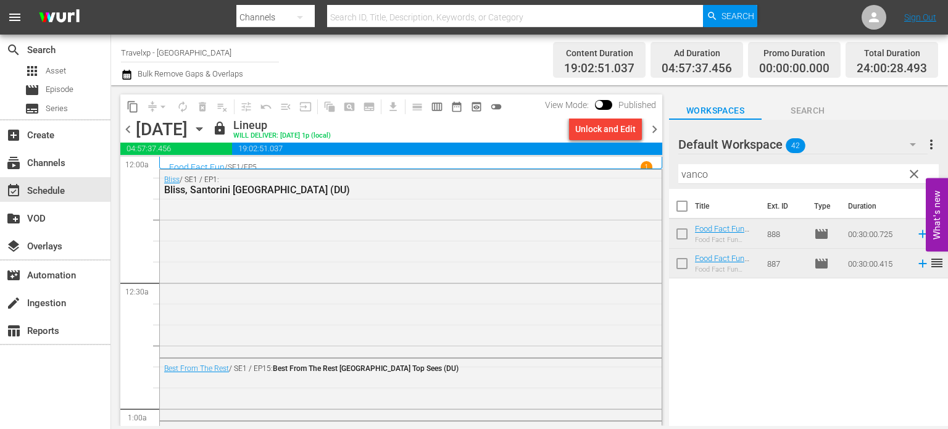
scroll to position [5772, 0]
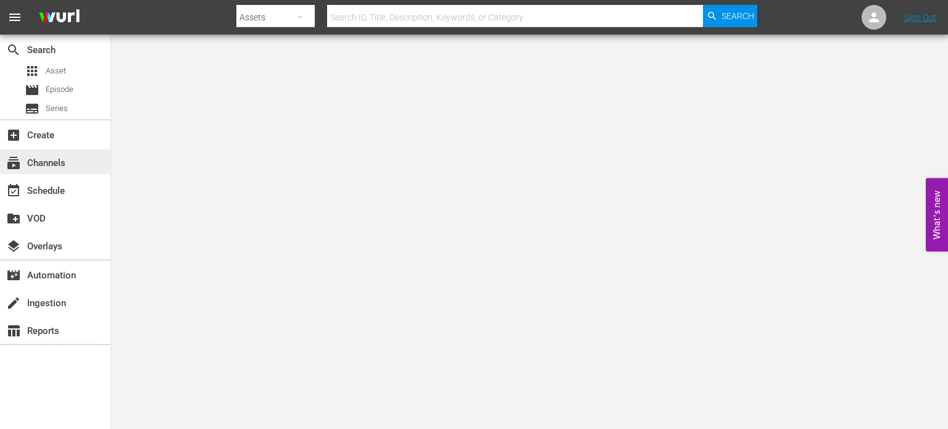
click at [59, 167] on div "subscriptions Channels" at bounding box center [34, 160] width 69 height 11
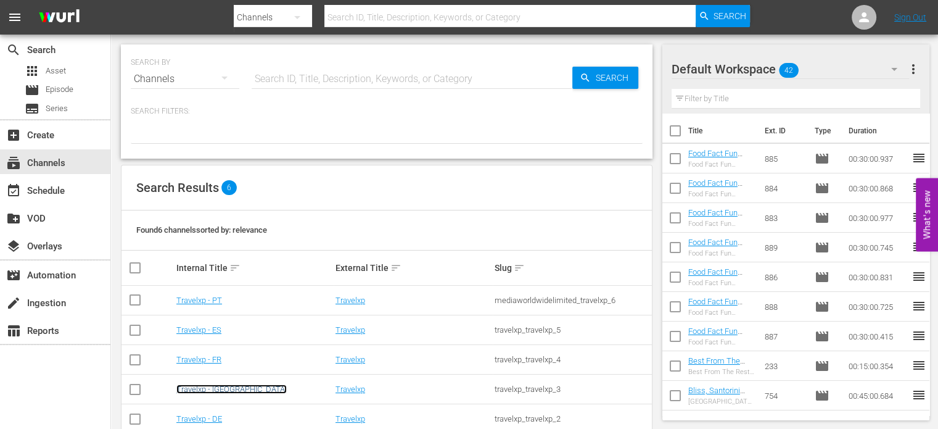
click at [197, 390] on link "Travelxp - [GEOGRAPHIC_DATA]" at bounding box center [231, 388] width 110 height 9
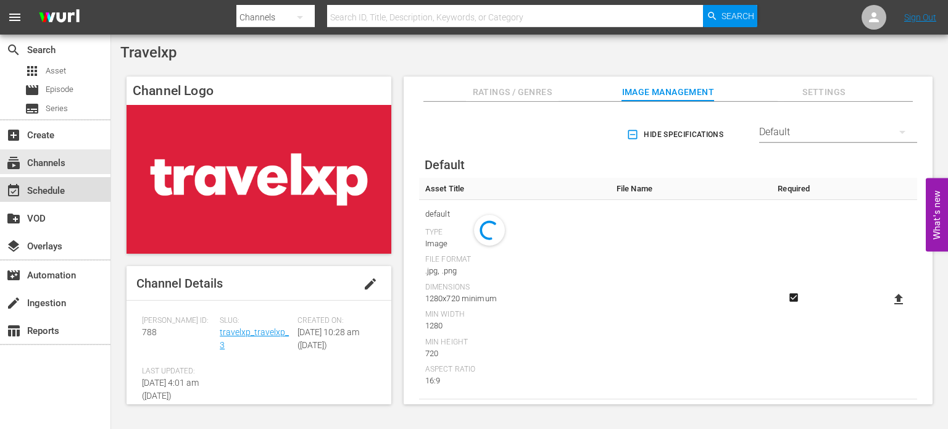
click at [62, 182] on div "event_available Schedule" at bounding box center [55, 189] width 110 height 25
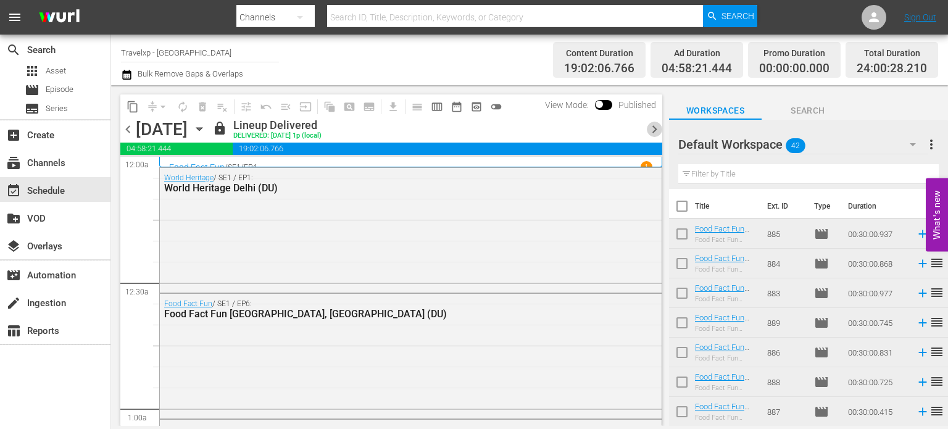
click at [650, 126] on span "chevron_right" at bounding box center [654, 129] width 15 height 15
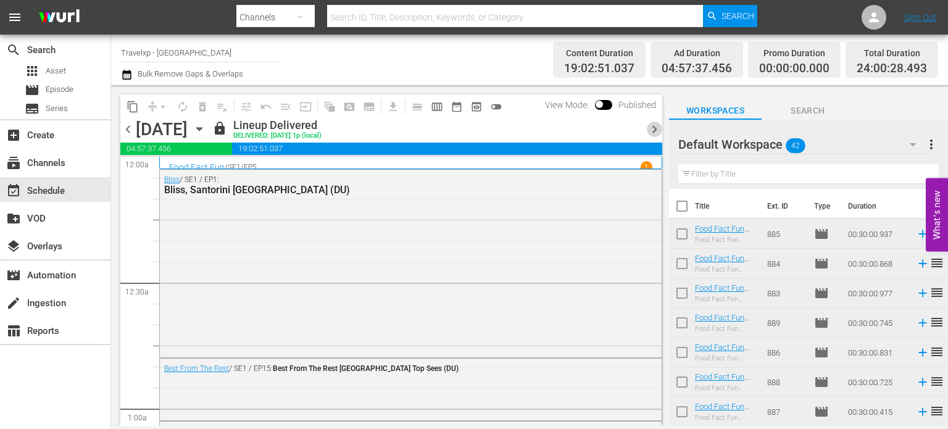
click at [647, 125] on span "chevron_right" at bounding box center [654, 129] width 15 height 15
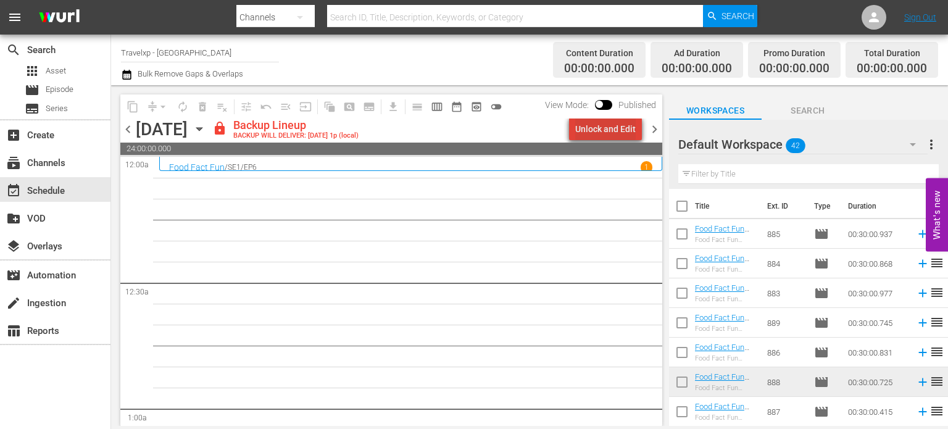
click at [612, 130] on div "Unlock and Edit" at bounding box center [605, 129] width 60 height 22
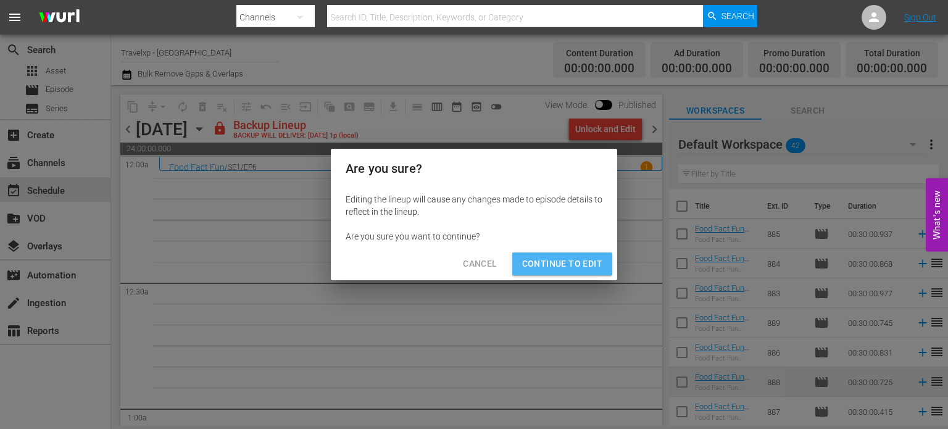
click at [553, 260] on span "Continue to Edit" at bounding box center [562, 263] width 80 height 15
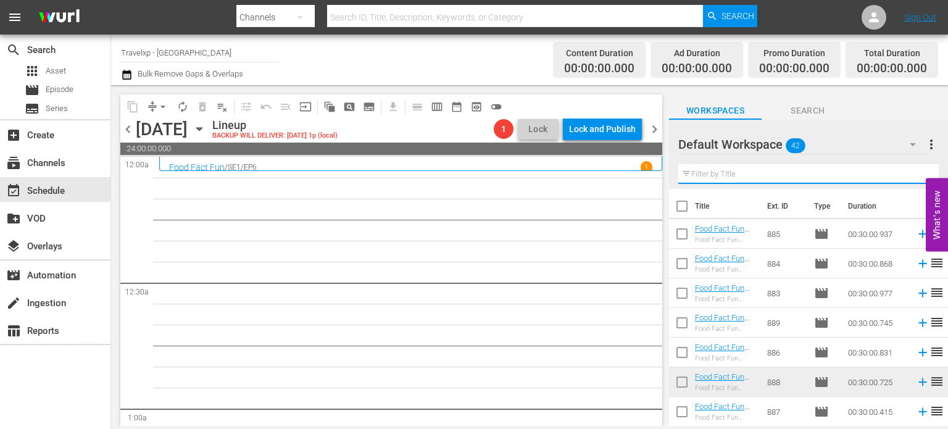
click at [718, 179] on input "text" at bounding box center [808, 174] width 260 height 20
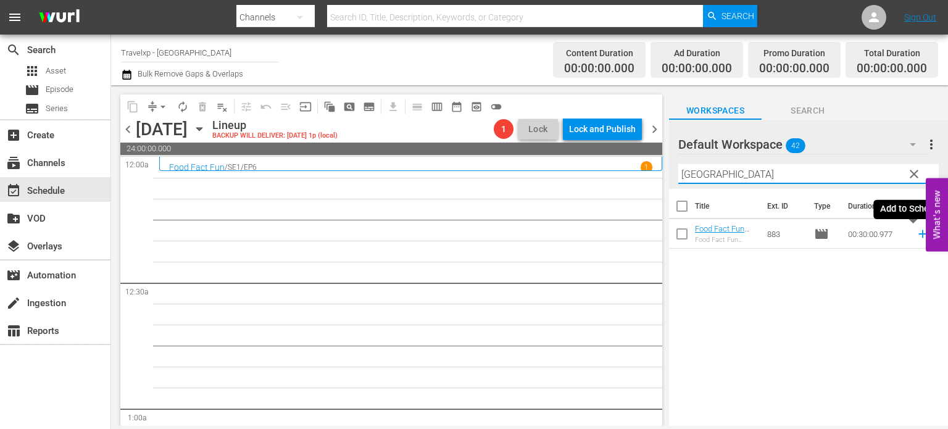
type input "montreal"
click at [918, 234] on icon at bounding box center [922, 234] width 8 height 8
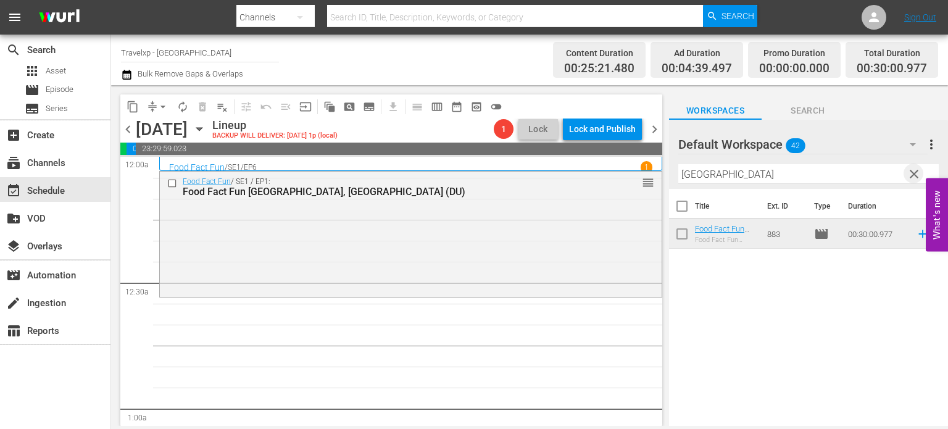
click at [913, 169] on span "clear" at bounding box center [913, 174] width 15 height 15
click at [913, 169] on input "montreal" at bounding box center [808, 174] width 260 height 20
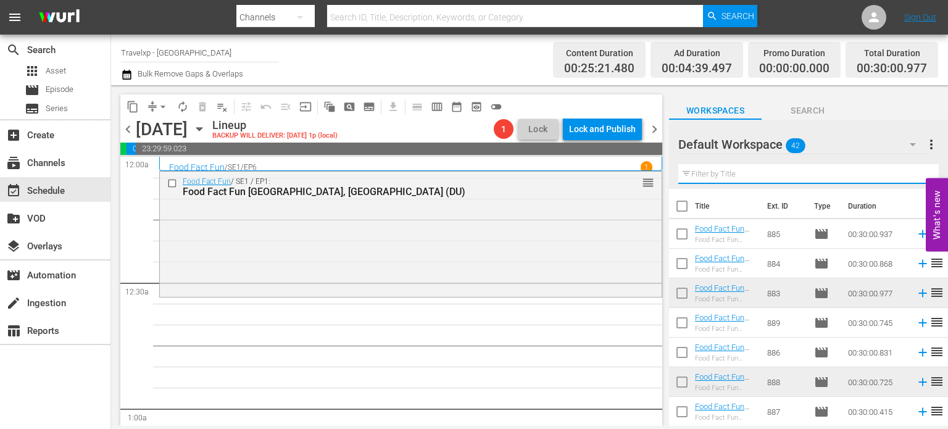
click at [913, 169] on input "text" at bounding box center [808, 174] width 260 height 20
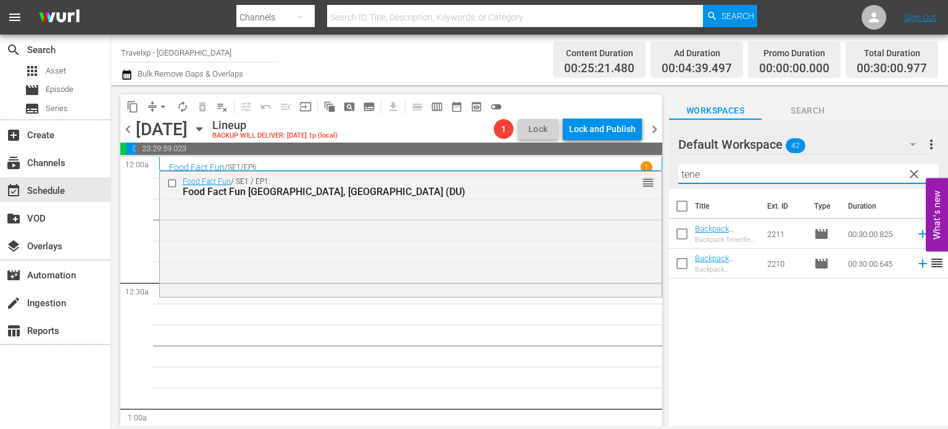
type input "tene"
click at [916, 266] on icon at bounding box center [923, 264] width 14 height 14
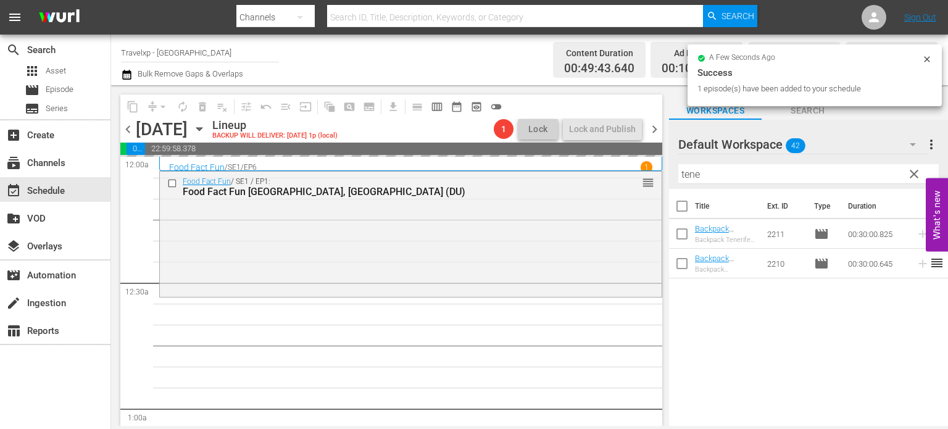
click at [916, 172] on span "clear" at bounding box center [913, 174] width 15 height 15
click at [916, 172] on input "tene" at bounding box center [808, 174] width 260 height 20
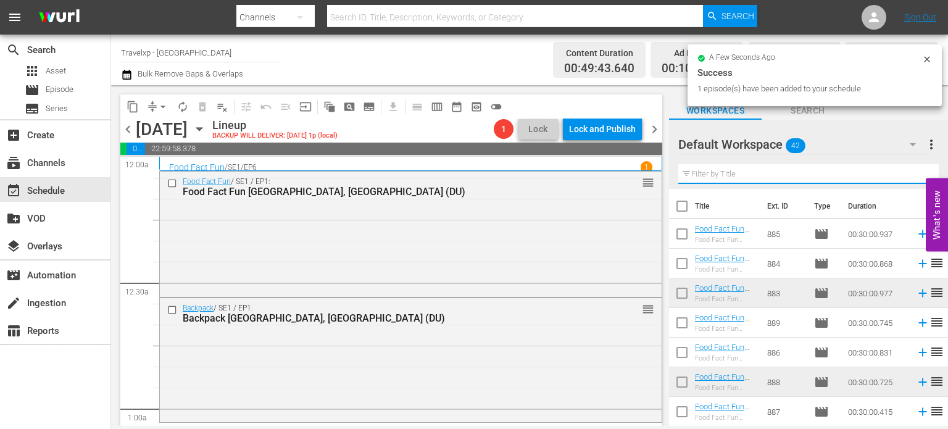
click at [916, 172] on input "text" at bounding box center [808, 174] width 260 height 20
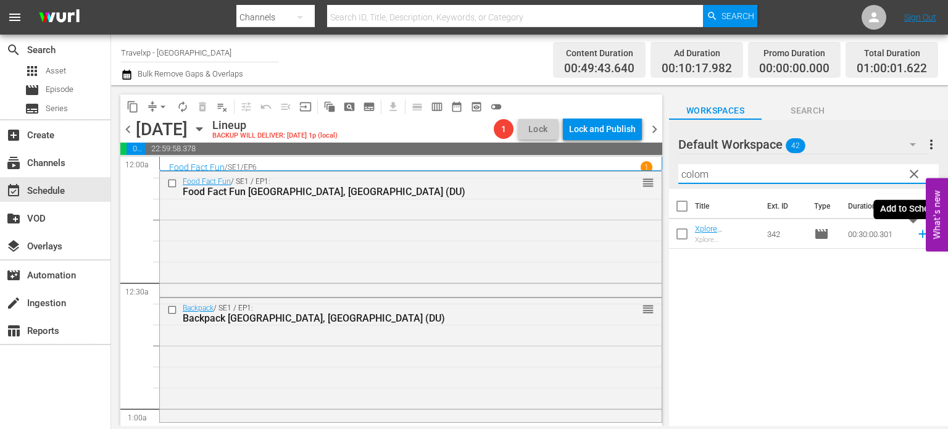
type input "colom"
click at [918, 235] on icon at bounding box center [922, 234] width 8 height 8
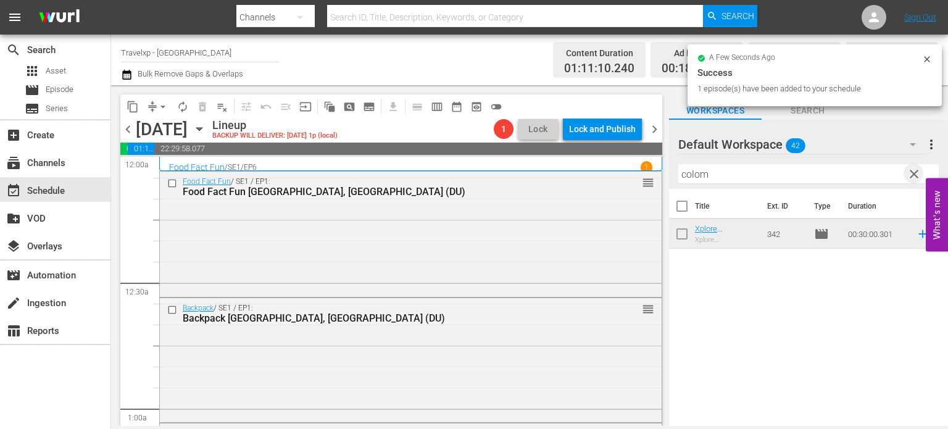
click at [913, 179] on span "clear" at bounding box center [913, 174] width 15 height 15
click at [913, 179] on input "colom" at bounding box center [808, 174] width 260 height 20
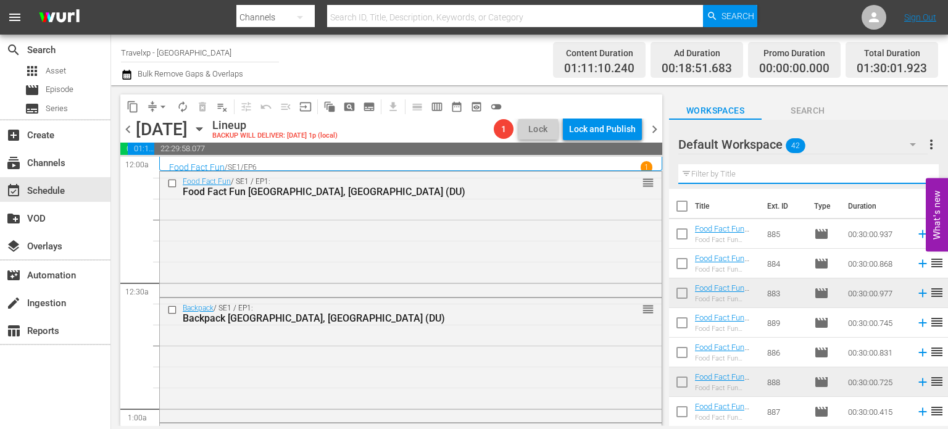
click at [913, 179] on input "text" at bounding box center [808, 174] width 260 height 20
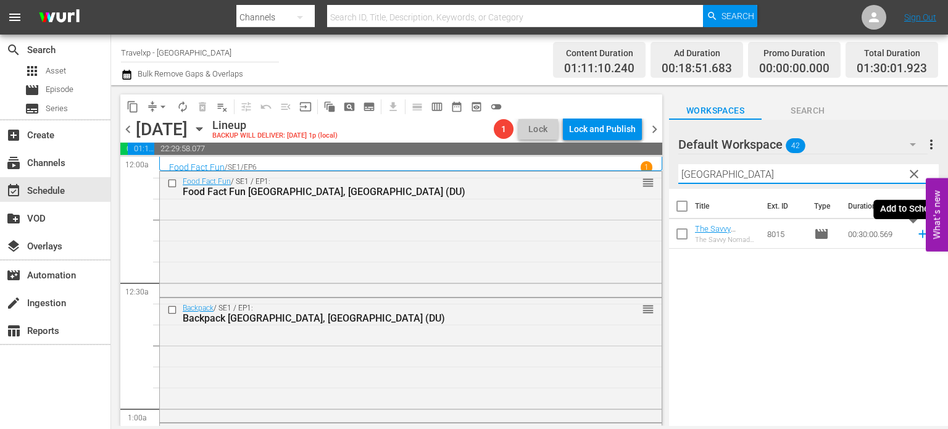
type input "bangkok"
click at [918, 234] on icon at bounding box center [922, 234] width 8 height 8
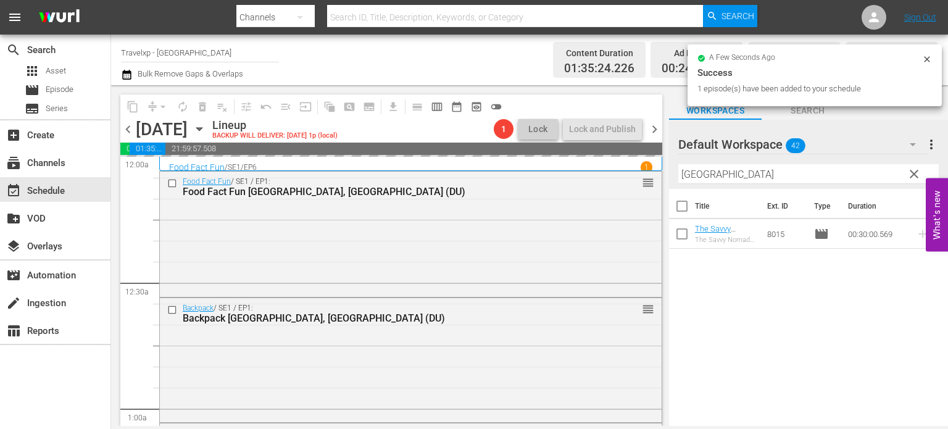
click at [918, 172] on span "clear" at bounding box center [913, 174] width 15 height 15
click at [918, 172] on input "bangkok" at bounding box center [808, 174] width 260 height 20
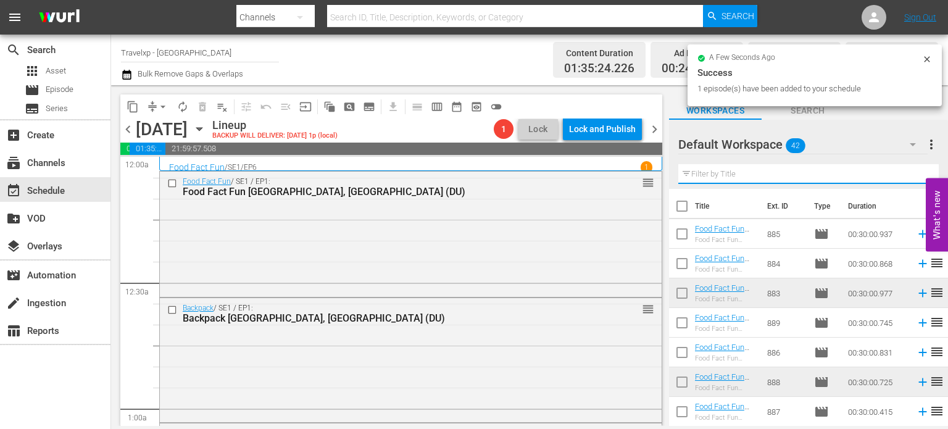
click at [918, 172] on input "text" at bounding box center [808, 174] width 260 height 20
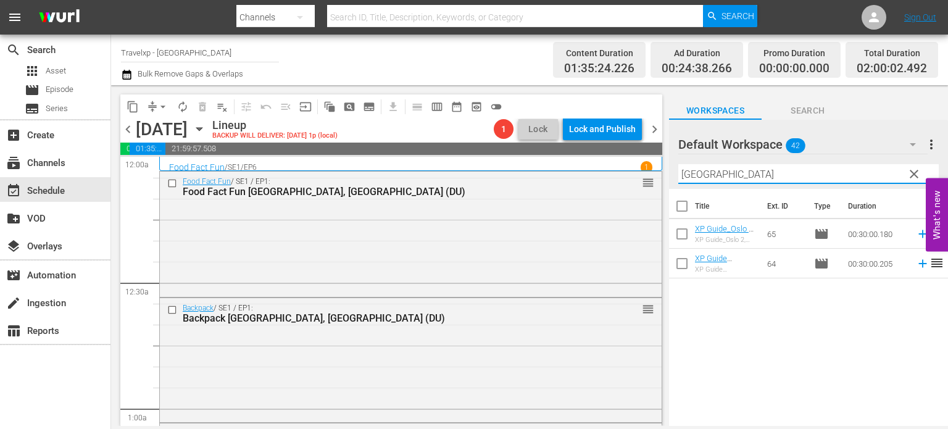
type input "oslo"
click at [916, 264] on icon at bounding box center [923, 264] width 14 height 14
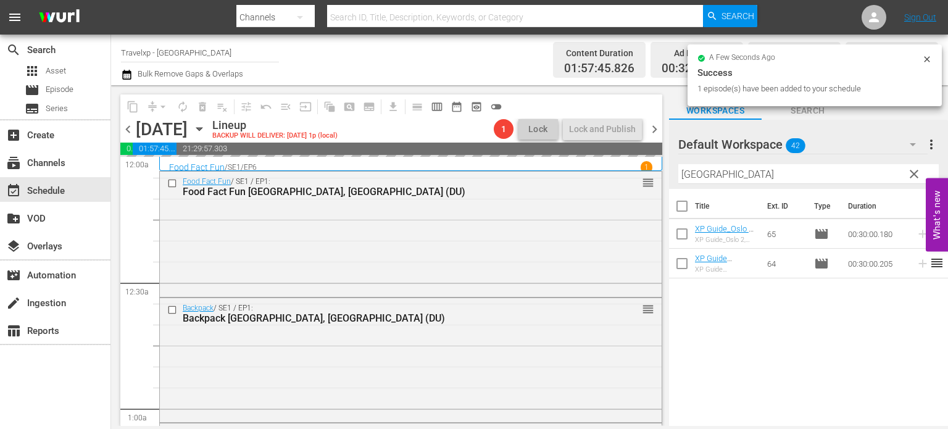
click at [911, 178] on span "clear" at bounding box center [913, 174] width 15 height 15
click at [911, 178] on input "oslo" at bounding box center [808, 174] width 260 height 20
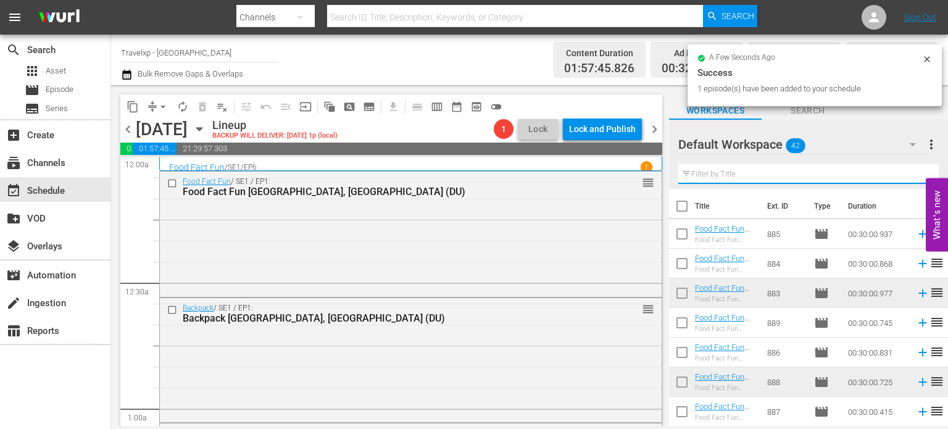
click at [911, 178] on input "text" at bounding box center [808, 174] width 260 height 20
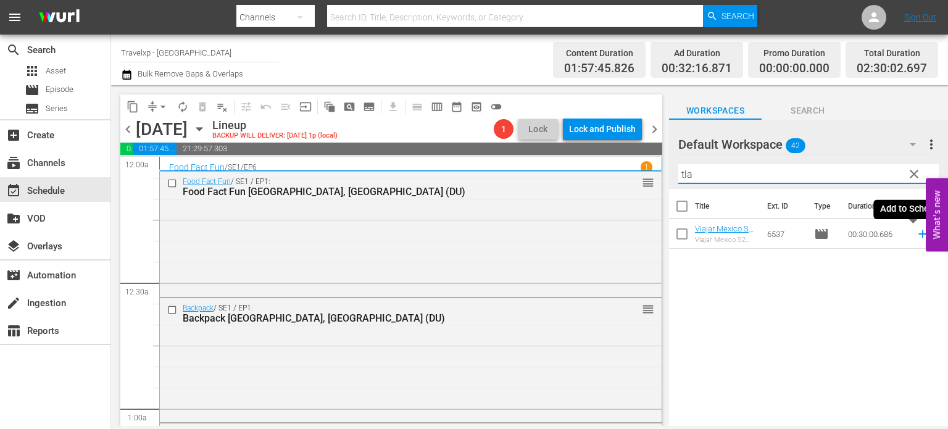
type input "tla"
click at [916, 231] on icon at bounding box center [923, 234] width 14 height 14
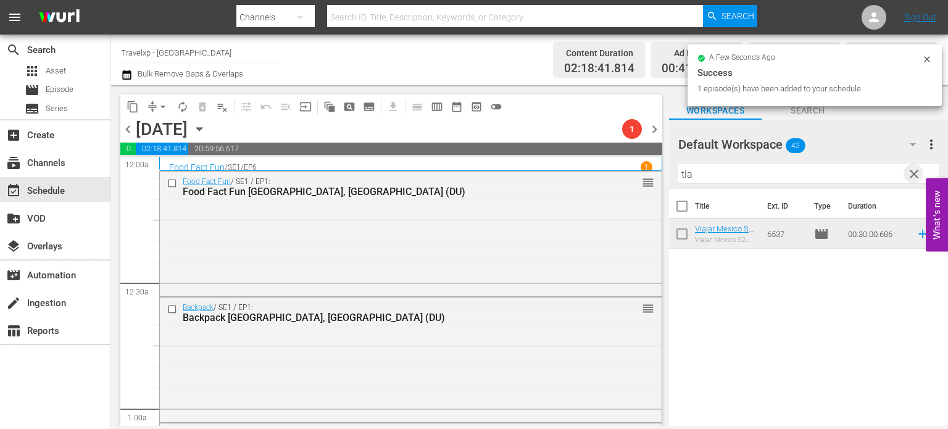
click at [911, 174] on span "clear" at bounding box center [913, 174] width 15 height 15
click at [911, 174] on input "tla" at bounding box center [808, 174] width 260 height 20
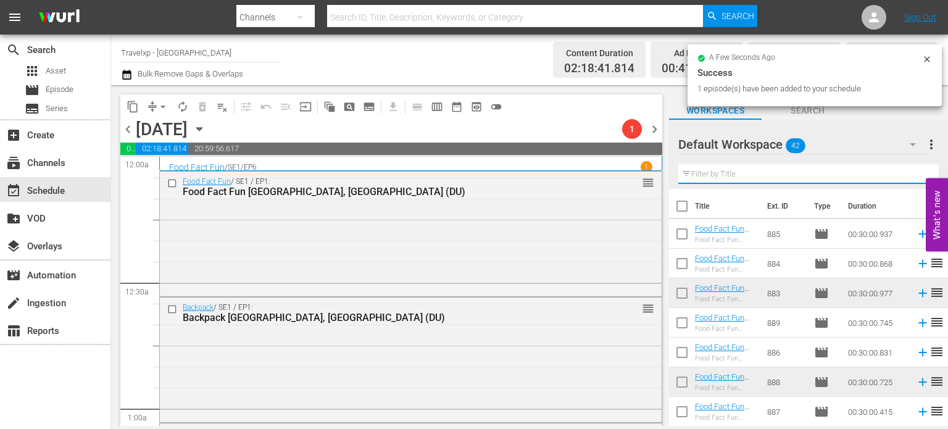
click at [911, 174] on input "text" at bounding box center [808, 174] width 260 height 20
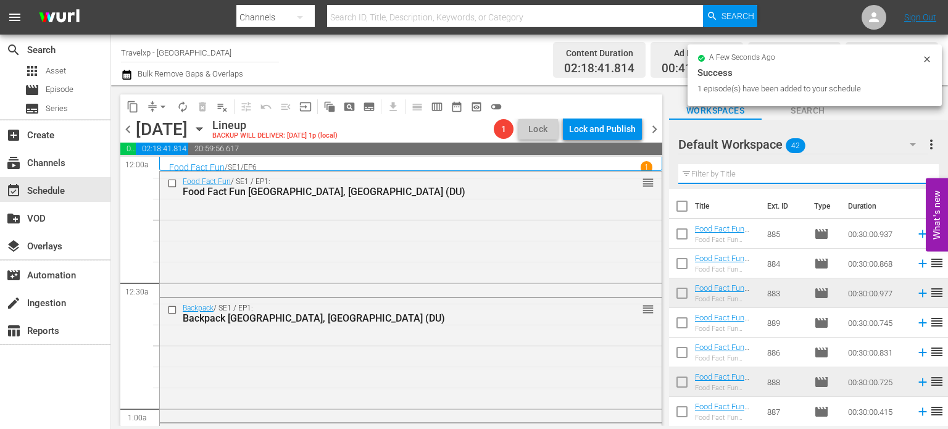
click at [911, 174] on input "text" at bounding box center [808, 174] width 260 height 20
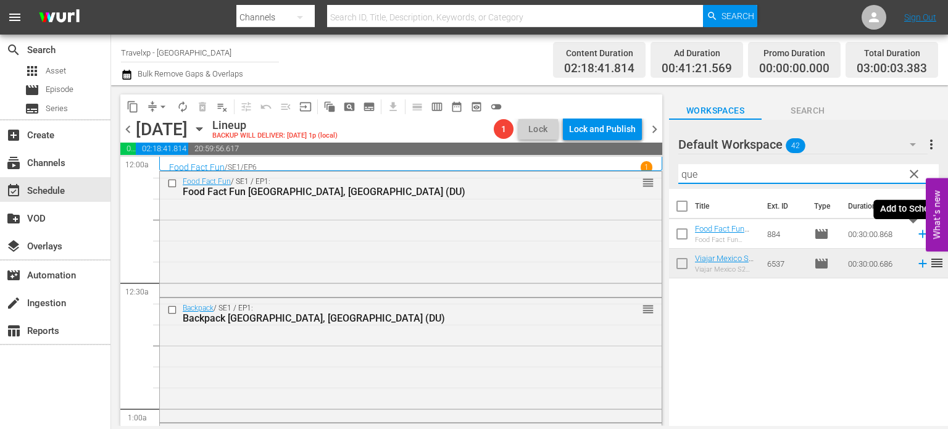
type input "que"
click at [916, 231] on icon at bounding box center [923, 234] width 14 height 14
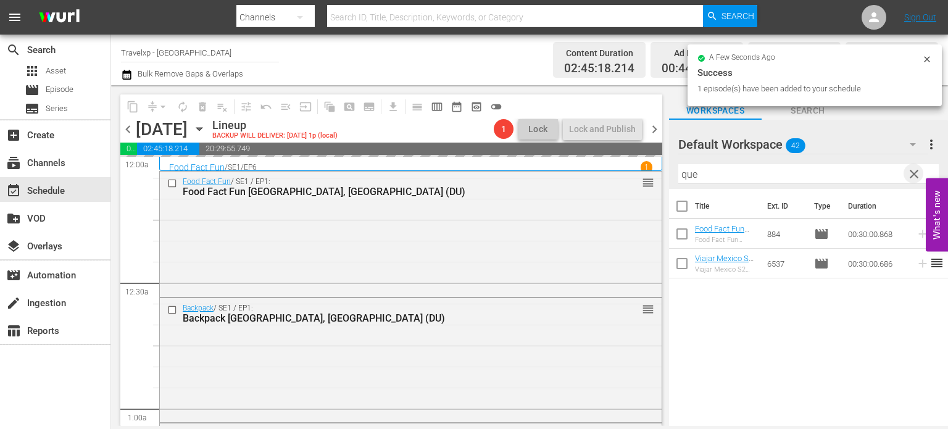
click at [915, 176] on span "clear" at bounding box center [913, 174] width 15 height 15
click at [915, 176] on input "que" at bounding box center [808, 174] width 260 height 20
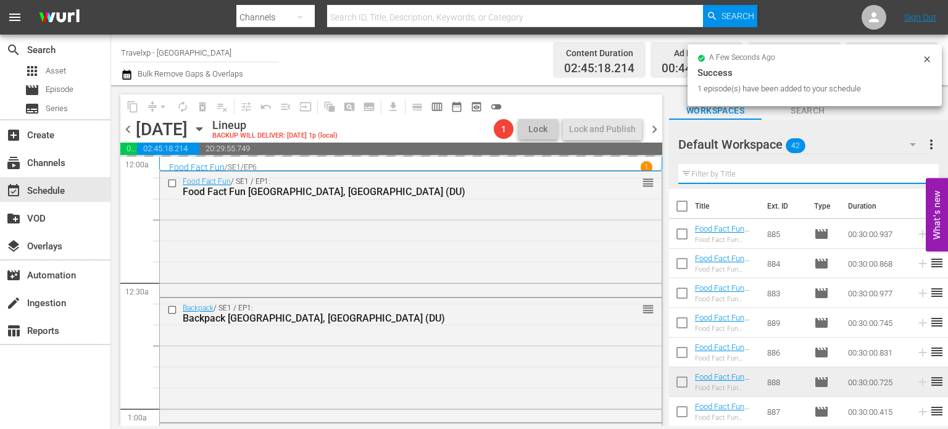
click at [915, 176] on input "text" at bounding box center [808, 174] width 260 height 20
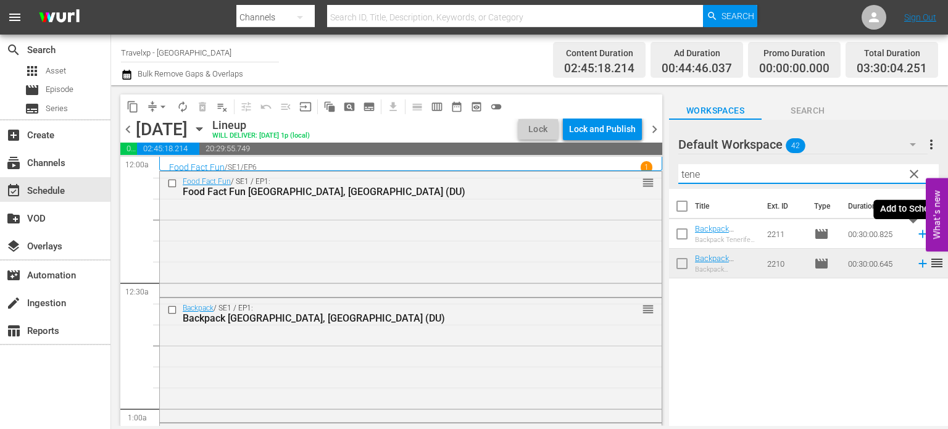
type input "tene"
click at [916, 236] on icon at bounding box center [923, 234] width 14 height 14
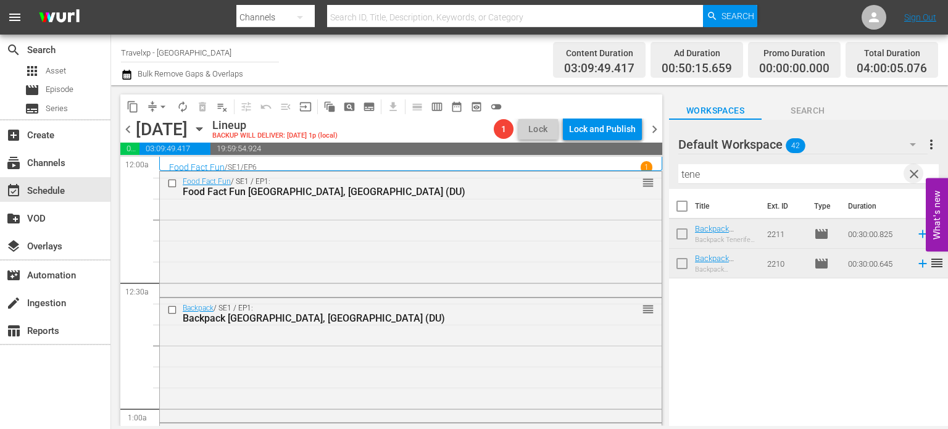
click at [916, 176] on span "clear" at bounding box center [913, 174] width 15 height 15
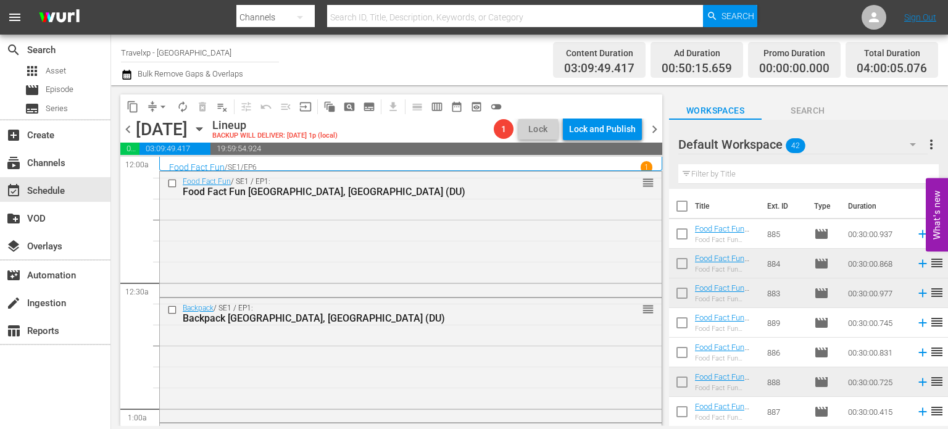
click at [916, 176] on input "text" at bounding box center [808, 174] width 260 height 20
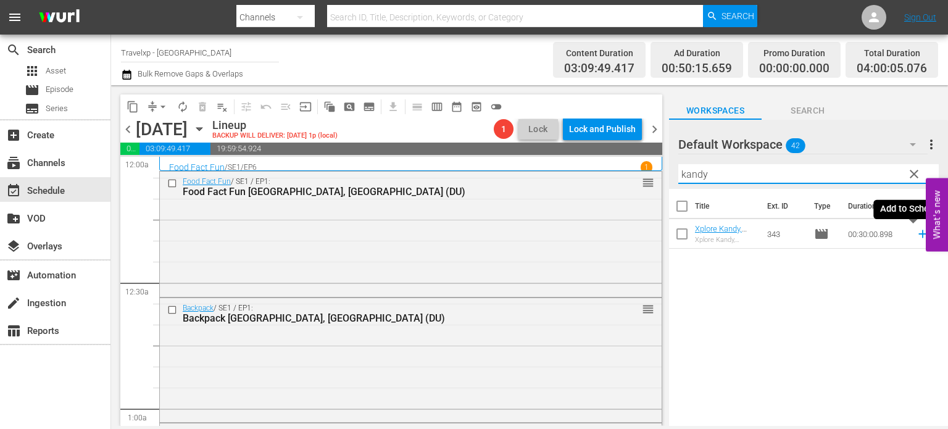
type input "kandy"
click at [916, 236] on icon at bounding box center [923, 234] width 14 height 14
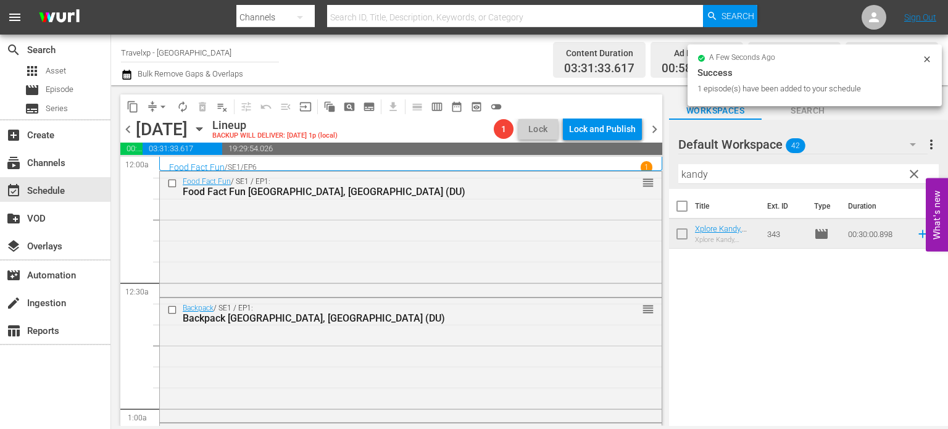
click at [921, 169] on span "clear" at bounding box center [913, 174] width 15 height 15
click at [921, 169] on input "kandy" at bounding box center [808, 174] width 260 height 20
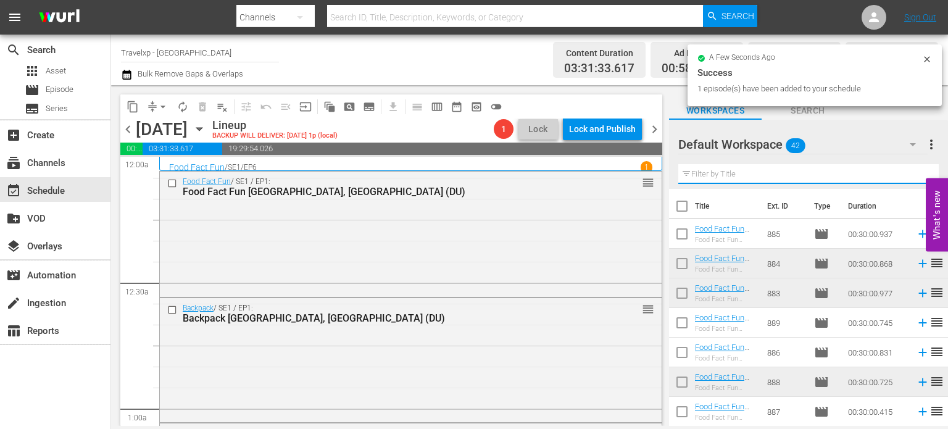
click at [921, 169] on input "text" at bounding box center [808, 174] width 260 height 20
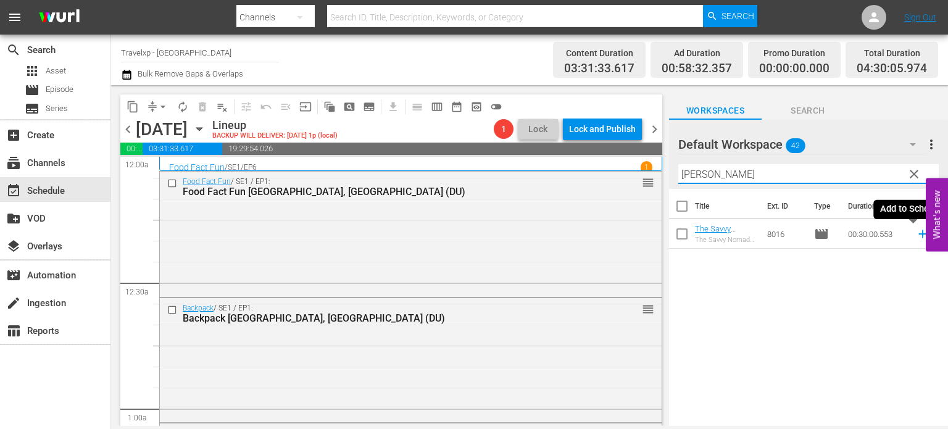
type input "lam"
click at [918, 234] on icon at bounding box center [922, 234] width 8 height 8
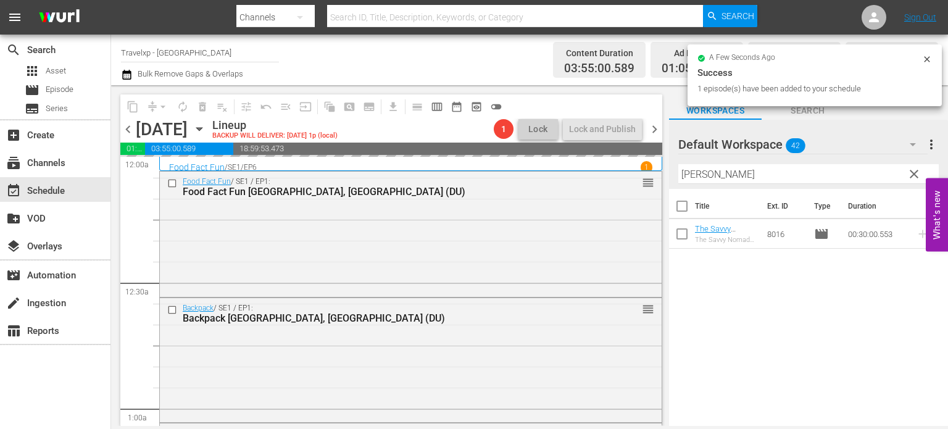
click at [911, 177] on span "clear" at bounding box center [913, 174] width 15 height 15
click at [911, 177] on input "lam" at bounding box center [808, 174] width 260 height 20
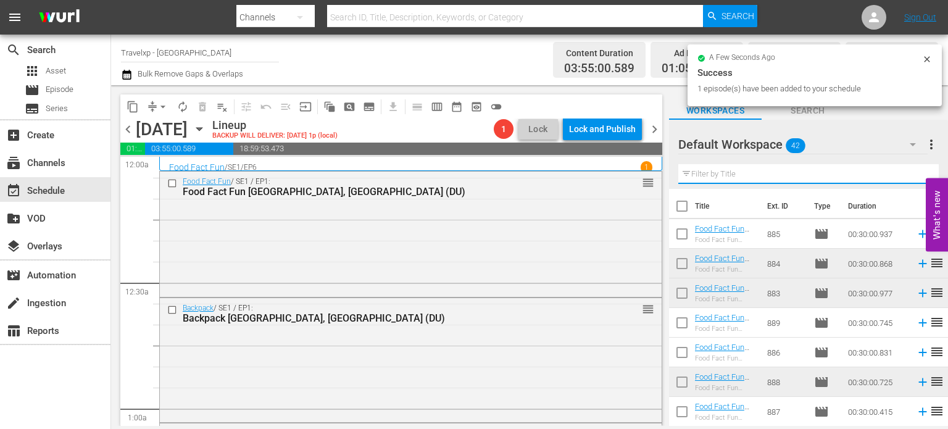
click at [911, 177] on input "text" at bounding box center [808, 174] width 260 height 20
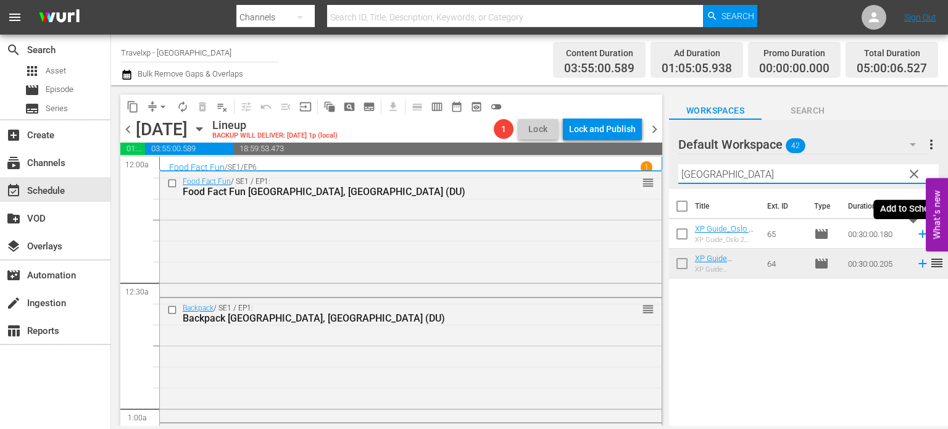
type input "oslo"
click at [918, 234] on icon at bounding box center [922, 234] width 8 height 8
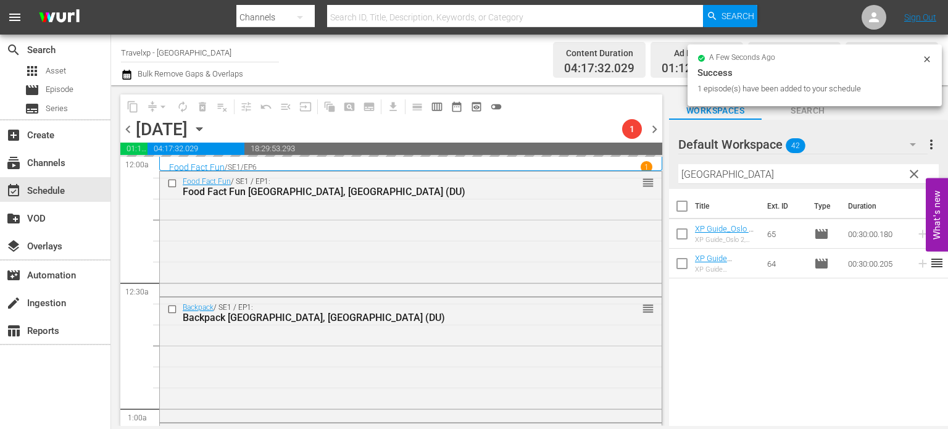
click at [914, 178] on span "clear" at bounding box center [913, 174] width 15 height 15
click at [914, 178] on input "oslo" at bounding box center [808, 174] width 260 height 20
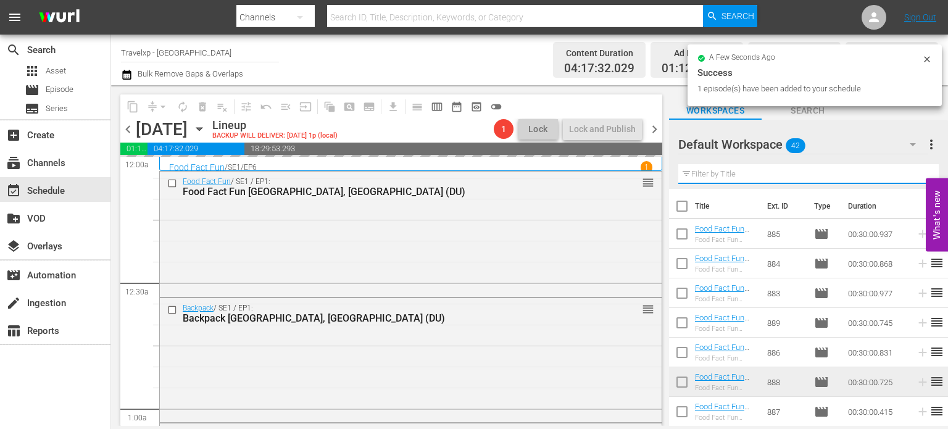
click at [914, 178] on input "text" at bounding box center [808, 174] width 260 height 20
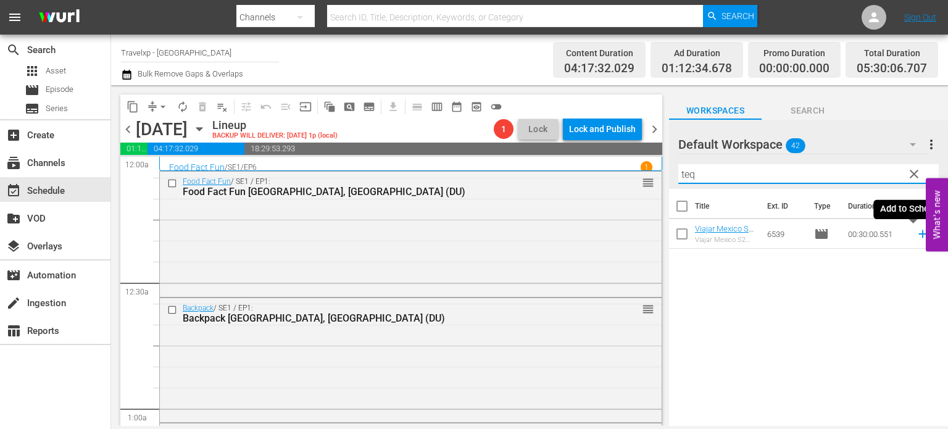
type input "teq"
click at [916, 233] on icon at bounding box center [923, 234] width 14 height 14
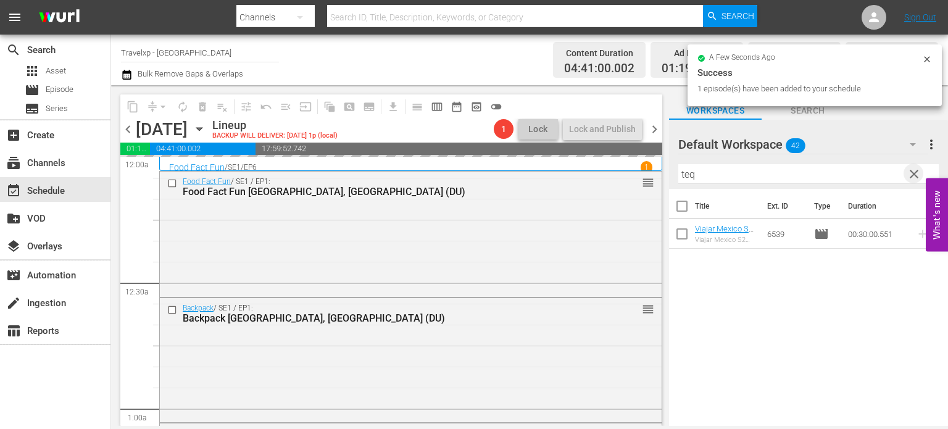
click at [913, 172] on span "clear" at bounding box center [913, 174] width 15 height 15
click at [913, 172] on input "teq" at bounding box center [808, 174] width 260 height 20
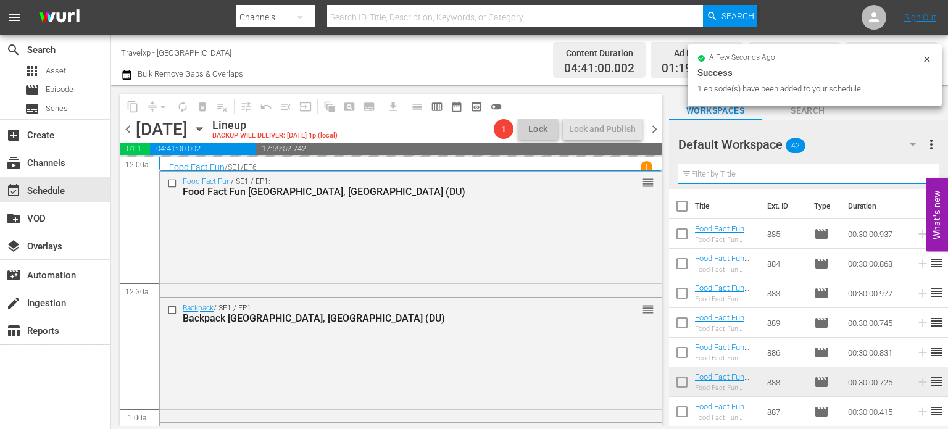
click at [913, 172] on input "text" at bounding box center [808, 174] width 260 height 20
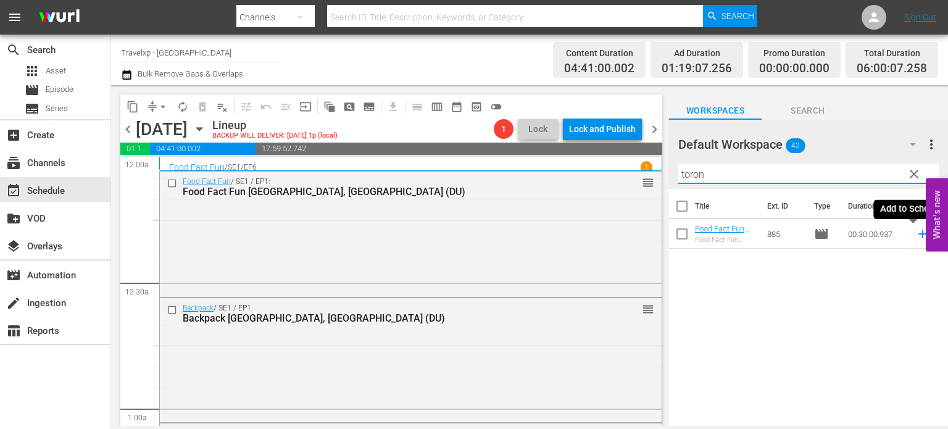
type input "toron"
click at [918, 234] on icon at bounding box center [922, 234] width 8 height 8
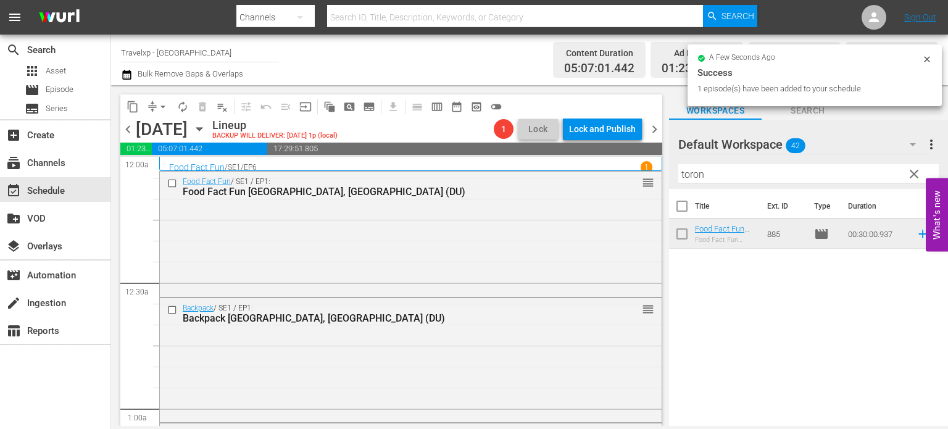
click at [914, 175] on span "clear" at bounding box center [913, 174] width 15 height 15
click at [914, 175] on input "toron" at bounding box center [808, 174] width 260 height 20
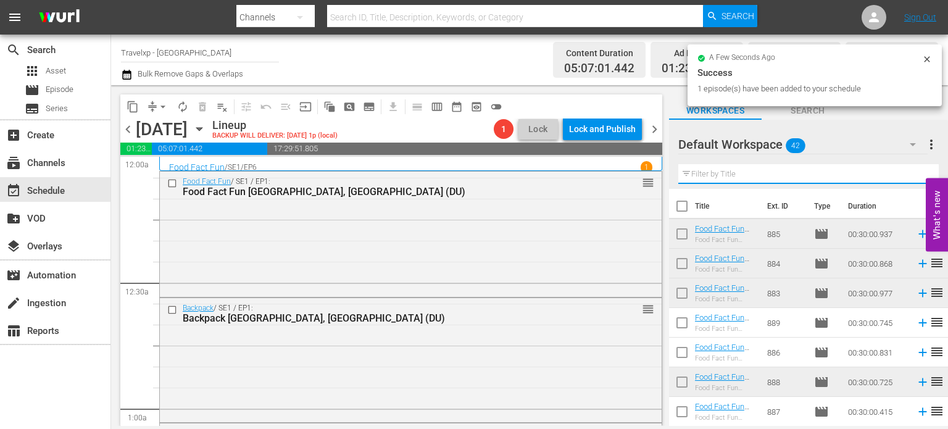
click at [914, 175] on input "text" at bounding box center [808, 174] width 260 height 20
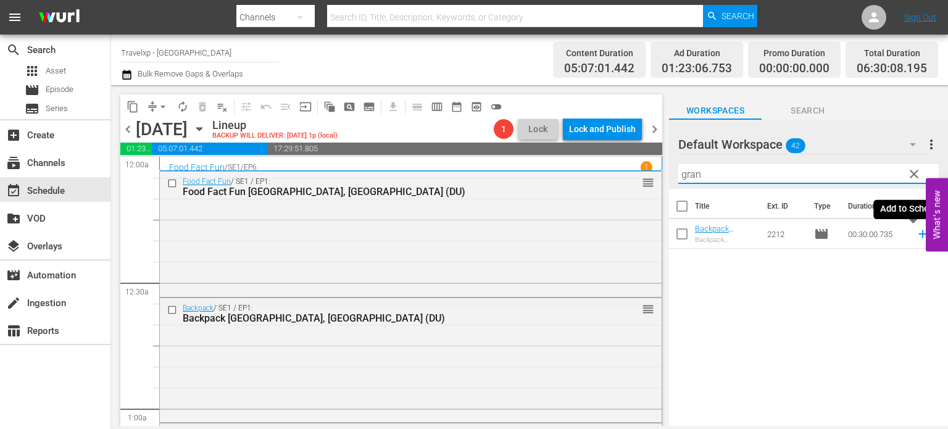
type input "gran"
click at [916, 235] on icon at bounding box center [923, 234] width 14 height 14
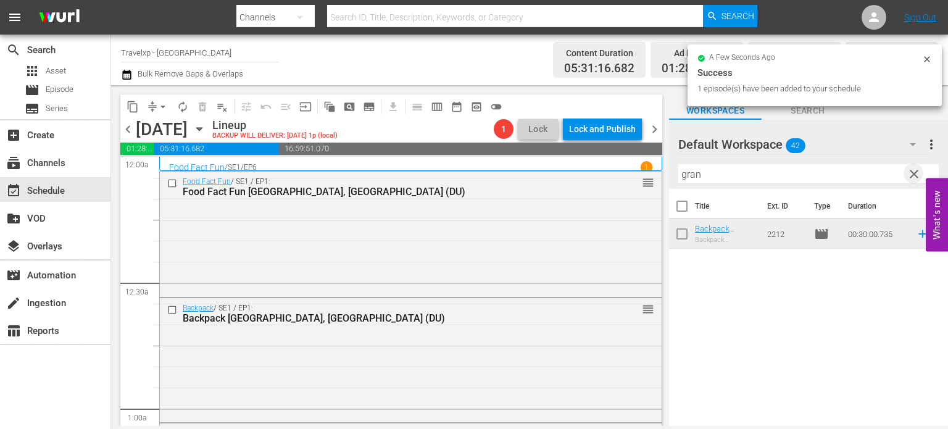
click at [913, 176] on span "clear" at bounding box center [913, 174] width 15 height 15
click at [913, 176] on input "gran" at bounding box center [808, 174] width 260 height 20
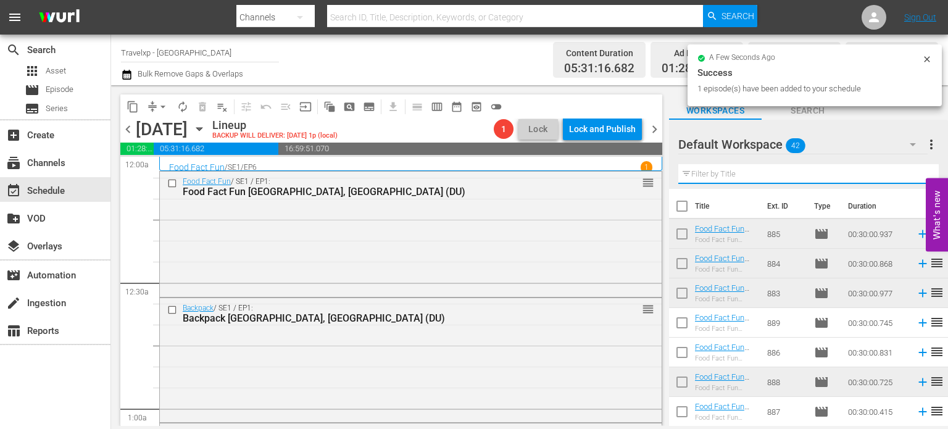
click at [913, 176] on input "text" at bounding box center [808, 174] width 260 height 20
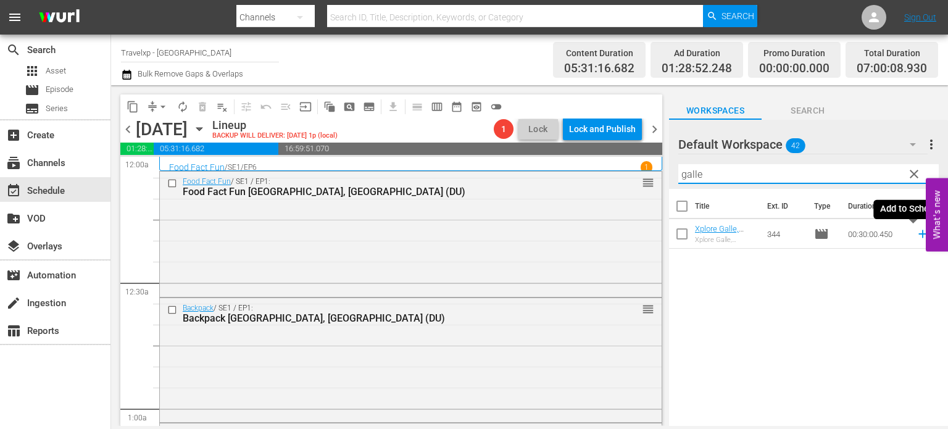
type input "galle"
click at [918, 236] on icon at bounding box center [922, 234] width 8 height 8
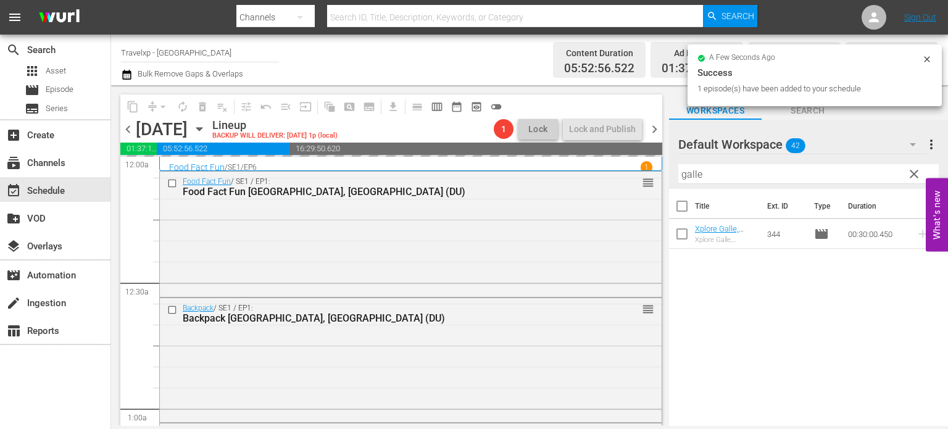
click at [913, 176] on span "clear" at bounding box center [913, 174] width 15 height 15
click at [913, 176] on input "galle" at bounding box center [808, 174] width 260 height 20
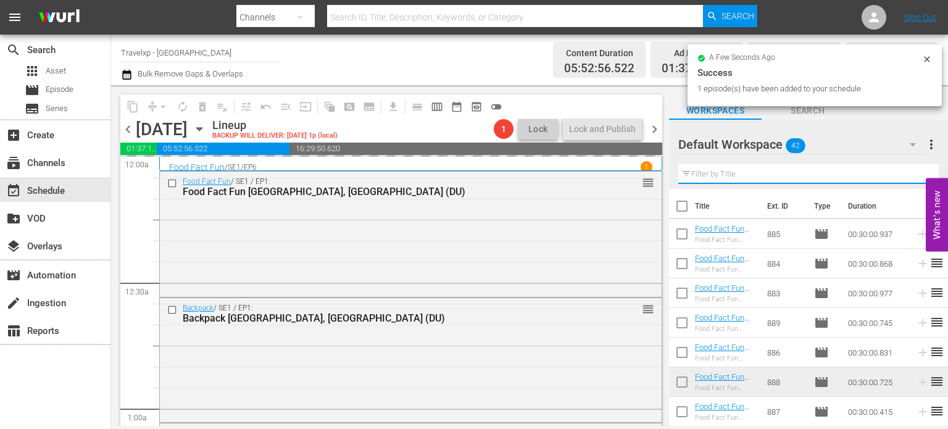
click at [913, 176] on input "text" at bounding box center [808, 174] width 260 height 20
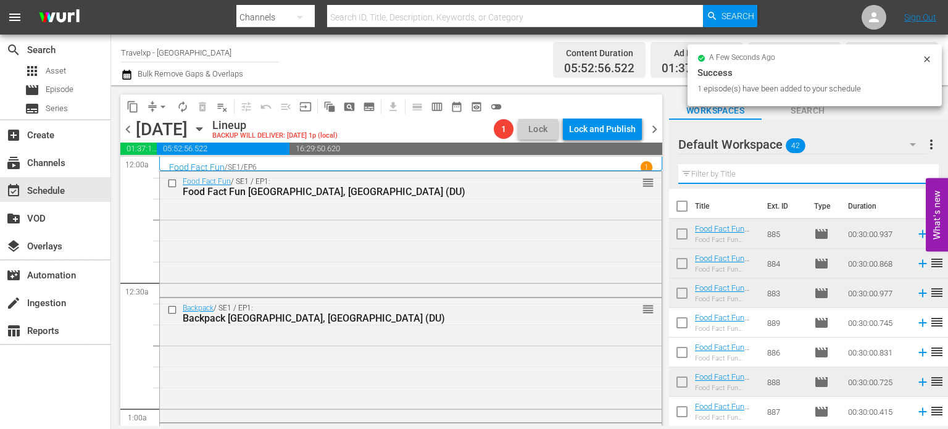
click at [913, 176] on input "text" at bounding box center [808, 174] width 260 height 20
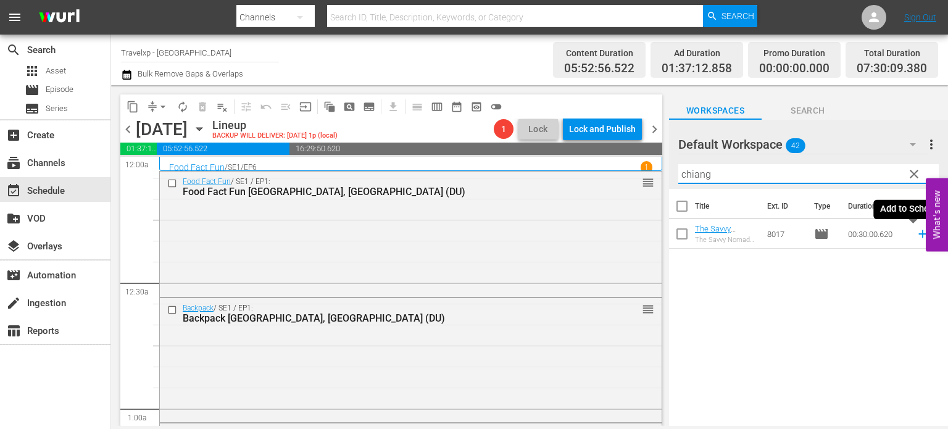
type input "chiang"
click at [916, 236] on icon at bounding box center [923, 234] width 14 height 14
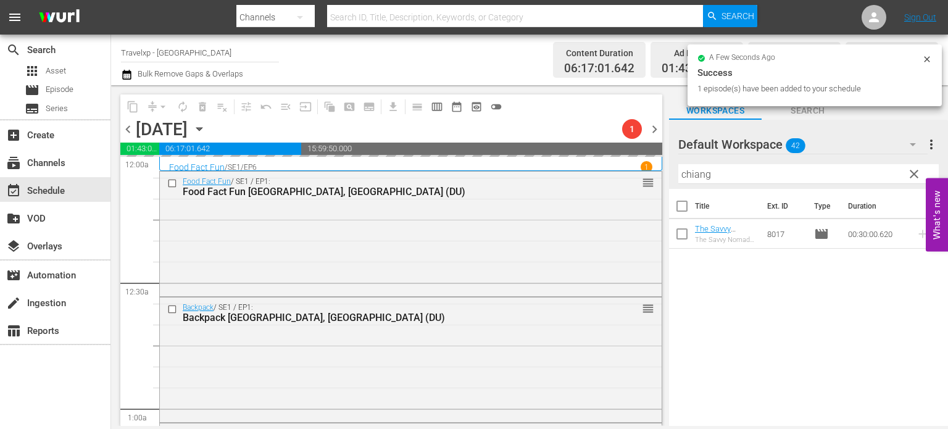
click at [909, 178] on span "clear" at bounding box center [913, 174] width 15 height 15
click at [909, 178] on input "chiang" at bounding box center [808, 174] width 260 height 20
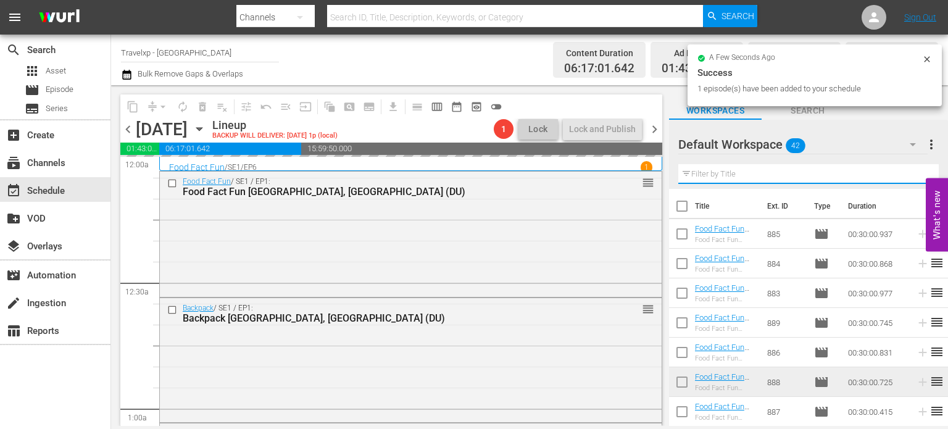
click at [909, 178] on input "text" at bounding box center [808, 174] width 260 height 20
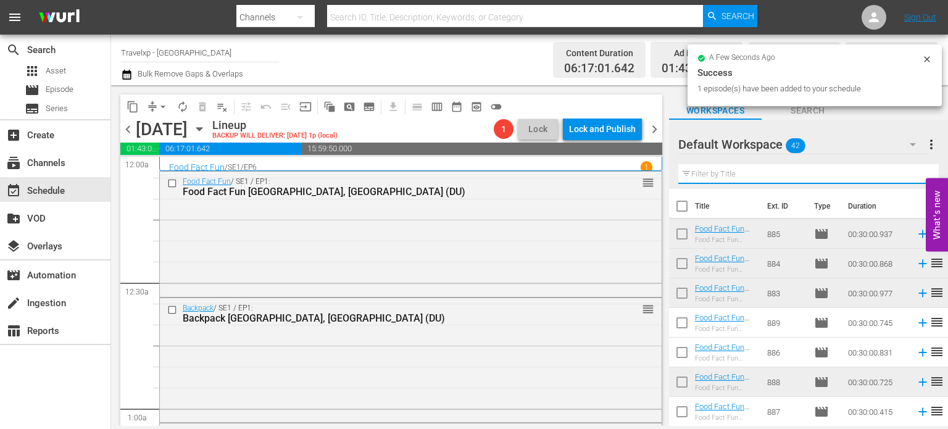
click at [909, 178] on input "text" at bounding box center [808, 174] width 260 height 20
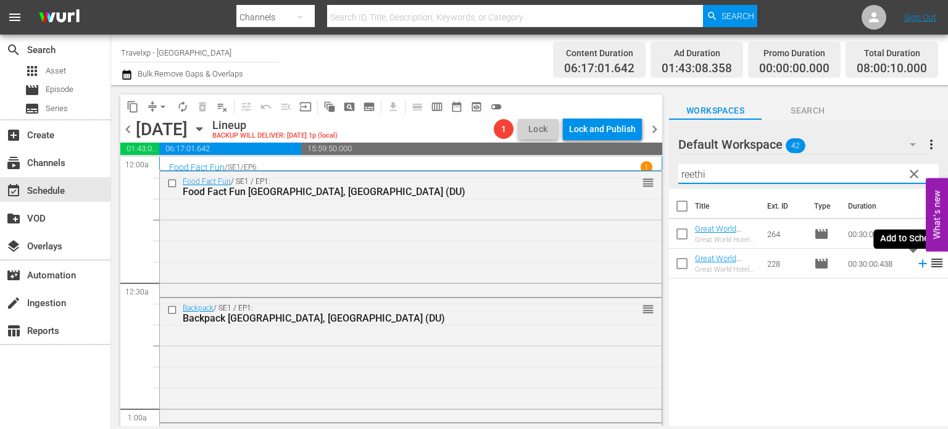
type input "reethi"
click at [916, 263] on icon at bounding box center [923, 264] width 14 height 14
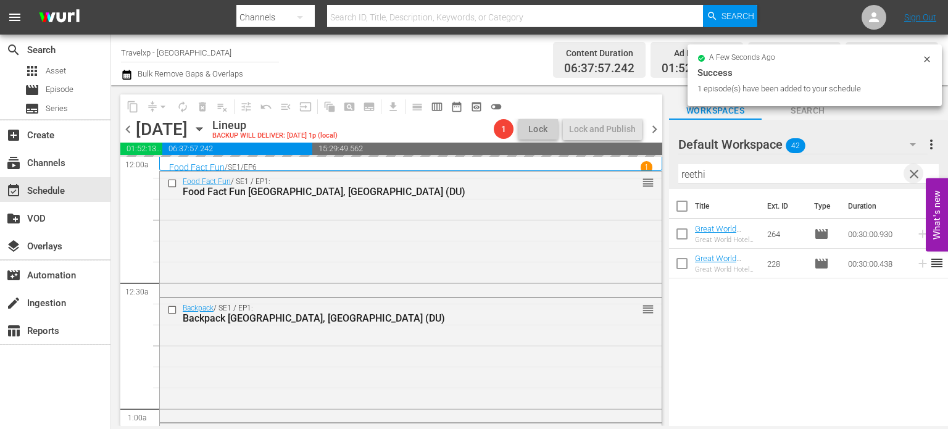
click at [916, 173] on span "clear" at bounding box center [913, 174] width 15 height 15
click at [916, 173] on input "reethi" at bounding box center [808, 174] width 260 height 20
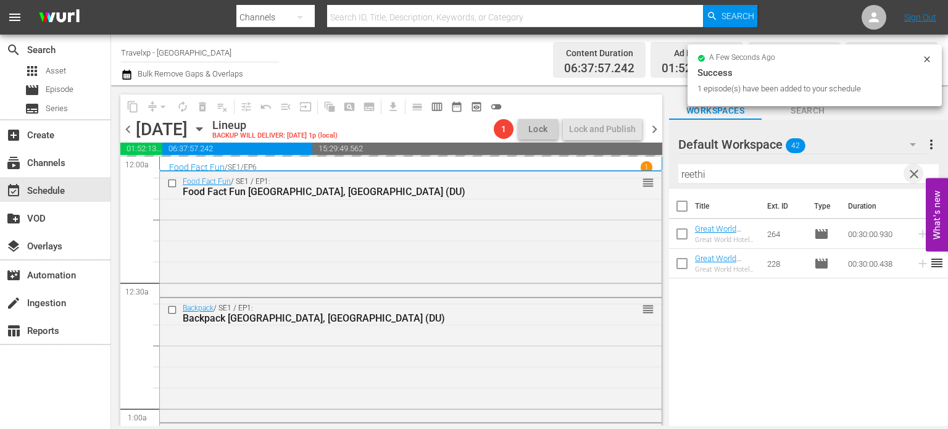
click at [916, 173] on input "reethi" at bounding box center [808, 174] width 260 height 20
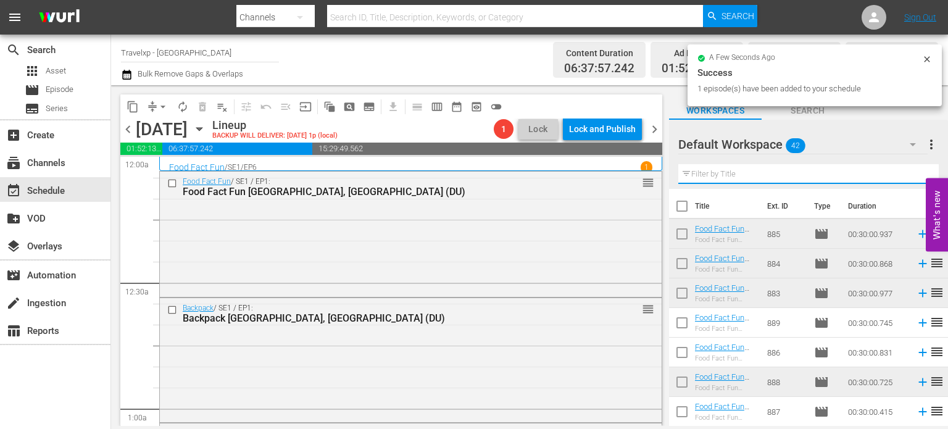
click at [916, 173] on input "text" at bounding box center [808, 174] width 260 height 20
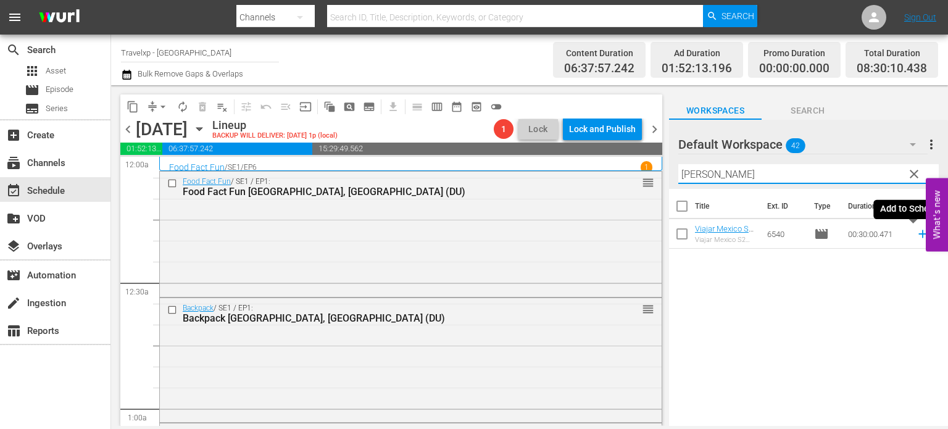
type input "bernal"
click at [918, 234] on icon at bounding box center [922, 234] width 8 height 8
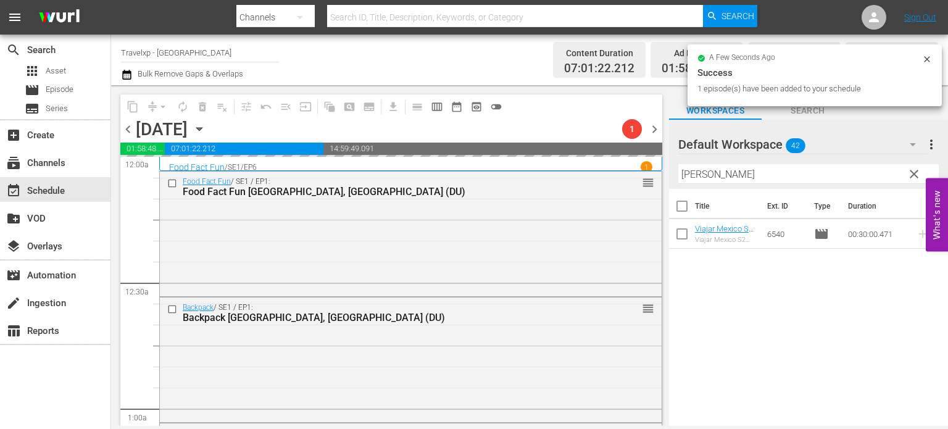
click at [913, 172] on span "clear" at bounding box center [913, 174] width 15 height 15
click at [913, 172] on input "bernal" at bounding box center [808, 174] width 260 height 20
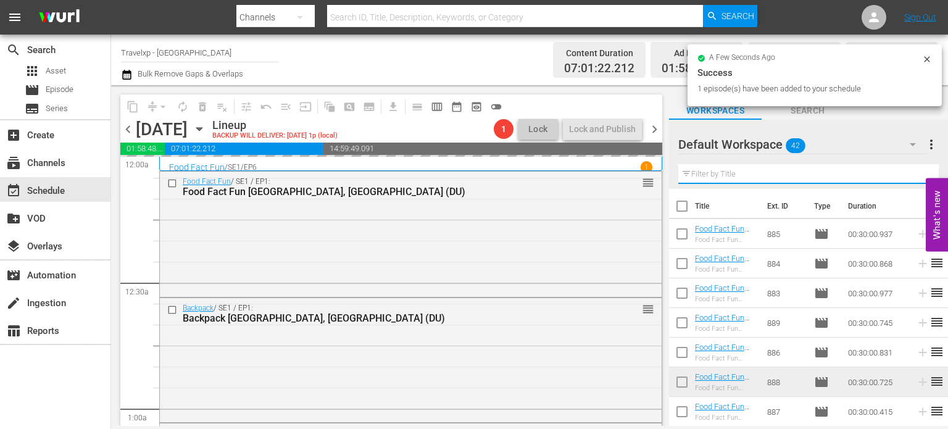
click at [913, 172] on input "text" at bounding box center [808, 174] width 260 height 20
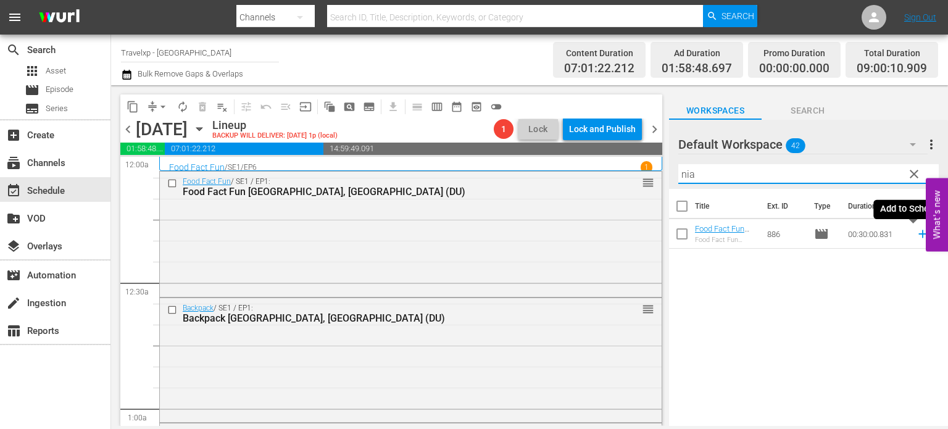
type input "nia"
click at [918, 234] on icon at bounding box center [922, 234] width 8 height 8
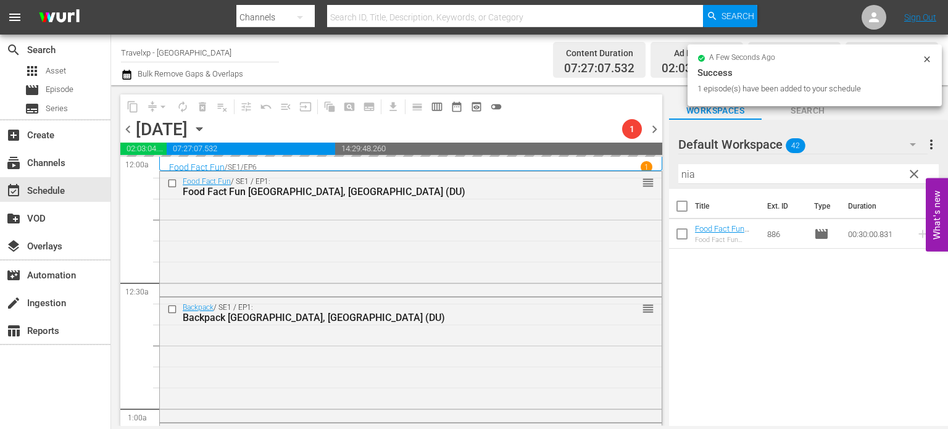
click at [913, 176] on span "clear" at bounding box center [913, 174] width 15 height 15
click at [913, 176] on input "nia" at bounding box center [808, 174] width 260 height 20
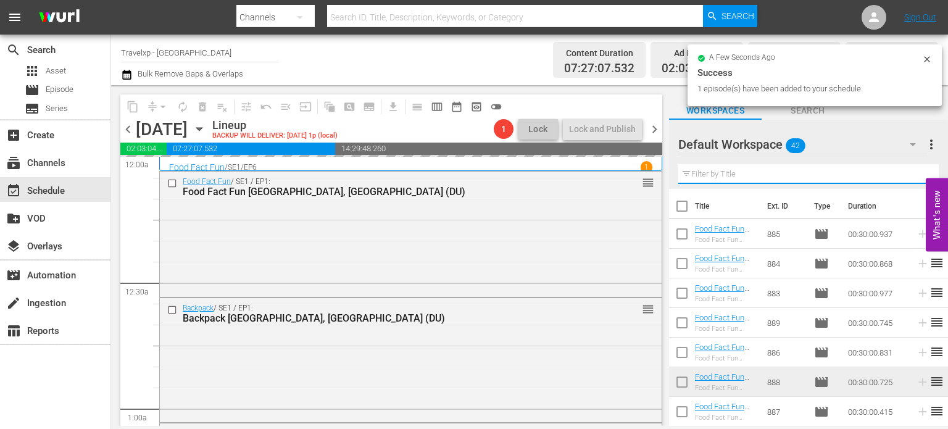
click at [913, 176] on input "text" at bounding box center [808, 174] width 260 height 20
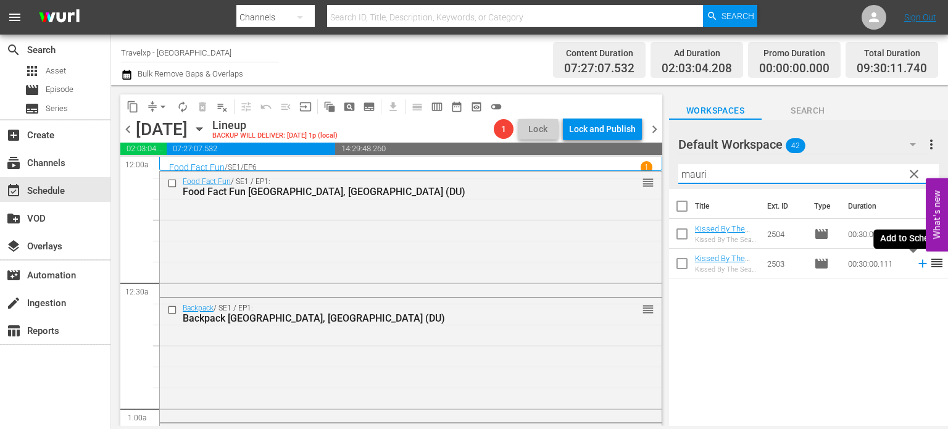
type input "mauri"
click at [916, 262] on icon at bounding box center [923, 264] width 14 height 14
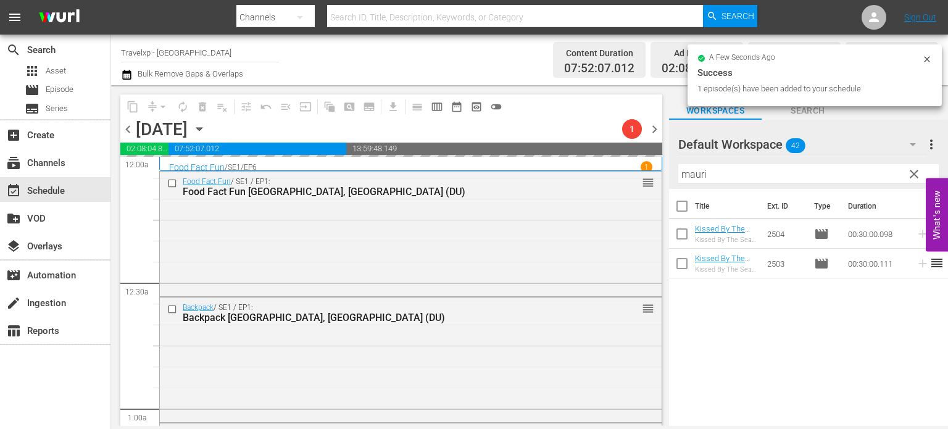
click at [909, 178] on span "clear" at bounding box center [913, 174] width 15 height 15
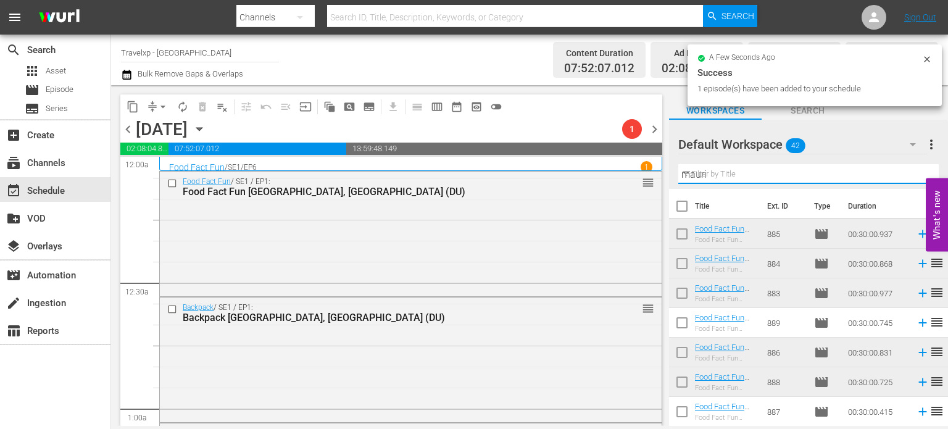
click at [909, 178] on input "mauri" at bounding box center [808, 174] width 260 height 20
click at [909, 178] on input "text" at bounding box center [808, 174] width 260 height 20
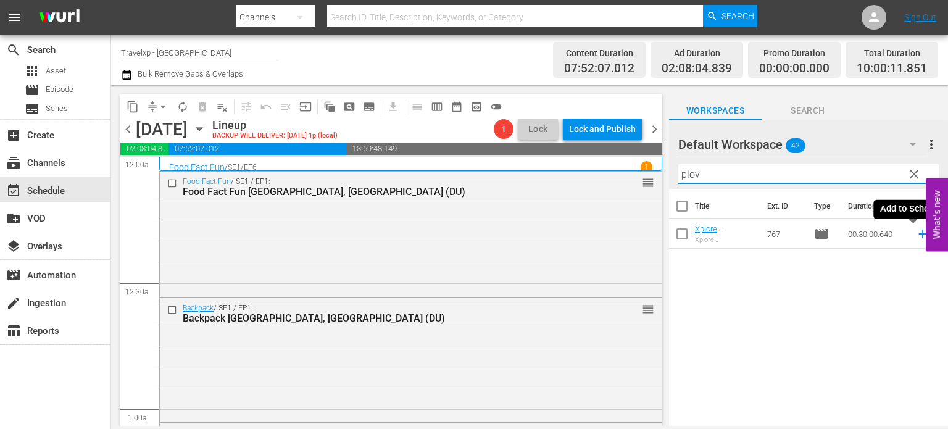
type input "plov"
click at [918, 236] on icon at bounding box center [923, 234] width 14 height 14
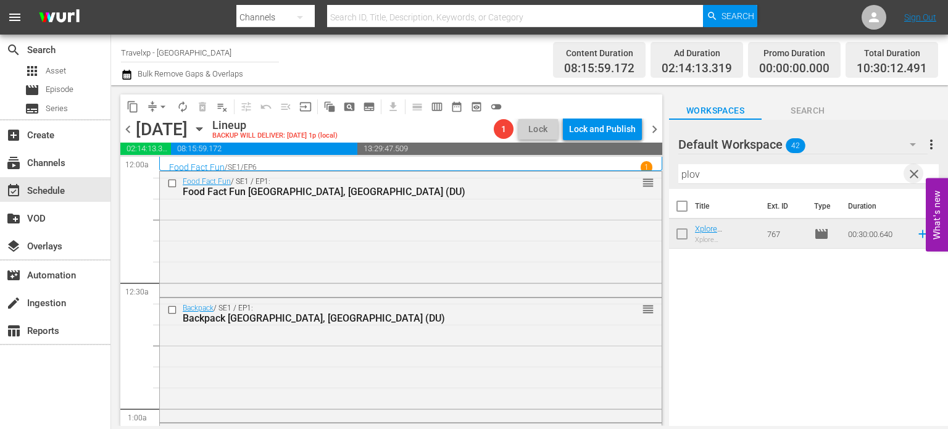
click at [916, 176] on span "clear" at bounding box center [913, 174] width 15 height 15
click at [916, 176] on input "plov" at bounding box center [808, 174] width 260 height 20
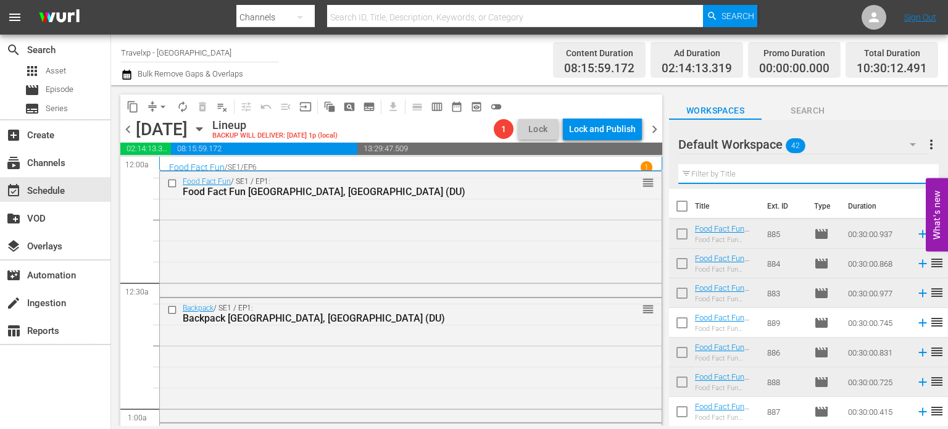
click at [916, 176] on input "text" at bounding box center [808, 174] width 260 height 20
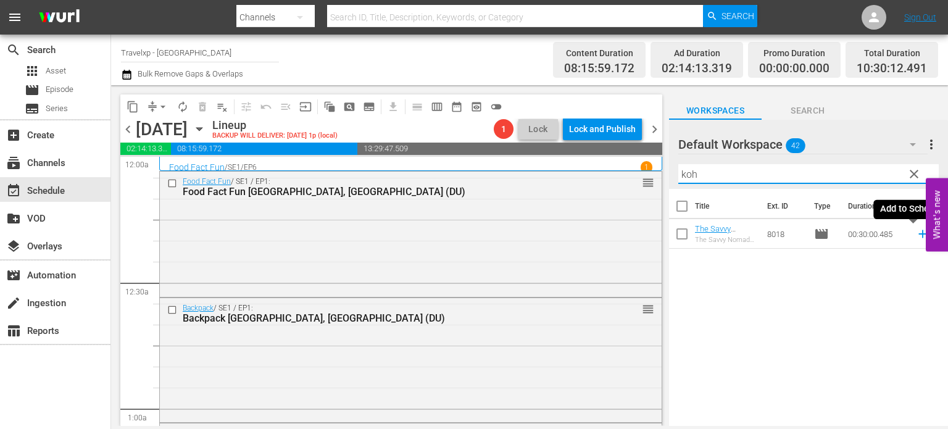
type input "koh"
click at [916, 233] on icon at bounding box center [923, 234] width 14 height 14
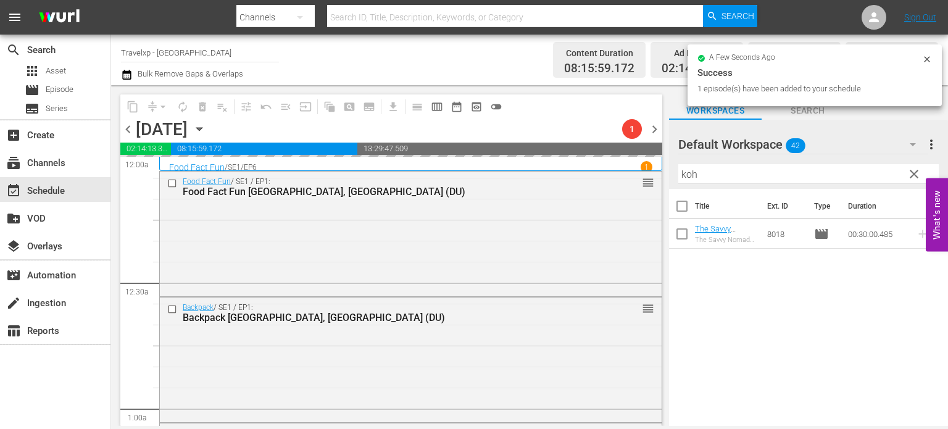
click at [912, 173] on span "clear" at bounding box center [913, 174] width 15 height 15
click at [912, 173] on input "koh" at bounding box center [808, 174] width 260 height 20
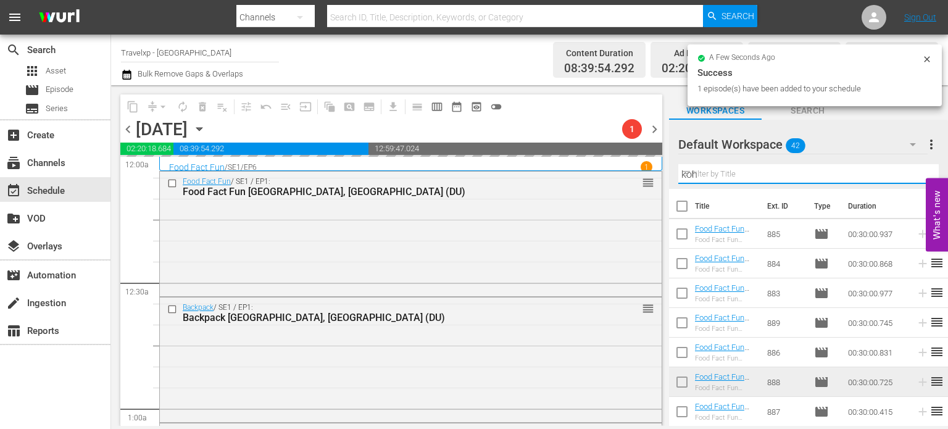
click at [912, 173] on input "koh" at bounding box center [808, 174] width 260 height 20
click at [912, 173] on input "text" at bounding box center [808, 174] width 260 height 20
click at [912, 173] on div "Default Workspace 42 Default more_vert Filter by Title r" at bounding box center [808, 154] width 279 height 69
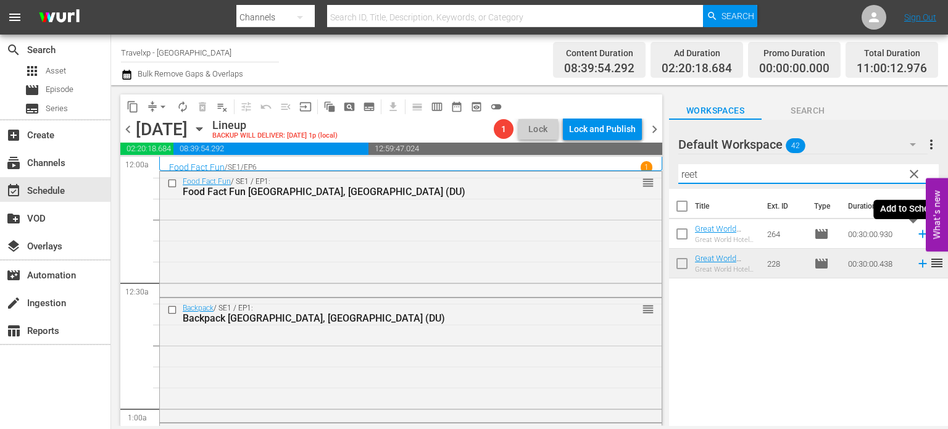
type input "reet"
click at [916, 235] on icon at bounding box center [923, 234] width 14 height 14
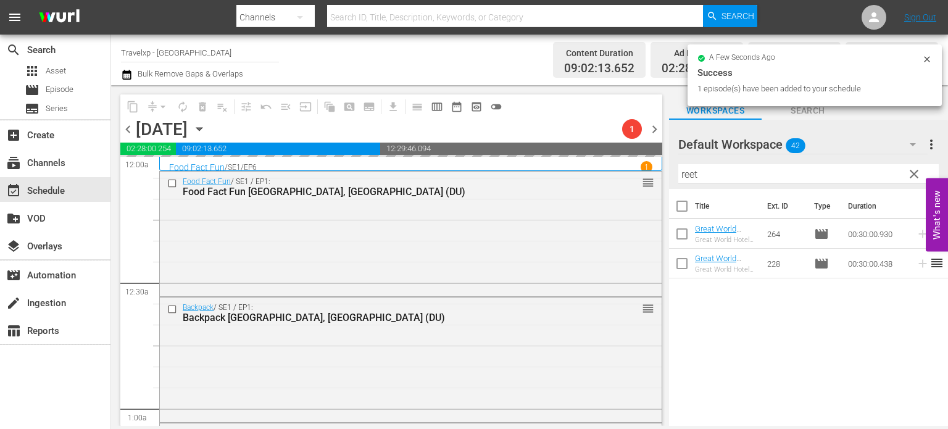
click at [916, 175] on span "clear" at bounding box center [913, 174] width 15 height 15
click at [916, 175] on input "reet" at bounding box center [808, 174] width 260 height 20
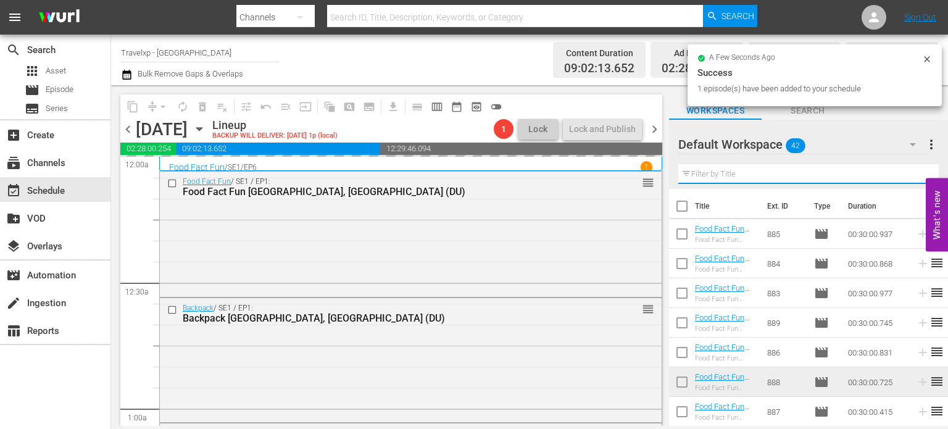
click at [916, 175] on input "text" at bounding box center [808, 174] width 260 height 20
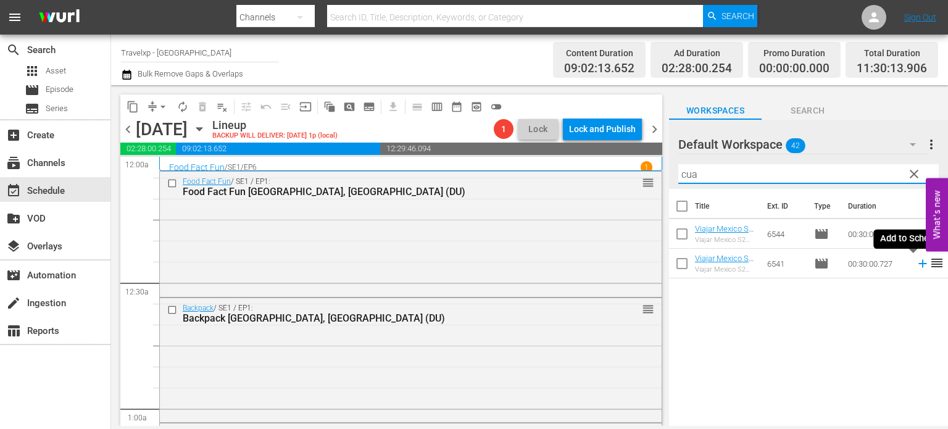
type input "cua"
click at [916, 268] on icon at bounding box center [923, 264] width 14 height 14
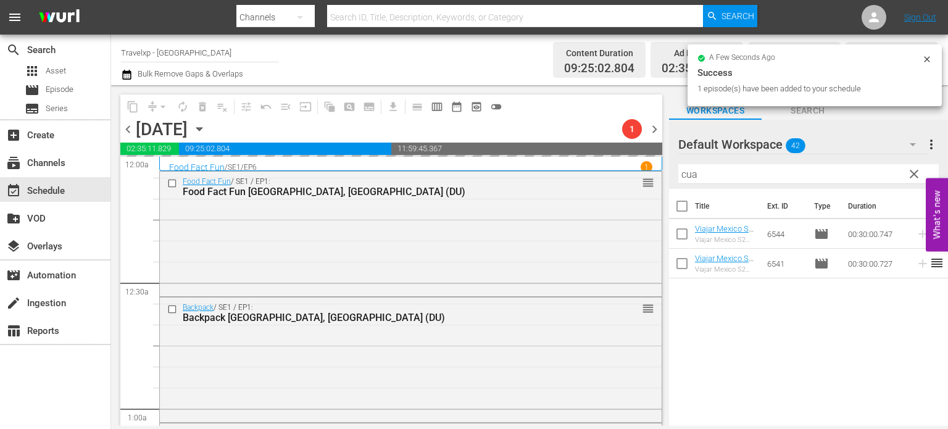
click at [913, 175] on span "clear" at bounding box center [913, 174] width 15 height 15
click at [913, 175] on input "cua" at bounding box center [808, 174] width 260 height 20
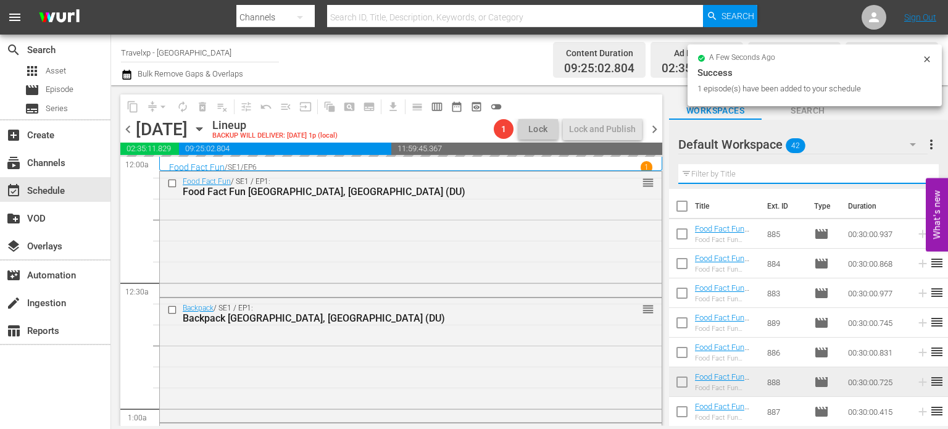
click at [913, 175] on input "text" at bounding box center [808, 174] width 260 height 20
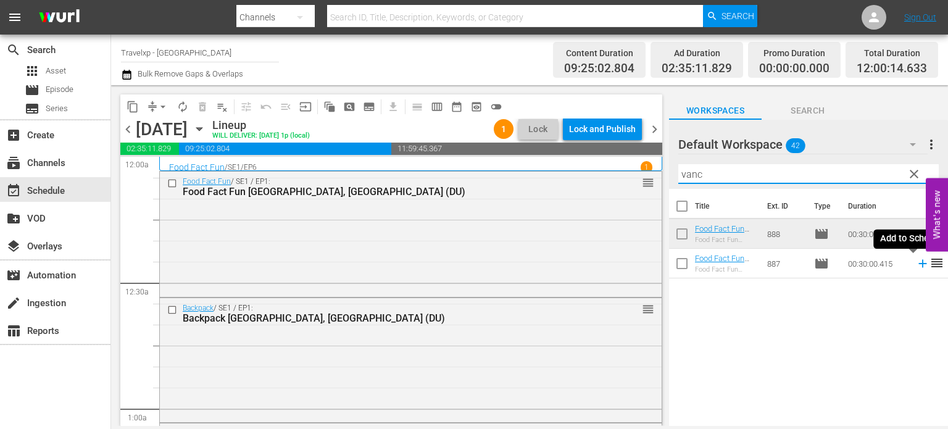
type input "vanc"
click at [916, 266] on icon at bounding box center [923, 264] width 14 height 14
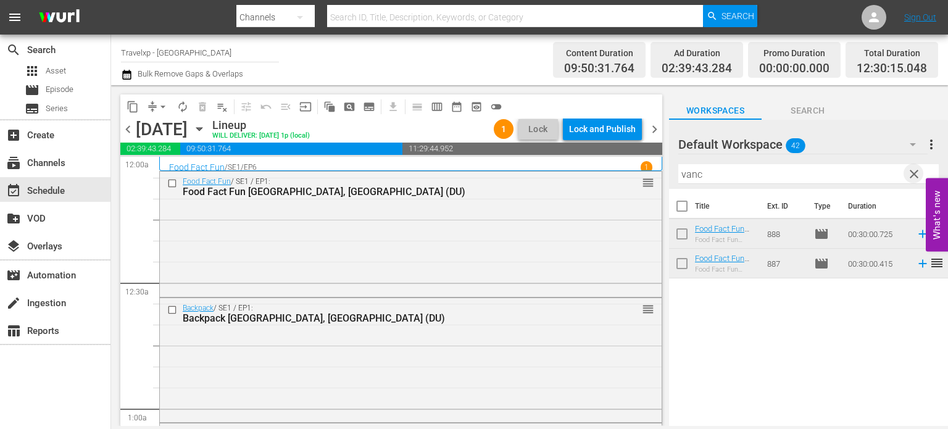
click at [913, 175] on span "clear" at bounding box center [913, 174] width 15 height 15
click at [913, 175] on input "vanc" at bounding box center [808, 174] width 260 height 20
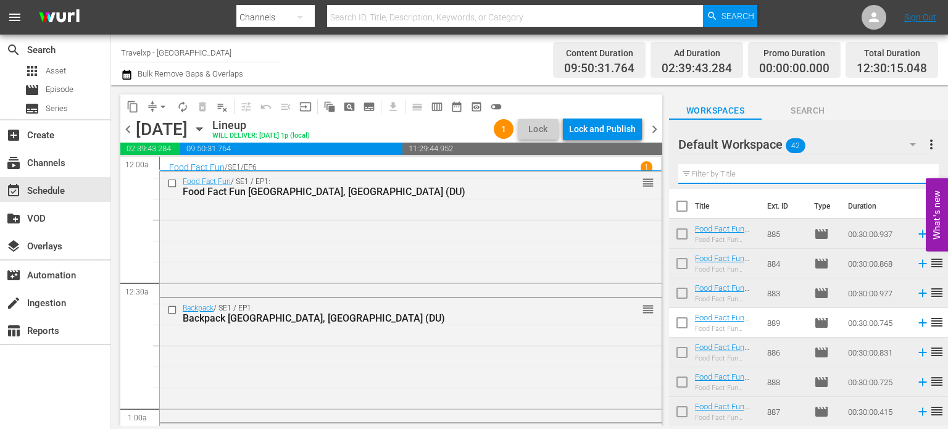
click at [913, 175] on input "text" at bounding box center [808, 174] width 260 height 20
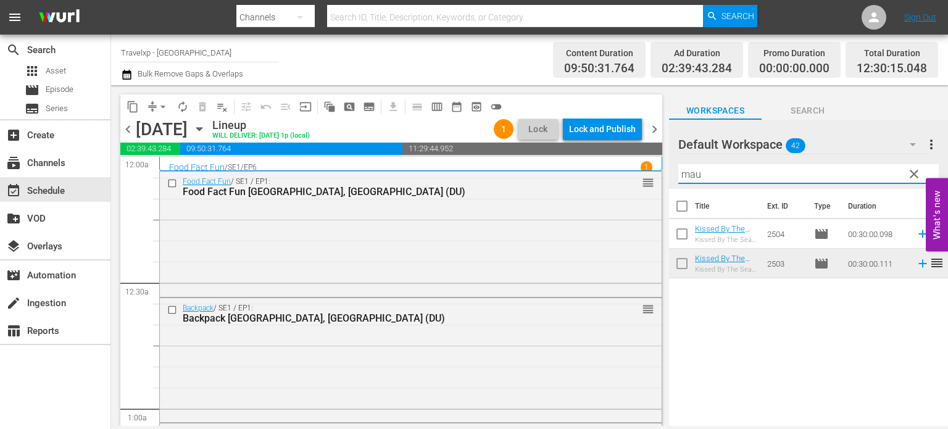
type input "mau"
click at [916, 231] on icon at bounding box center [923, 234] width 14 height 14
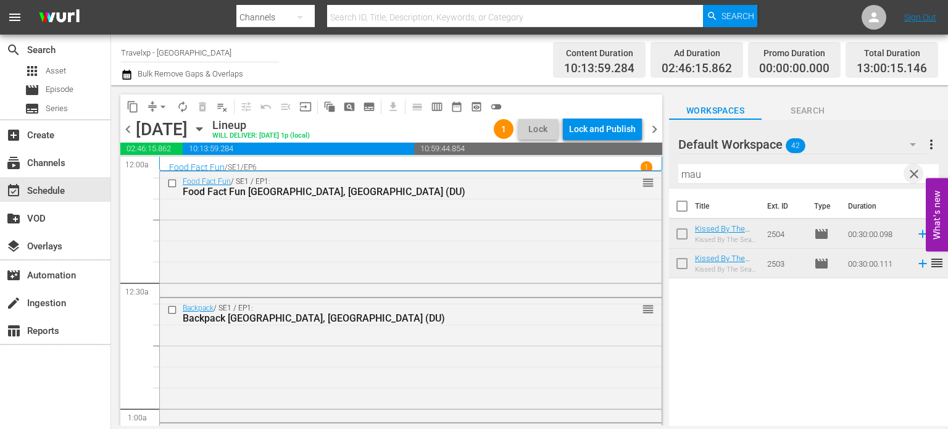
click at [916, 175] on span "clear" at bounding box center [913, 174] width 15 height 15
click at [916, 175] on input "mau" at bounding box center [808, 174] width 260 height 20
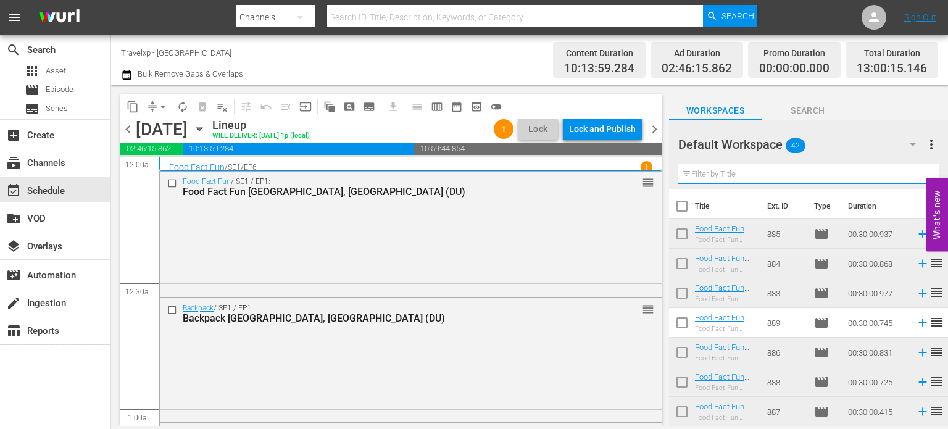
click at [916, 175] on input "text" at bounding box center [808, 174] width 260 height 20
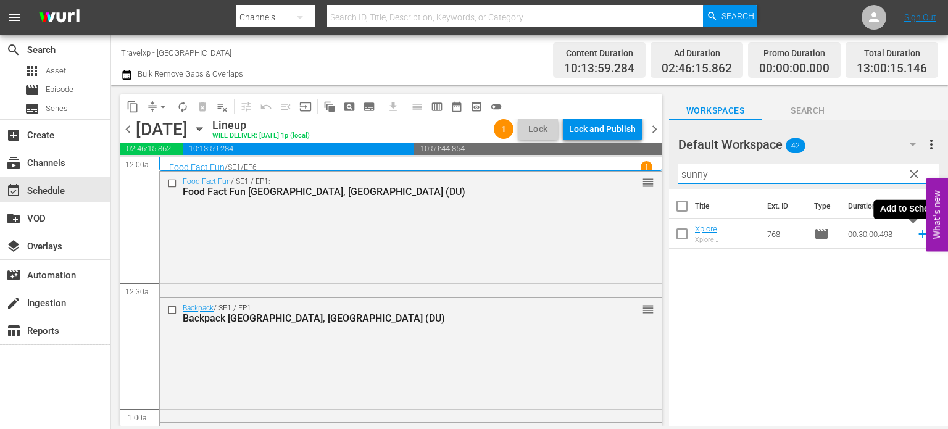
type input "sunny"
click at [918, 235] on icon at bounding box center [922, 234] width 8 height 8
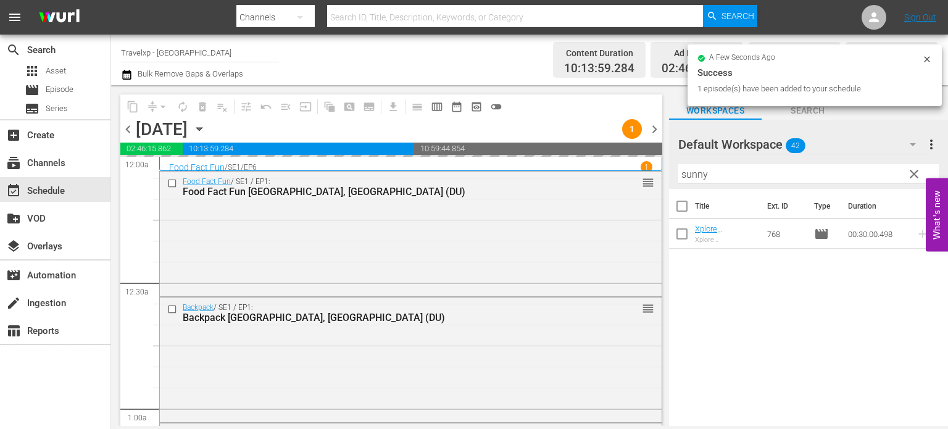
click at [913, 173] on span "clear" at bounding box center [913, 174] width 15 height 15
click at [913, 173] on input "sunny" at bounding box center [808, 174] width 260 height 20
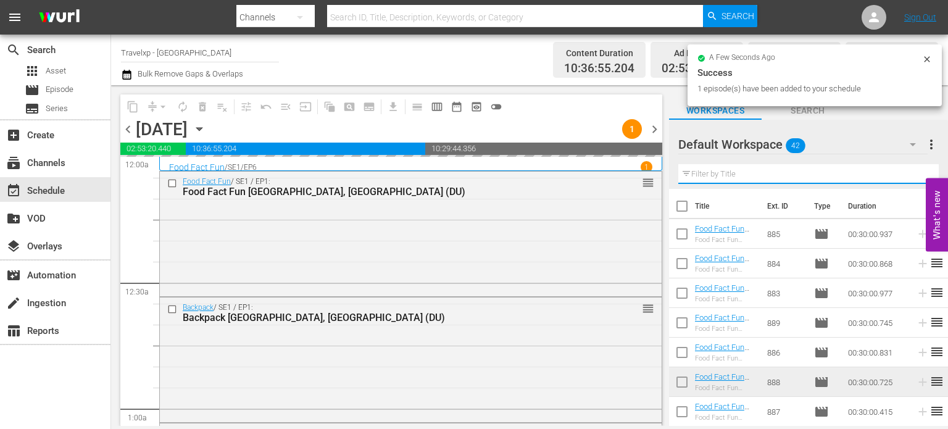
click at [913, 173] on input "text" at bounding box center [808, 174] width 260 height 20
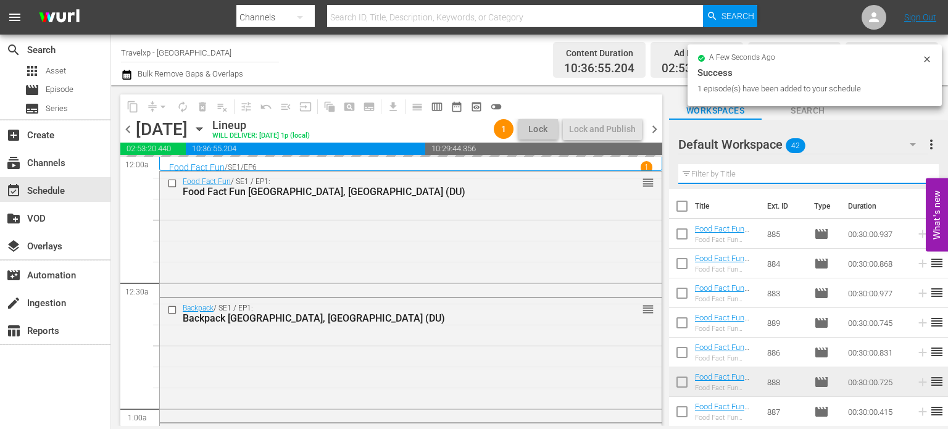
click at [913, 173] on input "text" at bounding box center [808, 174] width 260 height 20
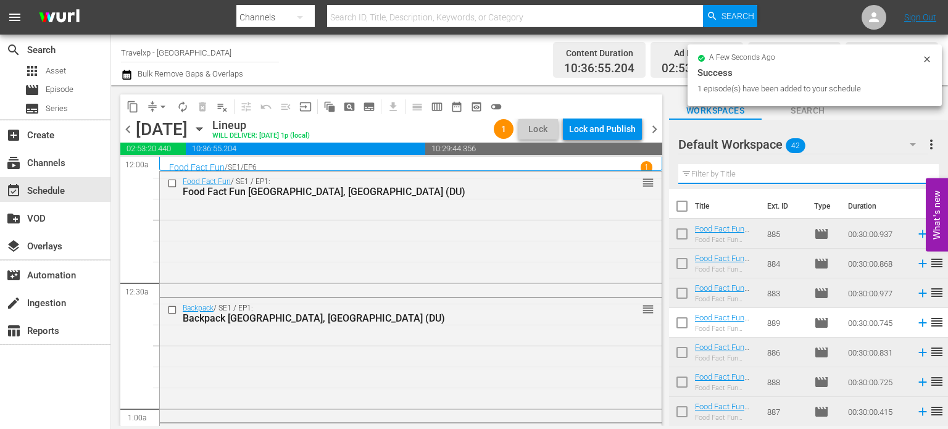
click at [913, 173] on input "text" at bounding box center [808, 174] width 260 height 20
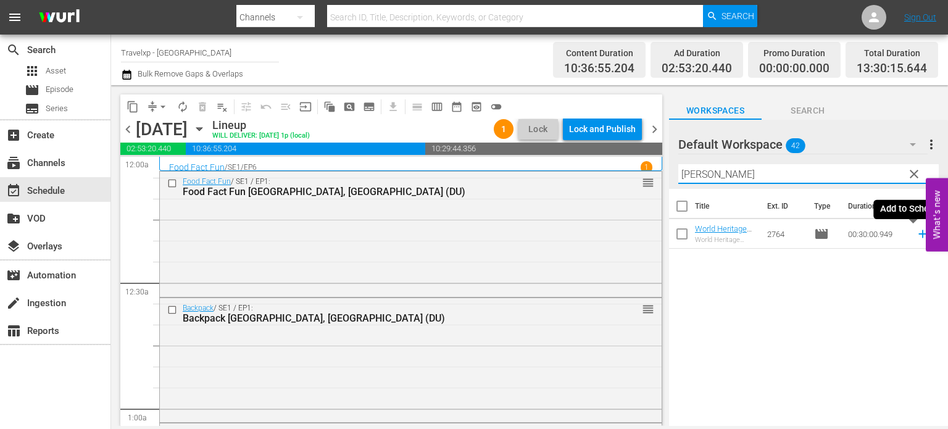
type input "monu"
click at [916, 232] on icon at bounding box center [923, 234] width 14 height 14
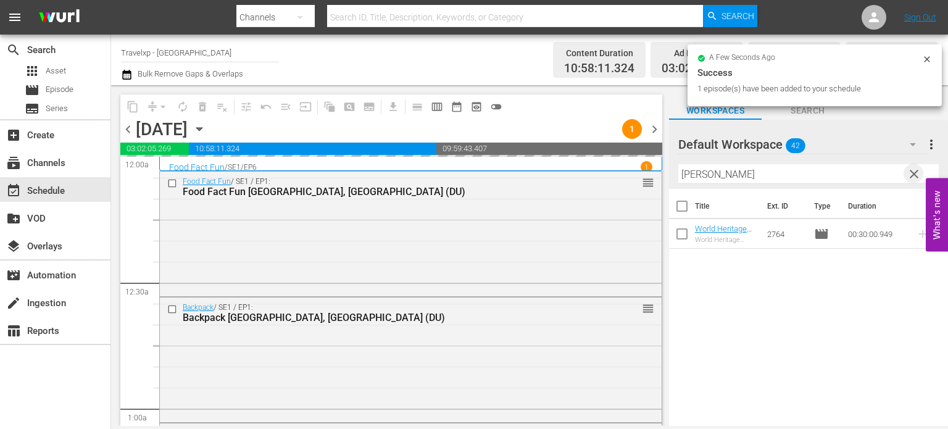
click at [912, 170] on span "clear" at bounding box center [913, 174] width 15 height 15
click at [912, 170] on input "monu" at bounding box center [808, 174] width 260 height 20
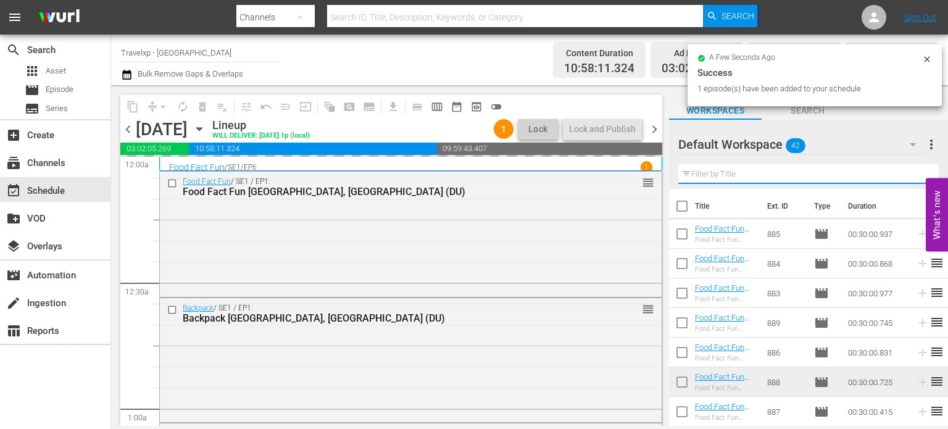
click at [912, 170] on input "text" at bounding box center [808, 174] width 260 height 20
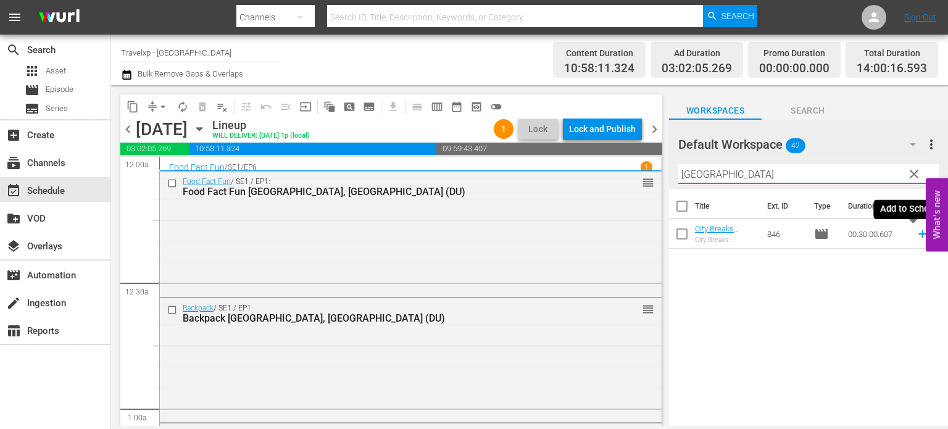
type input "prague"
click at [916, 238] on icon at bounding box center [923, 234] width 14 height 14
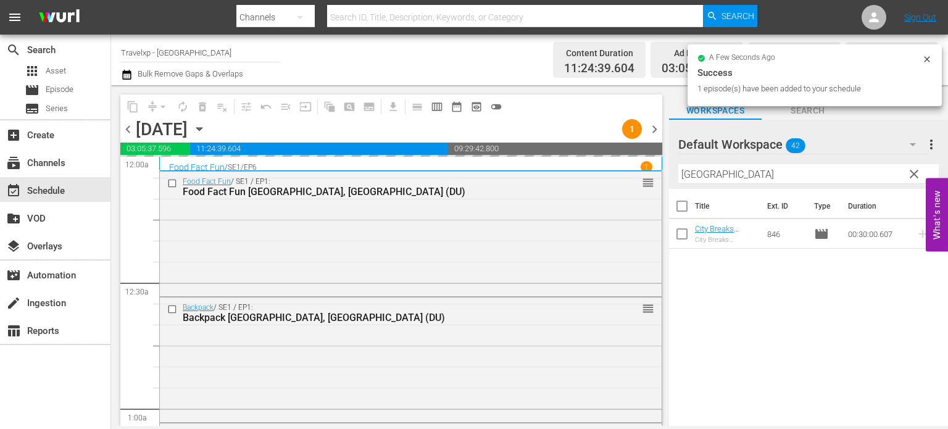
click at [918, 175] on span "clear" at bounding box center [913, 174] width 15 height 15
click at [918, 175] on input "prague" at bounding box center [808, 174] width 260 height 20
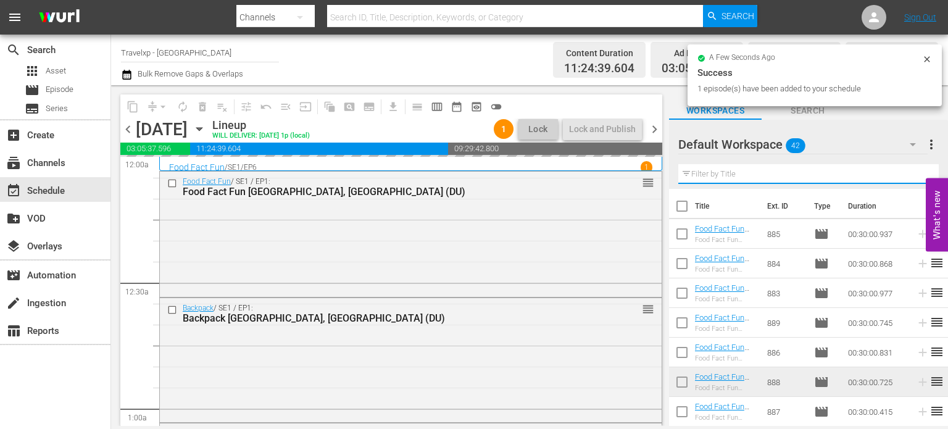
click at [918, 175] on input "text" at bounding box center [808, 174] width 260 height 20
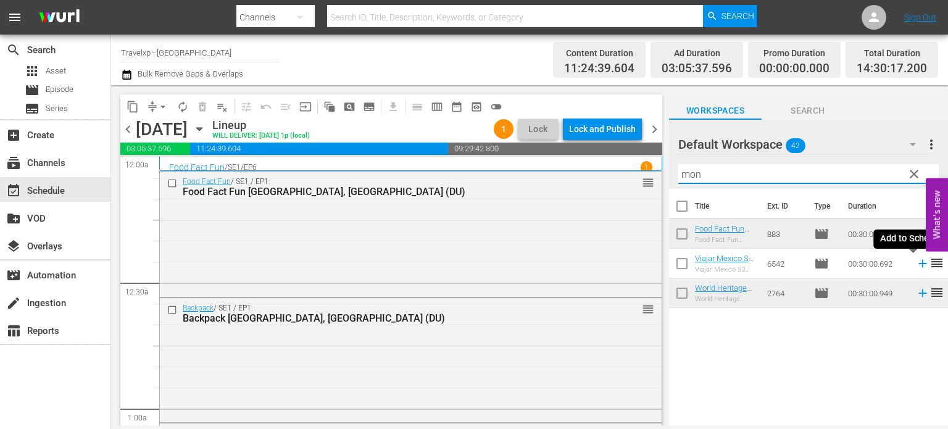
type input "mon"
click at [916, 265] on icon at bounding box center [923, 264] width 14 height 14
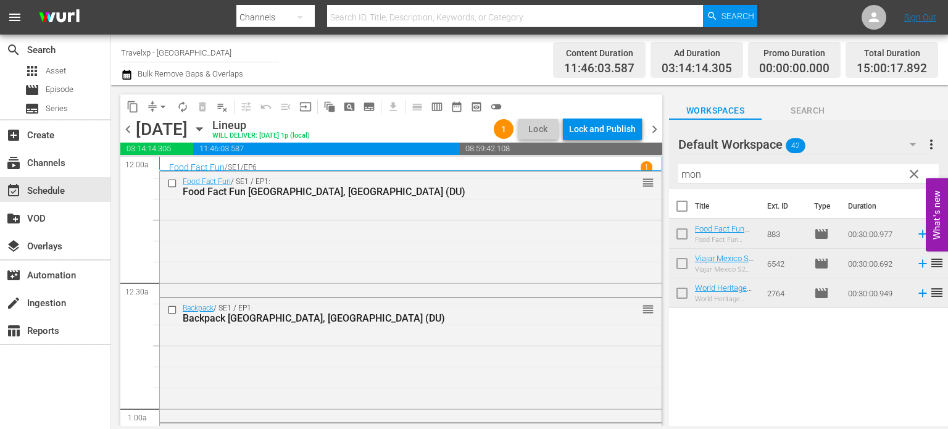
click at [913, 176] on span "clear" at bounding box center [913, 174] width 15 height 15
click at [913, 176] on input "mon" at bounding box center [808, 174] width 260 height 20
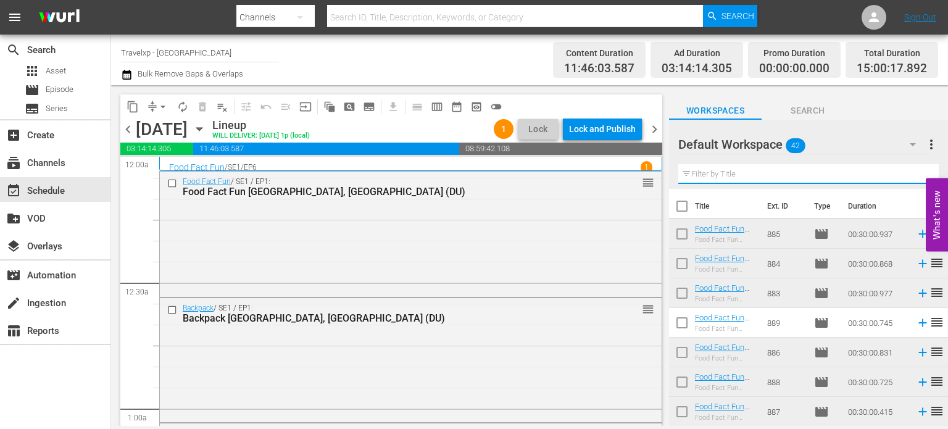
click at [913, 176] on input "text" at bounding box center [808, 174] width 260 height 20
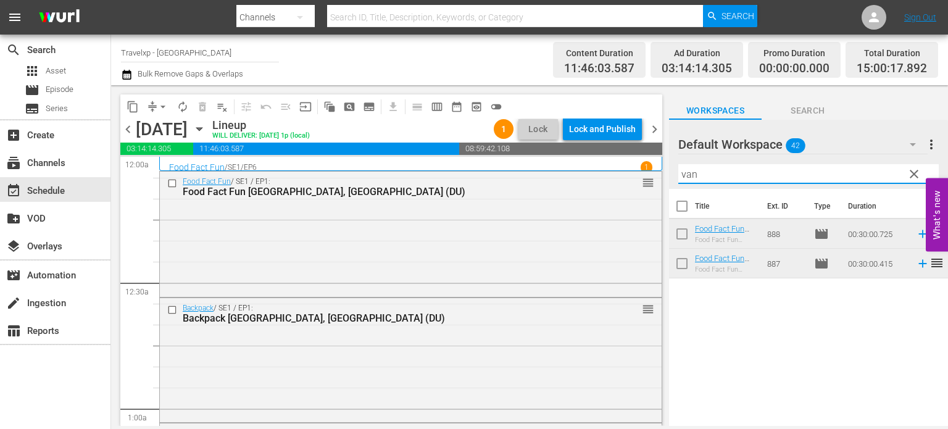
type input "van"
click at [916, 236] on icon at bounding box center [923, 234] width 14 height 14
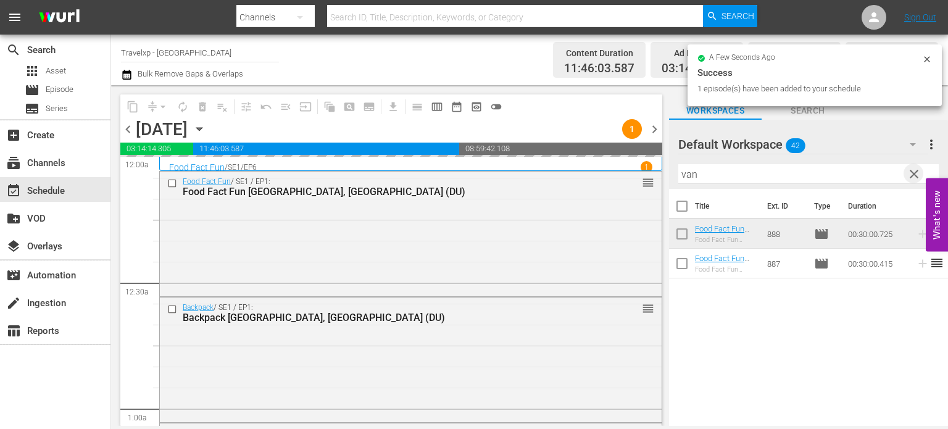
click at [913, 173] on span "clear" at bounding box center [913, 174] width 15 height 15
click at [913, 173] on input "van" at bounding box center [808, 174] width 260 height 20
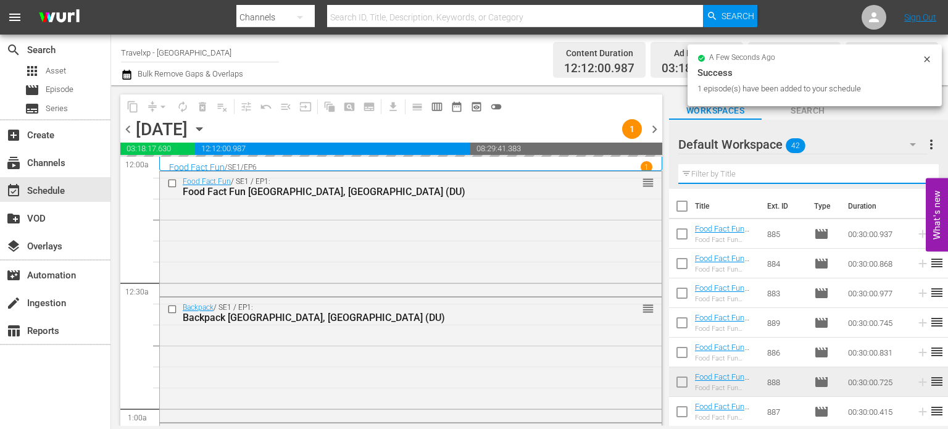
click at [913, 173] on input "text" at bounding box center [808, 174] width 260 height 20
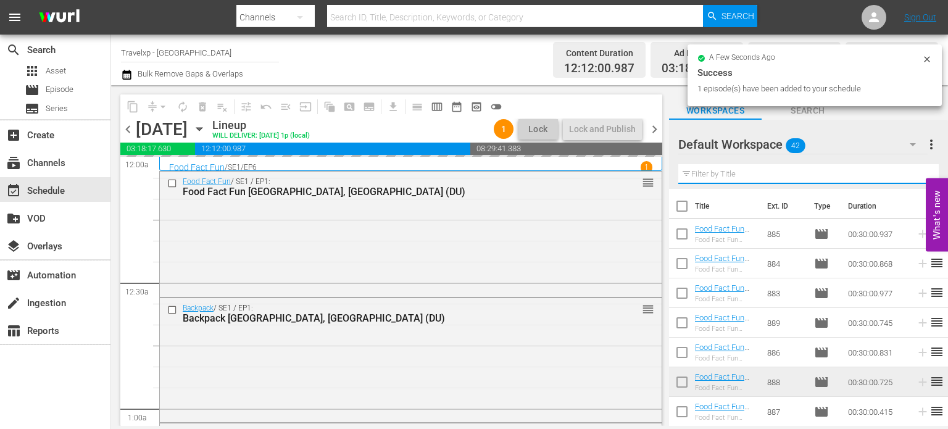
click at [913, 173] on input "text" at bounding box center [808, 174] width 260 height 20
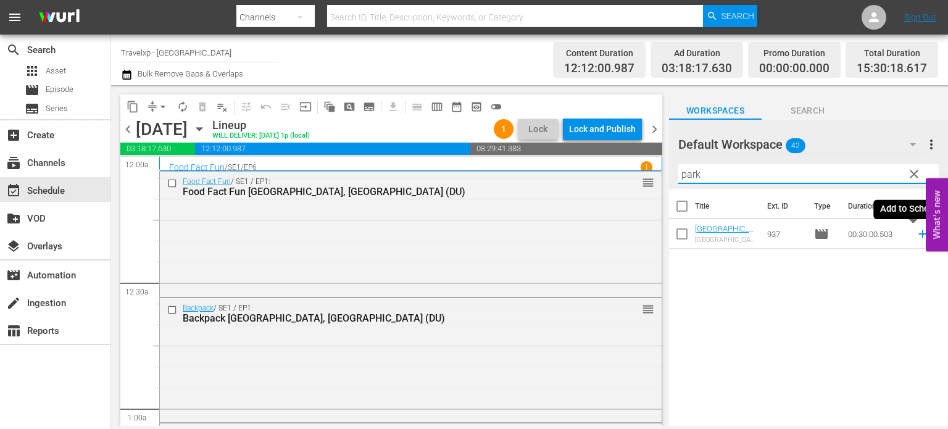
type input "park"
click at [917, 233] on icon at bounding box center [923, 234] width 14 height 14
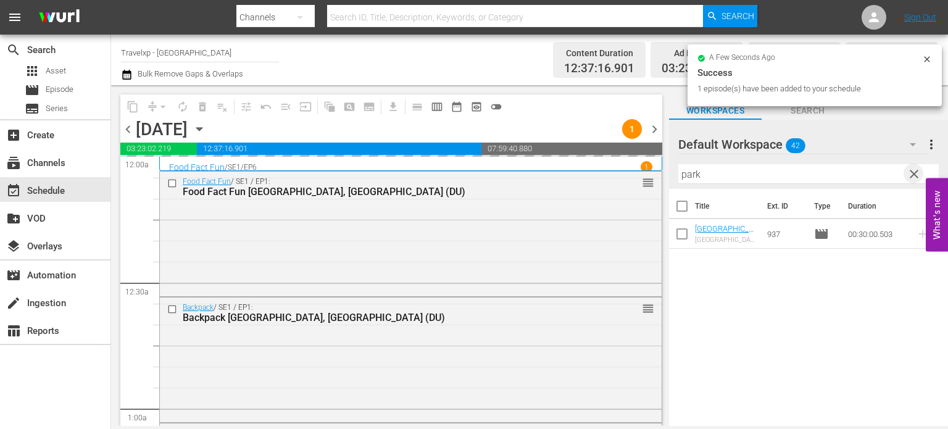
click at [911, 175] on span "clear" at bounding box center [913, 174] width 15 height 15
click at [911, 175] on input "park" at bounding box center [808, 174] width 260 height 20
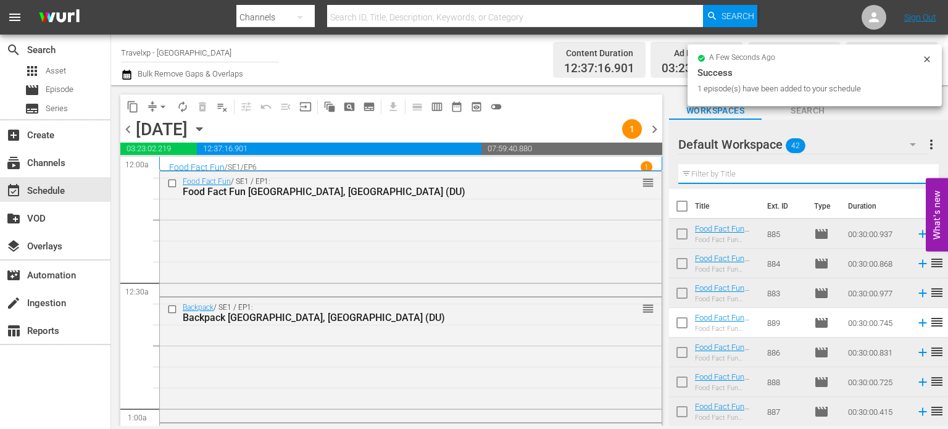
click at [911, 175] on input "text" at bounding box center [808, 174] width 260 height 20
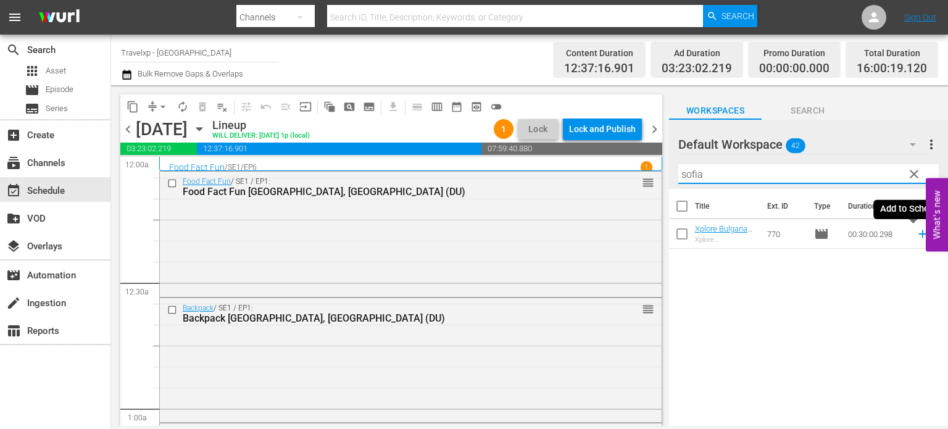
type input "sofia"
click at [916, 231] on icon at bounding box center [923, 234] width 14 height 14
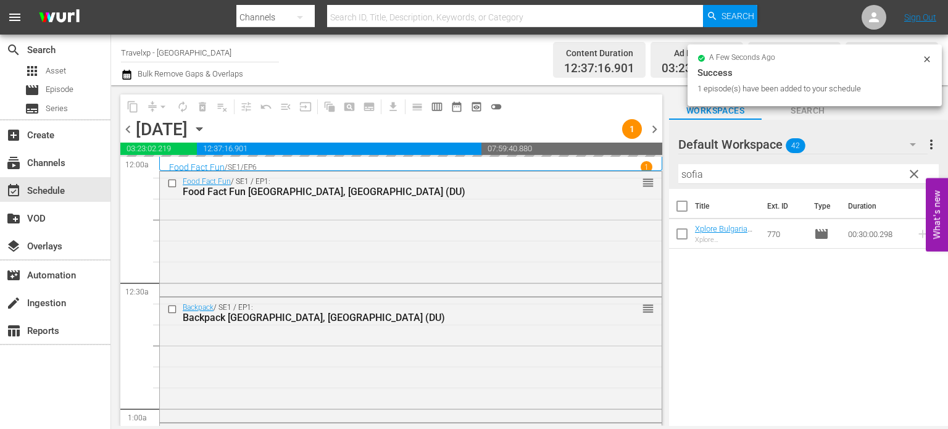
click at [914, 170] on span "clear" at bounding box center [913, 174] width 15 height 15
click at [914, 170] on input "sofia" at bounding box center [808, 174] width 260 height 20
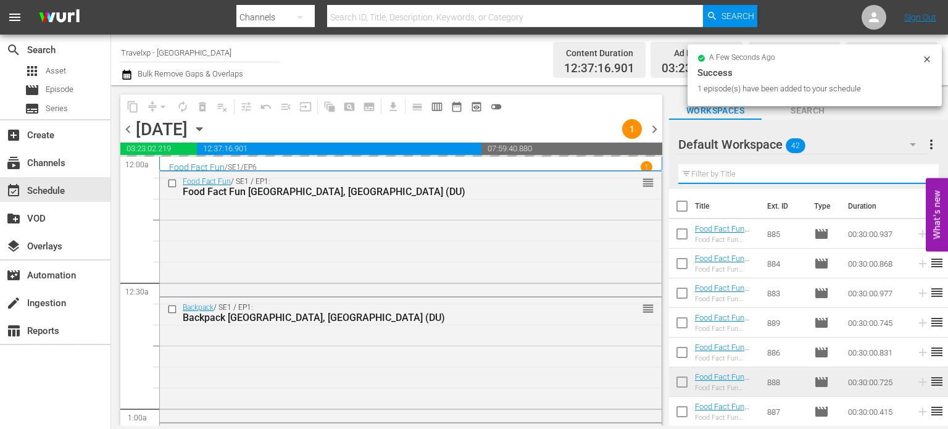
click at [914, 170] on input "text" at bounding box center [808, 174] width 260 height 20
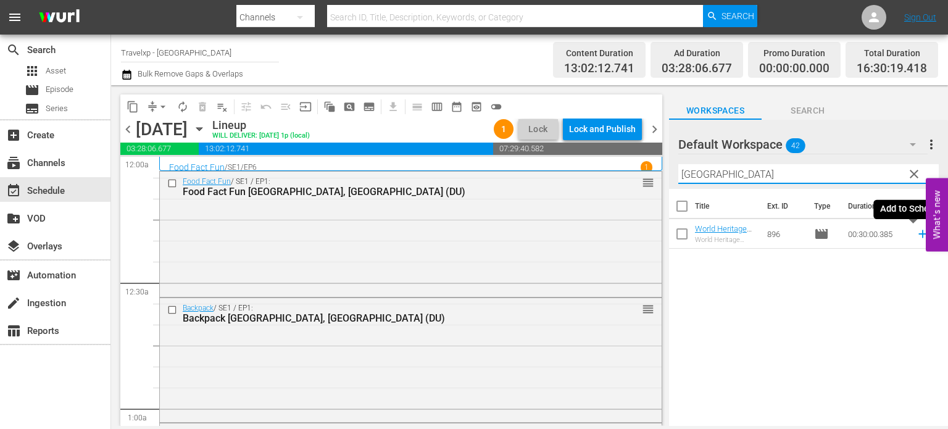
type input "delhi"
click at [916, 237] on icon at bounding box center [923, 234] width 14 height 14
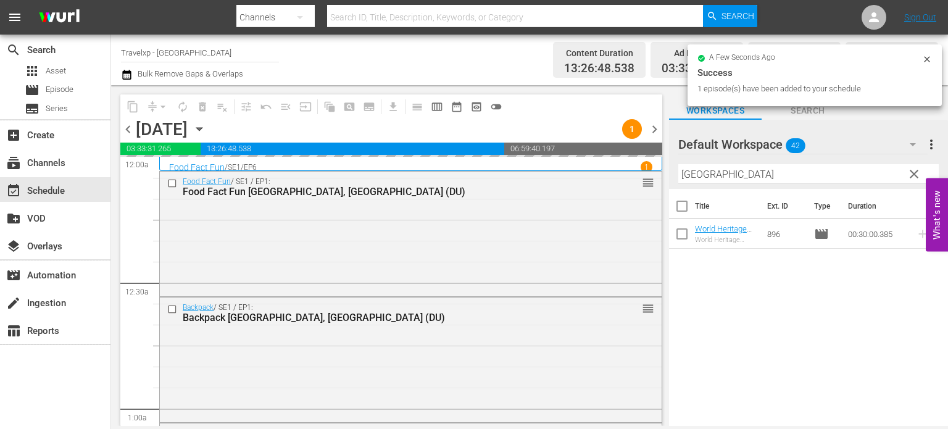
click at [913, 172] on span "clear" at bounding box center [913, 174] width 15 height 15
click at [913, 172] on input "delhi" at bounding box center [808, 174] width 260 height 20
click at [913, 172] on input "text" at bounding box center [808, 174] width 260 height 20
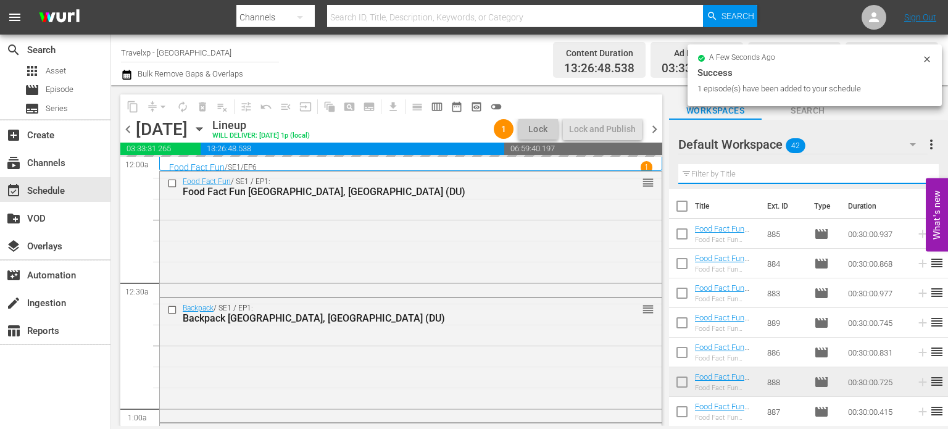
click at [913, 172] on input "text" at bounding box center [808, 174] width 260 height 20
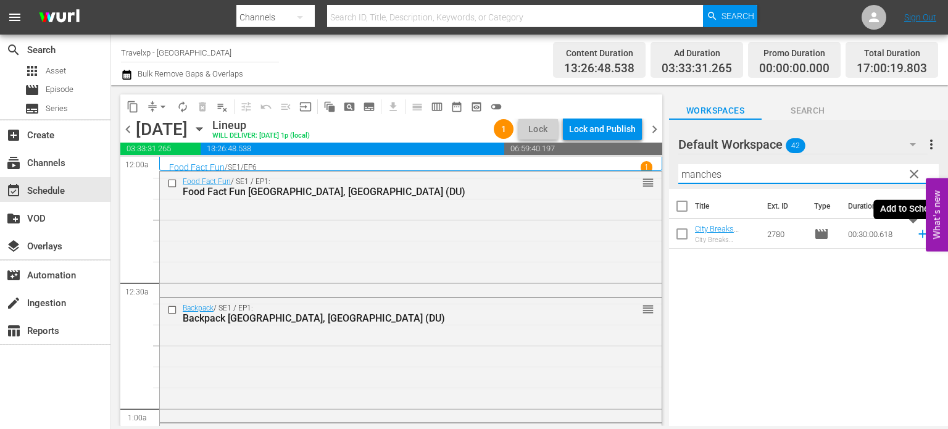
type input "manches"
click at [918, 234] on icon at bounding box center [922, 234] width 8 height 8
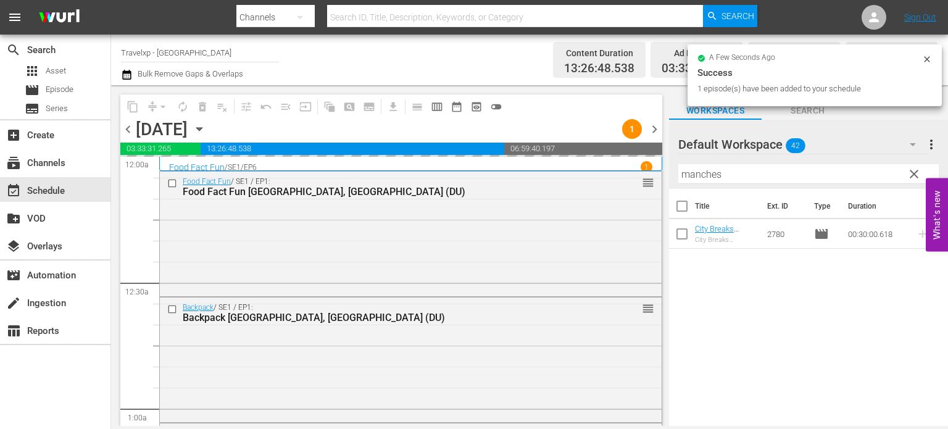
click at [914, 174] on span "clear" at bounding box center [913, 174] width 15 height 15
click at [914, 174] on input "manches" at bounding box center [808, 174] width 260 height 20
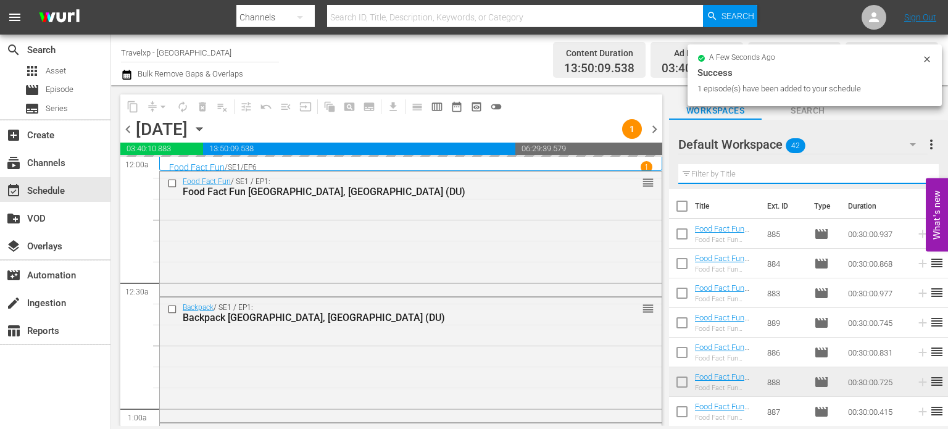
click at [914, 174] on input "text" at bounding box center [808, 174] width 260 height 20
click at [914, 174] on div "Default Workspace 42 Default more_vert Filter by Title" at bounding box center [808, 154] width 279 height 69
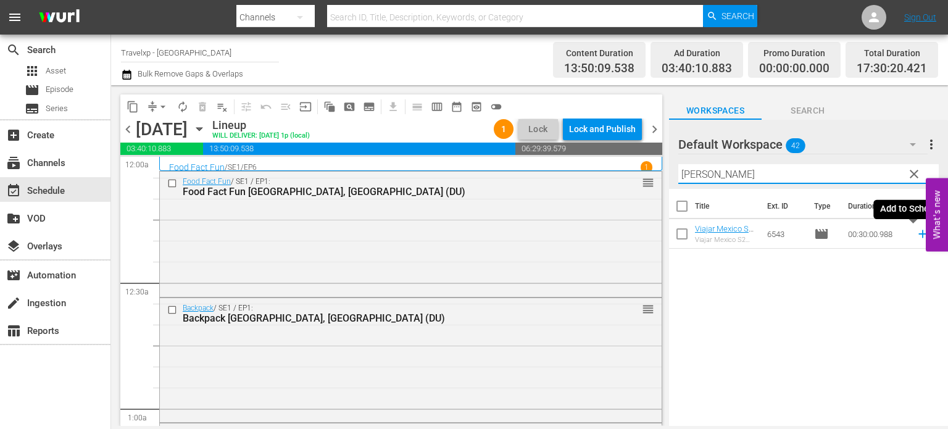
type input "santia"
click at [918, 234] on icon at bounding box center [922, 234] width 8 height 8
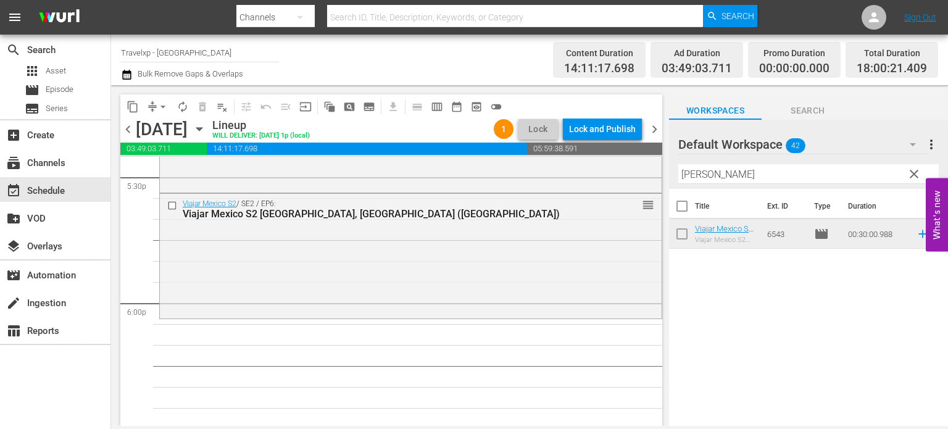
scroll to position [4376, 0]
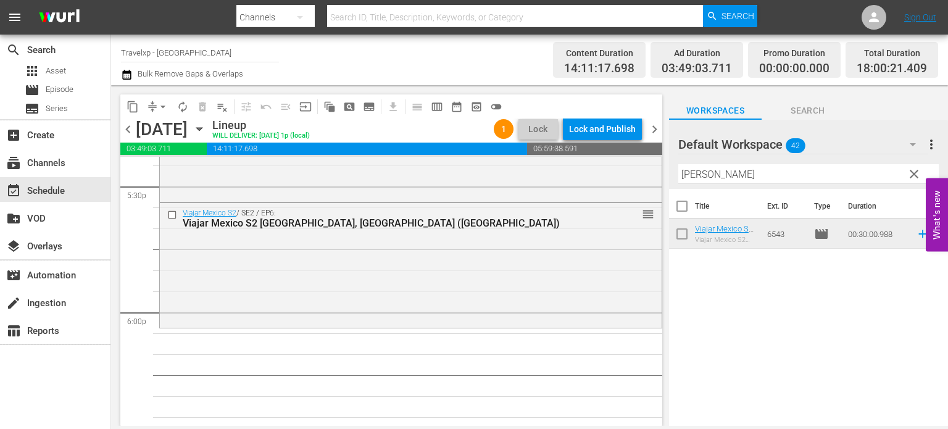
click at [910, 182] on button "clear" at bounding box center [913, 173] width 20 height 20
click at [910, 182] on input "santia" at bounding box center [808, 174] width 260 height 20
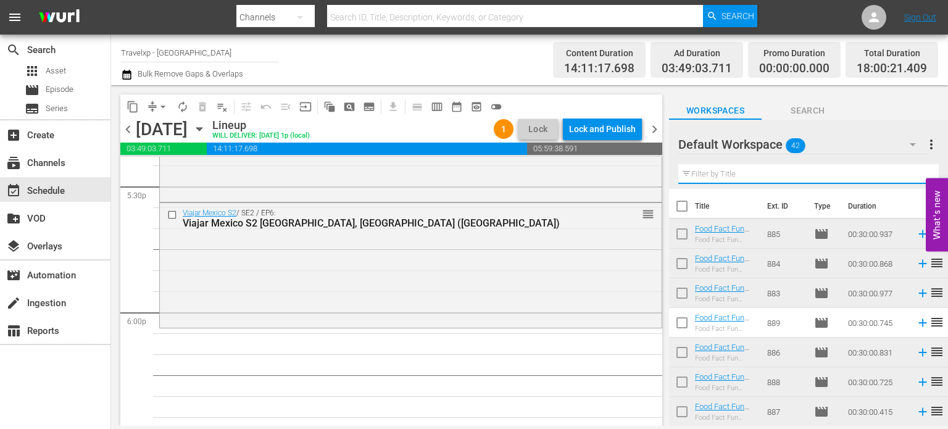
click at [908, 176] on input "text" at bounding box center [808, 174] width 260 height 20
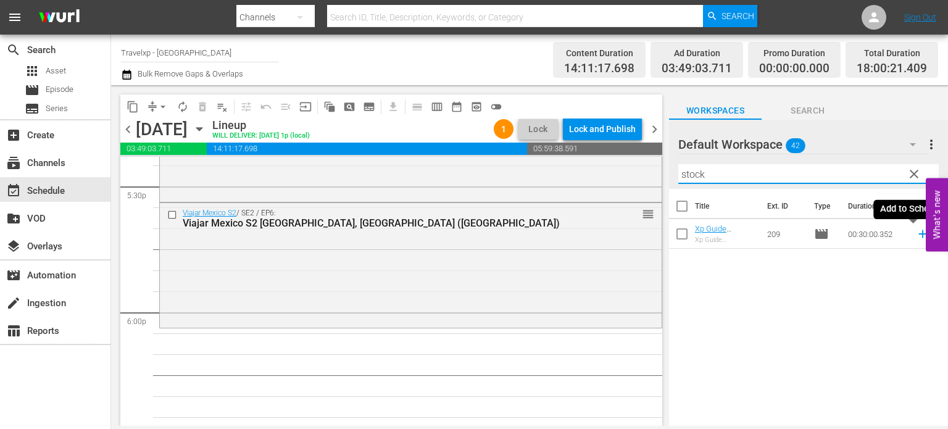
type input "stock"
click at [916, 237] on icon at bounding box center [923, 234] width 14 height 14
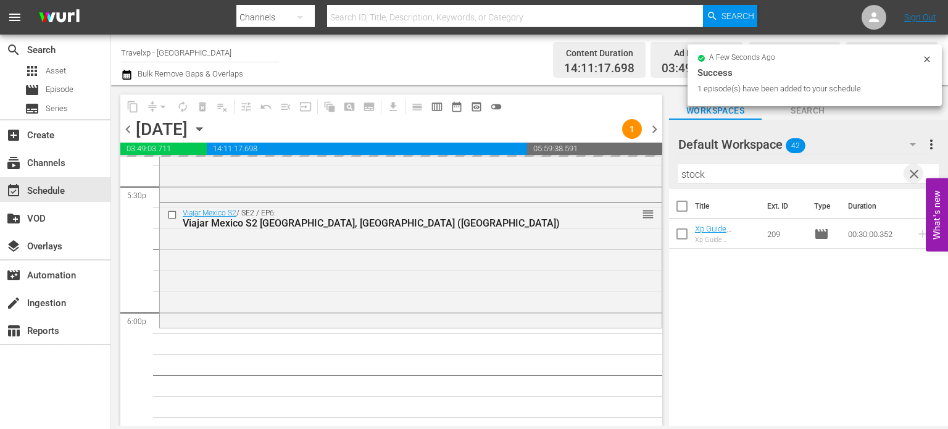
click at [916, 173] on span "clear" at bounding box center [913, 174] width 15 height 15
click at [916, 173] on input "stock" at bounding box center [808, 174] width 260 height 20
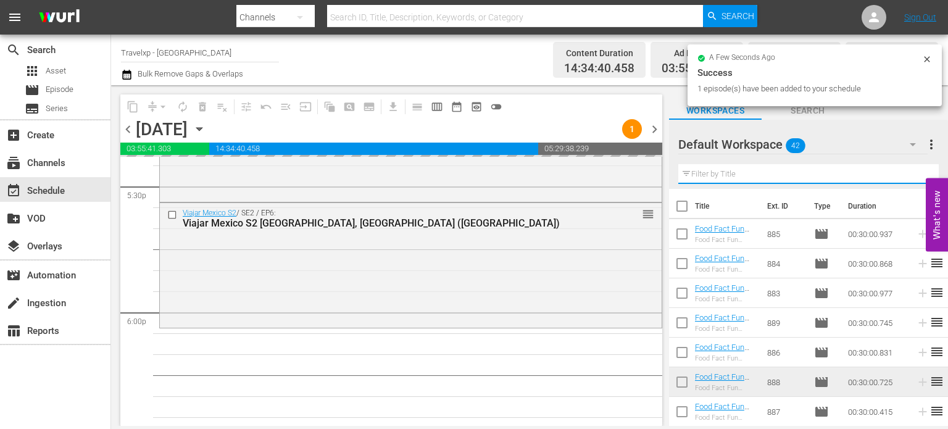
click at [916, 173] on input "text" at bounding box center [808, 174] width 260 height 20
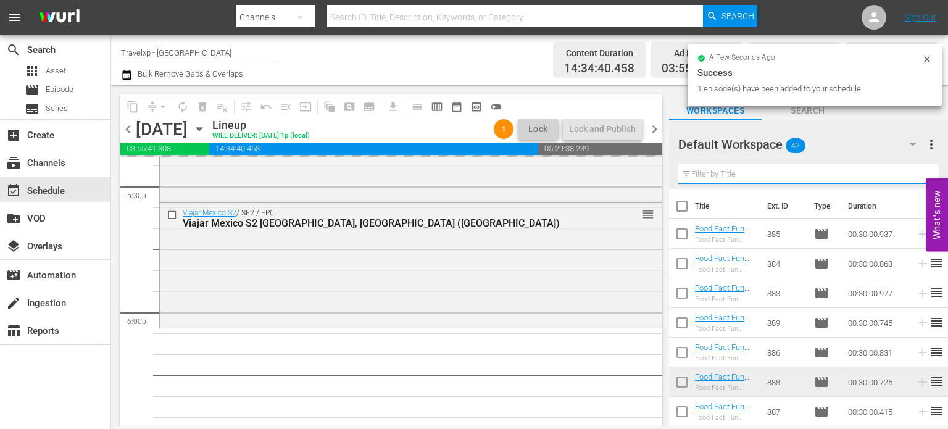
click at [916, 173] on input "text" at bounding box center [808, 174] width 260 height 20
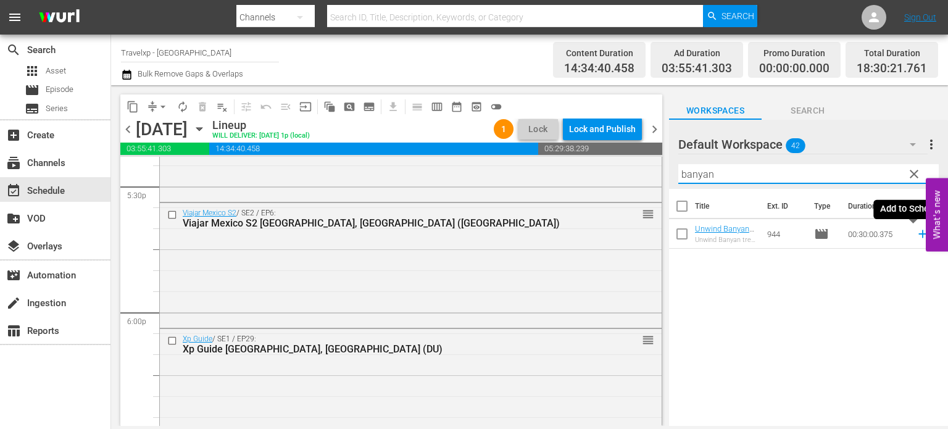
type input "banyan"
click at [916, 233] on icon at bounding box center [923, 234] width 14 height 14
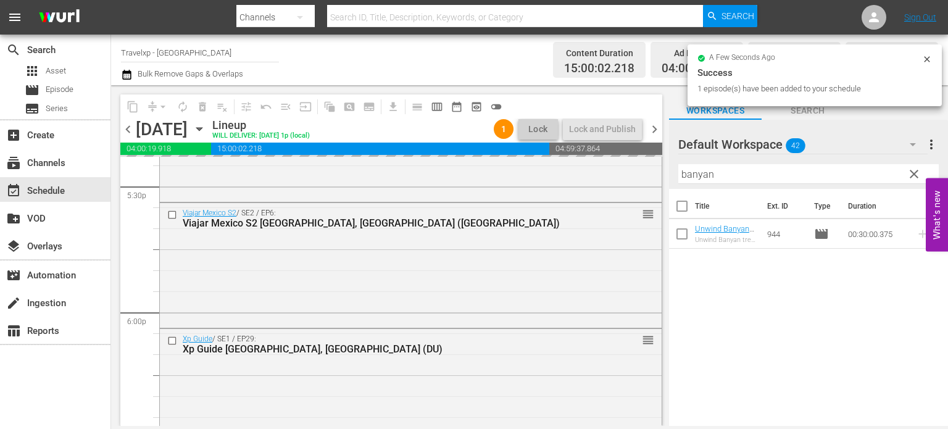
click at [914, 175] on span "clear" at bounding box center [913, 174] width 15 height 15
click at [914, 175] on input "banyan" at bounding box center [808, 174] width 260 height 20
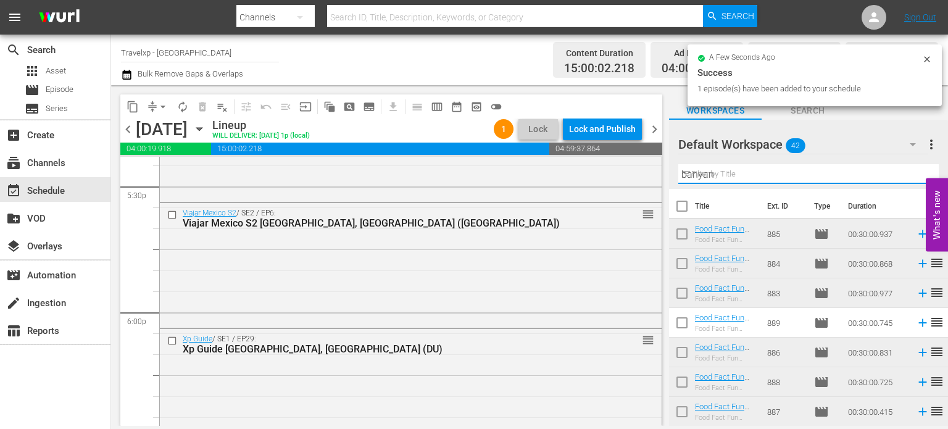
click at [914, 175] on input "banyan" at bounding box center [808, 174] width 260 height 20
click at [914, 175] on input "text" at bounding box center [808, 174] width 260 height 20
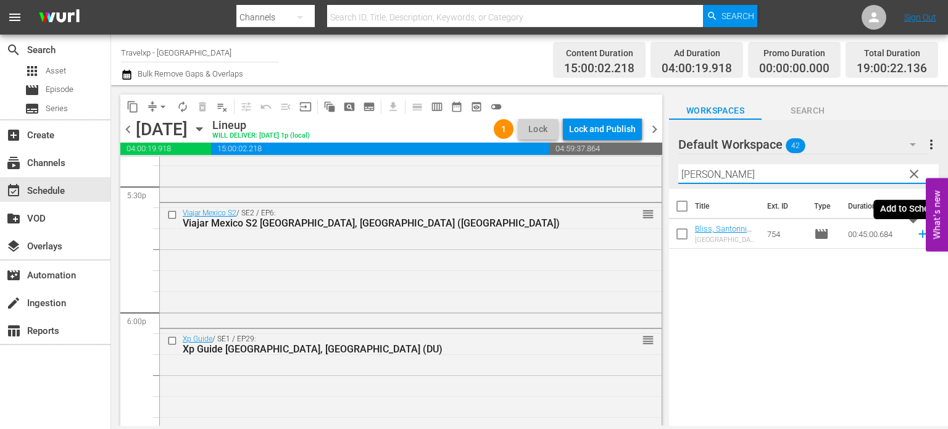
type input "santori"
click at [918, 234] on icon at bounding box center [922, 234] width 8 height 8
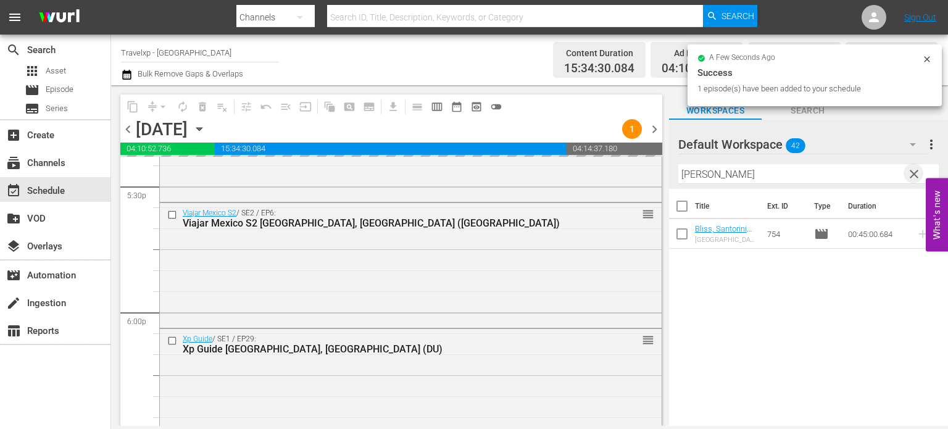
click at [914, 173] on span "clear" at bounding box center [913, 174] width 15 height 15
click at [914, 173] on input "text" at bounding box center [808, 174] width 260 height 20
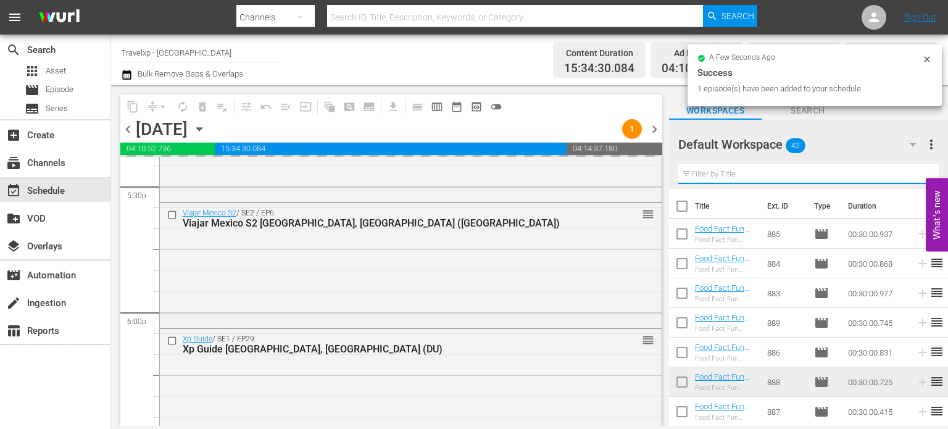
click at [914, 173] on input "text" at bounding box center [808, 174] width 260 height 20
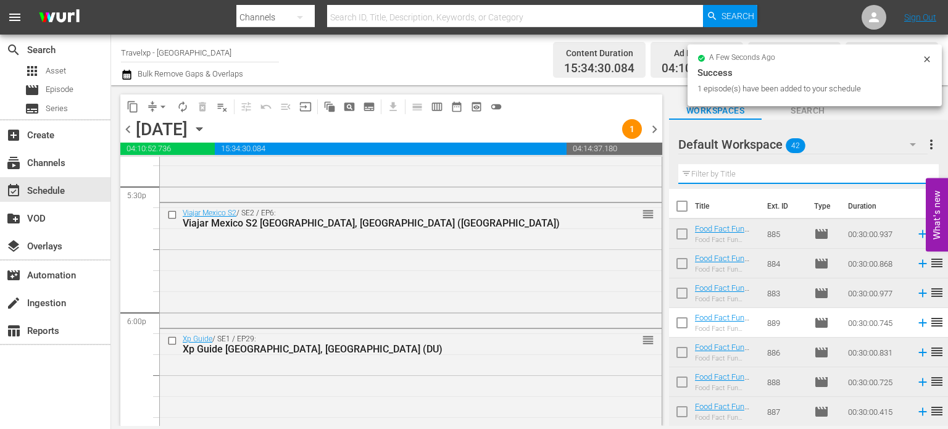
click at [914, 173] on input "text" at bounding box center [808, 174] width 260 height 20
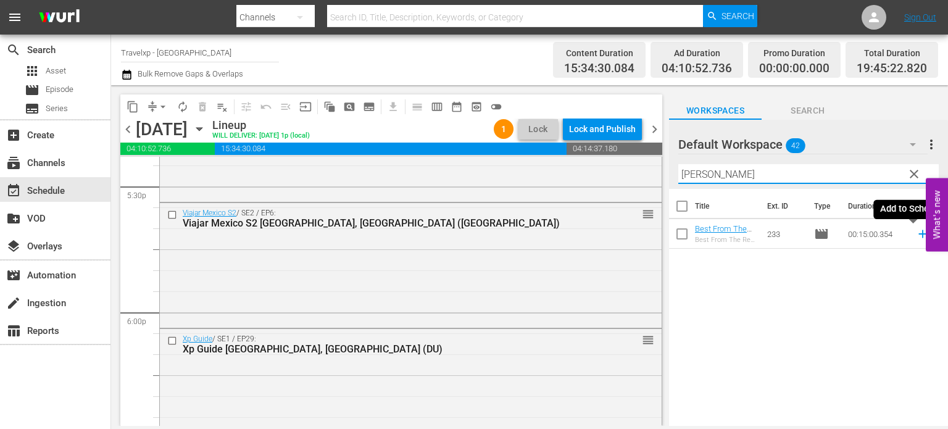
type input "hong k"
click at [918, 234] on icon at bounding box center [922, 234] width 8 height 8
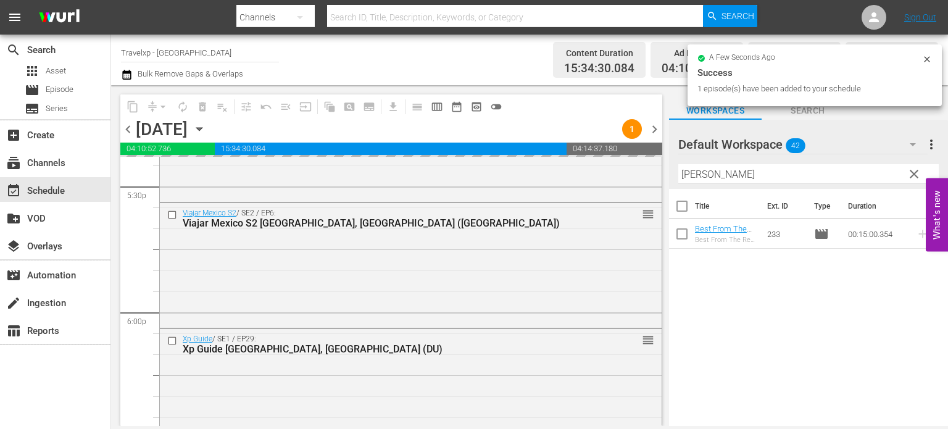
click at [913, 175] on span "clear" at bounding box center [913, 174] width 15 height 15
click at [913, 175] on input "hong k" at bounding box center [808, 174] width 260 height 20
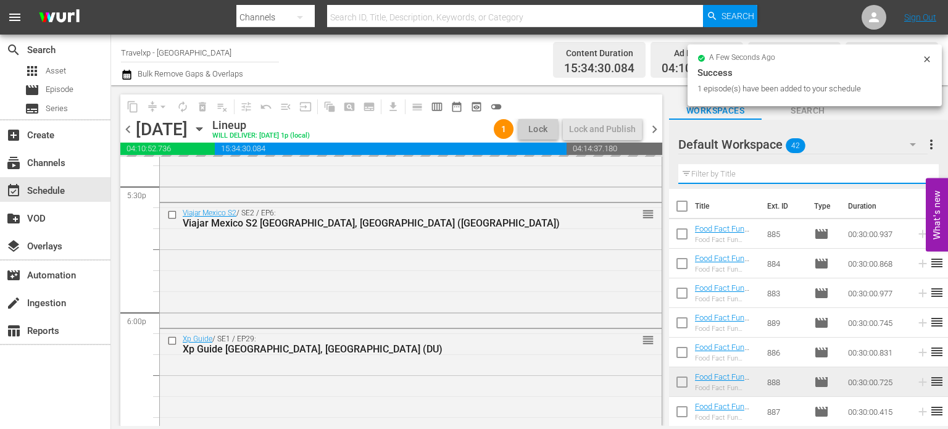
click at [913, 175] on input "text" at bounding box center [808, 174] width 260 height 20
click at [913, 175] on div "Default Workspace 42 Default more_vert Filter by Title" at bounding box center [808, 154] width 279 height 69
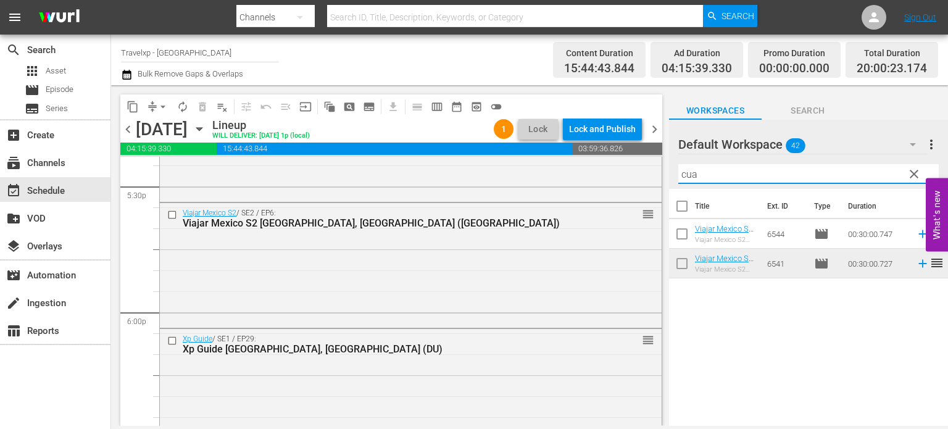
type input "cua"
click at [835, 371] on div "Title Ext. ID Type Duration Viajar Mexico S2 Cuatro Ciénegas, Mexico (DU) Viaja…" at bounding box center [808, 308] width 279 height 239
click at [918, 234] on icon at bounding box center [922, 234] width 8 height 8
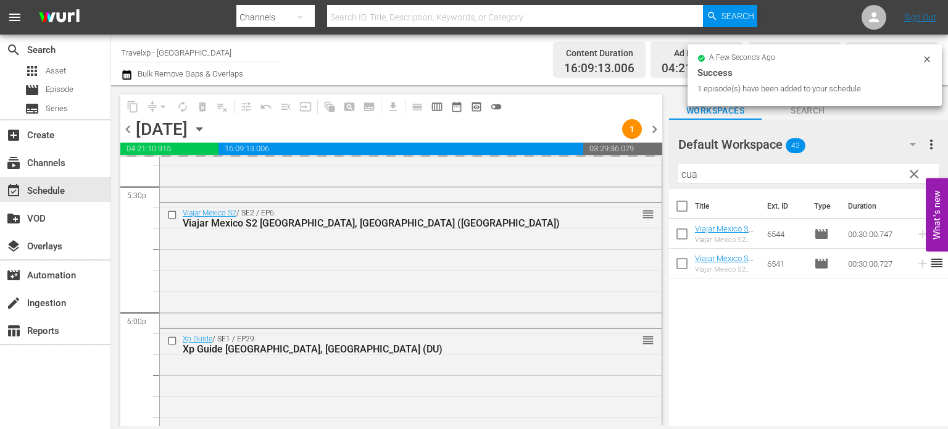
click at [913, 176] on span "clear" at bounding box center [913, 174] width 15 height 15
click at [913, 176] on input "cua" at bounding box center [808, 174] width 260 height 20
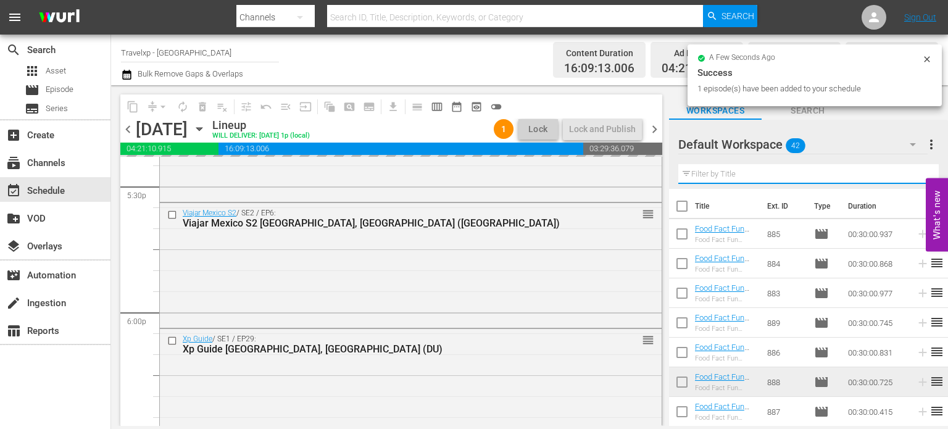
click at [913, 176] on input "text" at bounding box center [808, 174] width 260 height 20
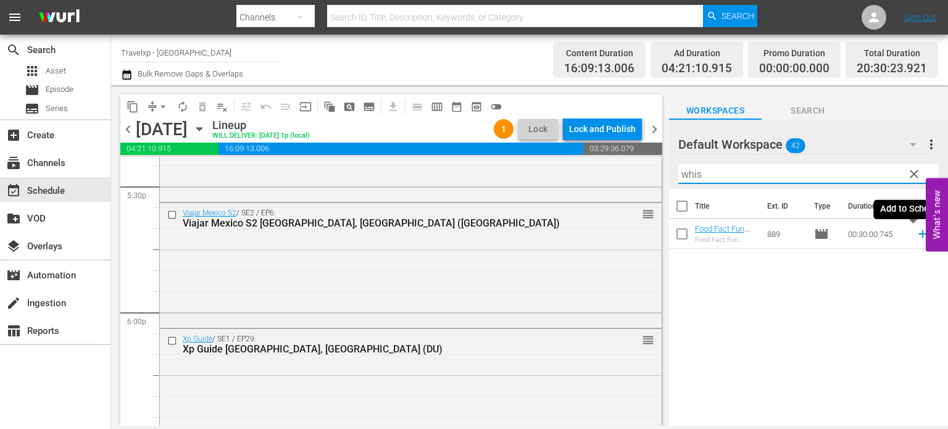
type input "whis"
click at [916, 233] on icon at bounding box center [923, 234] width 14 height 14
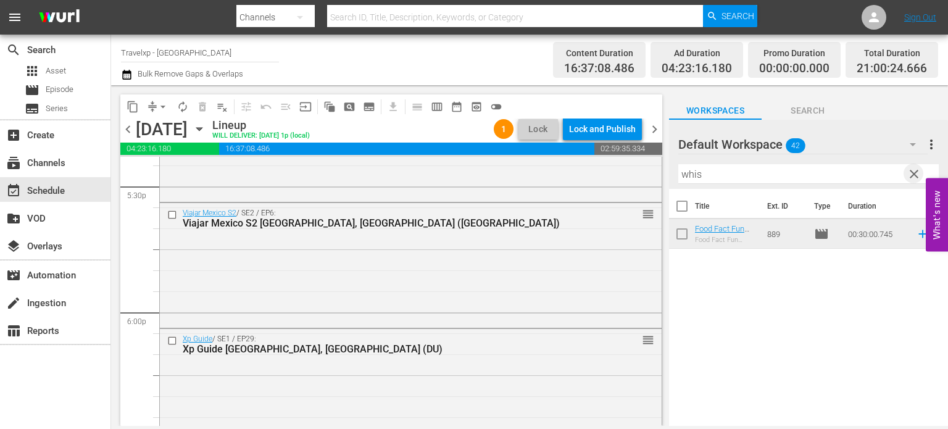
click at [909, 180] on span "clear" at bounding box center [913, 174] width 15 height 15
click at [909, 180] on input "whis" at bounding box center [808, 174] width 260 height 20
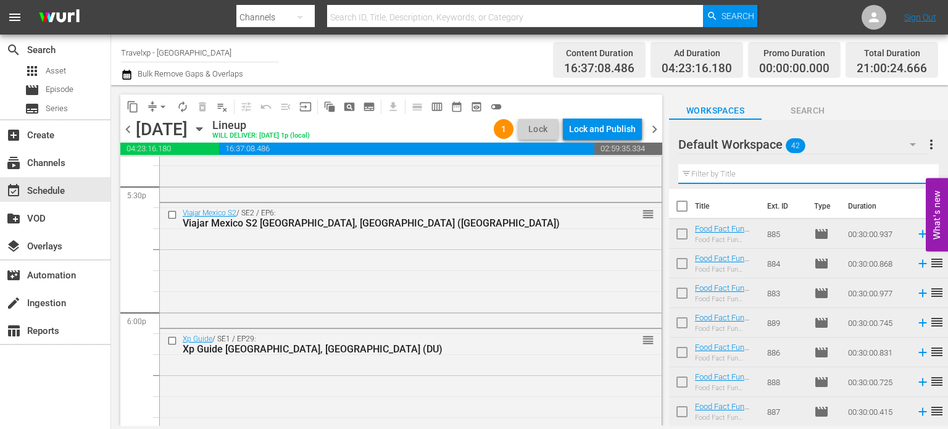
click at [909, 180] on input "text" at bounding box center [808, 174] width 260 height 20
click at [909, 180] on div "Default Workspace 42 Default more_vert Filter by Title" at bounding box center [808, 154] width 279 height 69
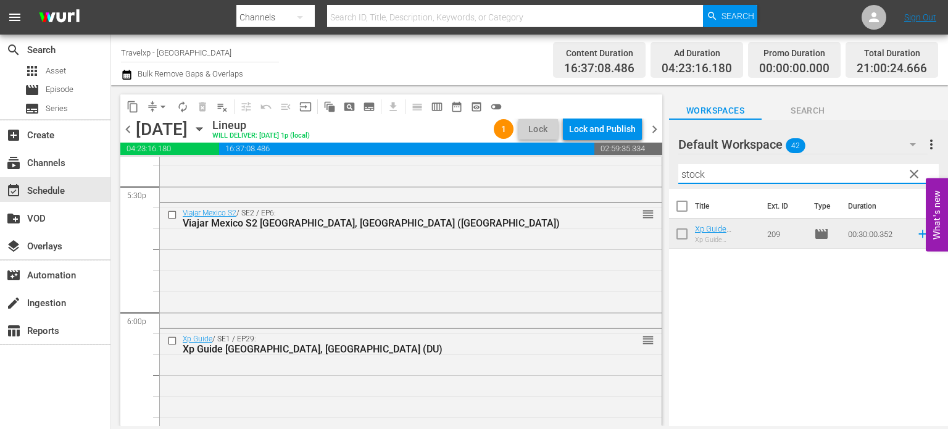
type input "stock"
click at [916, 231] on icon at bounding box center [923, 234] width 14 height 14
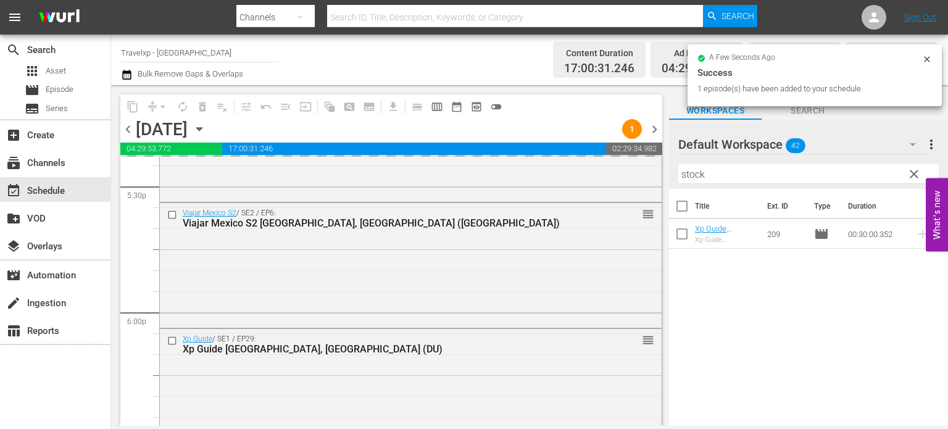
click at [916, 174] on span "clear" at bounding box center [913, 174] width 15 height 15
click at [916, 174] on input "stock" at bounding box center [808, 174] width 260 height 20
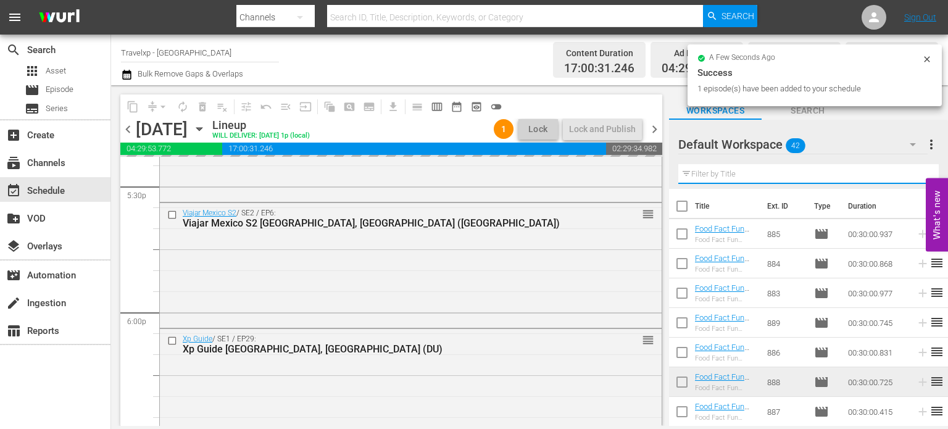
click at [916, 174] on input "text" at bounding box center [808, 174] width 260 height 20
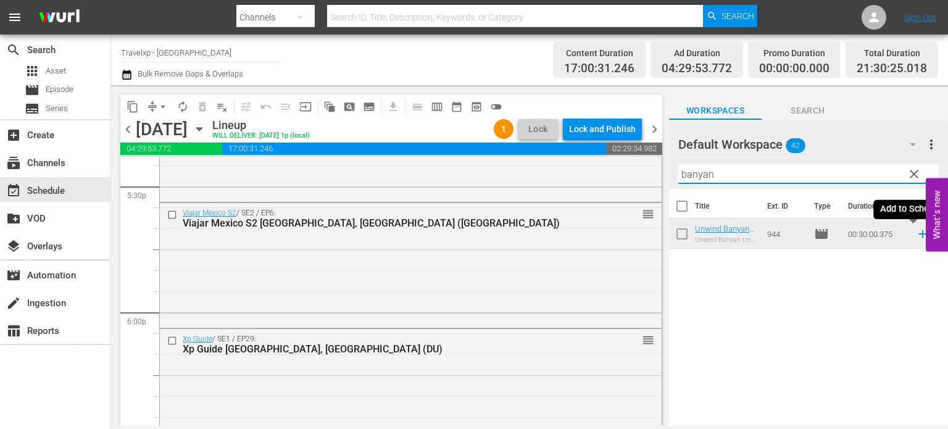
type input "banyan"
click at [916, 236] on icon at bounding box center [923, 234] width 14 height 14
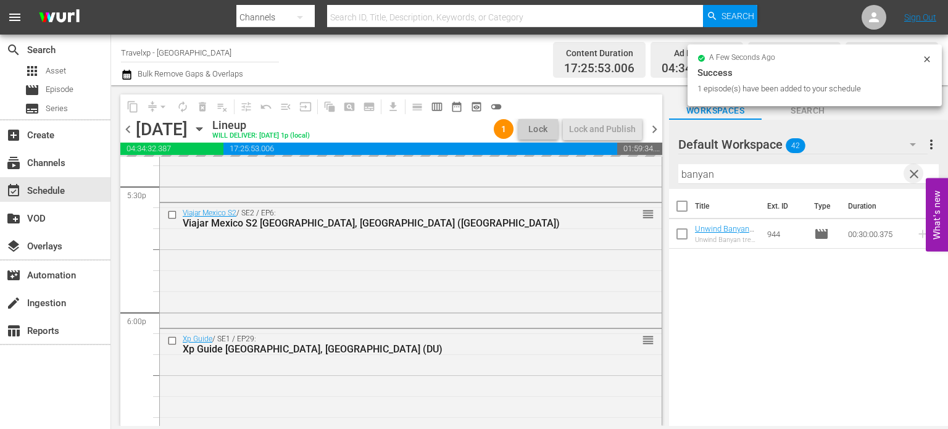
click at [917, 179] on span "clear" at bounding box center [913, 174] width 15 height 15
click at [917, 179] on input "text" at bounding box center [808, 174] width 260 height 20
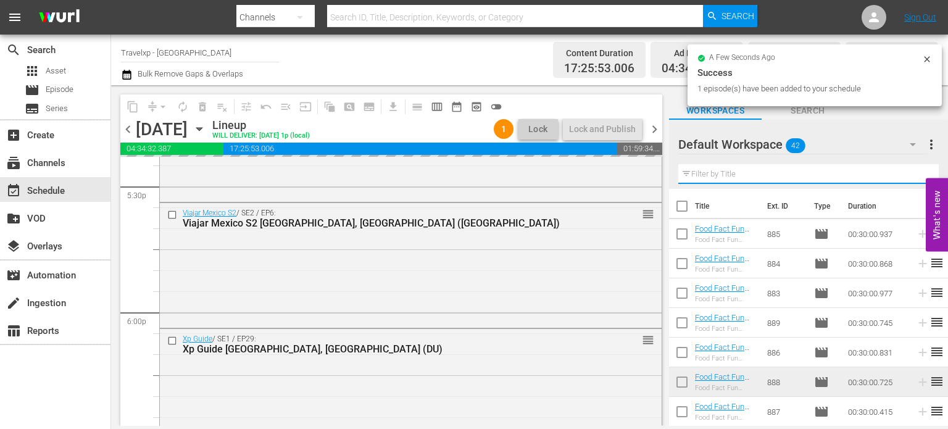
click at [917, 179] on input "text" at bounding box center [808, 174] width 260 height 20
click at [917, 179] on div "Default Workspace 42 Default more_vert Filter by Title" at bounding box center [808, 154] width 279 height 69
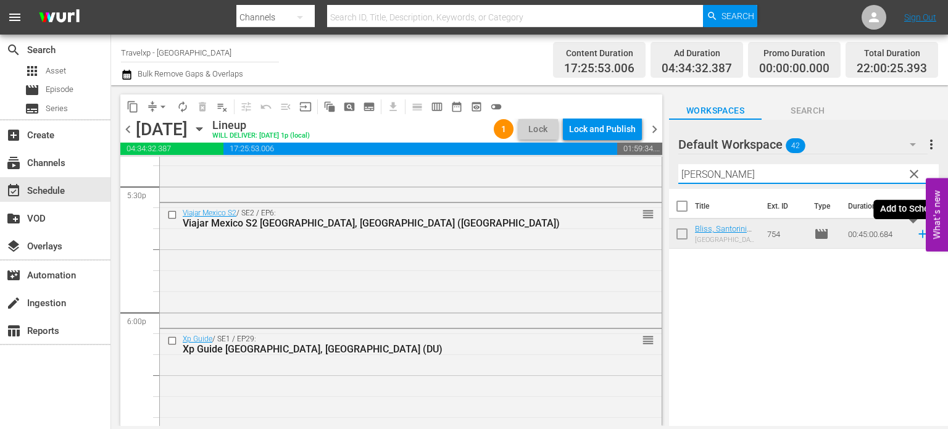
type input "santori"
click at [916, 236] on icon at bounding box center [923, 234] width 14 height 14
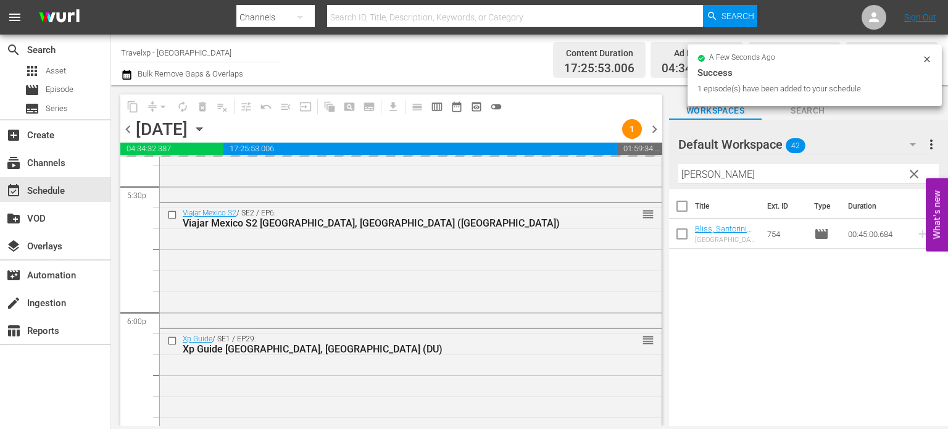
click at [914, 173] on span "clear" at bounding box center [913, 174] width 15 height 15
click at [914, 173] on input "santori" at bounding box center [808, 174] width 260 height 20
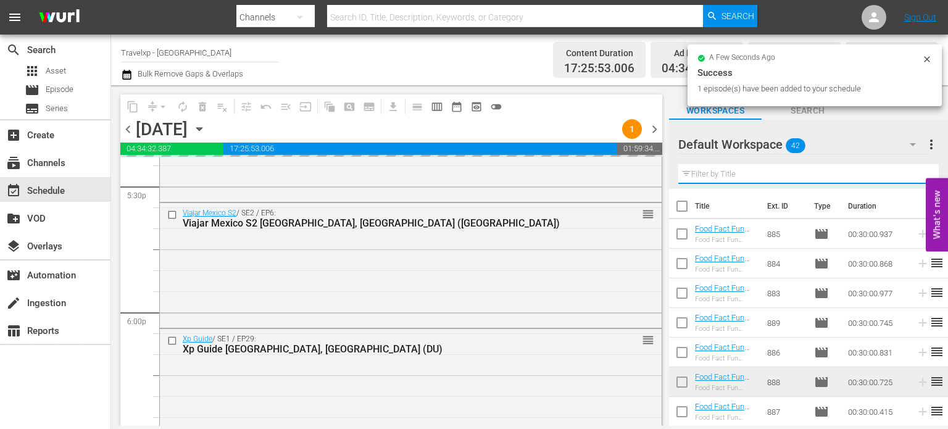
click at [914, 173] on input "text" at bounding box center [808, 174] width 260 height 20
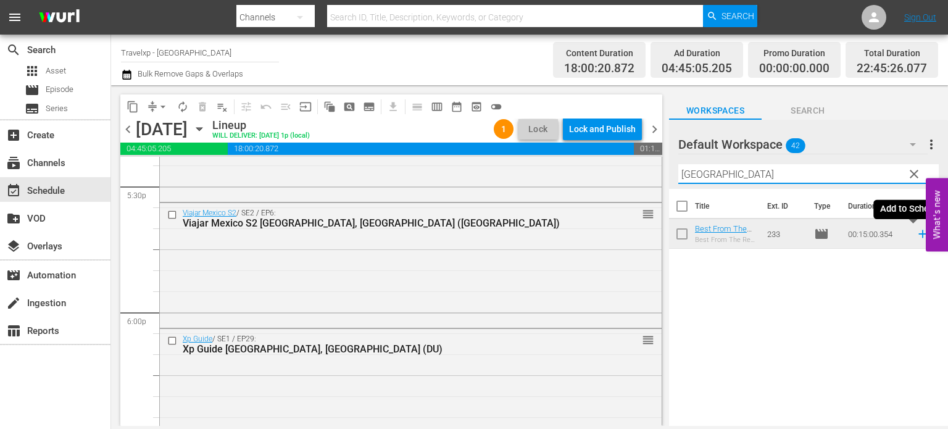
type input "hong kong"
click at [916, 234] on icon at bounding box center [923, 234] width 14 height 14
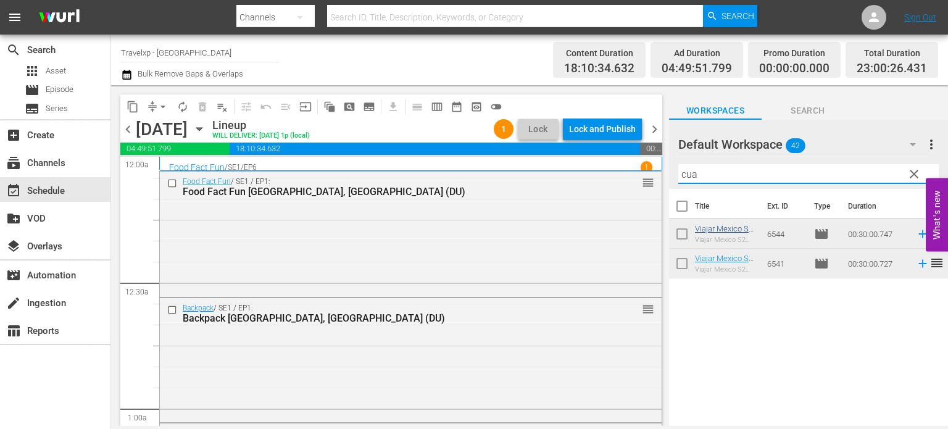
scroll to position [4376, 0]
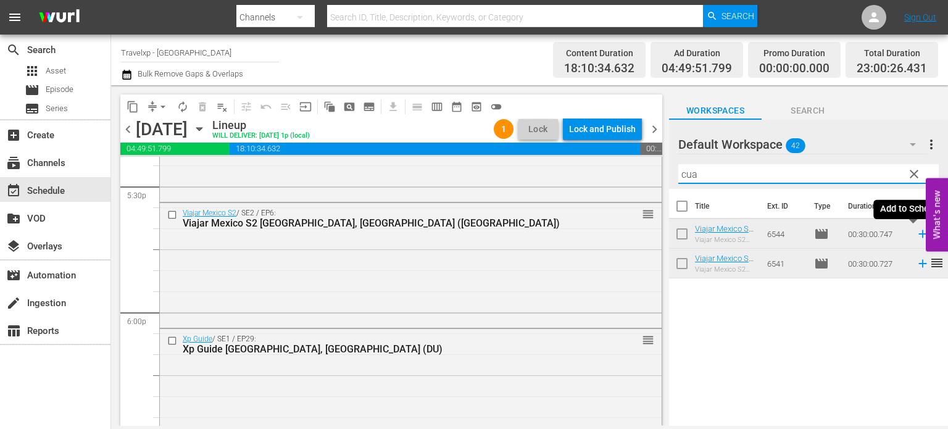
type input "cua"
click at [918, 234] on icon at bounding box center [922, 234] width 8 height 8
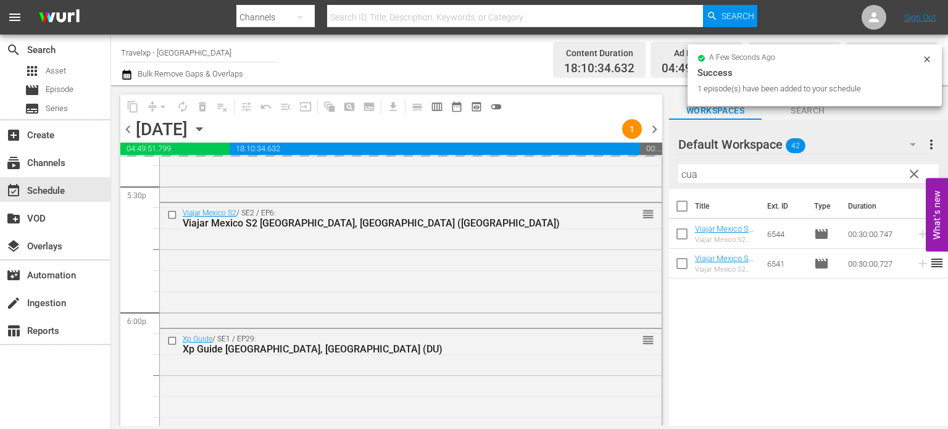
click at [912, 179] on span "clear" at bounding box center [913, 174] width 15 height 15
click at [912, 179] on input "cua" at bounding box center [808, 174] width 260 height 20
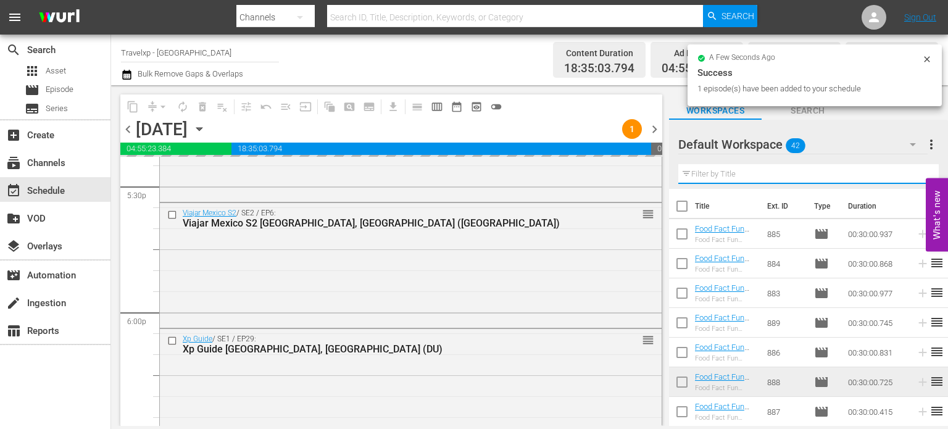
click at [912, 179] on input "text" at bounding box center [808, 174] width 260 height 20
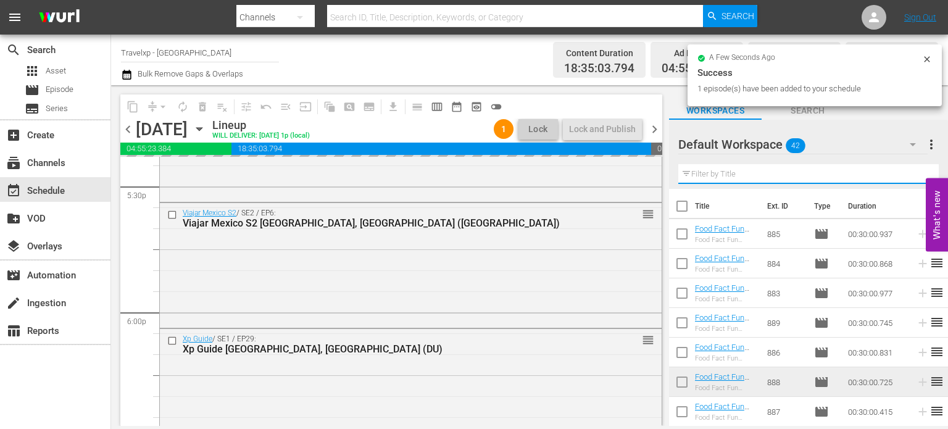
click at [912, 179] on input "text" at bounding box center [808, 174] width 260 height 20
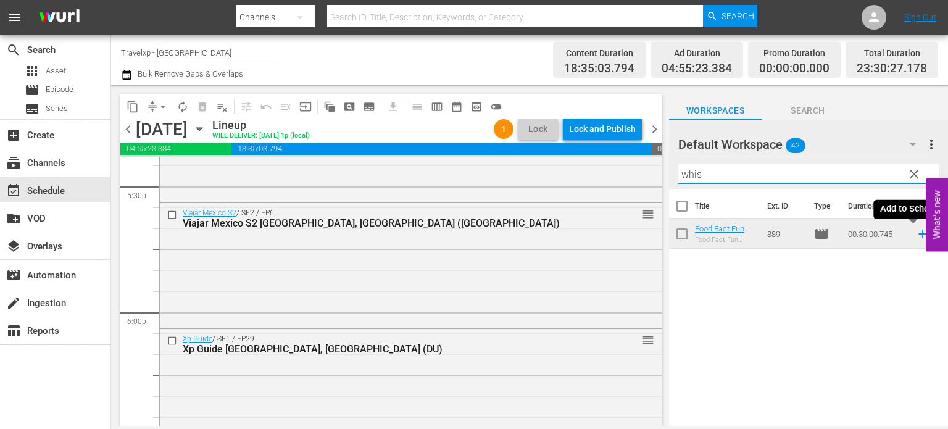
type input "whis"
click at [918, 234] on icon at bounding box center [922, 234] width 8 height 8
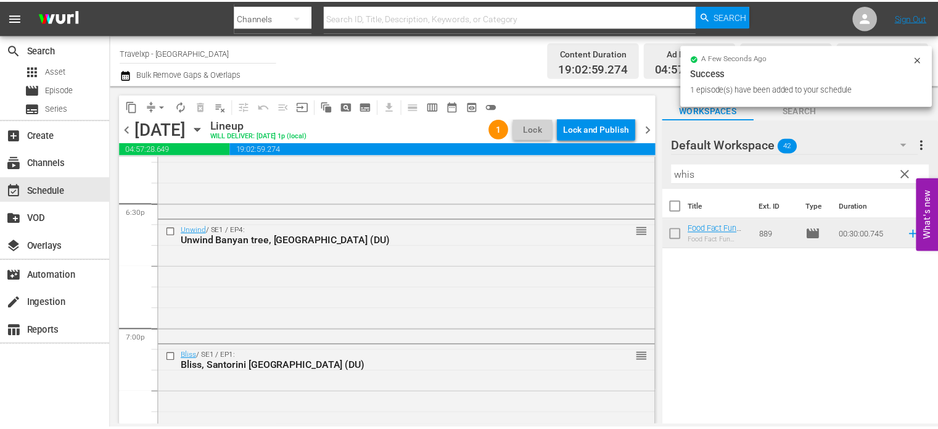
scroll to position [5785, 0]
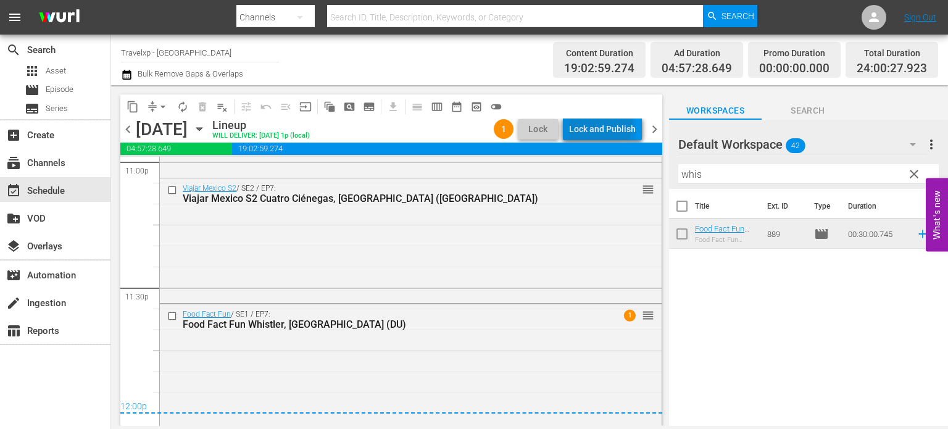
click at [595, 122] on div "Lock and Publish" at bounding box center [602, 129] width 67 height 22
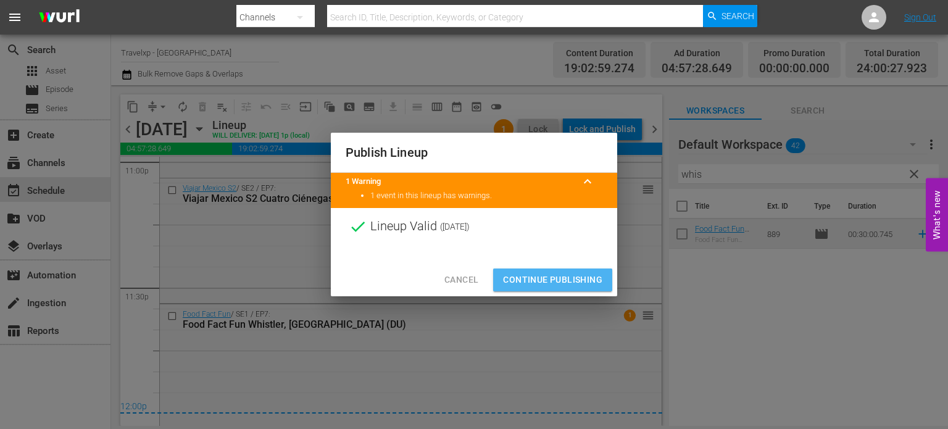
click at [561, 286] on span "Continue Publishing" at bounding box center [552, 279] width 99 height 15
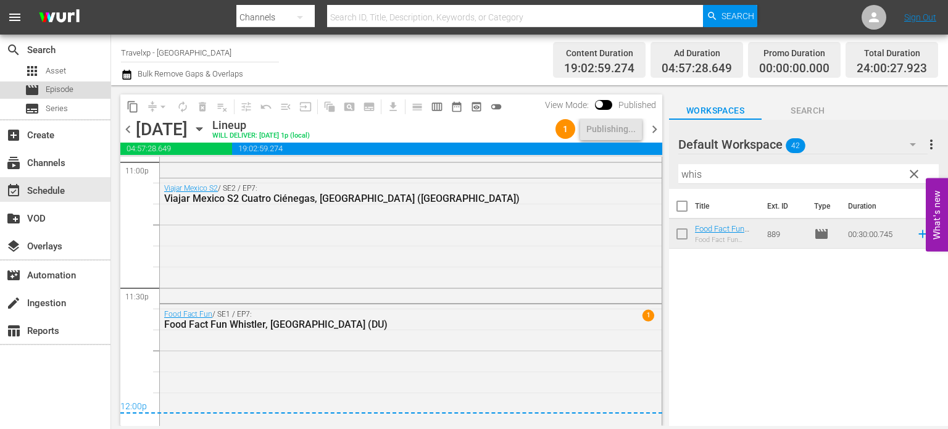
click at [68, 91] on span "Episode" at bounding box center [60, 89] width 28 height 12
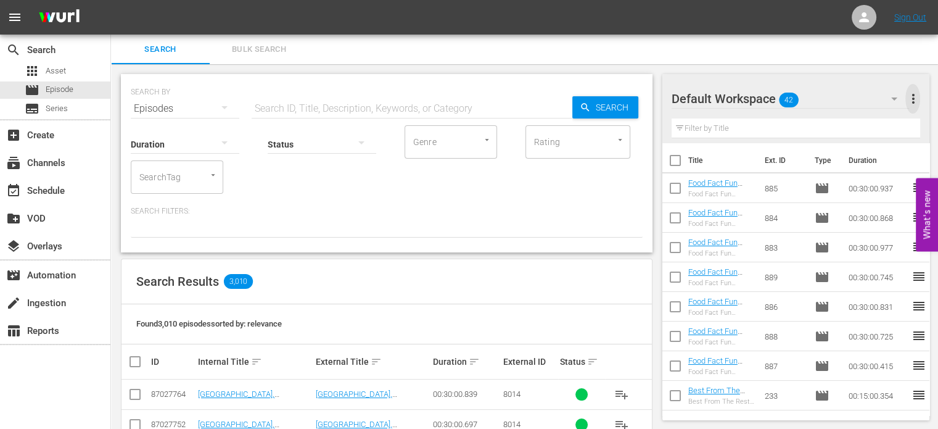
click at [919, 97] on span "more_vert" at bounding box center [913, 98] width 15 height 15
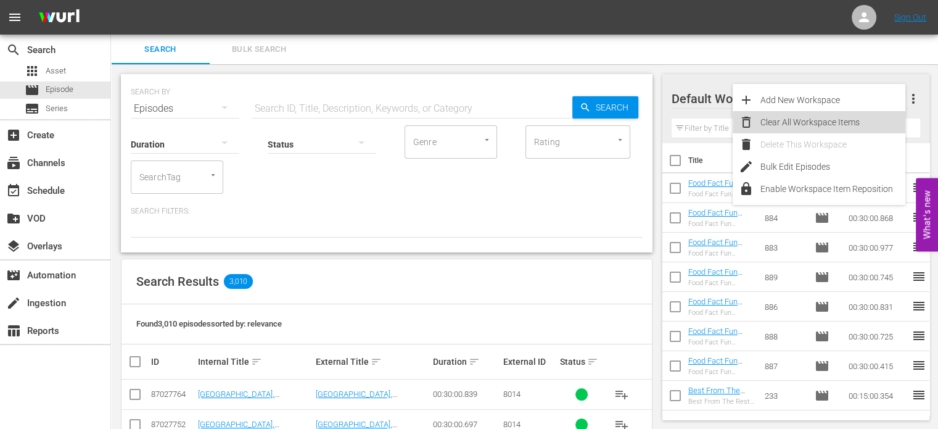
click at [787, 120] on div "Clear All Workspace Items" at bounding box center [833, 122] width 145 height 22
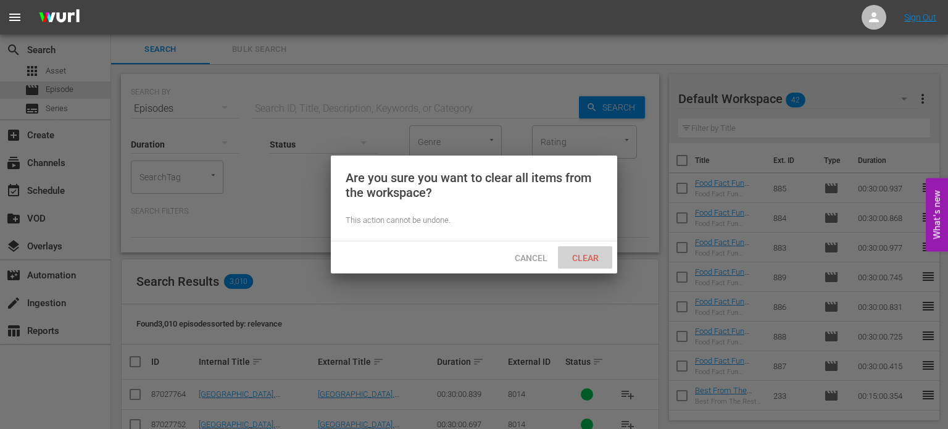
click at [584, 259] on span "Clear" at bounding box center [585, 258] width 46 height 10
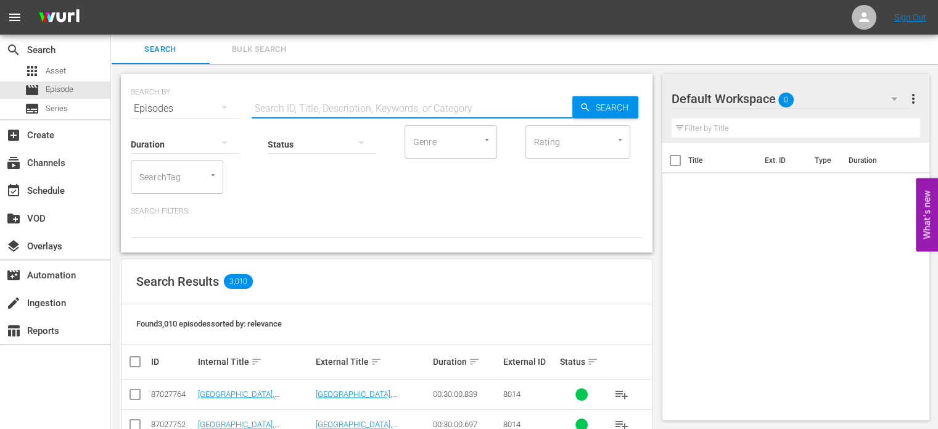
click at [287, 104] on input "text" at bounding box center [412, 109] width 321 height 30
click at [254, 108] on input "bhutan DU" at bounding box center [412, 109] width 321 height 30
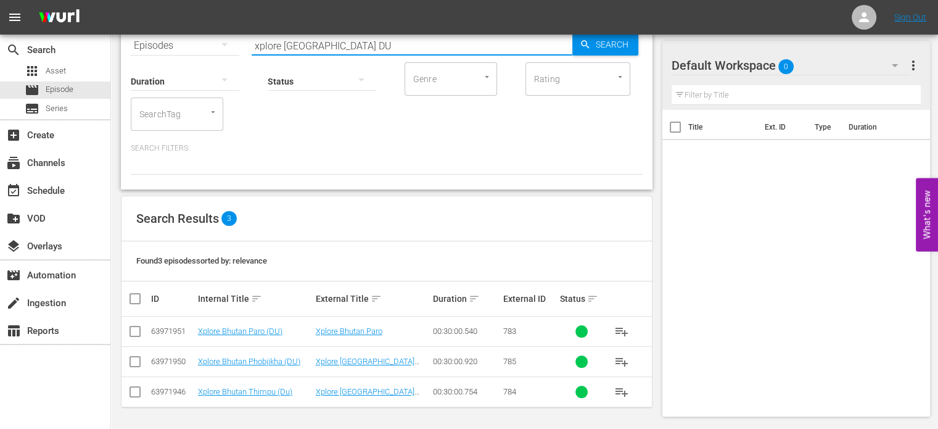
type input "xplore bhutan DU"
click at [134, 336] on input "checkbox" at bounding box center [135, 333] width 15 height 15
checkbox input "true"
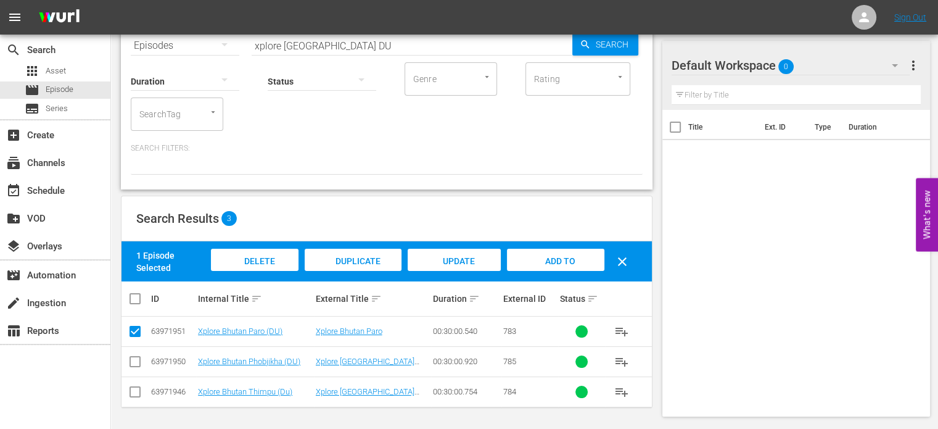
click at [134, 358] on input "checkbox" at bounding box center [135, 364] width 15 height 15
checkbox input "true"
click at [137, 392] on input "checkbox" at bounding box center [135, 394] width 15 height 15
checkbox input "true"
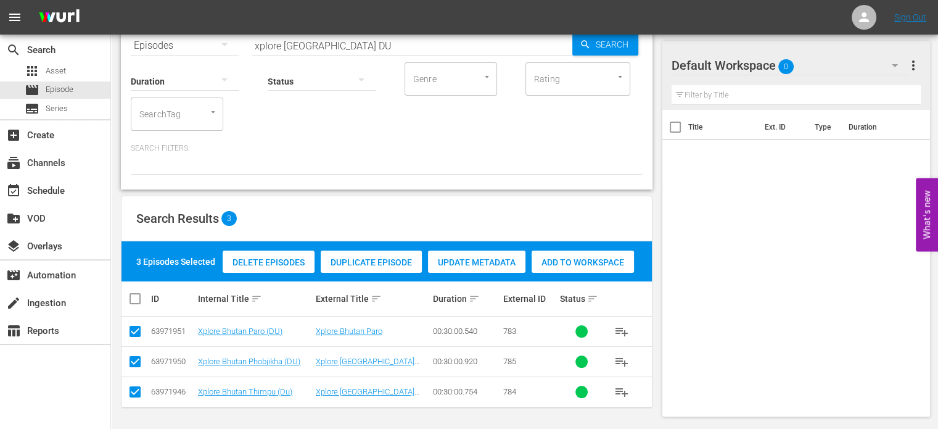
click at [582, 255] on div "Add to Workspace" at bounding box center [583, 261] width 102 height 23
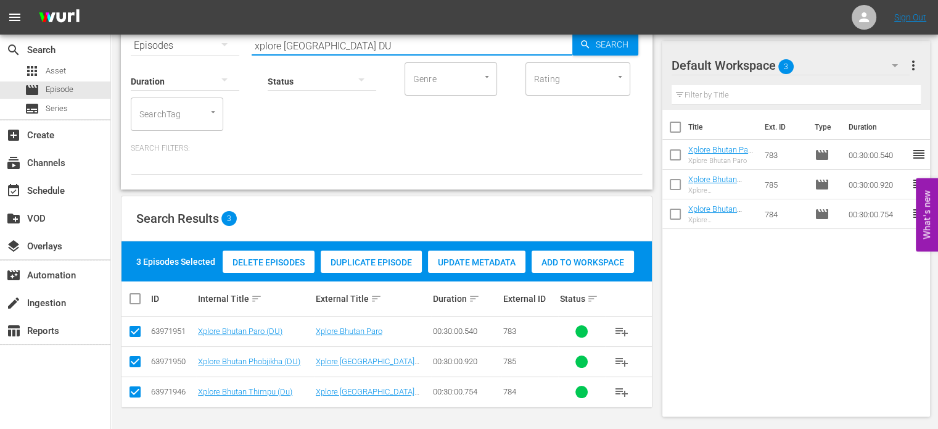
click at [315, 44] on input "xplore bhutan DU" at bounding box center [412, 46] width 321 height 30
click at [311, 44] on input "xplore bhutan DU" at bounding box center [412, 46] width 321 height 30
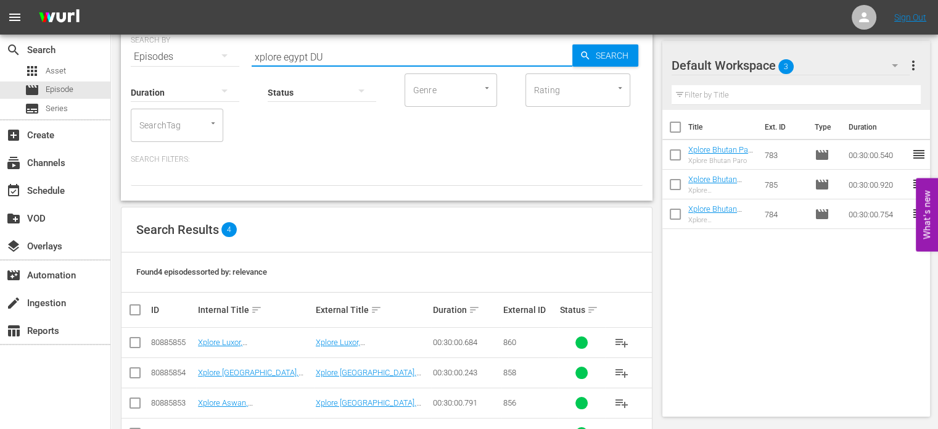
scroll to position [93, 0]
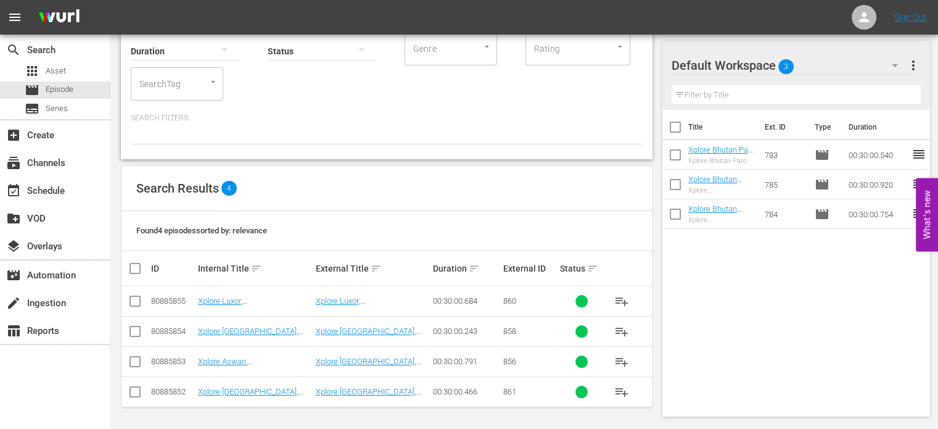
type input "xplore egypt DU"
click at [139, 267] on input "checkbox" at bounding box center [140, 268] width 25 height 15
checkbox input "true"
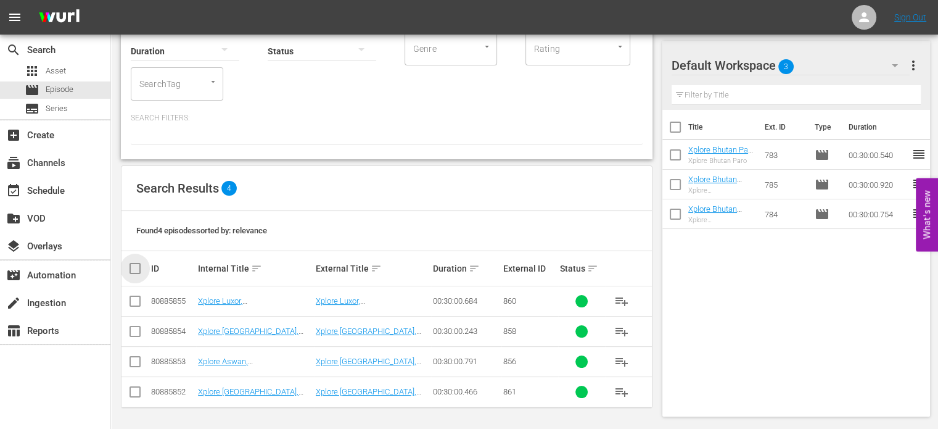
checkbox input "true"
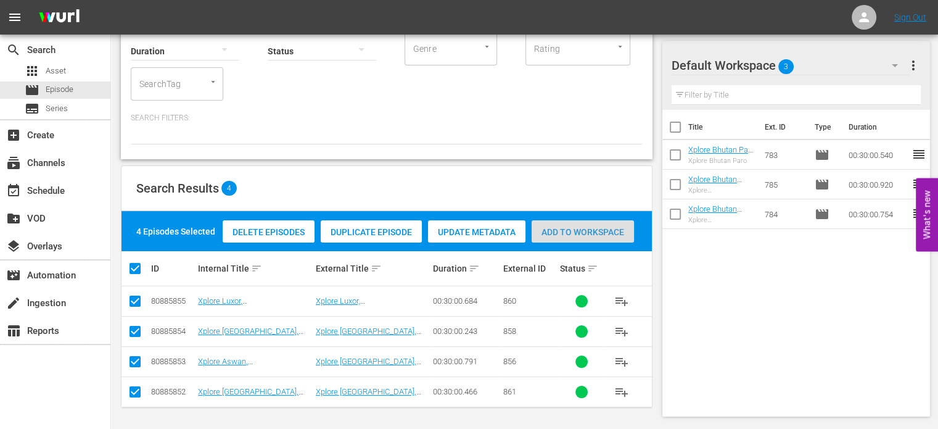
click at [565, 234] on span "Add to Workspace" at bounding box center [583, 232] width 102 height 10
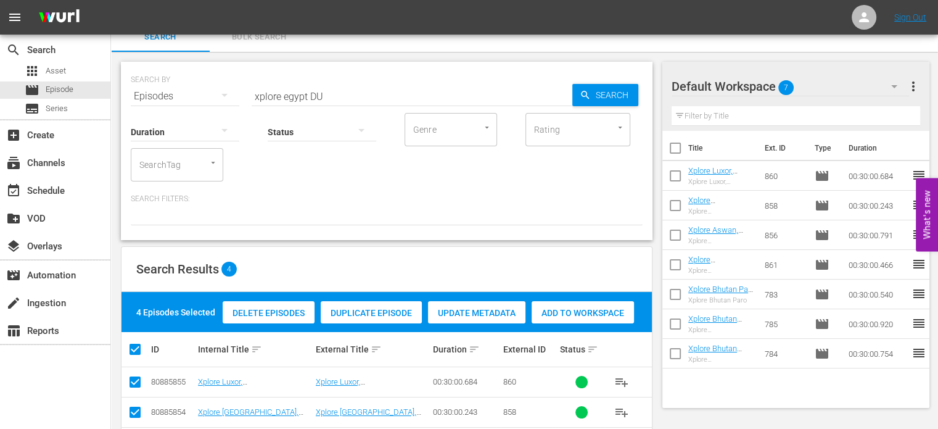
scroll to position [0, 0]
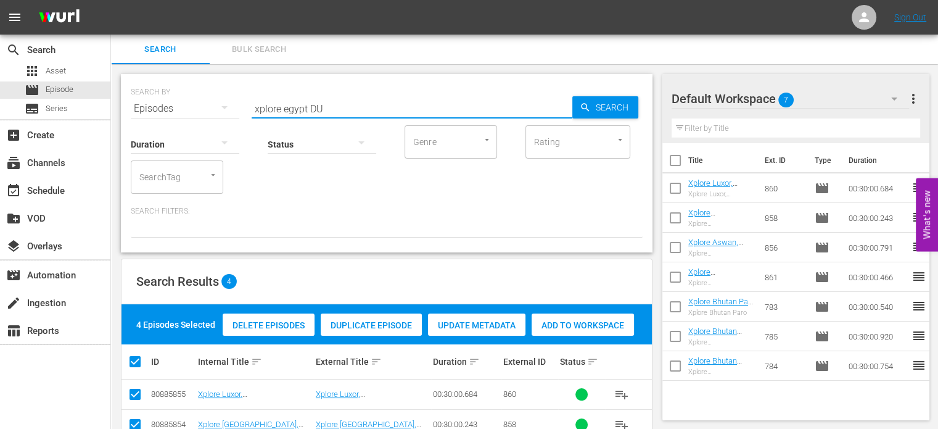
drag, startPoint x: 307, startPoint y: 110, endPoint x: 206, endPoint y: 102, distance: 100.9
click at [206, 102] on div "SEARCH BY Search By Episodes Search ID, Title, Description, Keywords, or Catego…" at bounding box center [387, 101] width 512 height 44
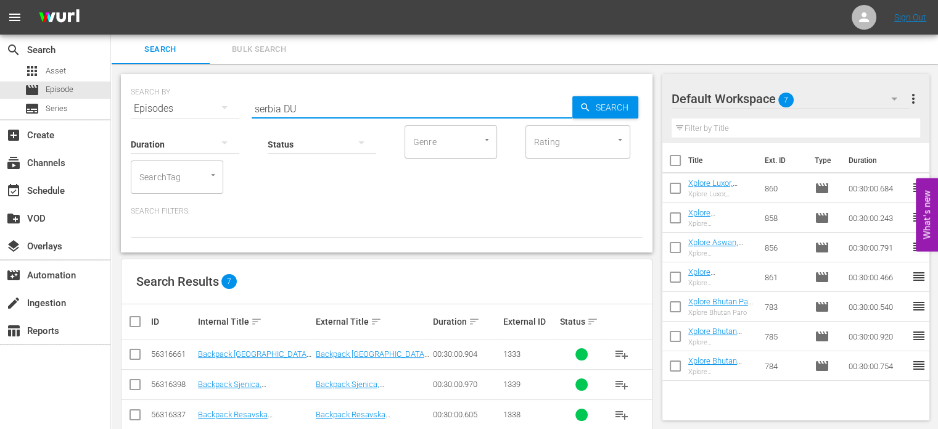
type input "serbia DU"
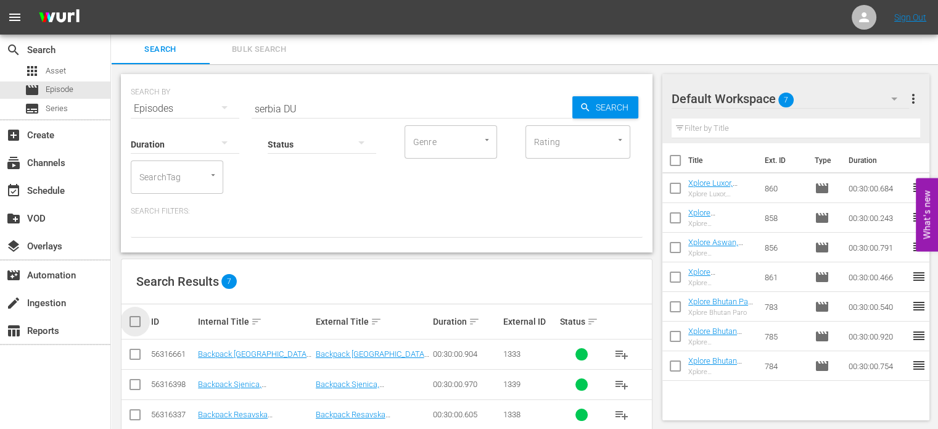
click at [138, 323] on input "checkbox" at bounding box center [140, 321] width 25 height 15
checkbox input "true"
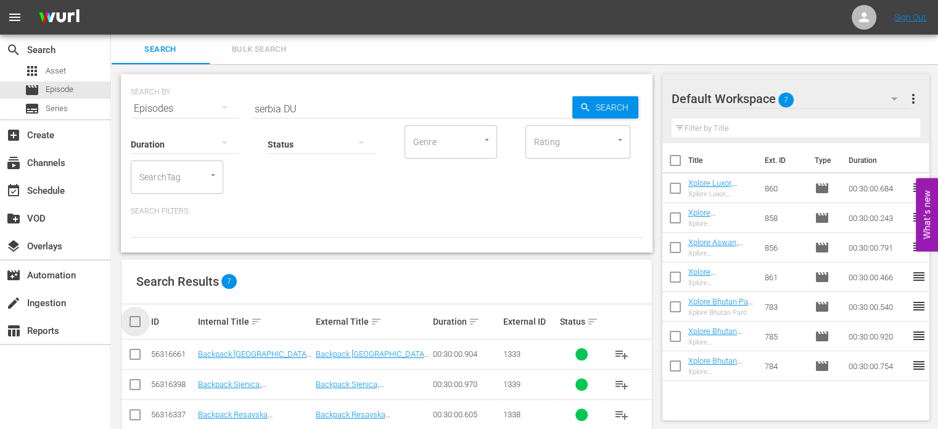
checkbox input "true"
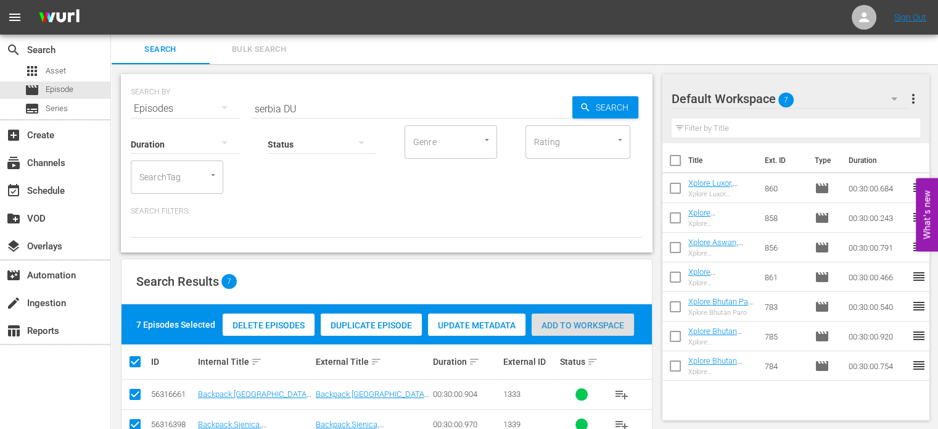
click at [598, 314] on div "Add to Workspace" at bounding box center [583, 324] width 102 height 23
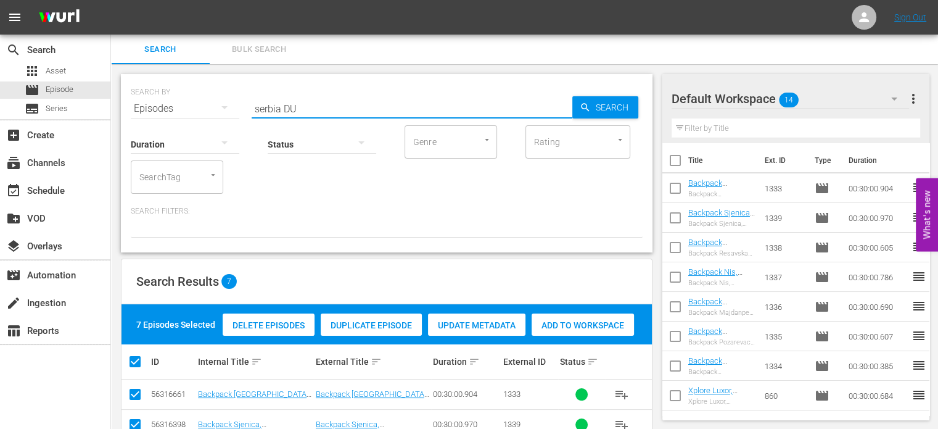
click at [282, 107] on input "serbia DU" at bounding box center [412, 109] width 321 height 30
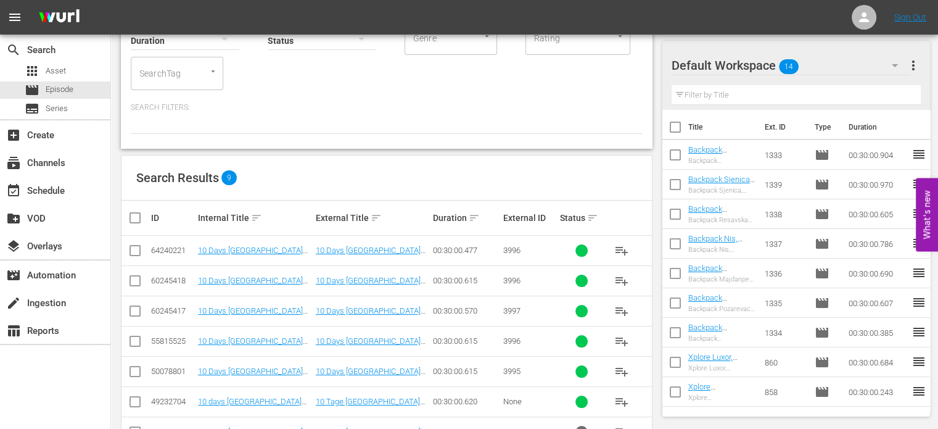
scroll to position [126, 0]
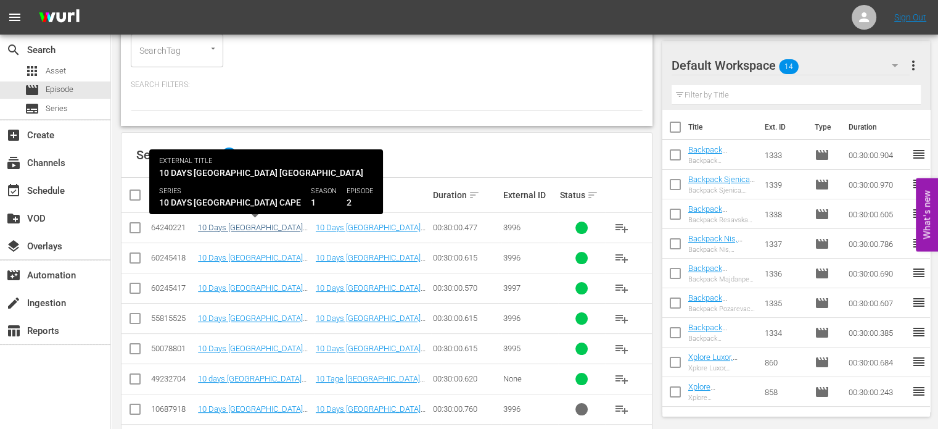
type input "south africa DU"
click at [293, 226] on link "10 Days South Africa Durban( Eng)" at bounding box center [250, 232] width 105 height 19
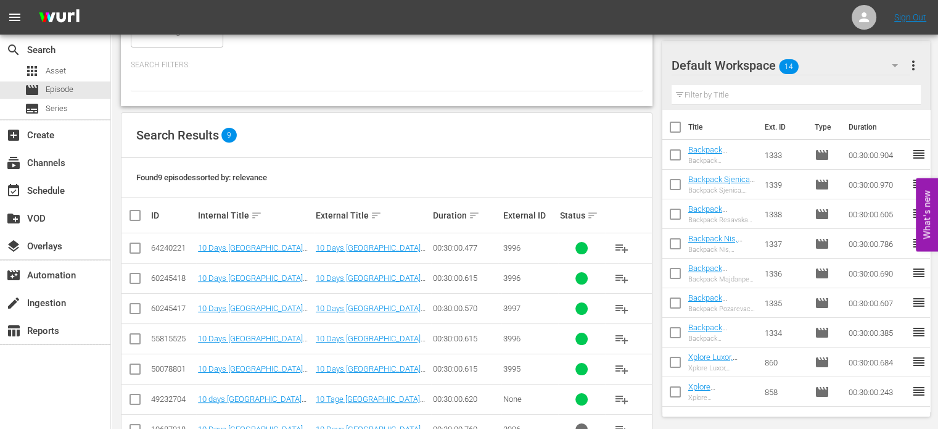
scroll to position [157, 0]
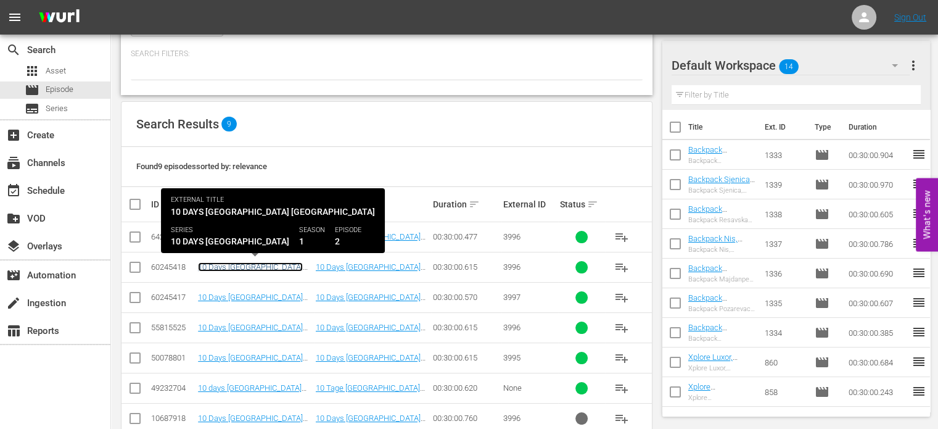
click at [255, 266] on link "10 Days [GEOGRAPHIC_DATA] [GEOGRAPHIC_DATA] ([GEOGRAPHIC_DATA])" at bounding box center [250, 276] width 105 height 28
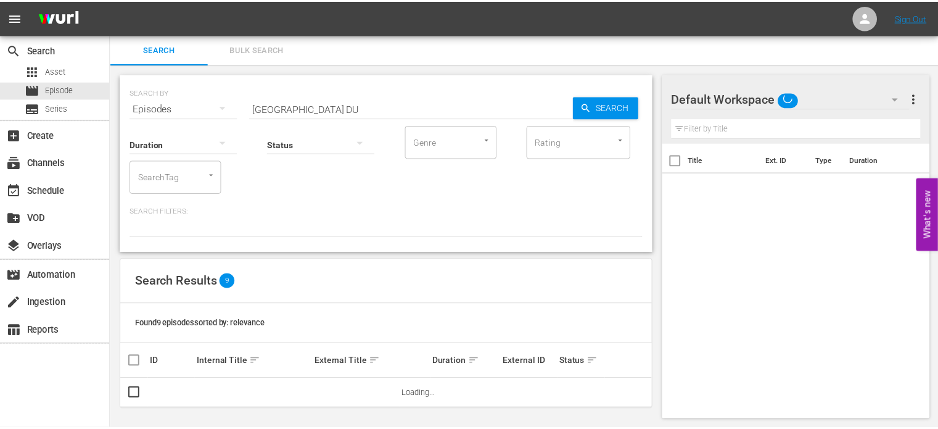
scroll to position [2, 0]
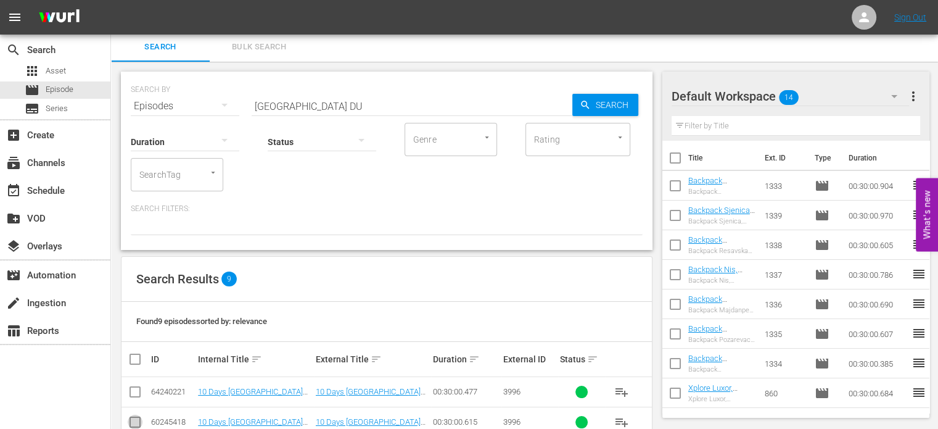
click at [136, 427] on input "checkbox" at bounding box center [135, 424] width 15 height 15
checkbox input "true"
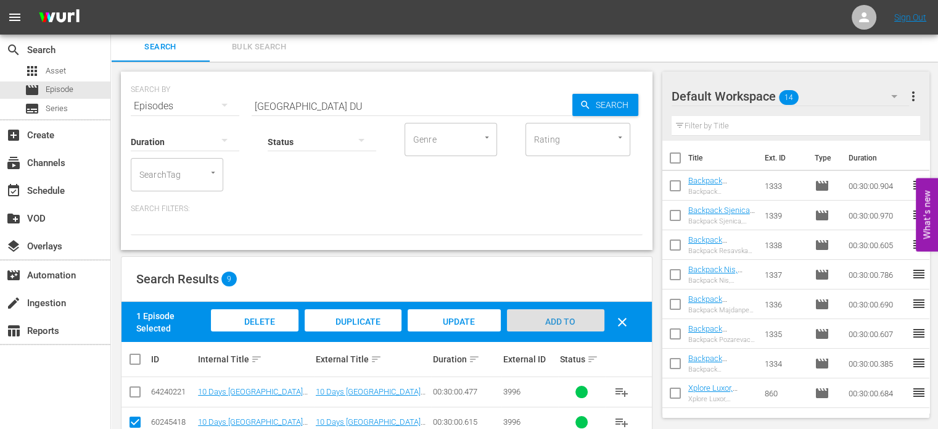
click at [568, 330] on div "Add to Workspace" at bounding box center [555, 332] width 97 height 46
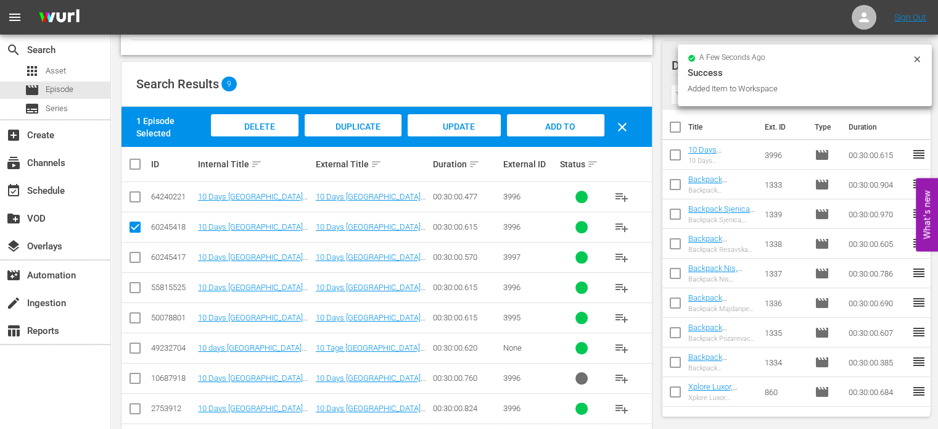
scroll to position [198, 0]
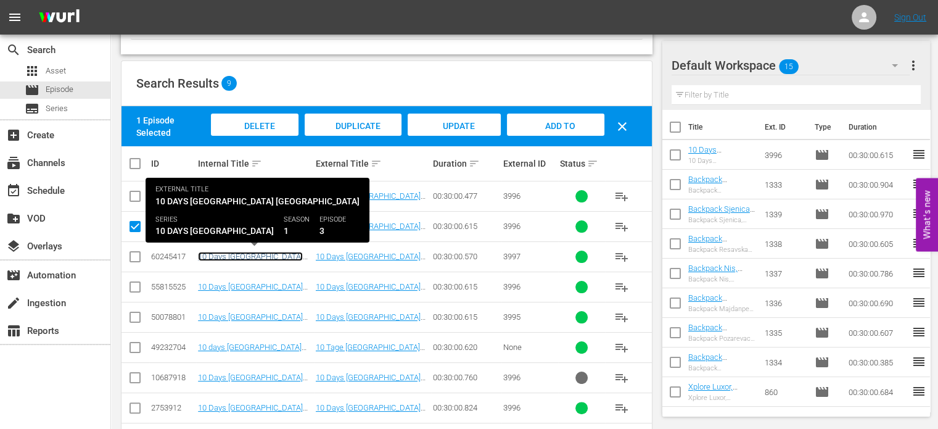
click at [284, 256] on link "10 Days [GEOGRAPHIC_DATA] [GEOGRAPHIC_DATA] (DU)" at bounding box center [250, 261] width 105 height 19
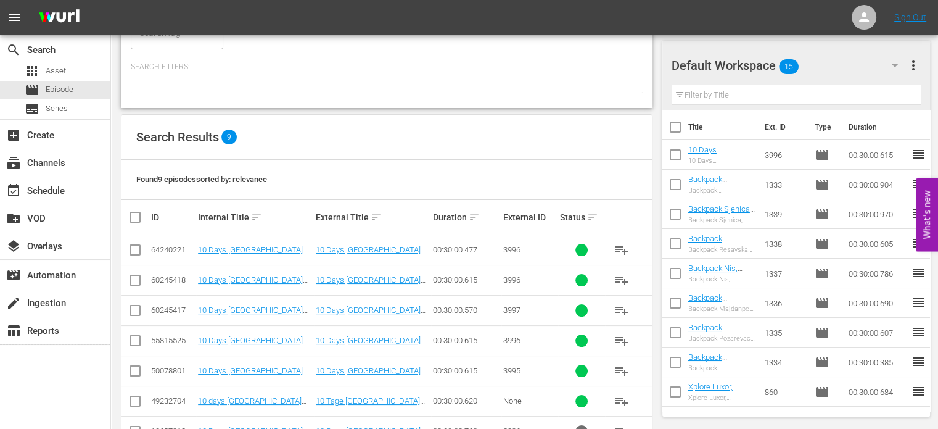
scroll to position [152, 0]
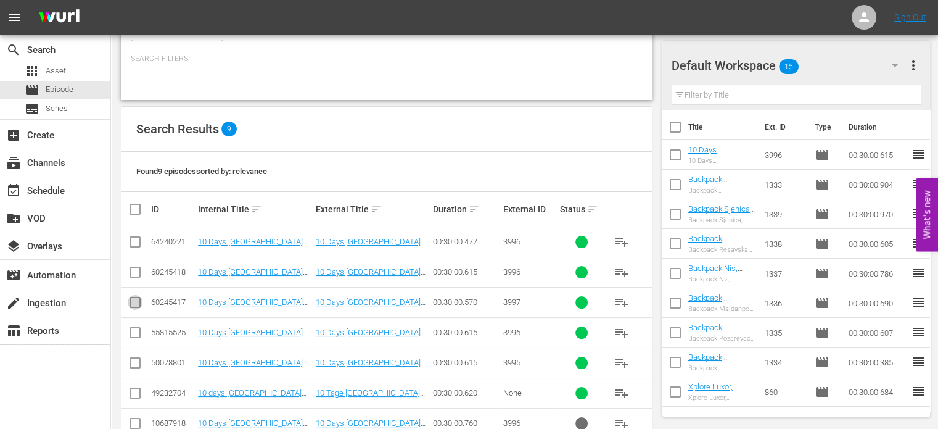
click at [132, 300] on input "checkbox" at bounding box center [135, 304] width 15 height 15
checkbox input "true"
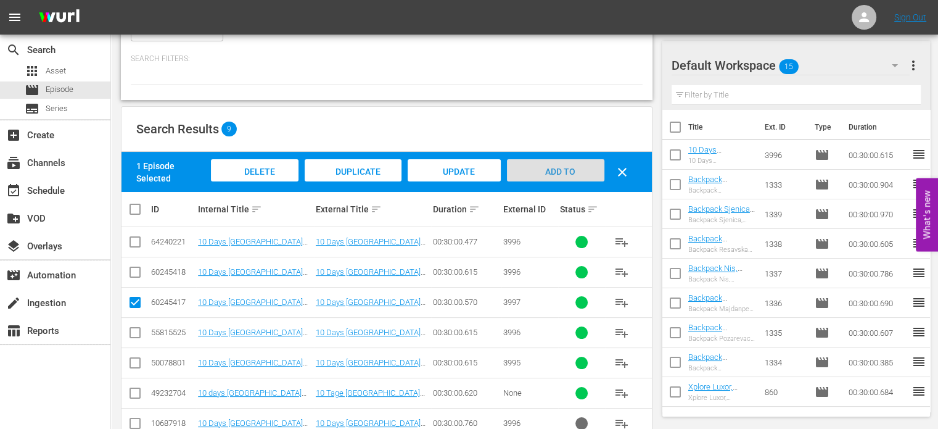
click at [547, 168] on span "Add to Workspace" at bounding box center [556, 183] width 60 height 33
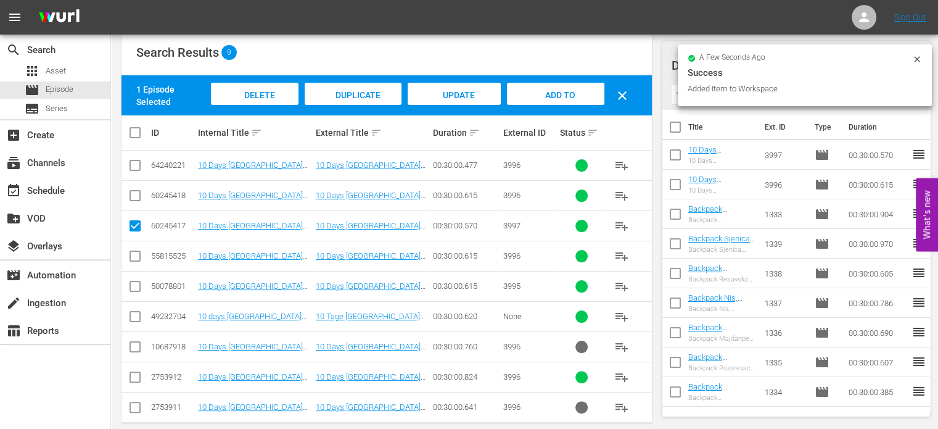
scroll to position [234, 0]
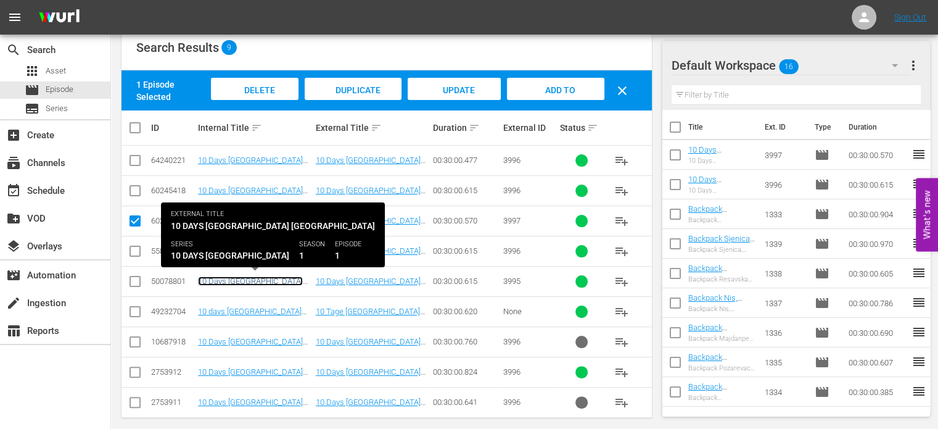
click at [281, 279] on link "10 Days [GEOGRAPHIC_DATA] [GEOGRAPHIC_DATA] (DU)" at bounding box center [250, 285] width 105 height 19
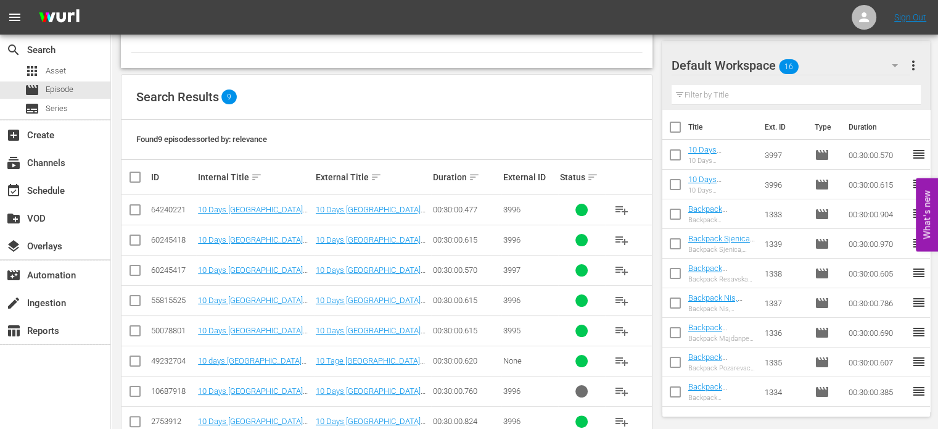
scroll to position [207, 0]
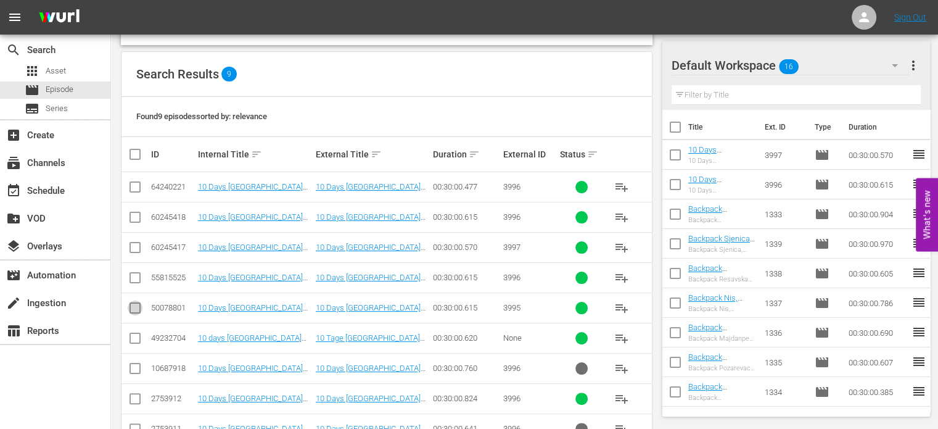
click at [135, 307] on input "checkbox" at bounding box center [135, 310] width 15 height 15
checkbox input "true"
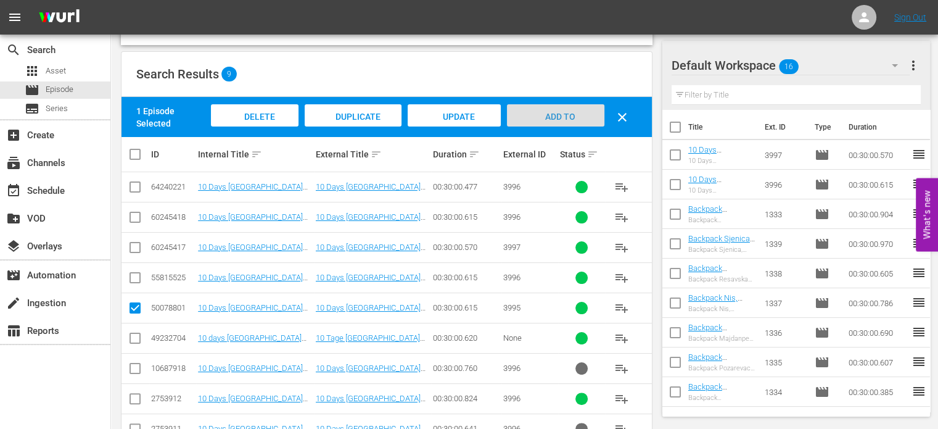
click at [561, 116] on span "Add to Workspace" at bounding box center [556, 128] width 60 height 33
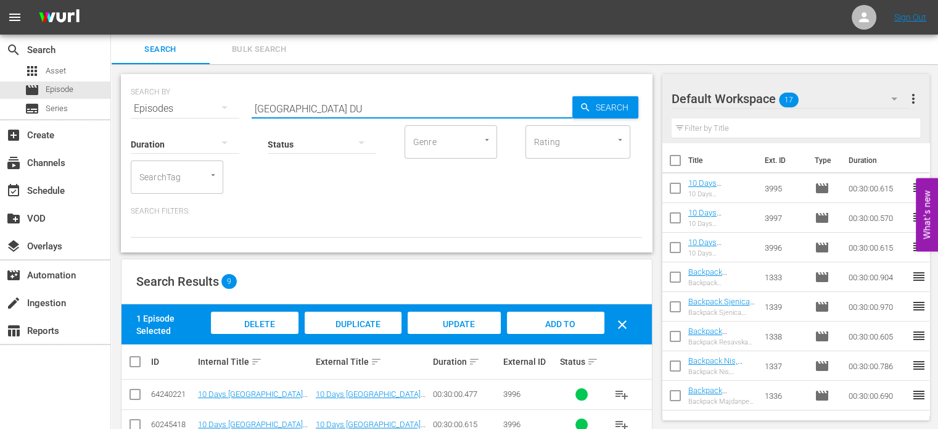
drag, startPoint x: 306, startPoint y: 109, endPoint x: 241, endPoint y: 110, distance: 64.8
click at [241, 110] on div "SEARCH BY Search By Episodes Search ID, Title, Description, Keywords, or Catego…" at bounding box center [387, 101] width 512 height 44
type input "korea DU"
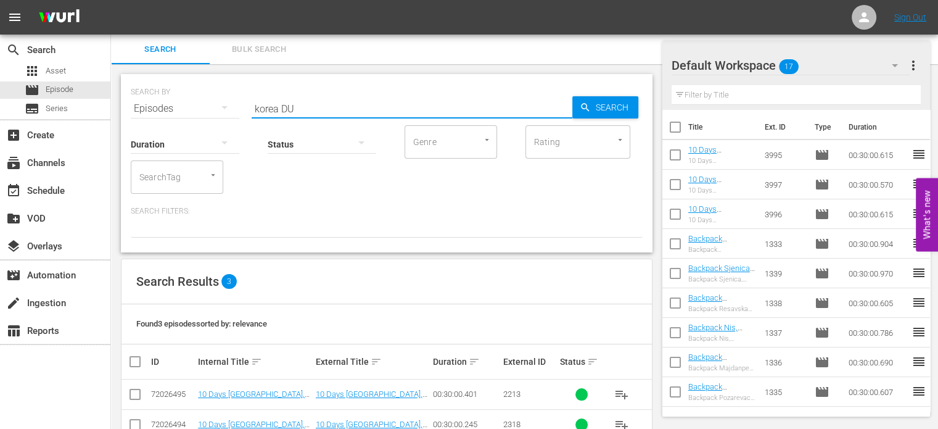
scroll to position [63, 0]
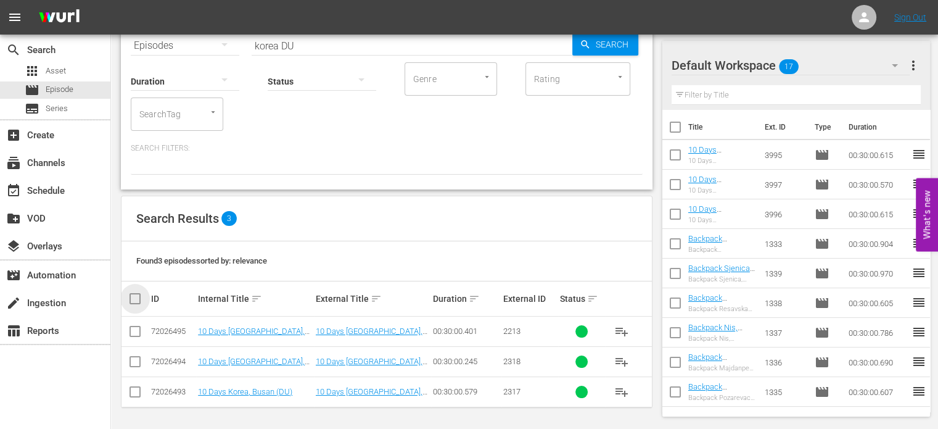
click at [136, 301] on input "checkbox" at bounding box center [140, 298] width 25 height 15
checkbox input "true"
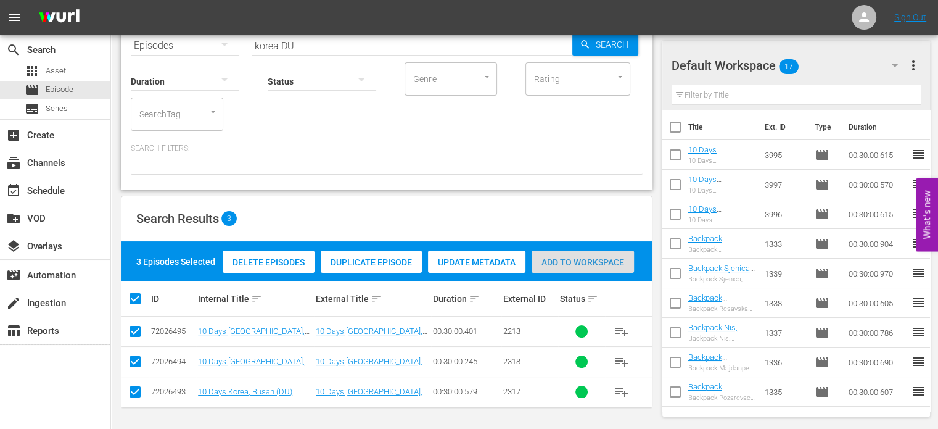
click at [556, 261] on span "Add to Workspace" at bounding box center [583, 262] width 102 height 10
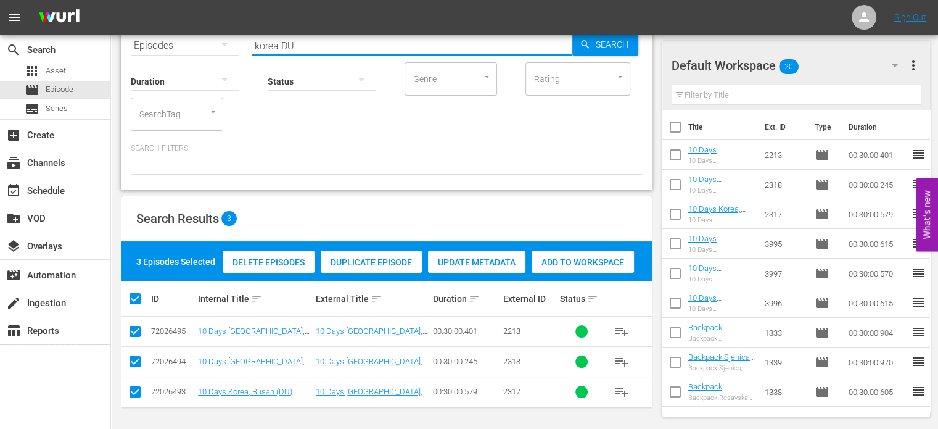
drag, startPoint x: 278, startPoint y: 44, endPoint x: 215, endPoint y: 38, distance: 63.2
click at [215, 38] on div "SEARCH BY Search By Episodes Search ID, Title, Description, Keywords, or Catego…" at bounding box center [387, 38] width 512 height 44
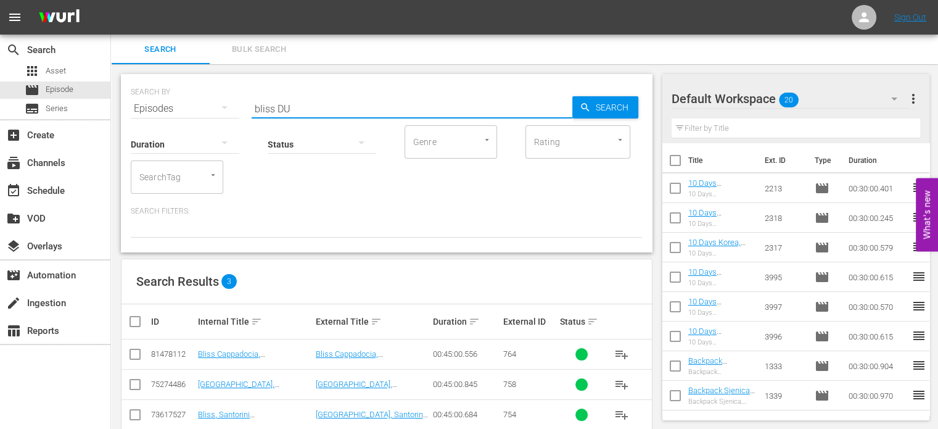
type input "bliss DU"
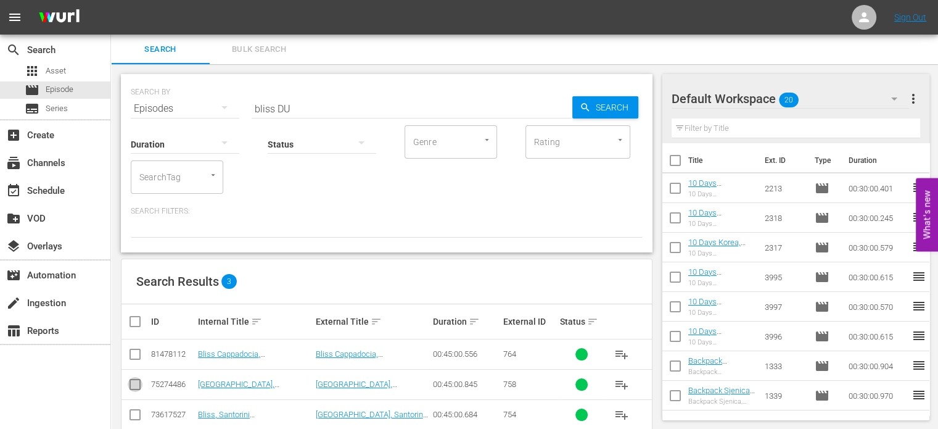
click at [139, 382] on input "checkbox" at bounding box center [135, 386] width 15 height 15
checkbox input "true"
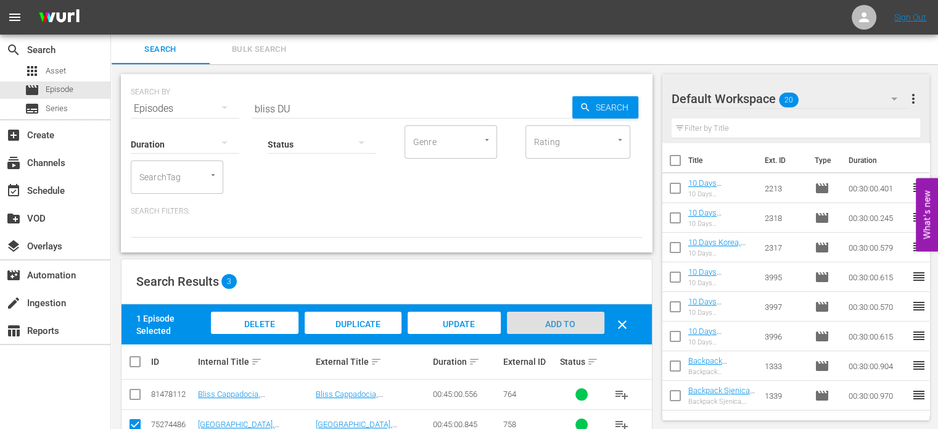
click at [543, 320] on span "Add to Workspace" at bounding box center [556, 335] width 60 height 33
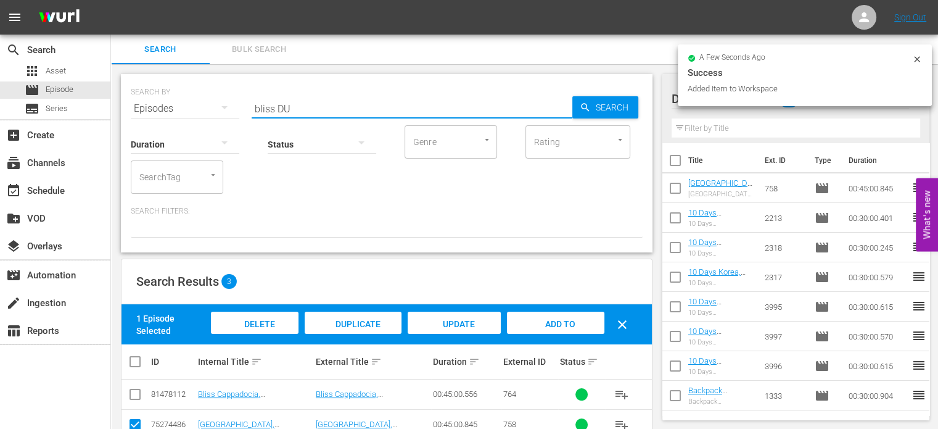
click at [273, 108] on input "bliss DU" at bounding box center [412, 109] width 321 height 30
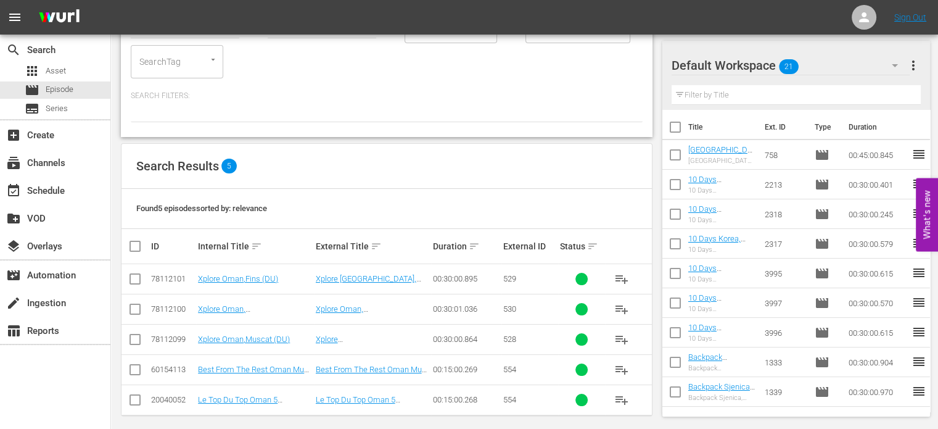
scroll to position [123, 0]
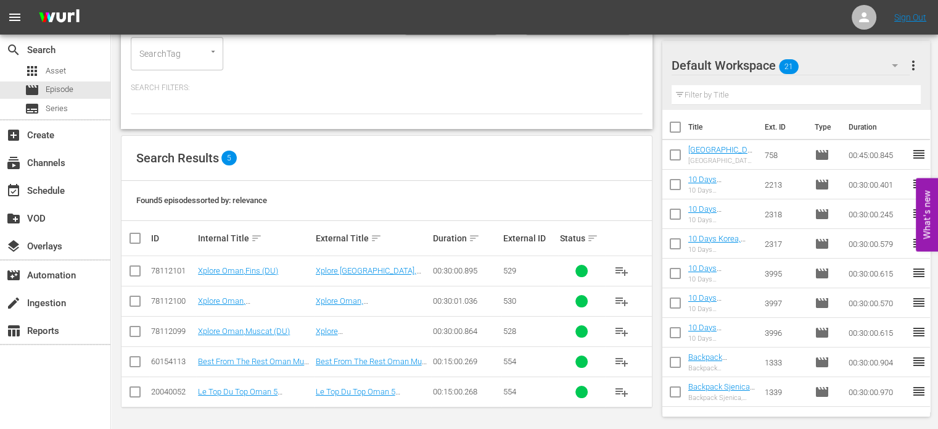
type input "oman DU"
click at [135, 363] on input "checkbox" at bounding box center [135, 364] width 15 height 15
checkbox input "true"
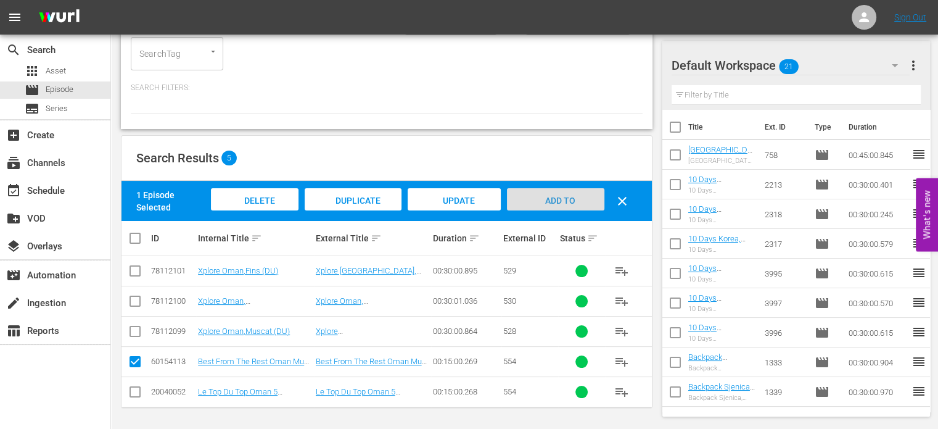
click at [565, 199] on span "Add to Workspace" at bounding box center [556, 212] width 60 height 33
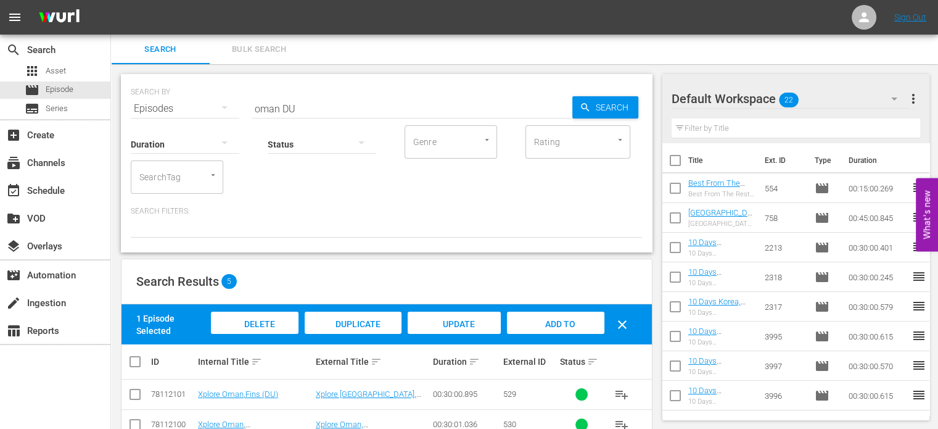
click at [277, 110] on input "oman DU" at bounding box center [412, 109] width 321 height 30
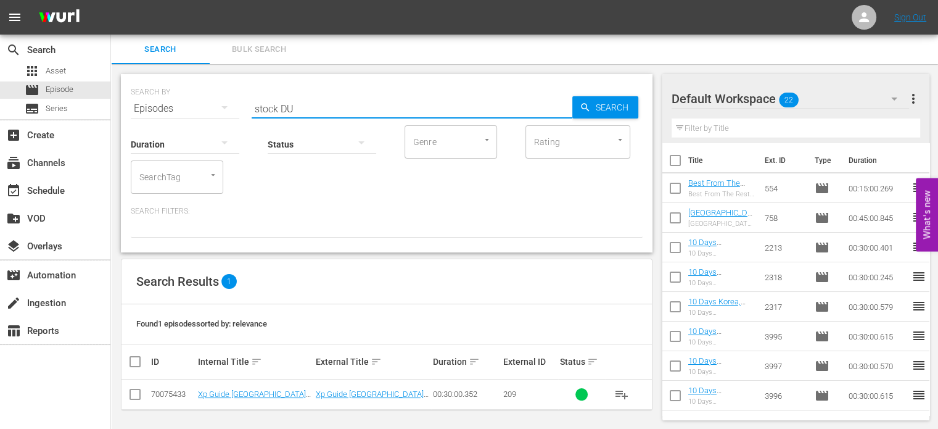
type input "stock DU"
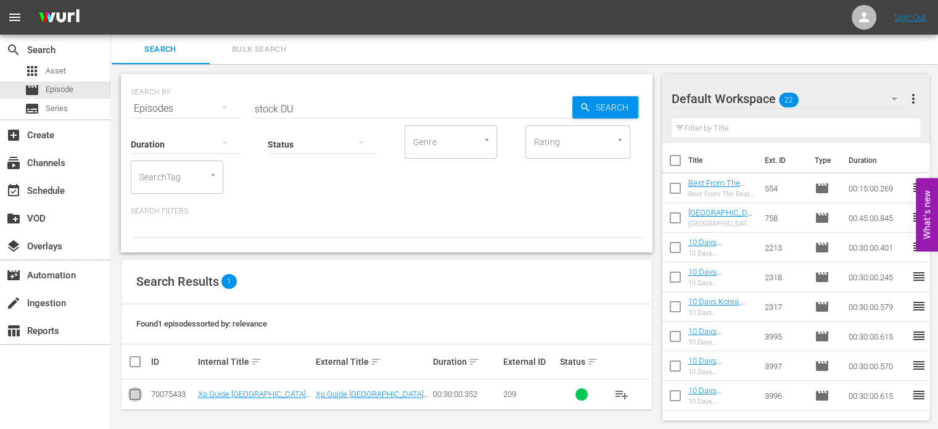
click at [136, 399] on input "checkbox" at bounding box center [135, 396] width 15 height 15
checkbox input "true"
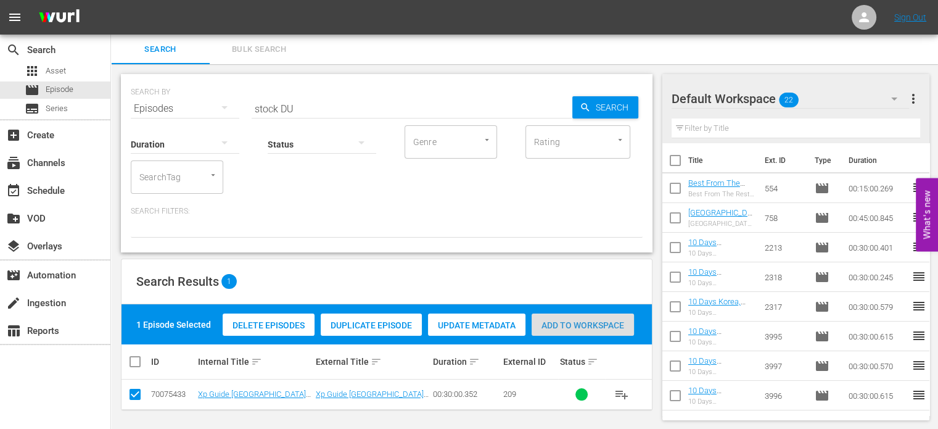
click at [586, 323] on span "Add to Workspace" at bounding box center [583, 325] width 102 height 10
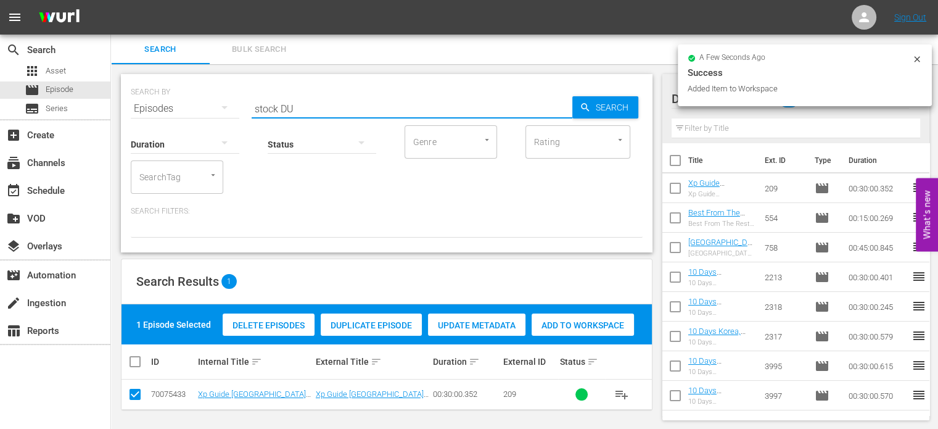
drag, startPoint x: 279, startPoint y: 105, endPoint x: 217, endPoint y: 99, distance: 62.0
click at [217, 99] on div "SEARCH BY Search By Episodes Search ID, Title, Description, Keywords, or Catego…" at bounding box center [387, 101] width 512 height 44
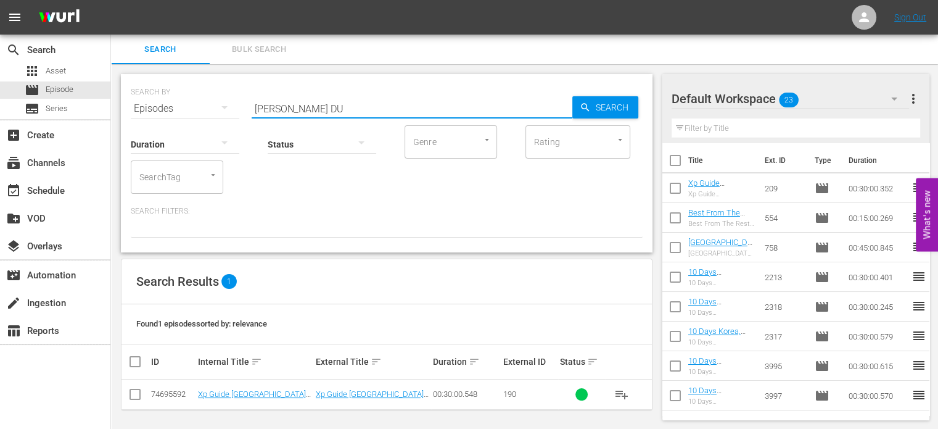
type input "copen DU"
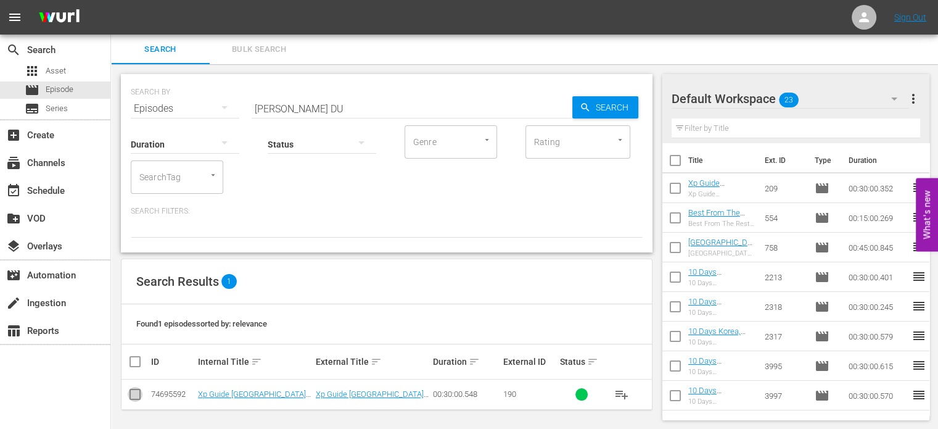
click at [136, 395] on input "checkbox" at bounding box center [135, 396] width 15 height 15
checkbox input "true"
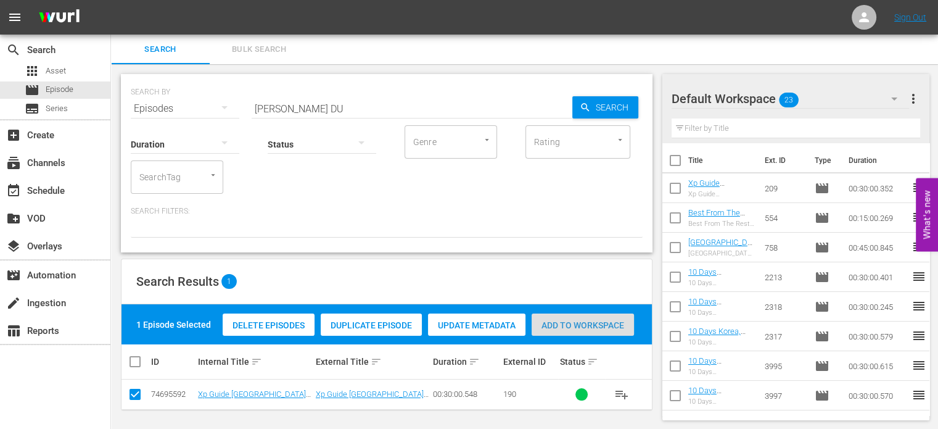
click at [565, 326] on span "Add to Workspace" at bounding box center [583, 325] width 102 height 10
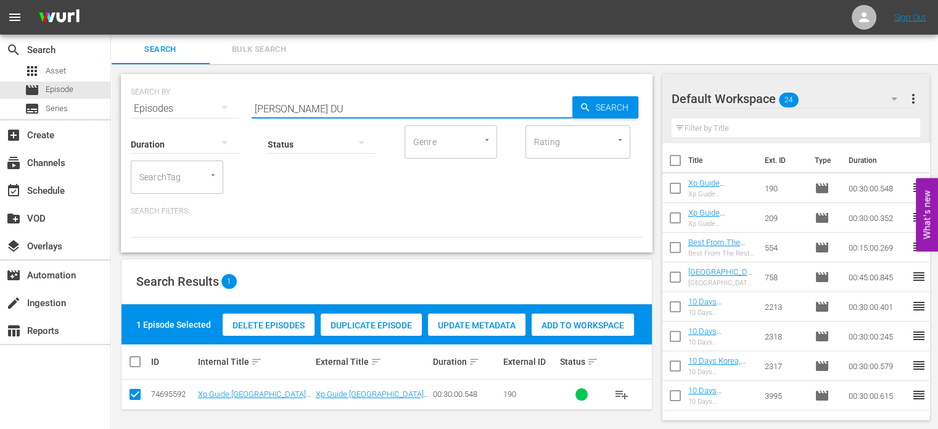
drag, startPoint x: 279, startPoint y: 108, endPoint x: 228, endPoint y: 105, distance: 51.9
click at [228, 105] on div "SEARCH BY Search By Episodes Search ID, Title, Description, Keywords, or Catego…" at bounding box center [387, 101] width 512 height 44
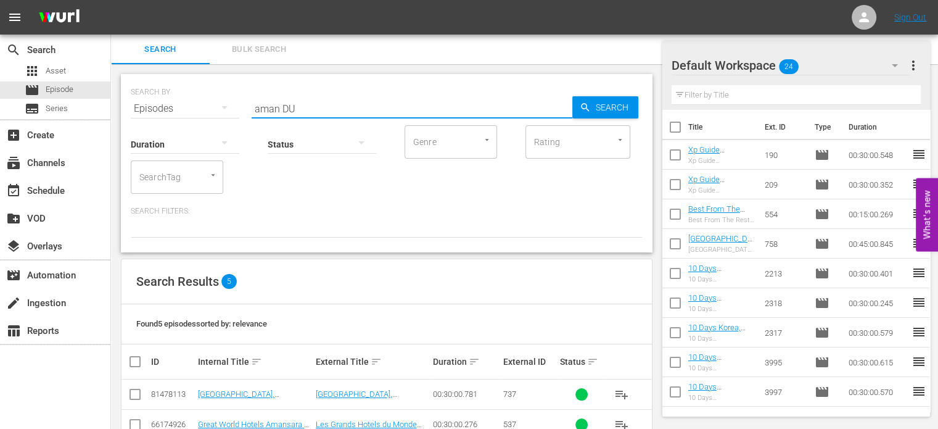
scroll to position [123, 0]
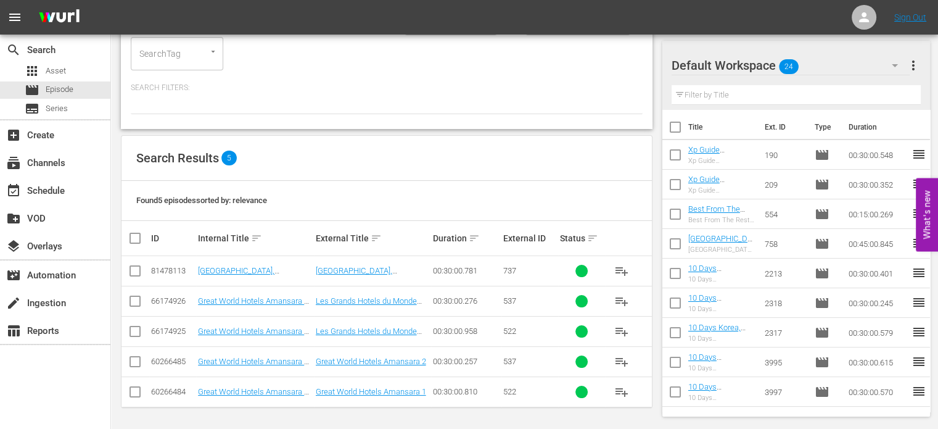
type input "aman DU"
click at [138, 360] on input "checkbox" at bounding box center [135, 364] width 15 height 15
checkbox input "true"
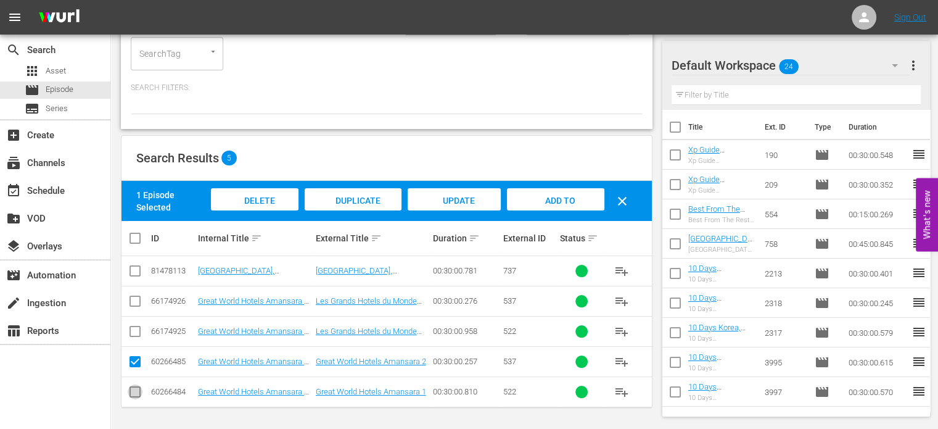
click at [138, 392] on input "checkbox" at bounding box center [135, 394] width 15 height 15
checkbox input "true"
click at [585, 199] on div "Add to Workspace" at bounding box center [556, 211] width 97 height 46
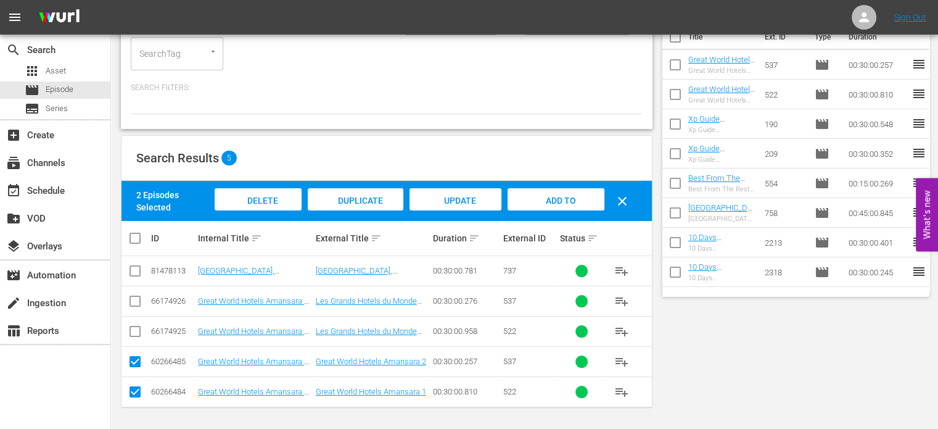
scroll to position [0, 0]
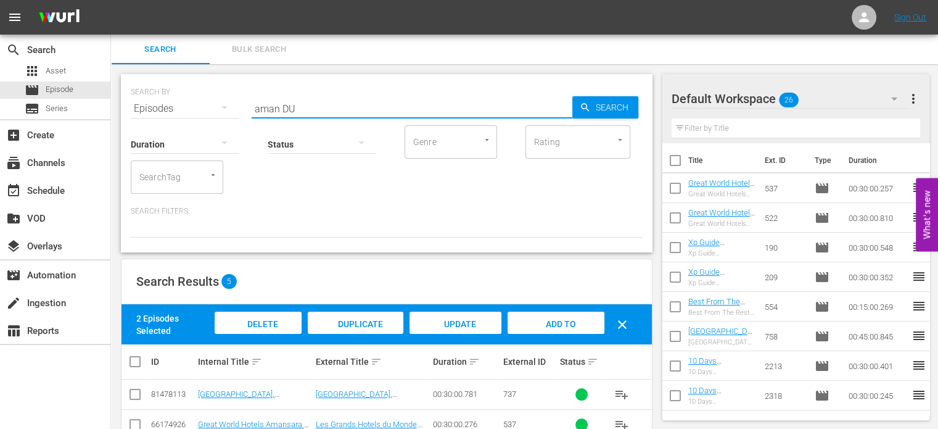
drag, startPoint x: 280, startPoint y: 109, endPoint x: 222, endPoint y: 106, distance: 58.0
click at [222, 106] on div "SEARCH BY Search By Episodes Search ID, Title, Description, Keywords, or Catego…" at bounding box center [387, 101] width 512 height 44
type input "madrid DU"
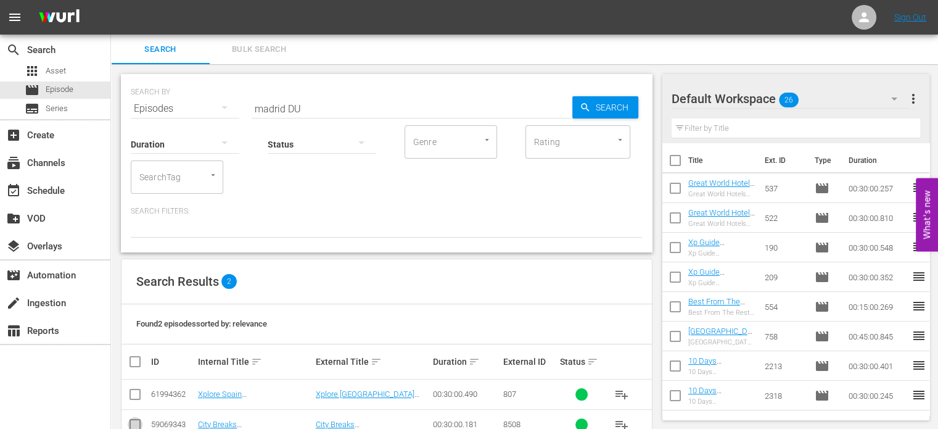
click at [135, 426] on input "checkbox" at bounding box center [135, 427] width 15 height 15
checkbox input "true"
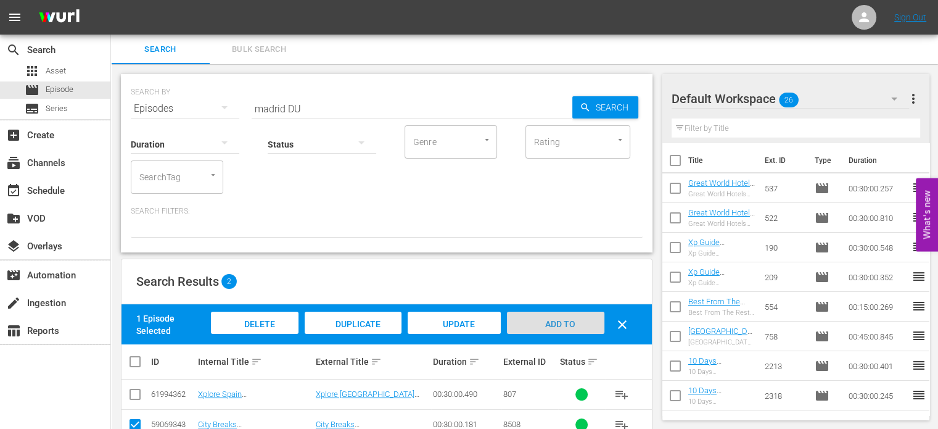
click at [552, 317] on div "Add to Workspace" at bounding box center [555, 335] width 97 height 46
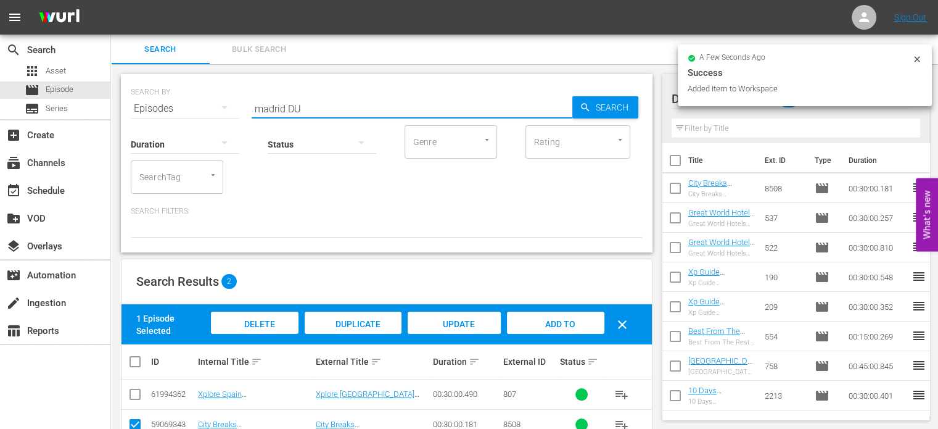
click at [286, 106] on input "madrid DU" at bounding box center [412, 109] width 321 height 30
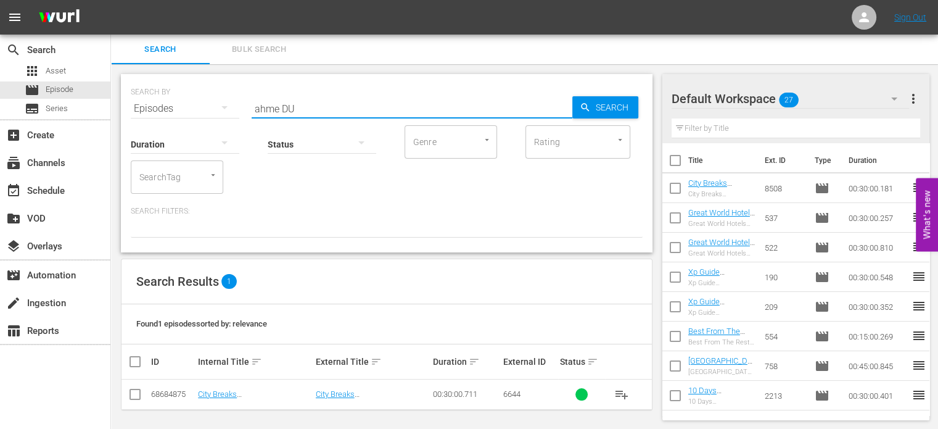
type input "ahme DU"
click at [136, 396] on input "checkbox" at bounding box center [135, 396] width 15 height 15
checkbox input "true"
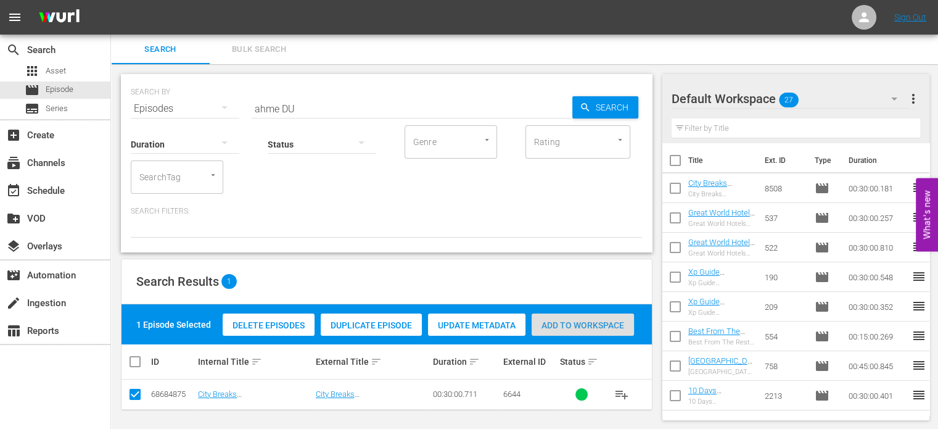
click at [573, 320] on span "Add to Workspace" at bounding box center [583, 325] width 102 height 10
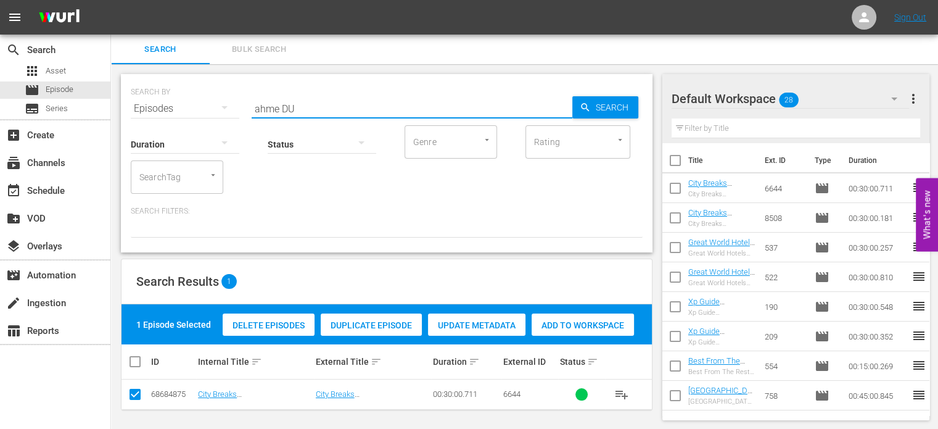
drag, startPoint x: 280, startPoint y: 107, endPoint x: 222, endPoint y: 110, distance: 58.1
click at [222, 110] on div "SEARCH BY Search By Episodes Search ID, Title, Description, Keywords, or Catego…" at bounding box center [387, 101] width 512 height 44
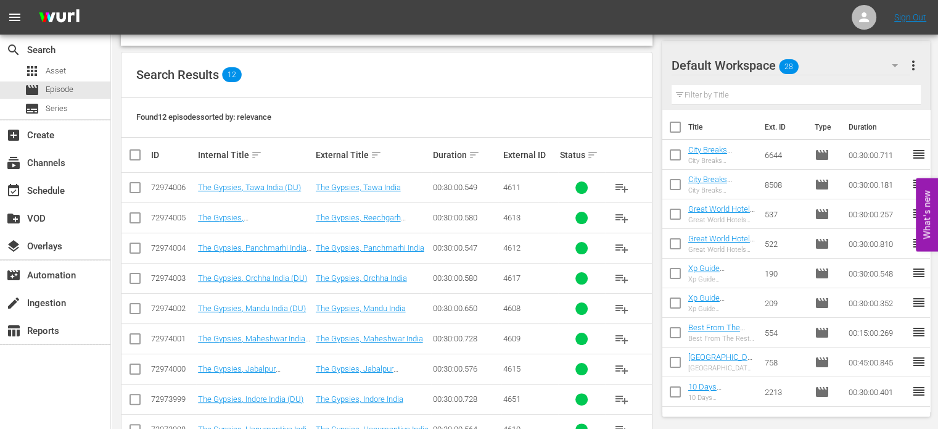
scroll to position [334, 0]
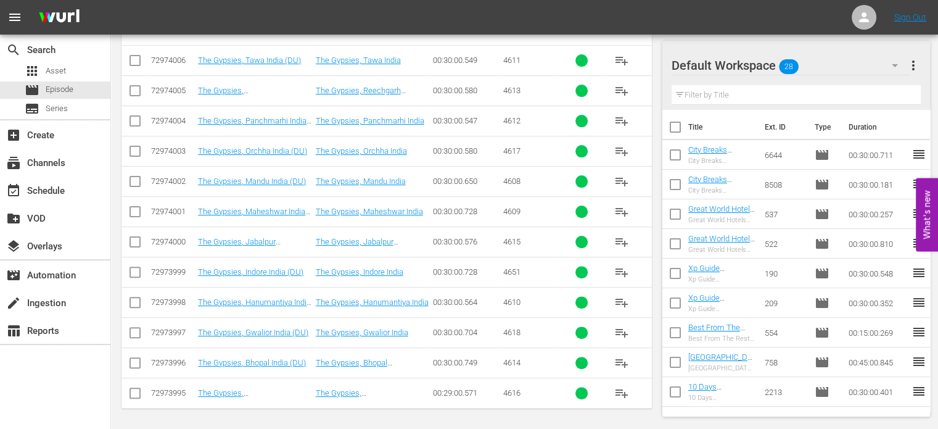
type input "the gypsies DU"
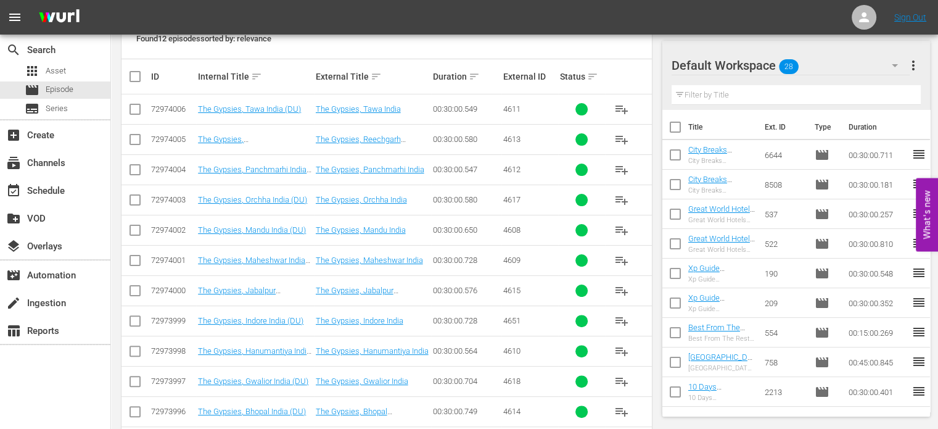
scroll to position [296, 0]
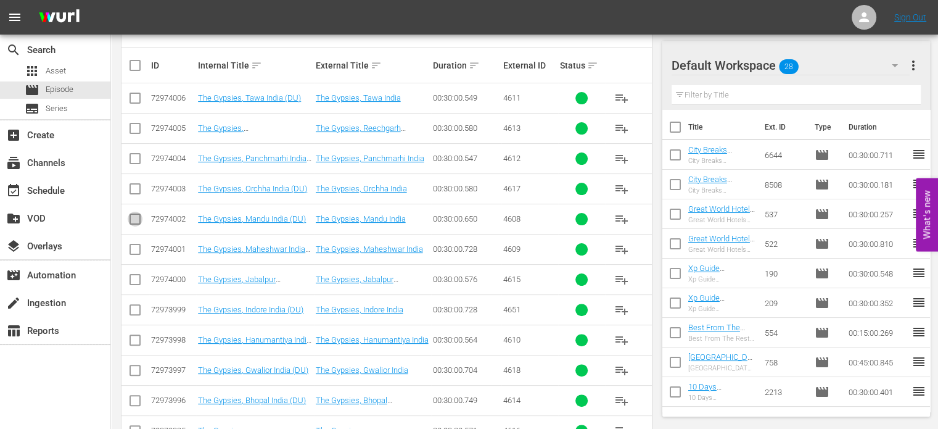
click at [134, 214] on input "checkbox" at bounding box center [135, 221] width 15 height 15
checkbox input "true"
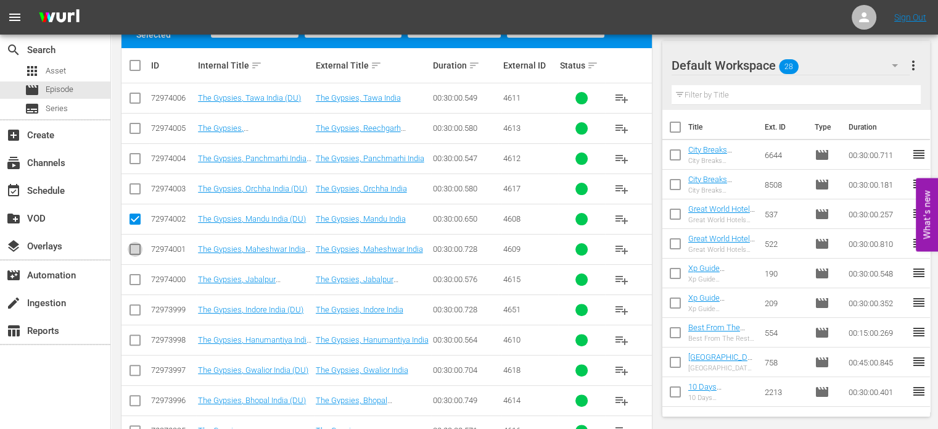
click at [134, 252] on input "checkbox" at bounding box center [135, 251] width 15 height 15
checkbox input "true"
click at [136, 338] on input "checkbox" at bounding box center [135, 342] width 15 height 15
checkbox input "true"
click at [135, 95] on input "checkbox" at bounding box center [135, 100] width 15 height 15
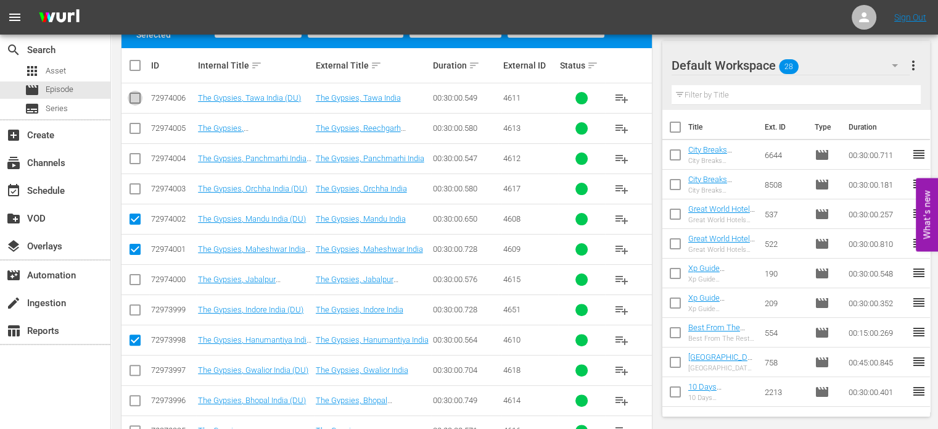
checkbox input "true"
click at [136, 133] on input "checkbox" at bounding box center [135, 130] width 15 height 15
checkbox input "true"
click at [133, 160] on input "checkbox" at bounding box center [135, 161] width 15 height 15
checkbox input "true"
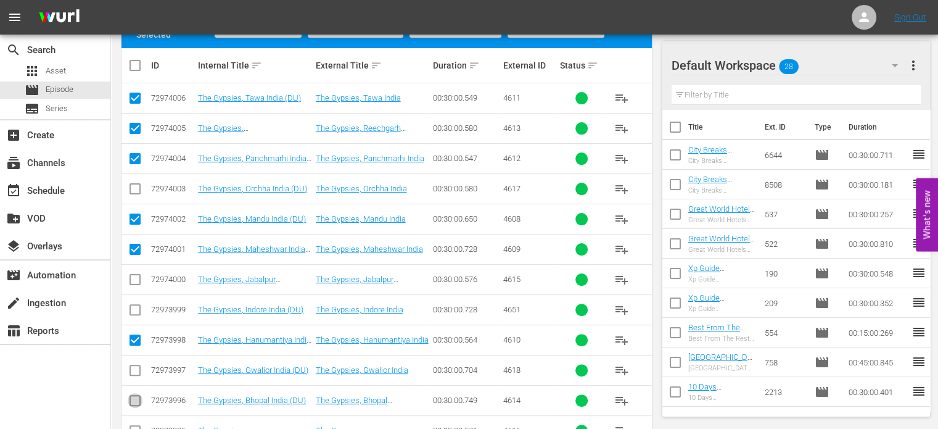
click at [130, 404] on input "checkbox" at bounding box center [135, 402] width 15 height 15
checkbox input "true"
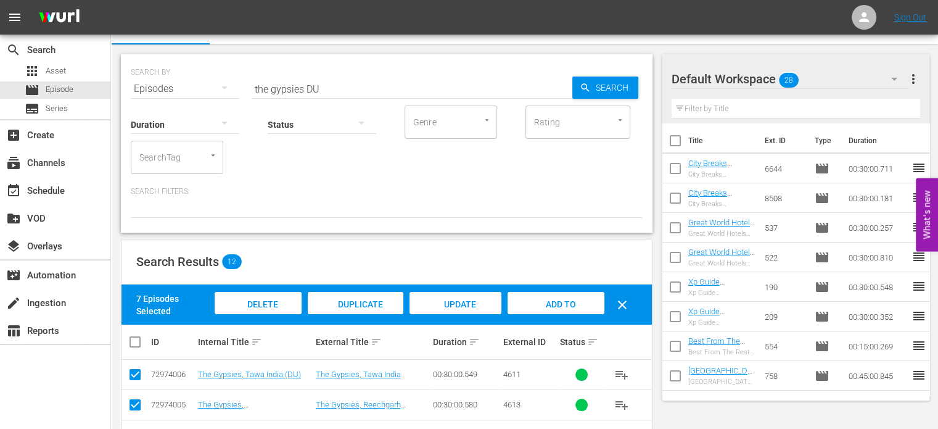
scroll to position [0, 0]
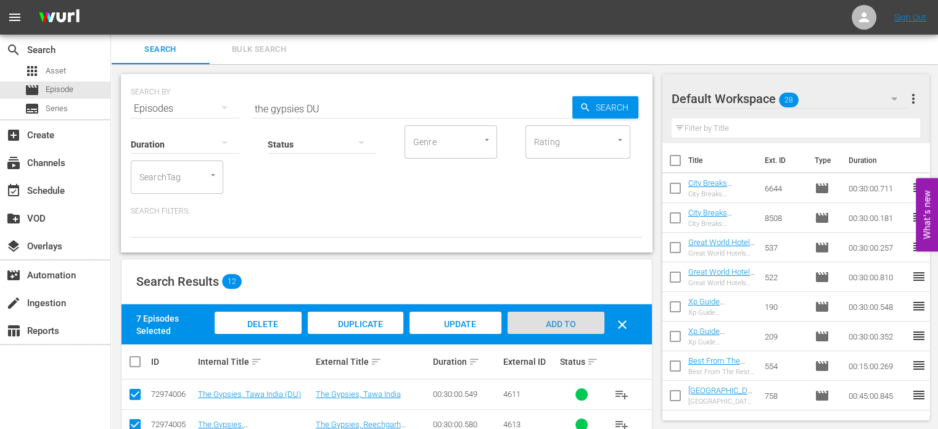
click at [539, 328] on span "Add to Workspace" at bounding box center [556, 335] width 60 height 33
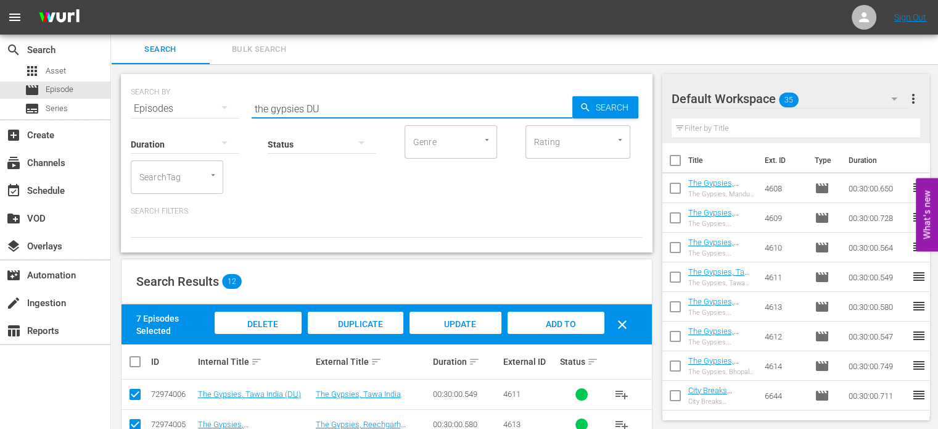
drag, startPoint x: 304, startPoint y: 107, endPoint x: 244, endPoint y: 115, distance: 59.9
click at [244, 115] on div "SEARCH BY Search By Episodes Search ID, Title, Description, Keywords, or Catego…" at bounding box center [387, 101] width 512 height 44
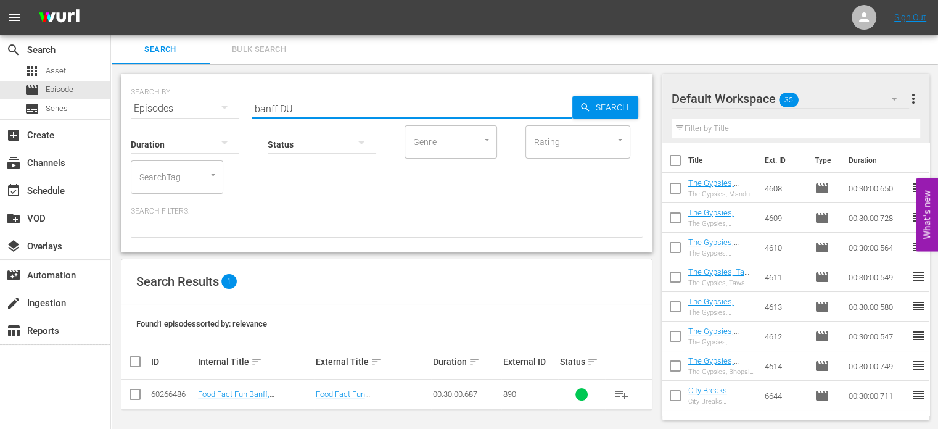
type input "banff DU"
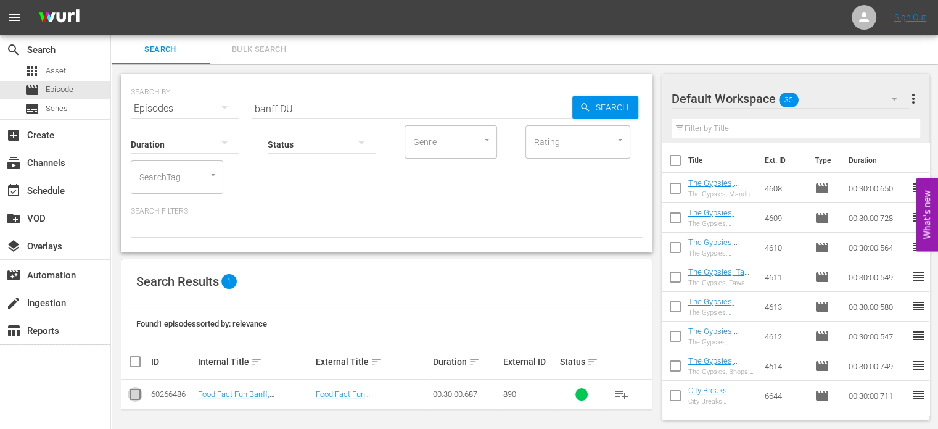
click at [136, 392] on input "checkbox" at bounding box center [135, 396] width 15 height 15
checkbox input "true"
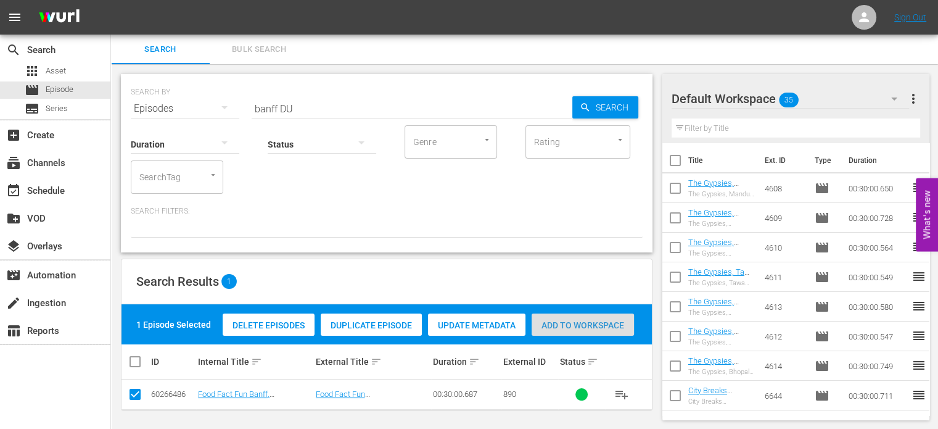
click at [617, 322] on span "Add to Workspace" at bounding box center [583, 325] width 102 height 10
click at [281, 106] on input "banff DU" at bounding box center [412, 109] width 321 height 30
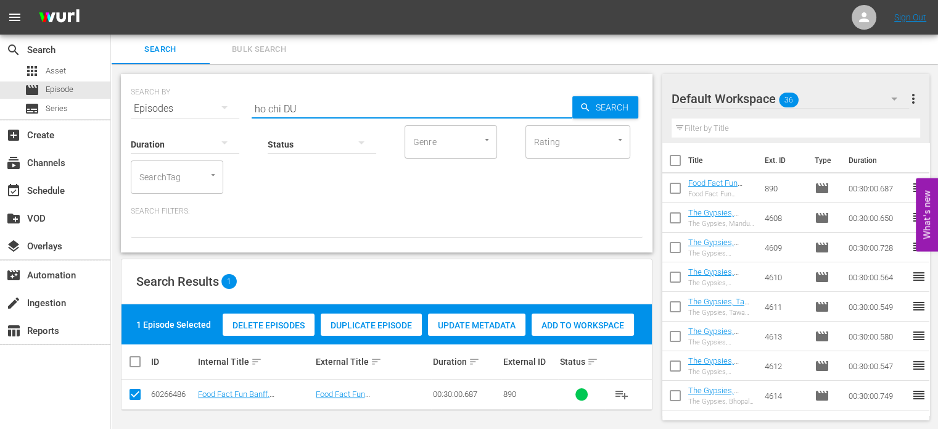
type input "ho chi DU"
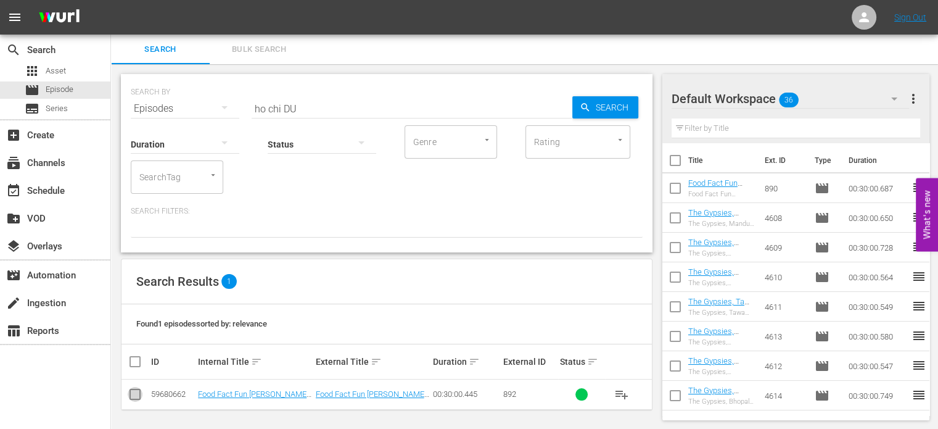
click at [133, 394] on input "checkbox" at bounding box center [135, 396] width 15 height 15
checkbox input "true"
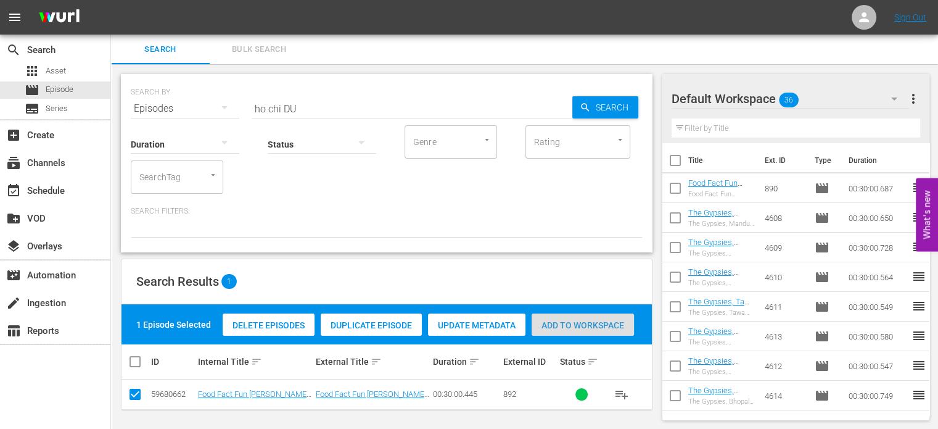
click at [560, 325] on span "Add to Workspace" at bounding box center [583, 325] width 102 height 10
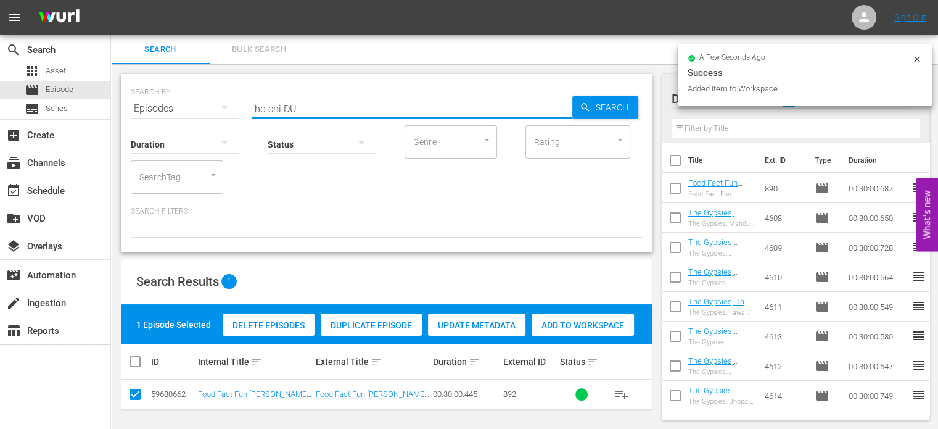
drag, startPoint x: 280, startPoint y: 107, endPoint x: 259, endPoint y: 109, distance: 21.6
click at [259, 109] on input "ho chi DU" at bounding box center [412, 109] width 321 height 30
type input "hanoi DU"
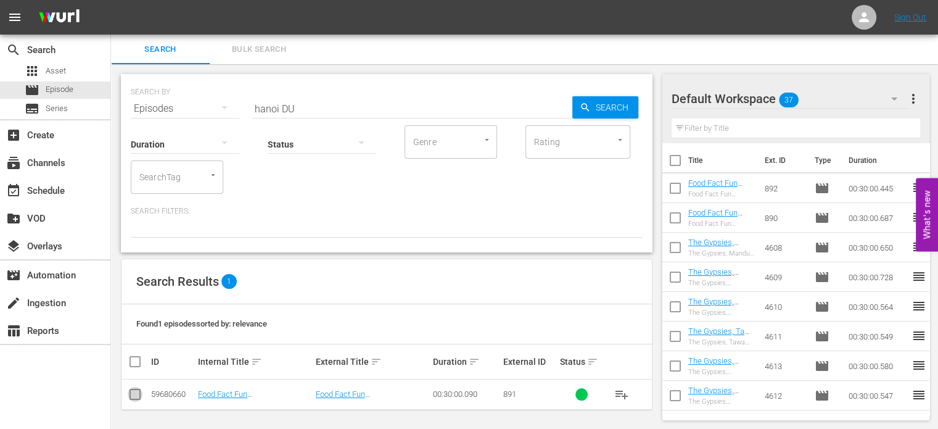
click at [133, 395] on input "checkbox" at bounding box center [135, 396] width 15 height 15
checkbox input "true"
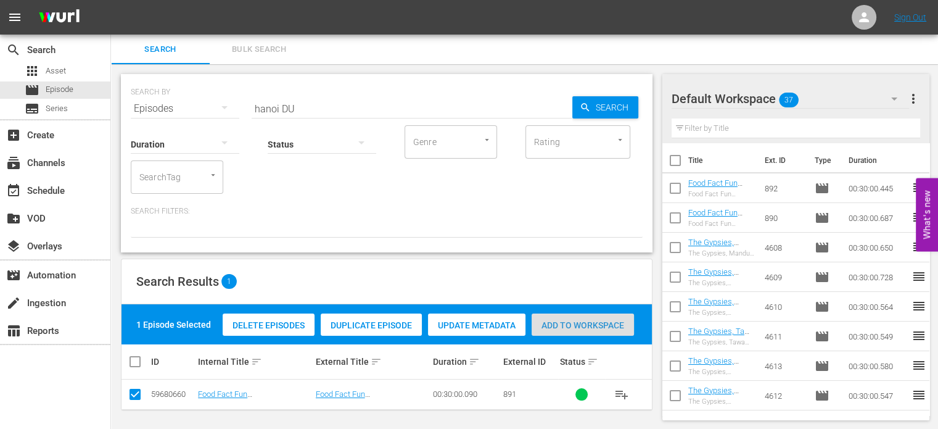
click at [545, 326] on span "Add to Workspace" at bounding box center [583, 325] width 102 height 10
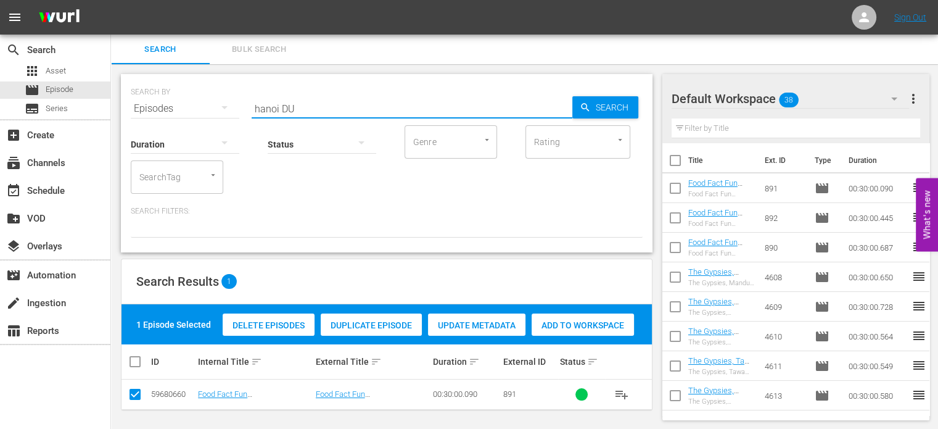
click at [276, 110] on input "hanoi DU" at bounding box center [412, 109] width 321 height 30
type input "netherland DU"
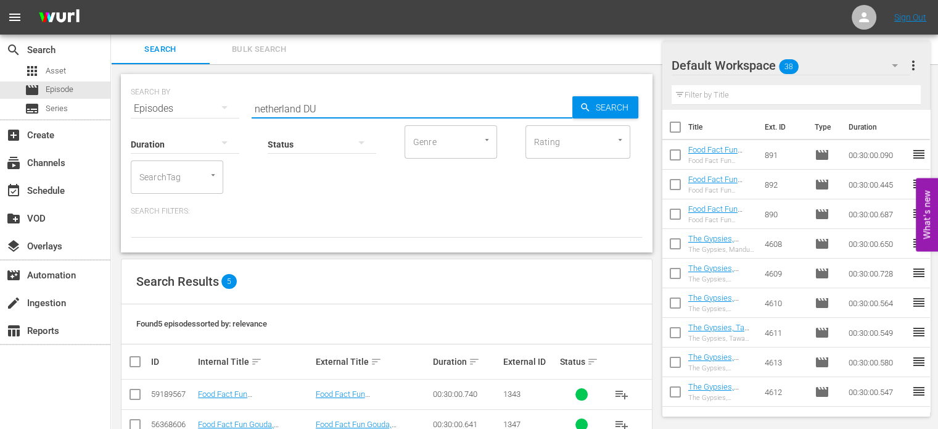
scroll to position [123, 0]
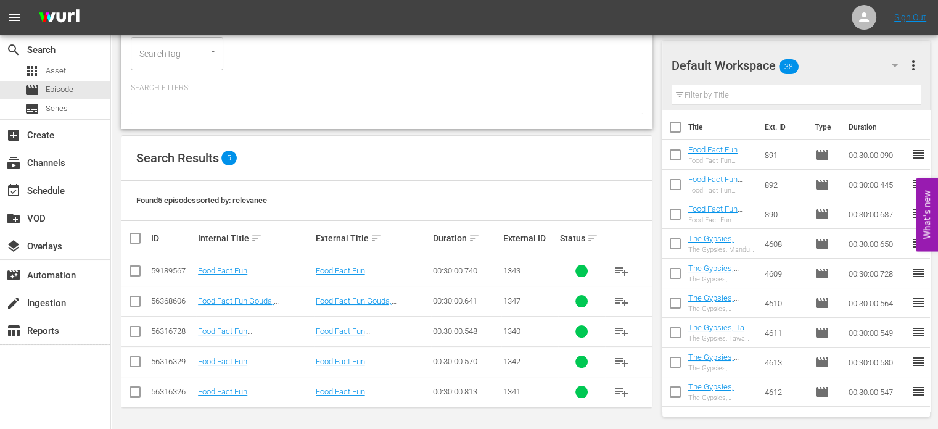
click at [136, 332] on input "checkbox" at bounding box center [135, 333] width 15 height 15
checkbox input "true"
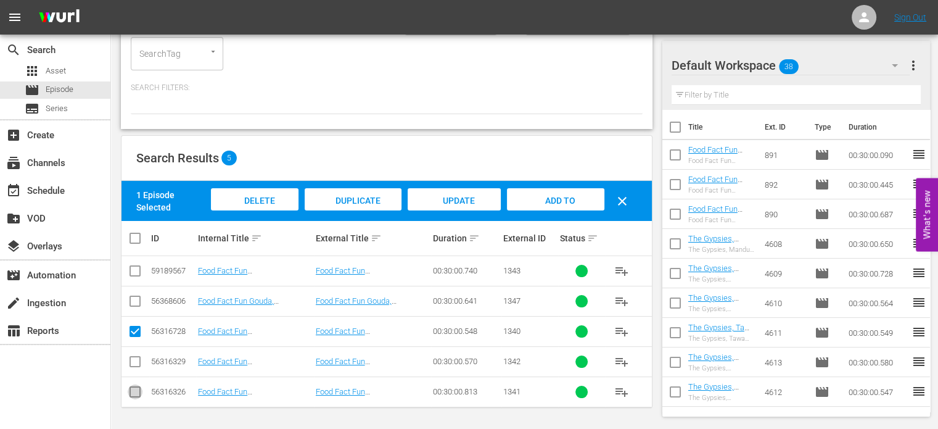
click at [141, 393] on input "checkbox" at bounding box center [135, 394] width 15 height 15
checkbox input "true"
click at [134, 360] on input "checkbox" at bounding box center [135, 364] width 15 height 15
checkbox input "true"
click at [138, 267] on input "checkbox" at bounding box center [135, 273] width 15 height 15
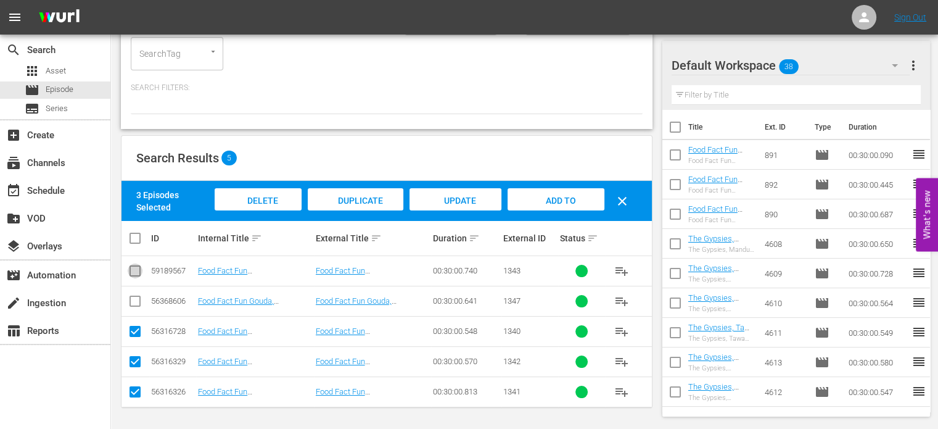
checkbox input "true"
click at [580, 199] on div "Add to Workspace" at bounding box center [556, 211] width 97 height 46
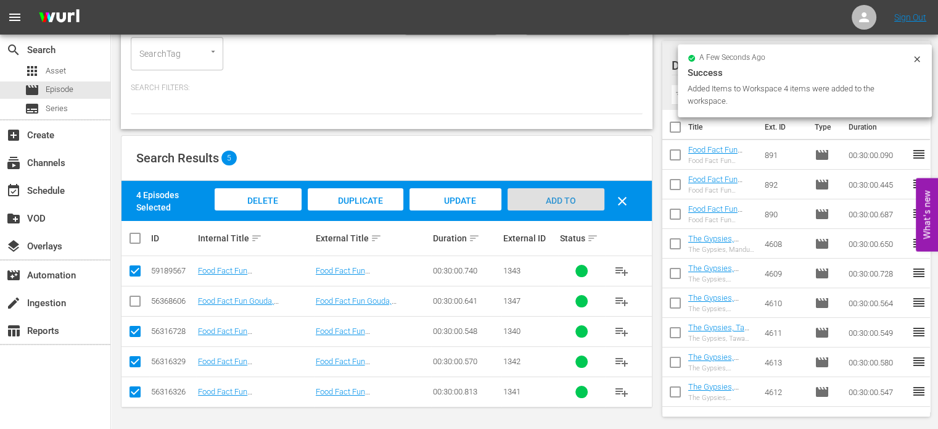
click at [580, 199] on div "Add to Workspace" at bounding box center [556, 211] width 97 height 46
click at [918, 62] on icon at bounding box center [918, 59] width 10 height 10
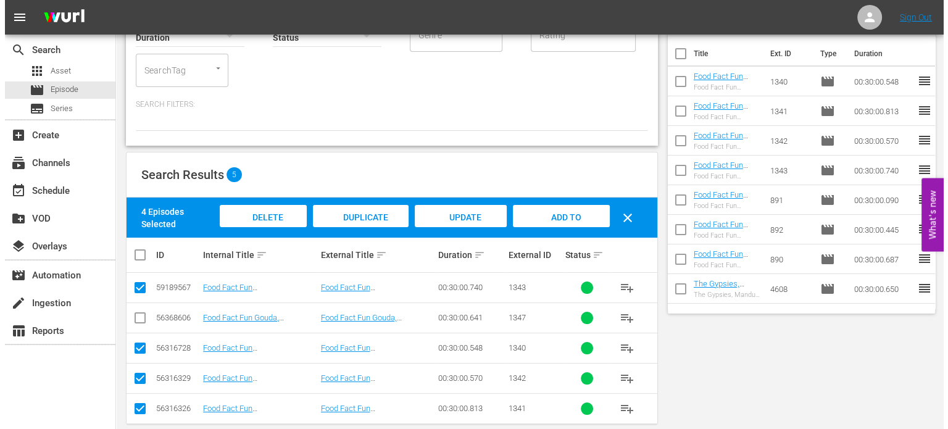
scroll to position [0, 0]
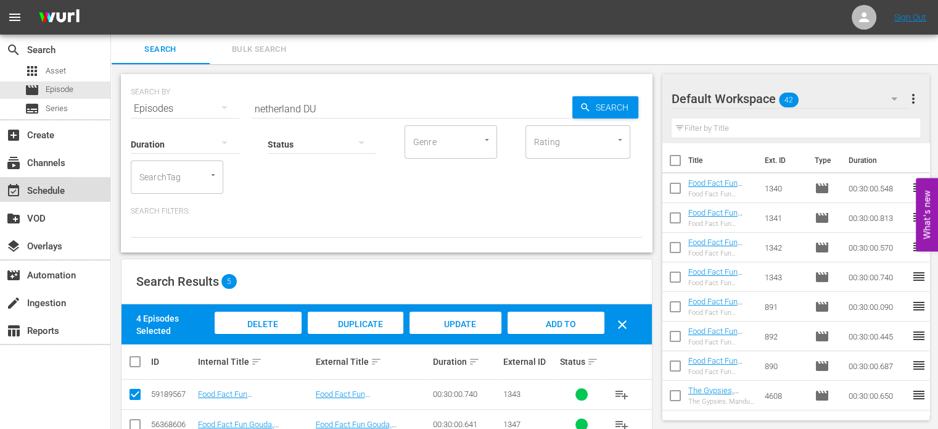
click at [36, 190] on div "event_available Schedule" at bounding box center [34, 188] width 69 height 11
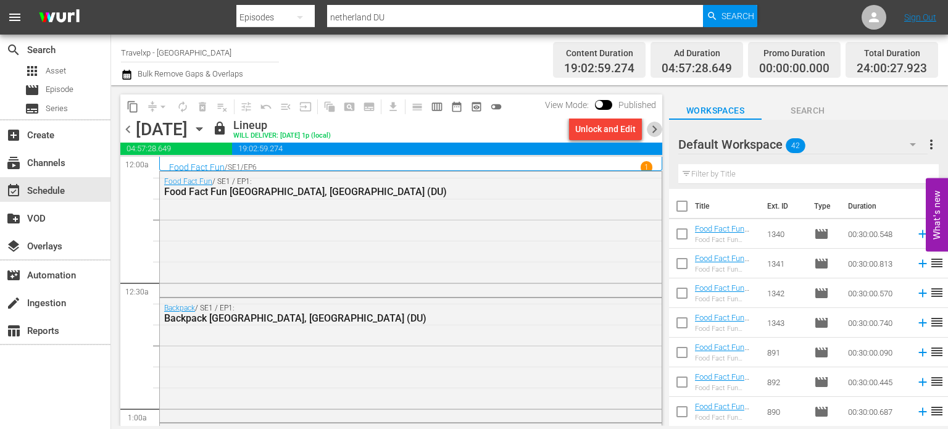
click at [654, 131] on span "chevron_right" at bounding box center [654, 129] width 15 height 15
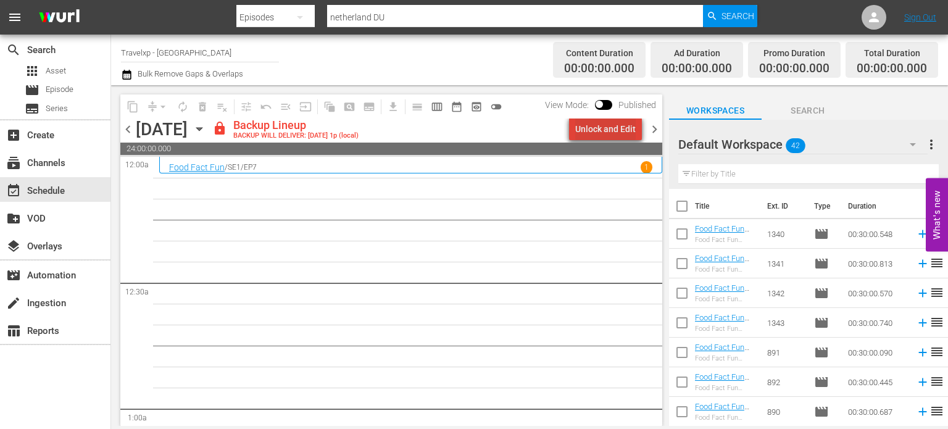
click at [617, 134] on div "Unlock and Edit" at bounding box center [605, 129] width 60 height 22
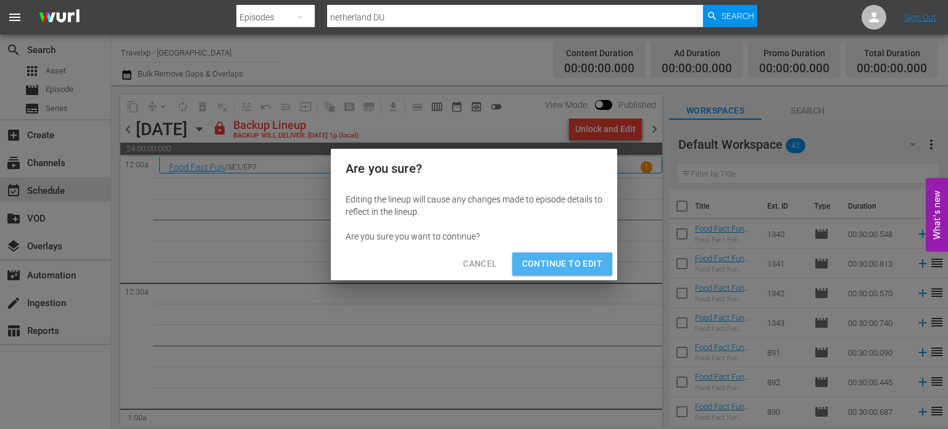
click at [546, 267] on span "Continue to Edit" at bounding box center [562, 263] width 80 height 15
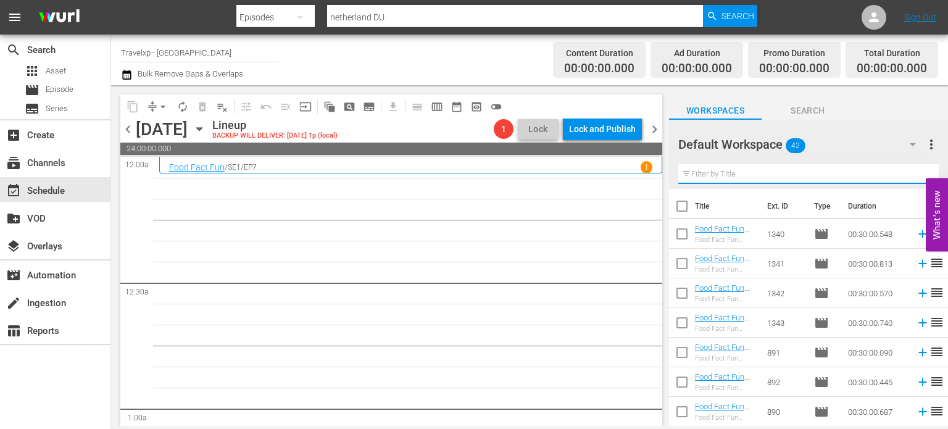
click at [758, 172] on input "text" at bounding box center [808, 174] width 260 height 20
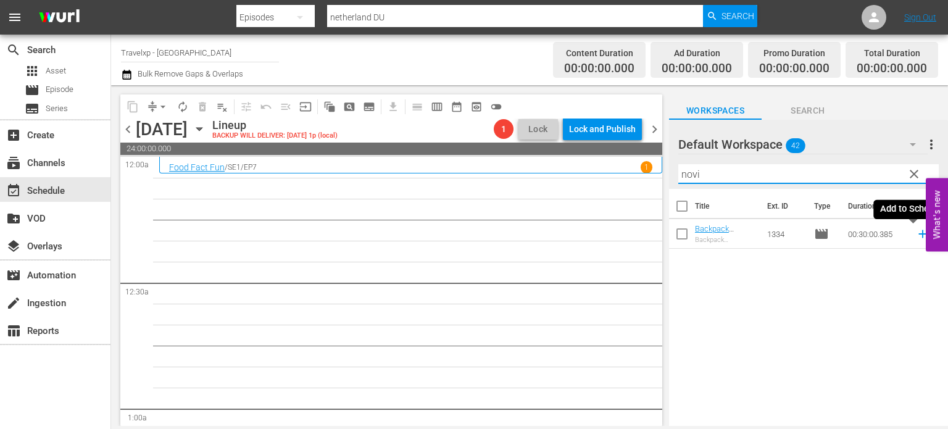
type input "novi"
click at [916, 236] on icon at bounding box center [923, 234] width 14 height 14
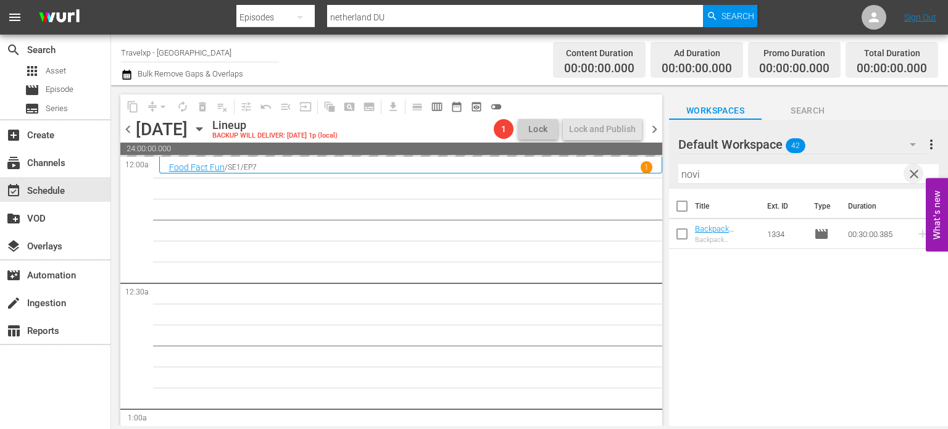
click at [913, 177] on span "clear" at bounding box center [913, 174] width 15 height 15
click at [913, 177] on input "novi" at bounding box center [808, 174] width 260 height 20
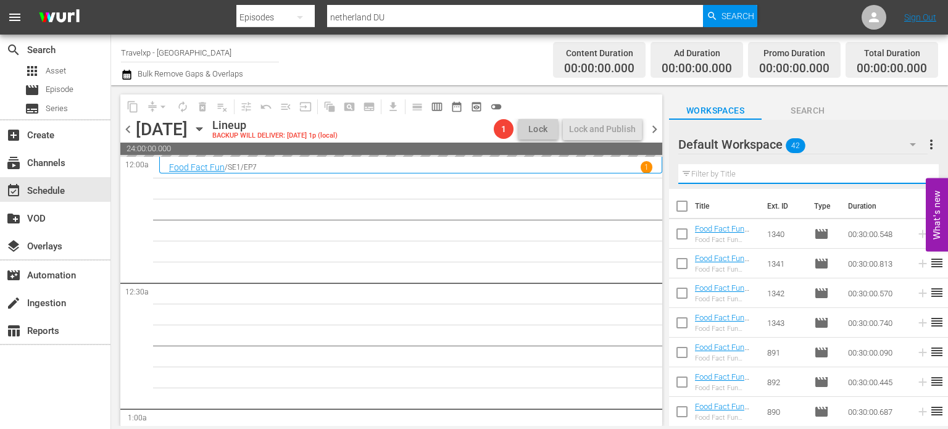
click at [913, 177] on input "text" at bounding box center [808, 174] width 260 height 20
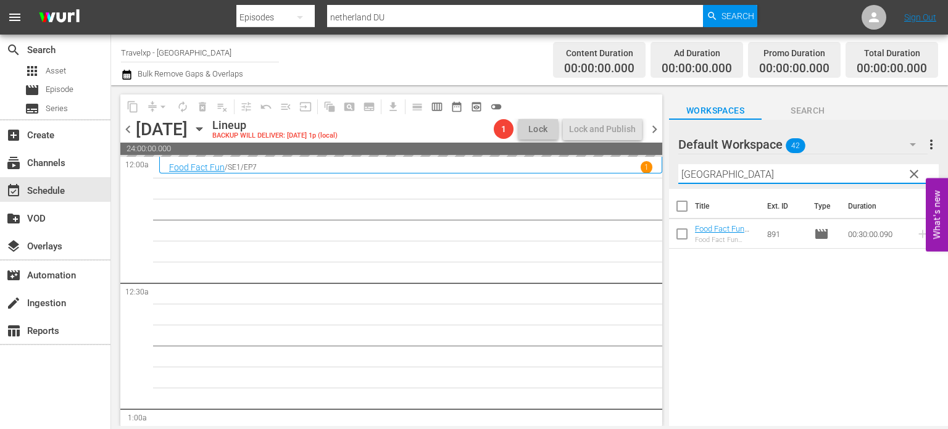
type input "hanoi"
click at [871, 318] on div "Title Ext. ID Type Duration Food Fact Fun Hanoi, Vietnam (DU) Food Fact Fun Han…" at bounding box center [808, 308] width 279 height 239
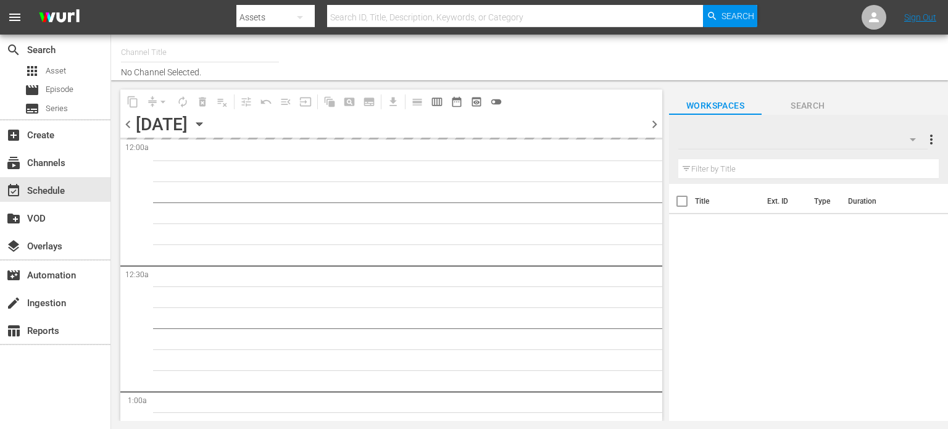
type input "Travelxp - [GEOGRAPHIC_DATA] (788)"
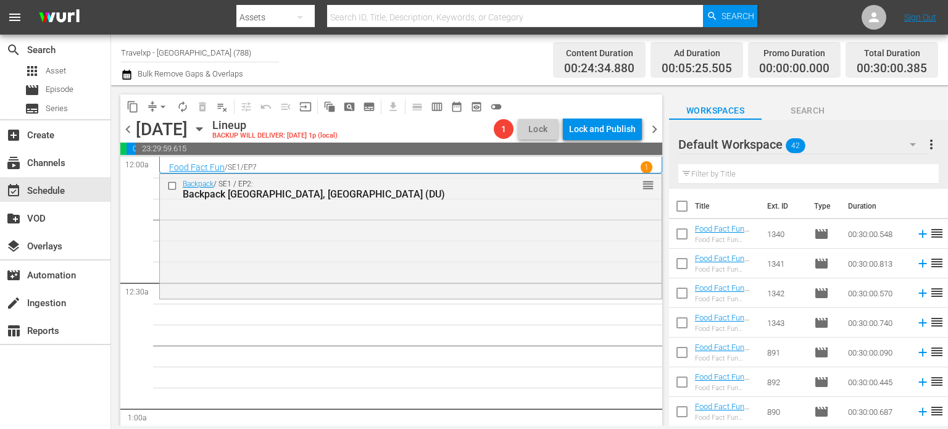
click at [742, 177] on input "text" at bounding box center [808, 174] width 260 height 20
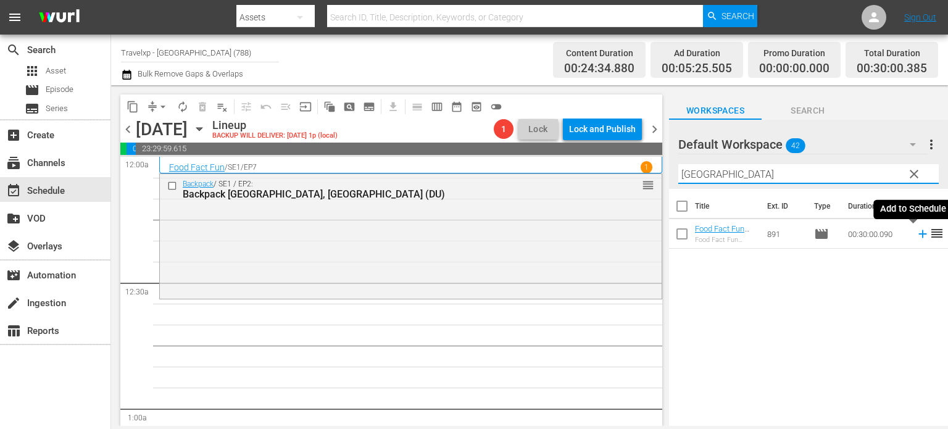
type input "hanoi"
click at [916, 235] on icon at bounding box center [923, 234] width 14 height 14
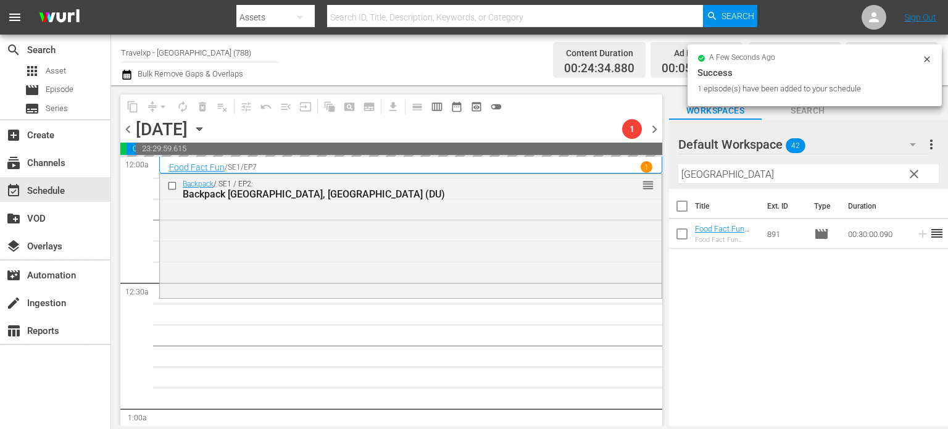
click at [909, 172] on span "clear" at bounding box center [913, 174] width 15 height 15
click at [909, 172] on input "hanoi" at bounding box center [808, 174] width 260 height 20
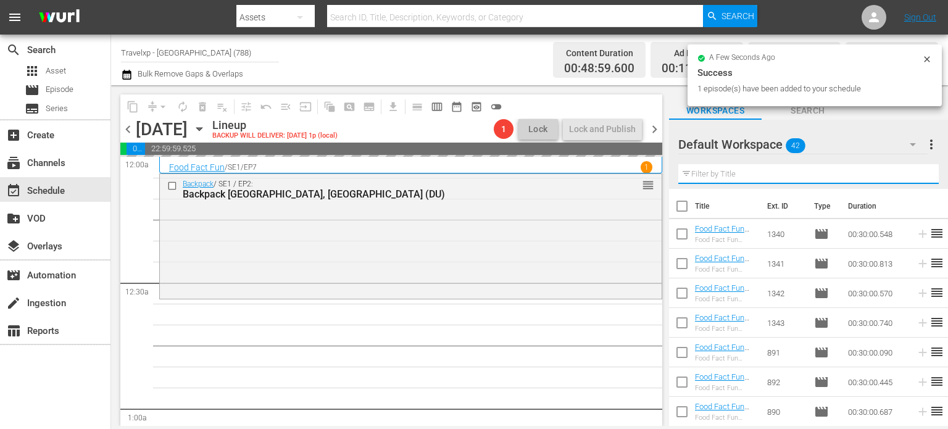
click at [909, 172] on input "text" at bounding box center [808, 174] width 260 height 20
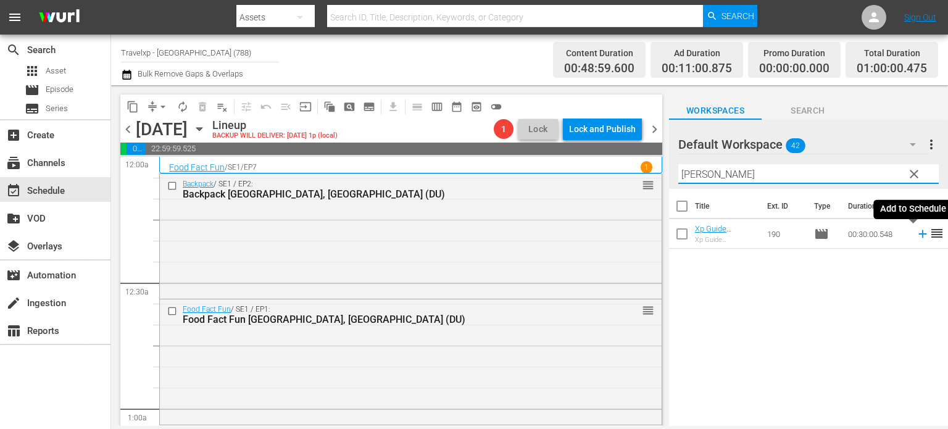
type input "copen"
click at [916, 236] on icon at bounding box center [923, 234] width 14 height 14
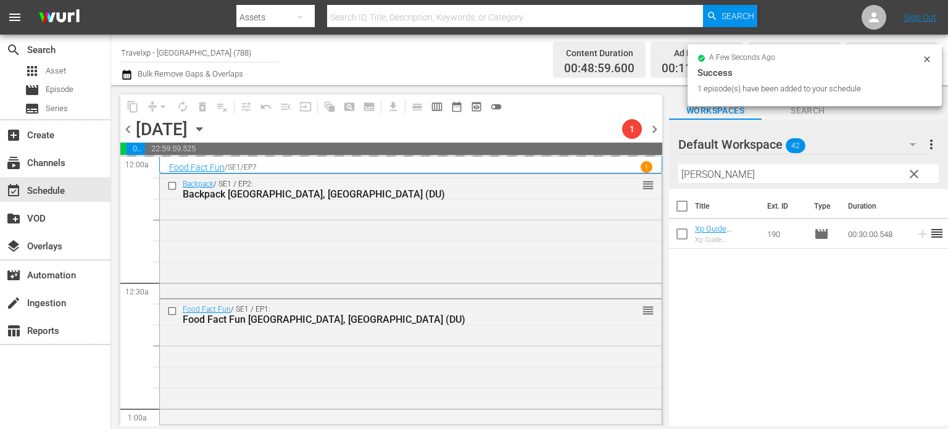
click at [911, 175] on span "clear" at bounding box center [913, 174] width 15 height 15
click at [911, 175] on input "copen" at bounding box center [808, 174] width 260 height 20
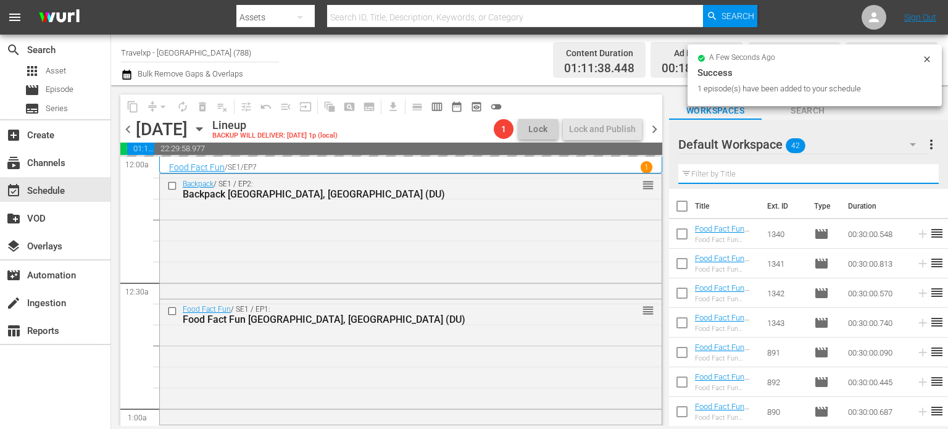
click at [911, 175] on input "text" at bounding box center [808, 174] width 260 height 20
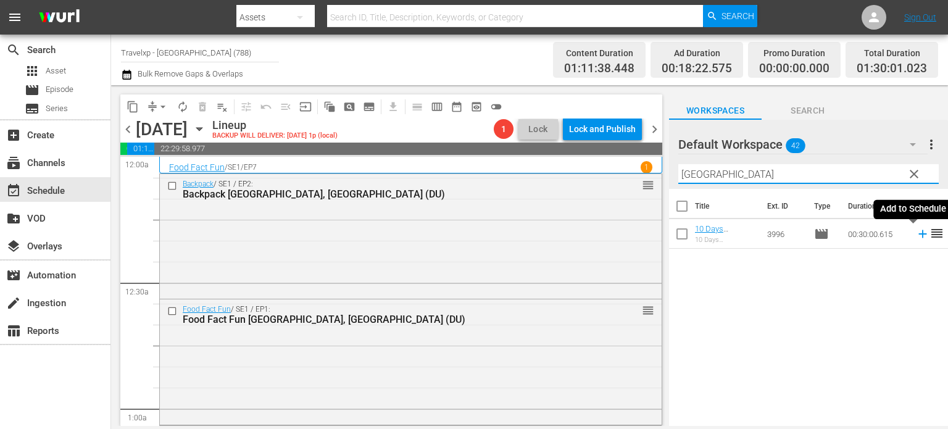
type input "durban"
click at [916, 237] on icon at bounding box center [923, 234] width 14 height 14
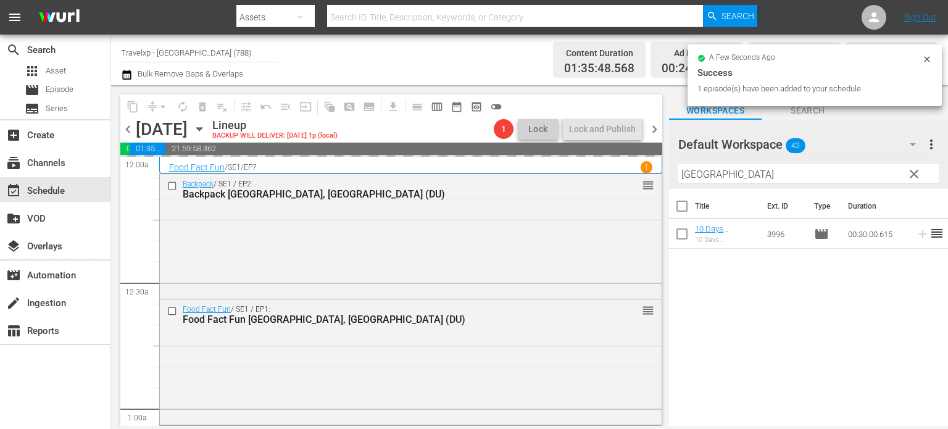
click at [914, 175] on span "clear" at bounding box center [913, 174] width 15 height 15
click at [914, 175] on input "durban" at bounding box center [808, 174] width 260 height 20
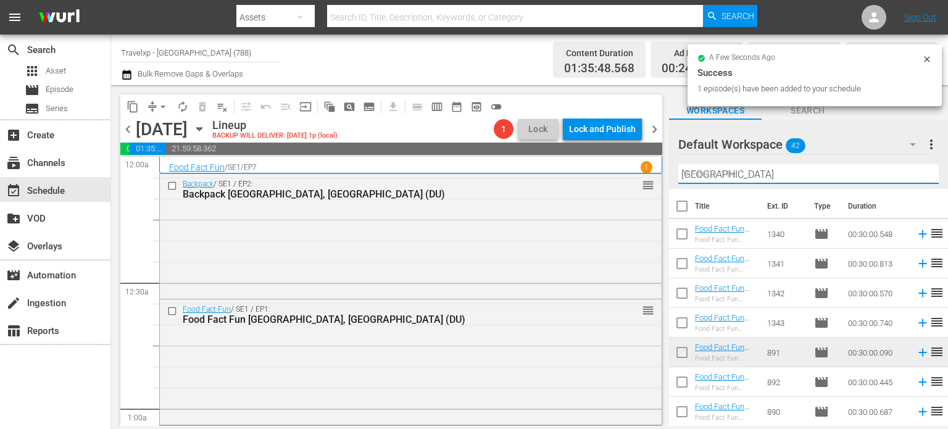
click at [914, 175] on input "durban" at bounding box center [808, 174] width 260 height 20
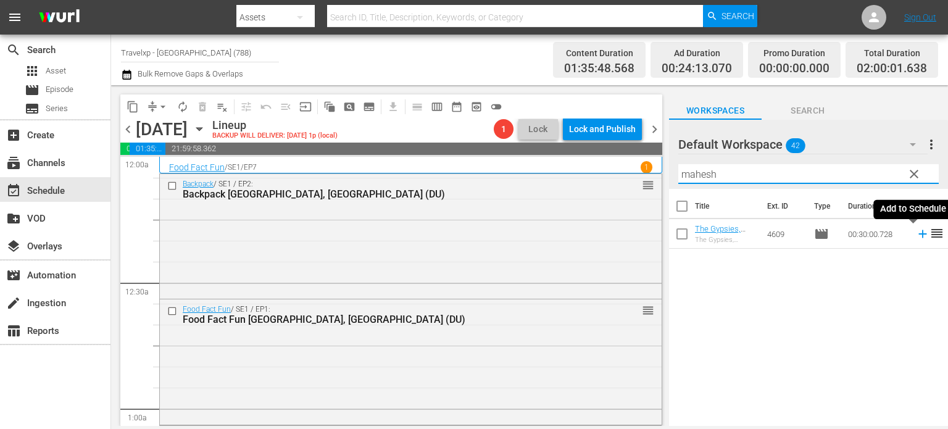
type input "mahesh"
click at [918, 231] on icon at bounding box center [922, 234] width 8 height 8
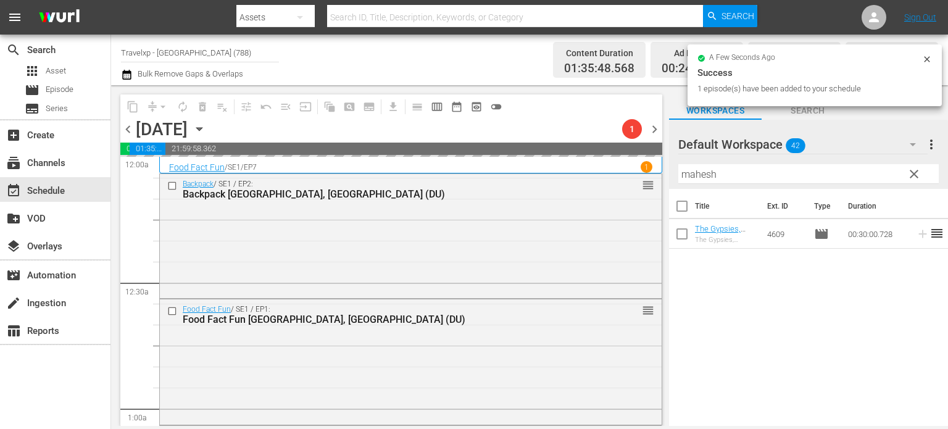
click at [908, 176] on span "clear" at bounding box center [913, 174] width 15 height 15
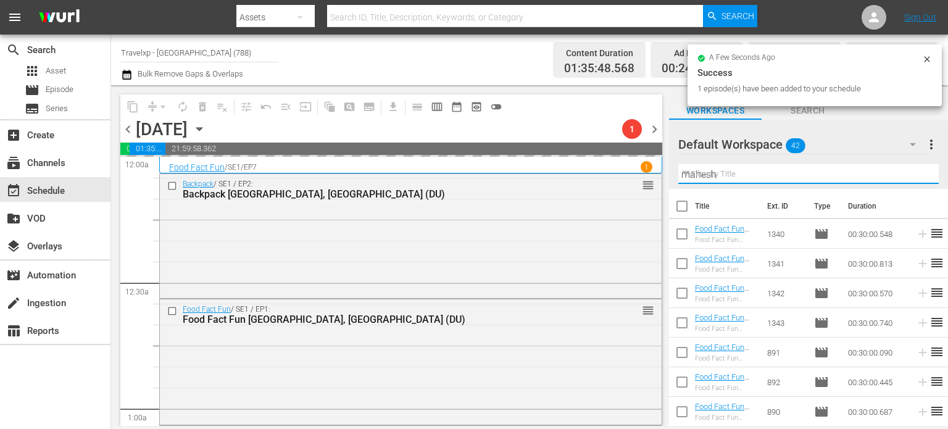
click at [908, 176] on input "mahesh" at bounding box center [808, 174] width 260 height 20
click at [908, 176] on input "text" at bounding box center [808, 174] width 260 height 20
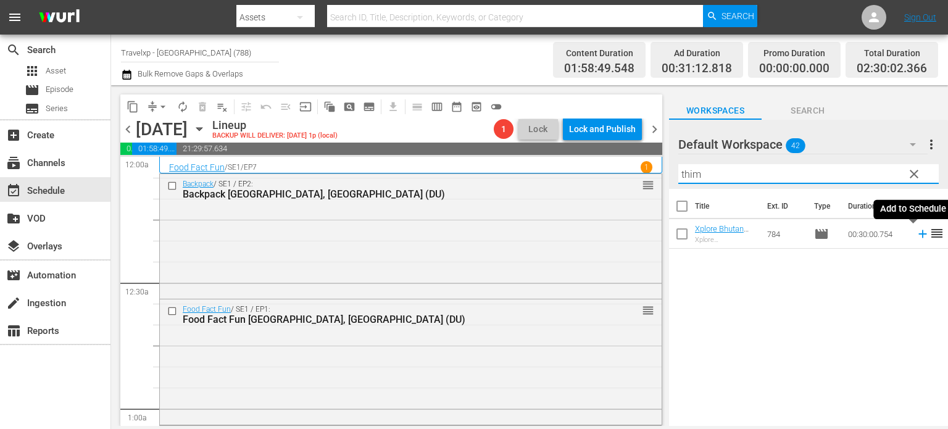
type input "thim"
click at [916, 236] on icon at bounding box center [923, 234] width 14 height 14
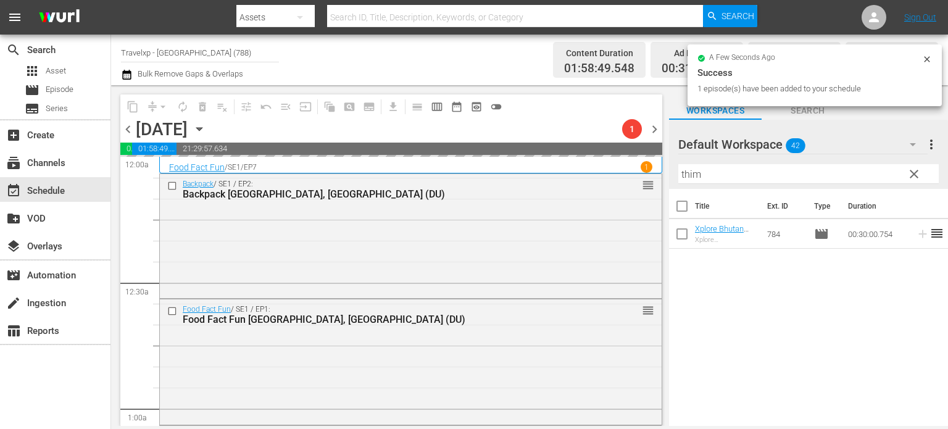
click at [914, 170] on span "clear" at bounding box center [913, 174] width 15 height 15
click at [914, 170] on input "thim" at bounding box center [808, 174] width 260 height 20
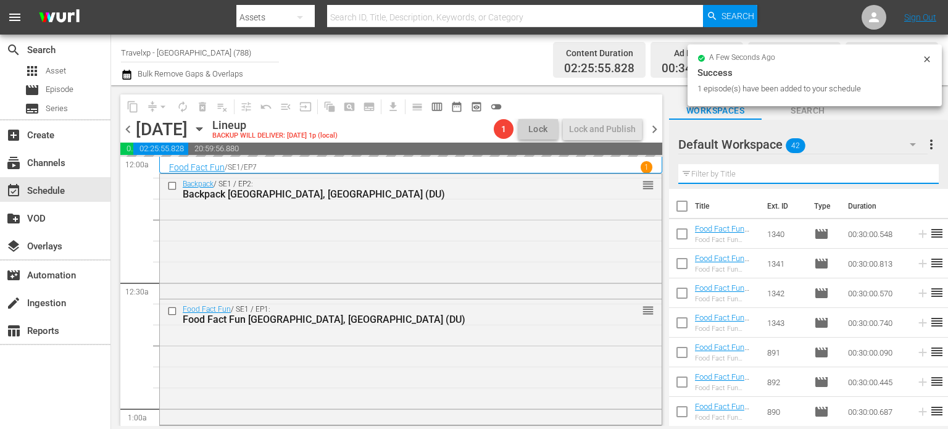
click at [914, 170] on input "text" at bounding box center [808, 174] width 260 height 20
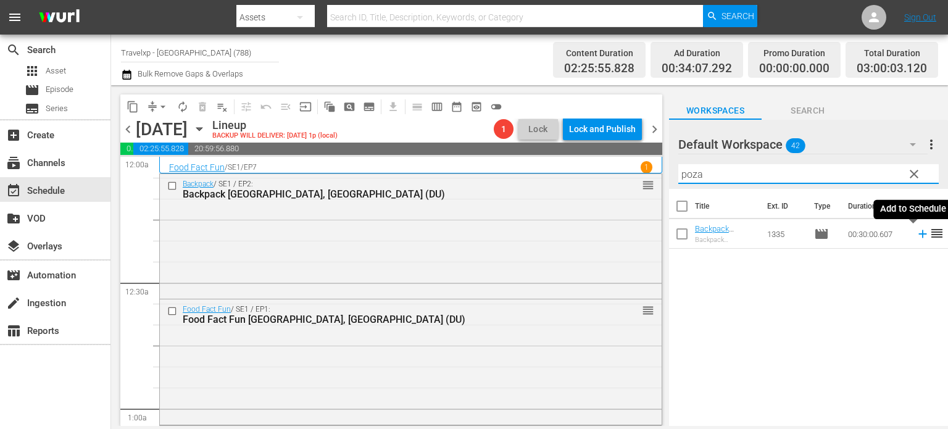
type input "poza"
click at [918, 234] on icon at bounding box center [922, 234] width 8 height 8
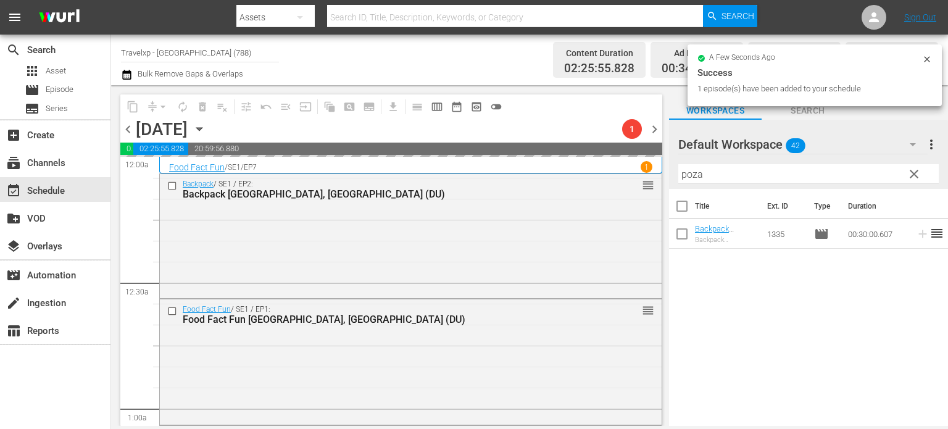
click at [913, 174] on span "clear" at bounding box center [913, 174] width 15 height 15
click at [913, 174] on input "poza" at bounding box center [808, 174] width 260 height 20
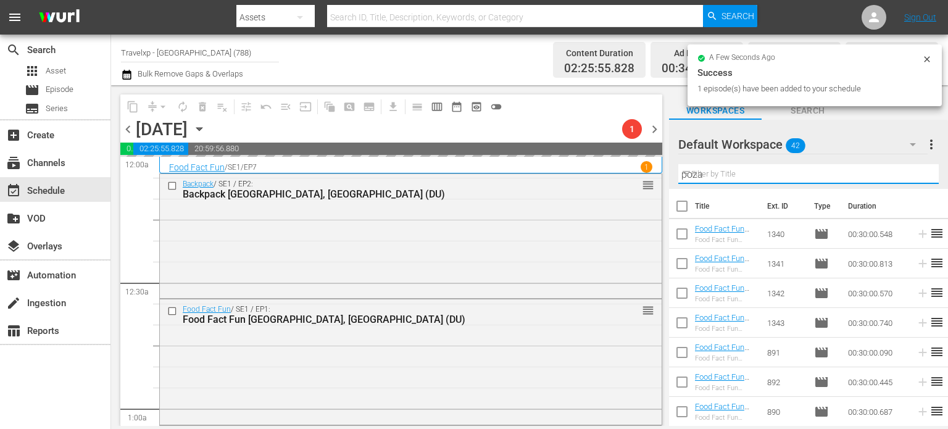
click at [913, 174] on input "poza" at bounding box center [808, 174] width 260 height 20
click at [913, 174] on input "text" at bounding box center [808, 174] width 260 height 20
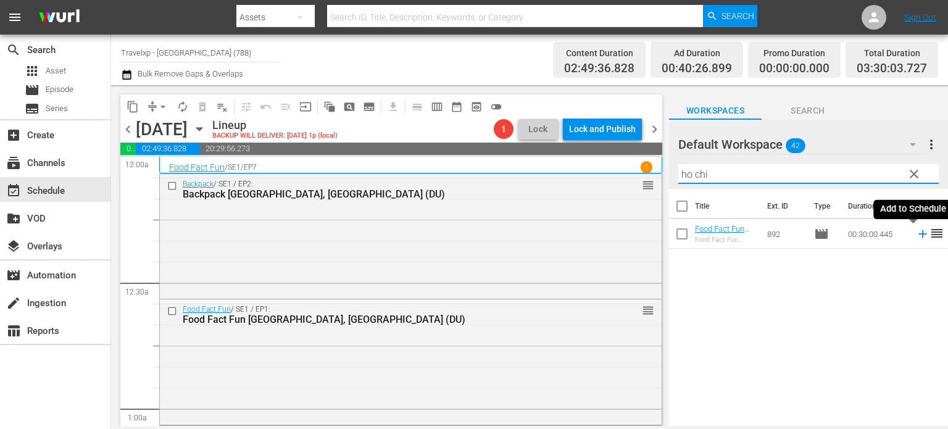
type input "ho chi"
click at [916, 233] on icon at bounding box center [923, 234] width 14 height 14
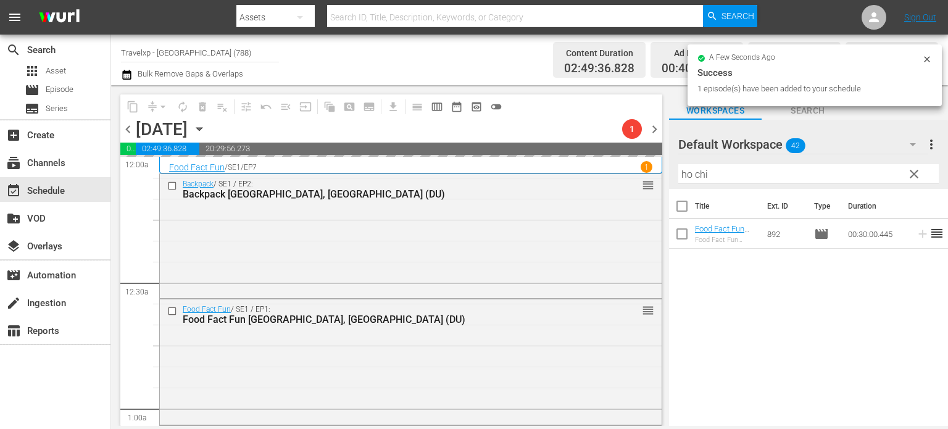
click at [914, 171] on span "clear" at bounding box center [913, 174] width 15 height 15
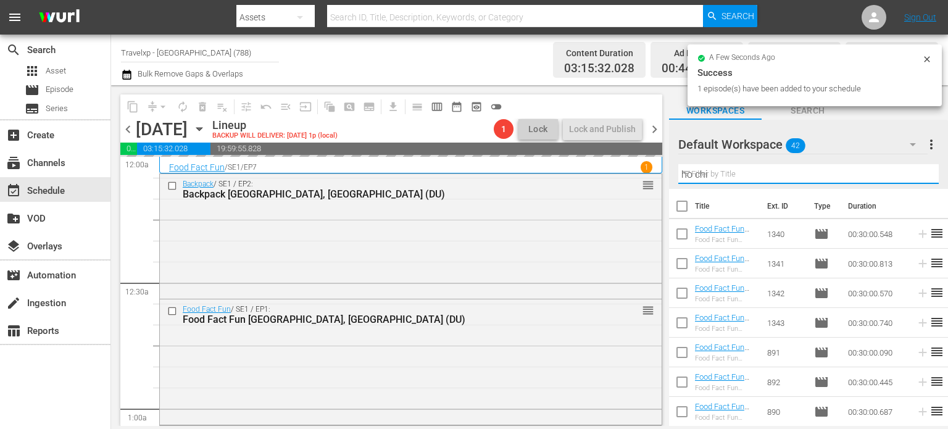
click at [914, 171] on input "ho chi" at bounding box center [808, 174] width 260 height 20
click at [914, 171] on input "text" at bounding box center [808, 174] width 260 height 20
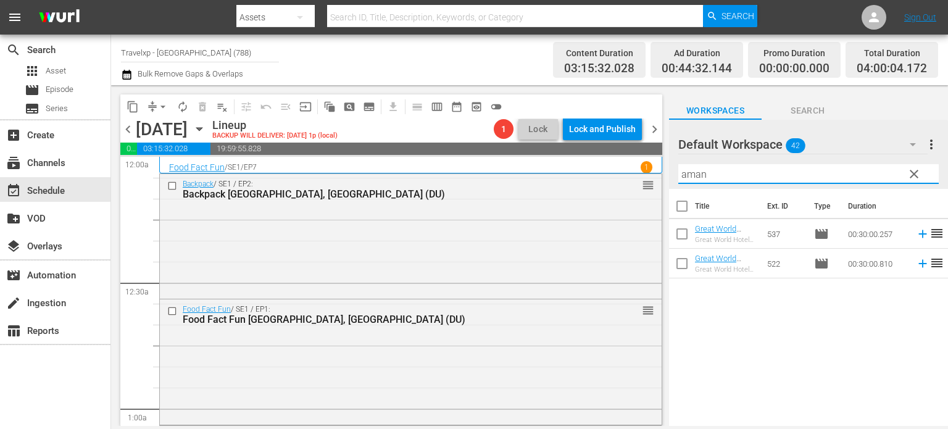
type input "aman"
click at [918, 266] on icon at bounding box center [922, 264] width 8 height 8
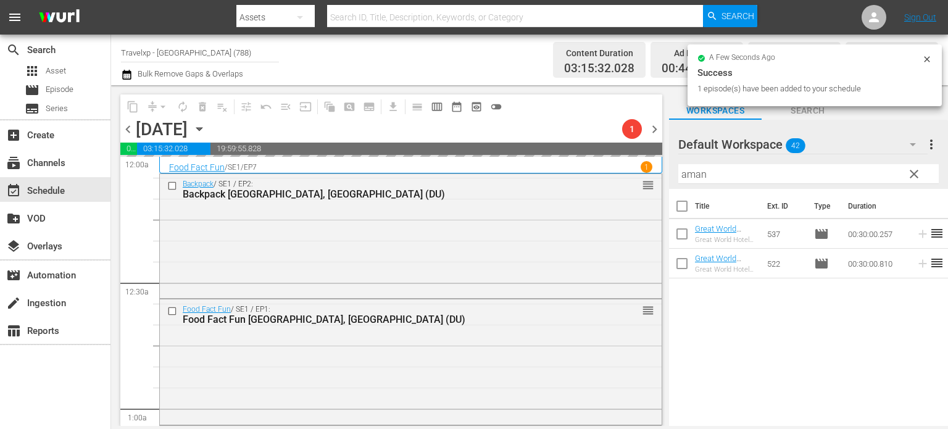
click at [913, 176] on span "clear" at bounding box center [913, 174] width 15 height 15
click at [913, 176] on input "aman" at bounding box center [808, 174] width 260 height 20
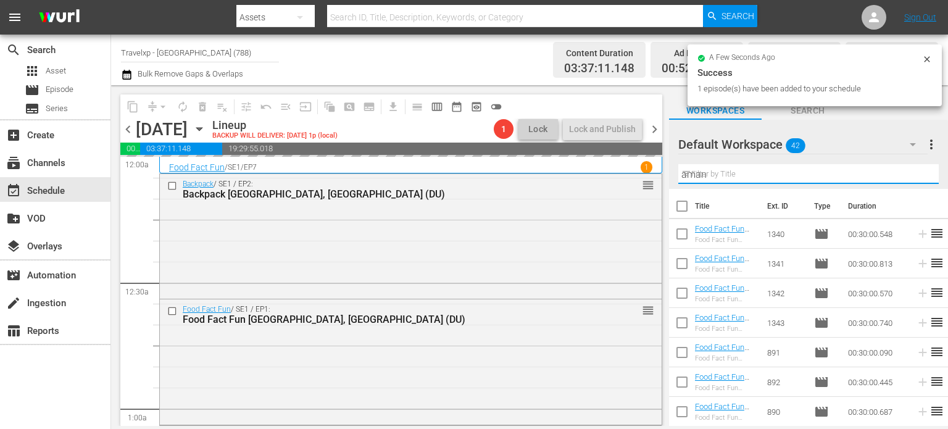
click at [913, 176] on input "aman" at bounding box center [808, 174] width 260 height 20
click at [913, 176] on input "text" at bounding box center [808, 174] width 260 height 20
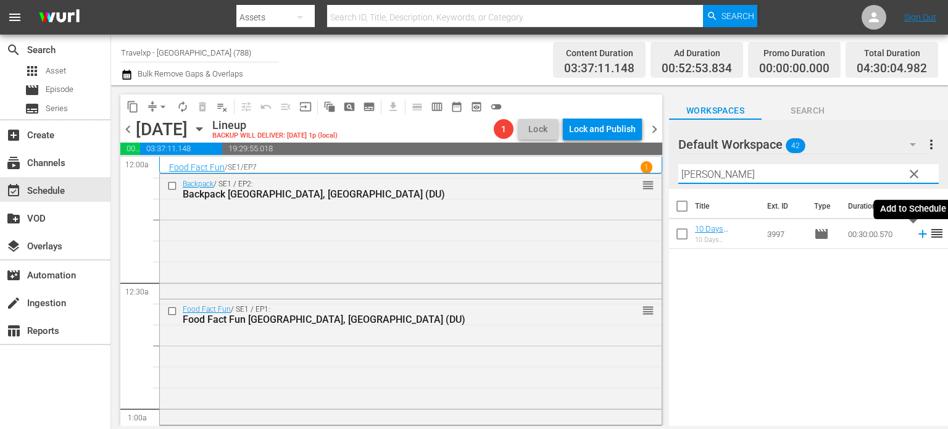
type input "krug"
click at [918, 234] on icon at bounding box center [922, 234] width 8 height 8
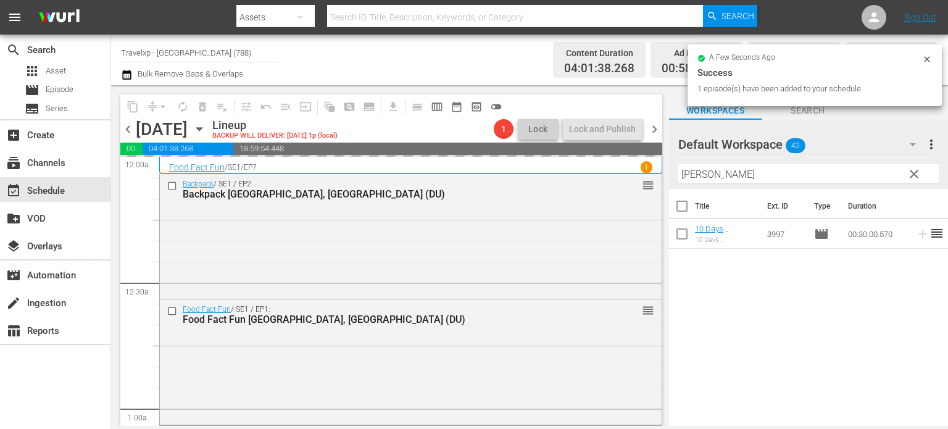
click at [911, 175] on span "clear" at bounding box center [913, 174] width 15 height 15
click at [911, 175] on input "krug" at bounding box center [808, 174] width 260 height 20
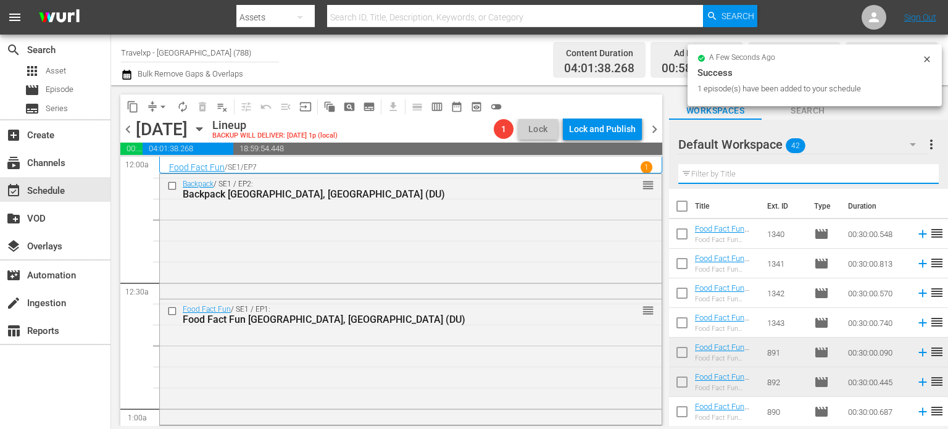
click at [911, 175] on input "text" at bounding box center [808, 174] width 260 height 20
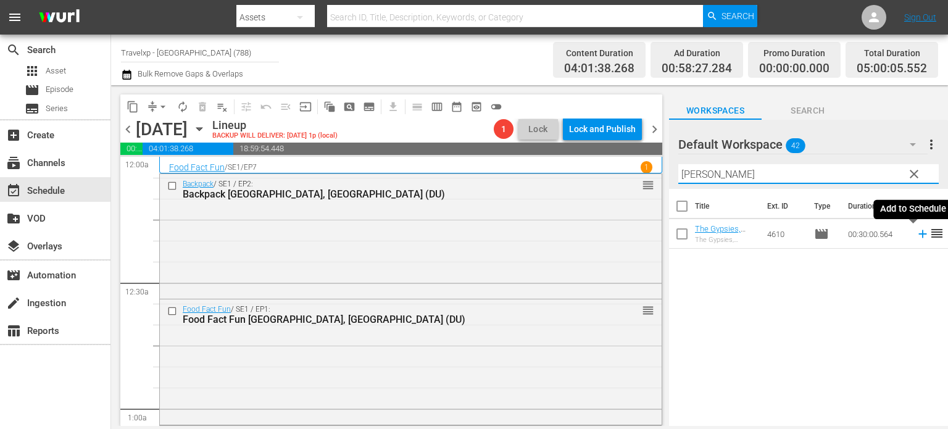
type input "hanuman"
click at [916, 235] on icon at bounding box center [923, 234] width 14 height 14
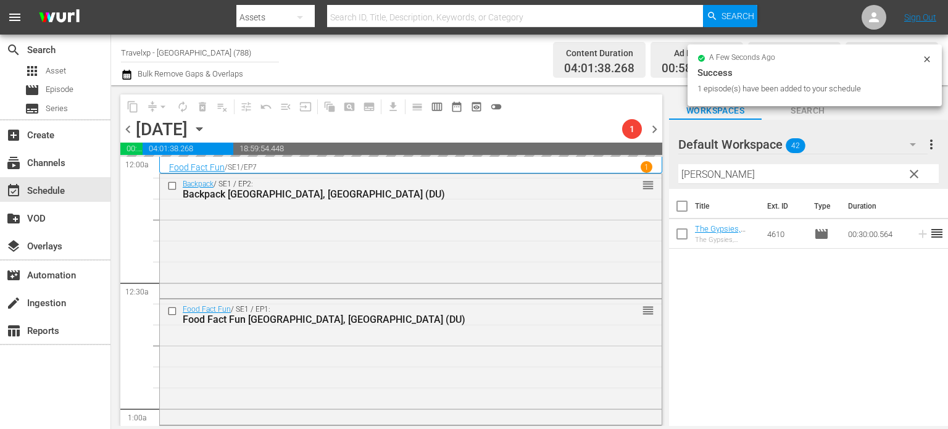
click at [912, 172] on span "clear" at bounding box center [913, 174] width 15 height 15
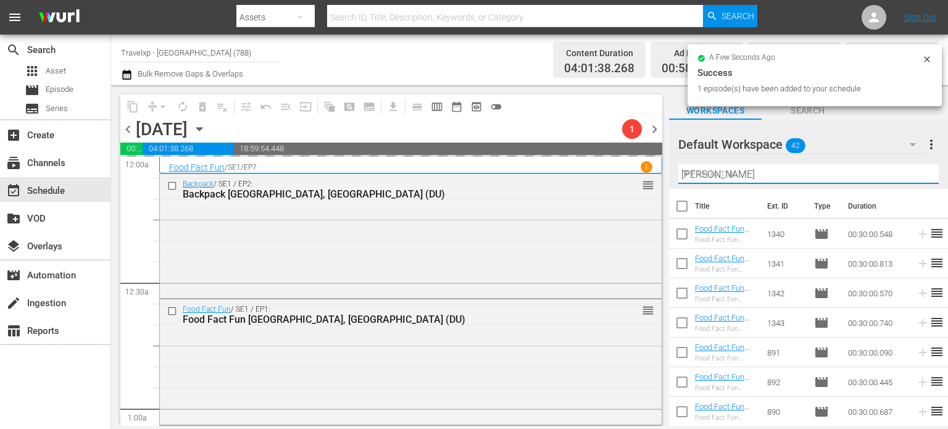
click at [912, 172] on input "hanuman" at bounding box center [808, 174] width 260 height 20
click at [912, 172] on input "text" at bounding box center [808, 174] width 260 height 20
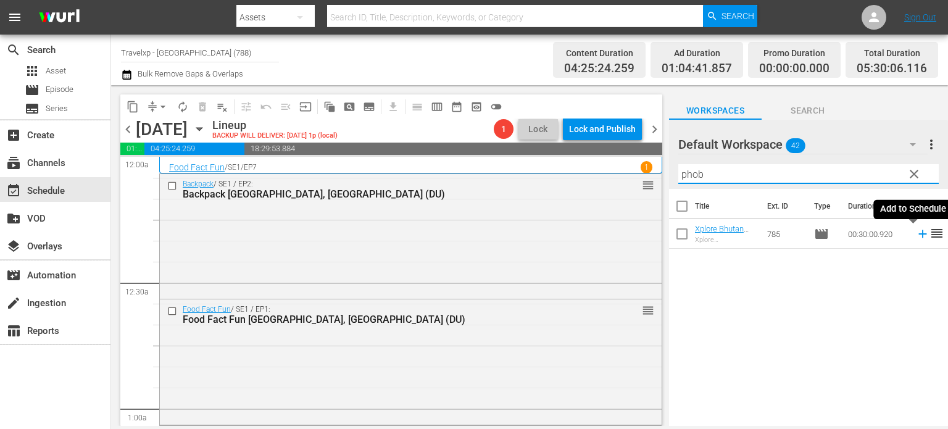
type input "phob"
click at [916, 238] on icon at bounding box center [923, 234] width 14 height 14
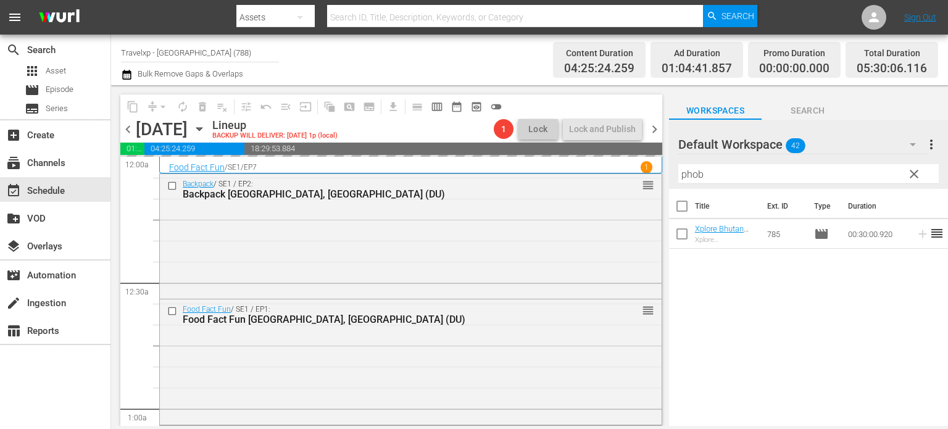
click at [914, 180] on span "clear" at bounding box center [913, 174] width 15 height 15
click at [914, 180] on input "phob" at bounding box center [808, 174] width 260 height 20
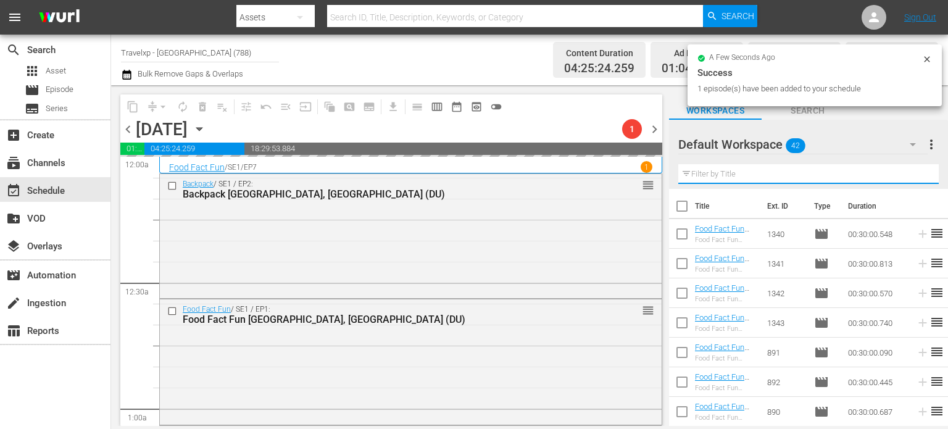
click at [914, 180] on input "text" at bounding box center [808, 174] width 260 height 20
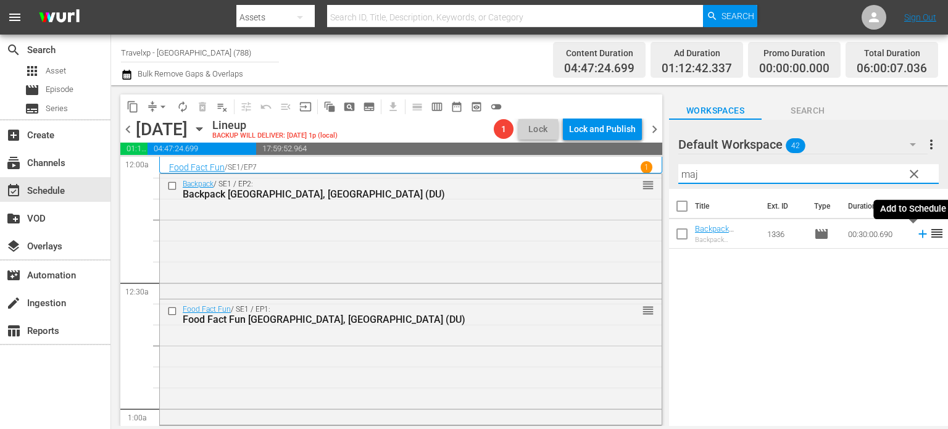
type input "maj"
click at [916, 236] on icon at bounding box center [923, 234] width 14 height 14
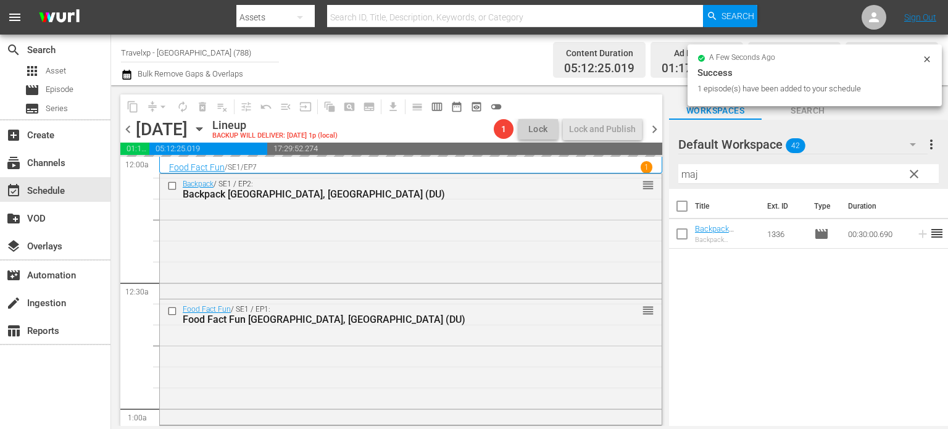
click at [917, 173] on span "clear" at bounding box center [913, 174] width 15 height 15
click at [917, 173] on input "maj" at bounding box center [808, 174] width 260 height 20
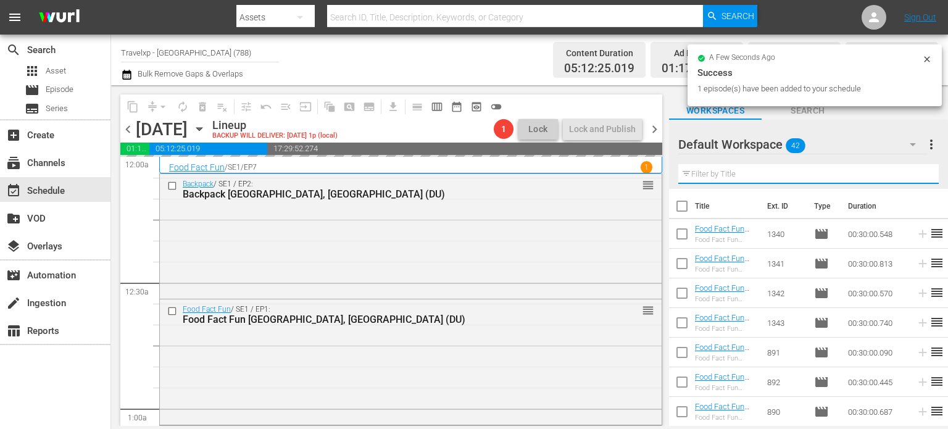
click at [917, 173] on input "text" at bounding box center [808, 174] width 260 height 20
click at [917, 173] on div "Default Workspace 42 Default more_vert Filter by Title a" at bounding box center [808, 154] width 279 height 69
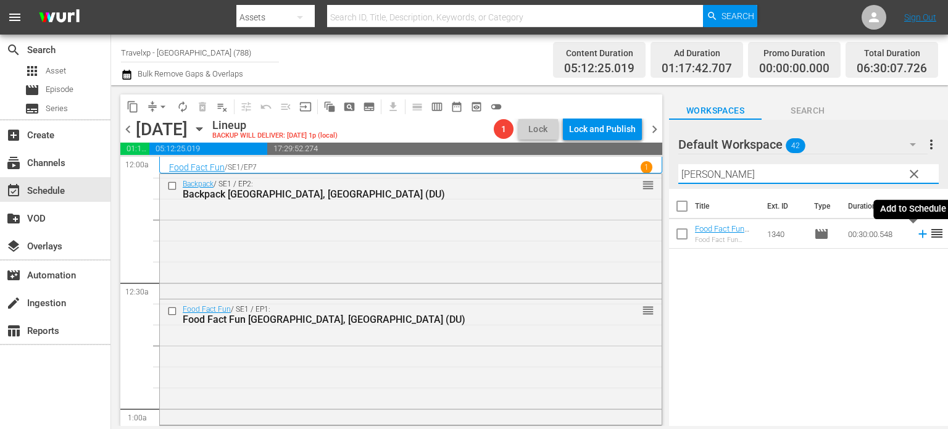
type input "amster"
click at [918, 234] on icon at bounding box center [922, 234] width 8 height 8
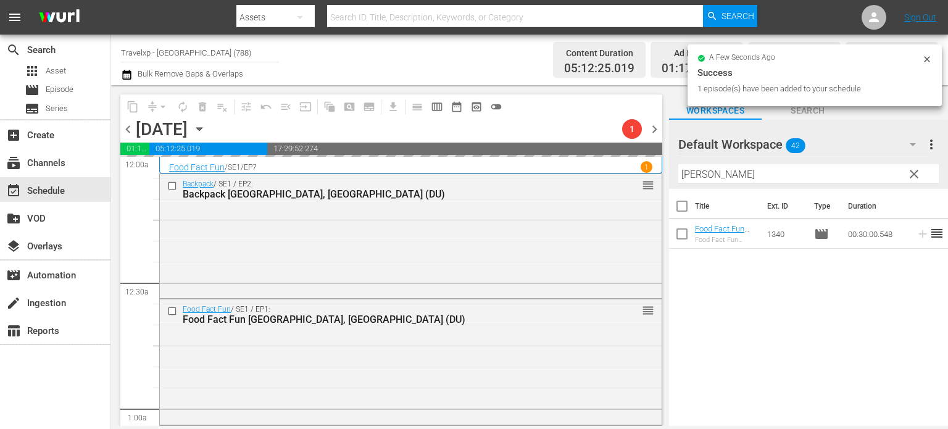
click at [915, 180] on span "clear" at bounding box center [913, 174] width 15 height 15
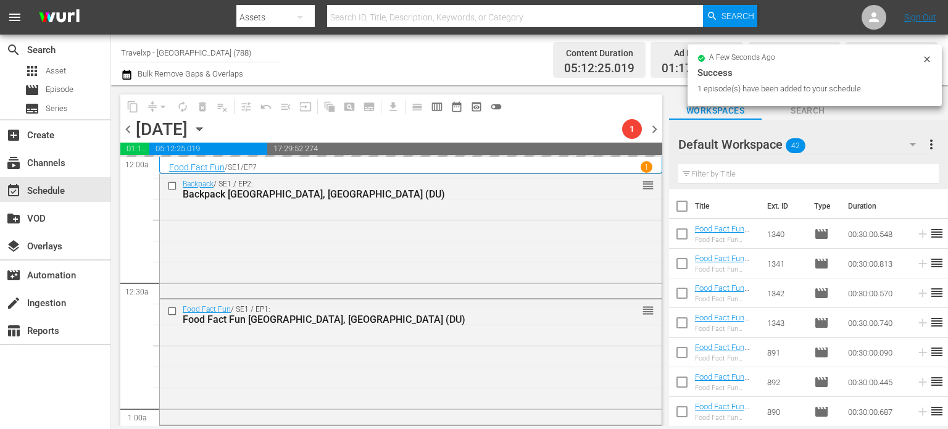
click at [915, 180] on input "text" at bounding box center [808, 174] width 260 height 20
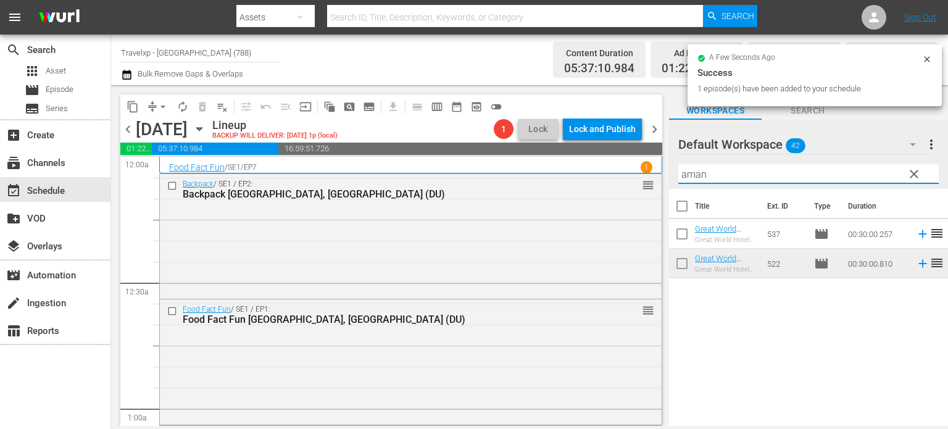
type input "aman"
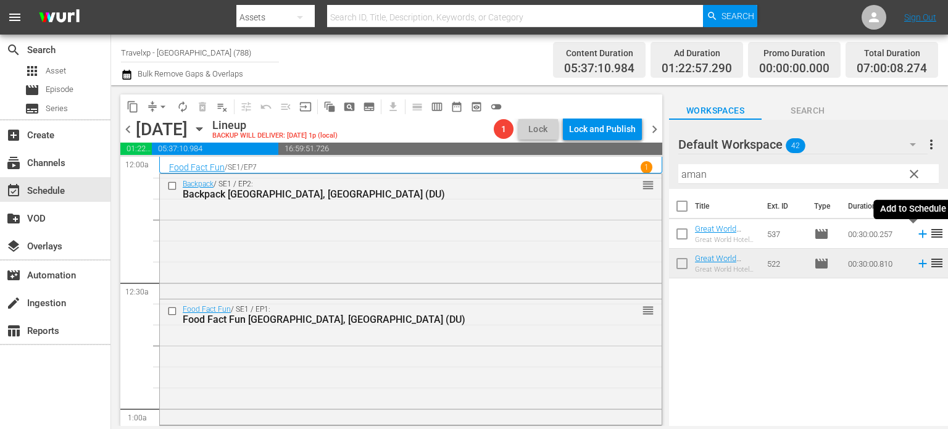
click at [916, 230] on icon at bounding box center [923, 234] width 14 height 14
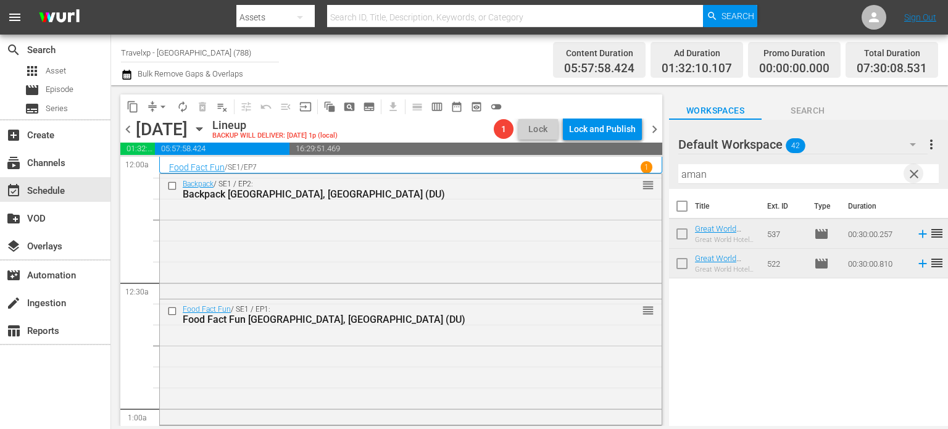
click at [917, 176] on span "clear" at bounding box center [913, 174] width 15 height 15
click at [917, 176] on input "aman" at bounding box center [808, 174] width 260 height 20
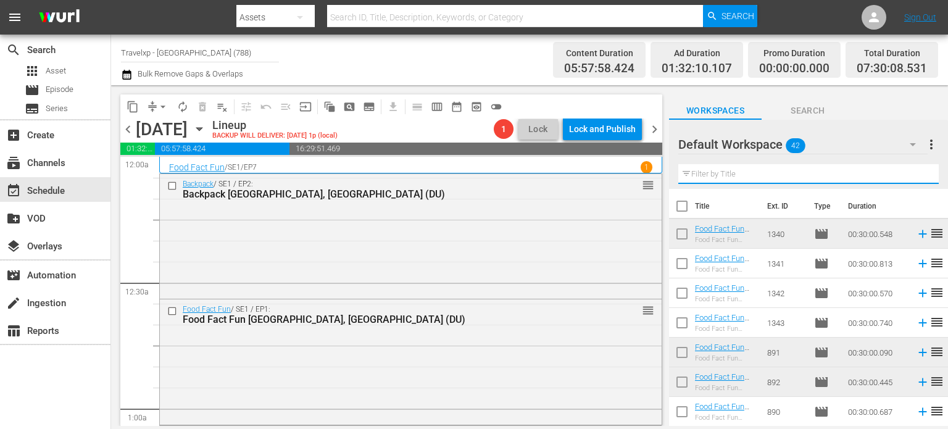
click at [917, 176] on input "text" at bounding box center [808, 174] width 260 height 20
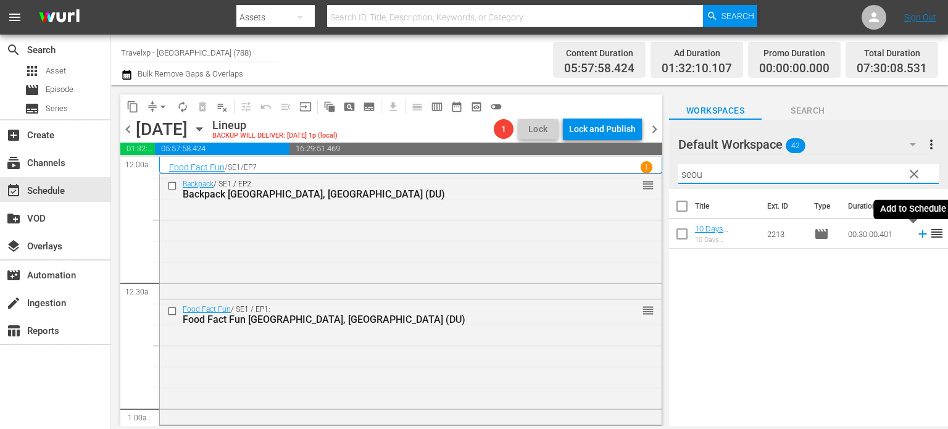
type input "seou"
click at [918, 234] on icon at bounding box center [923, 234] width 14 height 14
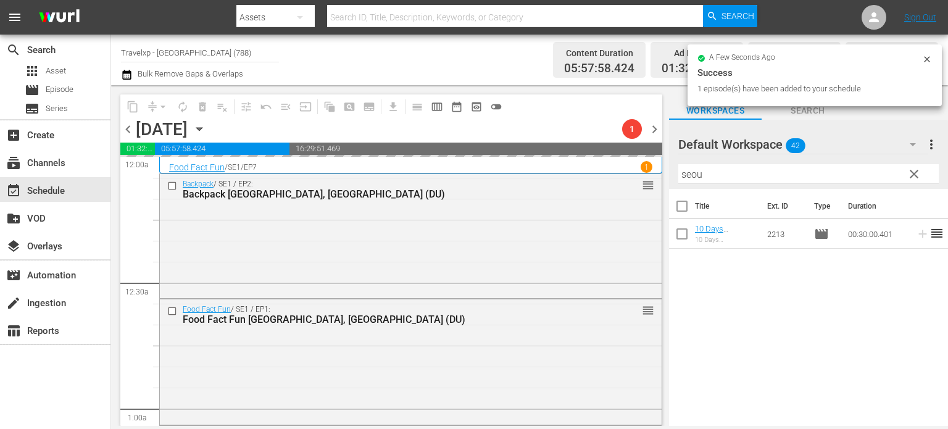
click at [911, 175] on span "clear" at bounding box center [913, 174] width 15 height 15
click at [911, 175] on input "seou" at bounding box center [808, 174] width 260 height 20
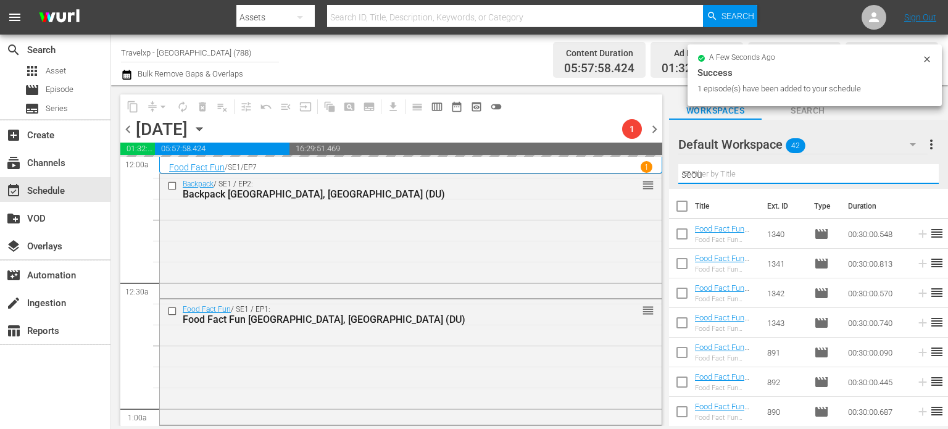
click at [911, 175] on input "seou" at bounding box center [808, 174] width 260 height 20
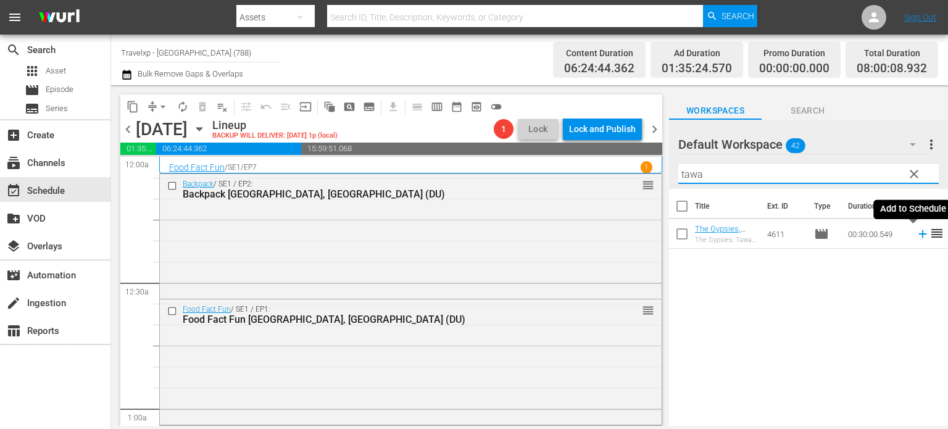
type input "tawa"
click at [918, 234] on icon at bounding box center [922, 234] width 8 height 8
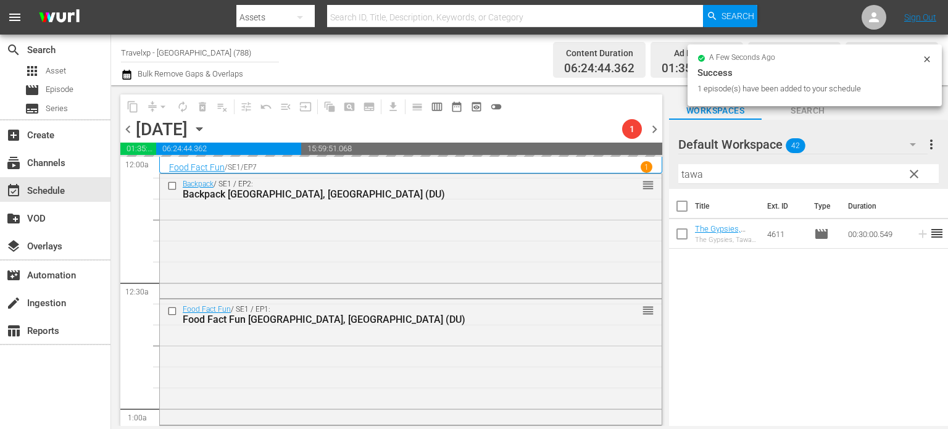
click at [916, 178] on span "clear" at bounding box center [913, 174] width 15 height 15
click at [916, 178] on input "tawa" at bounding box center [808, 174] width 260 height 20
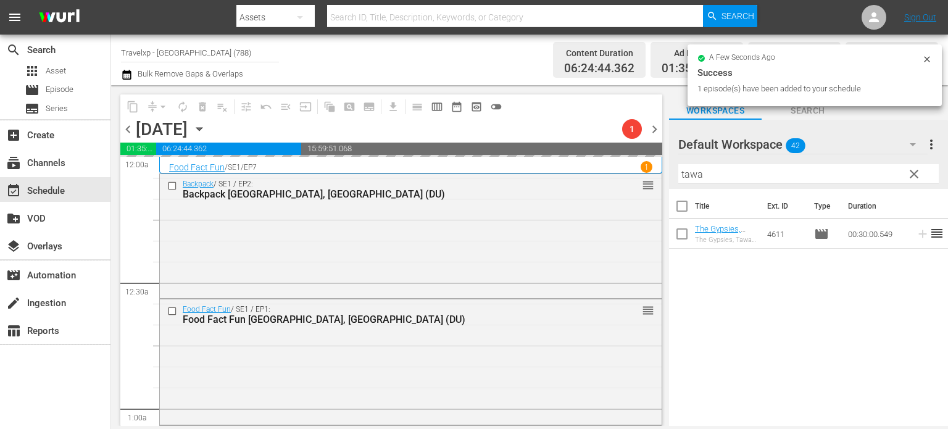
click at [916, 178] on input "tawa" at bounding box center [808, 174] width 260 height 20
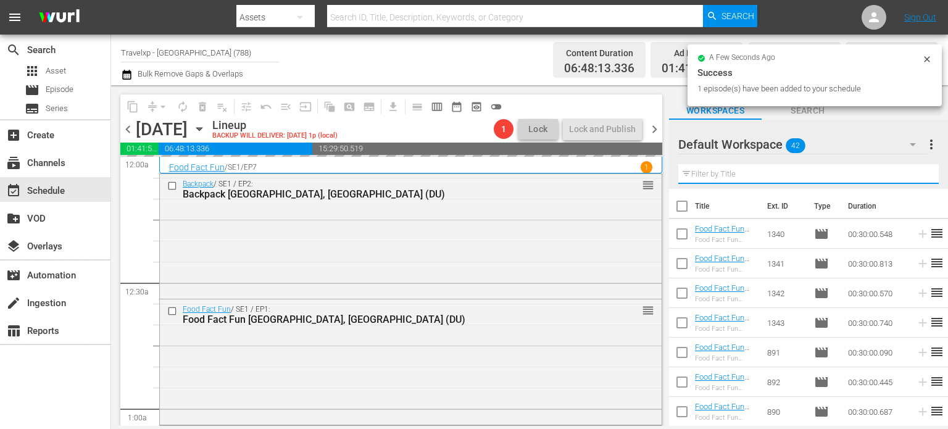
click at [916, 178] on input "text" at bounding box center [808, 174] width 260 height 20
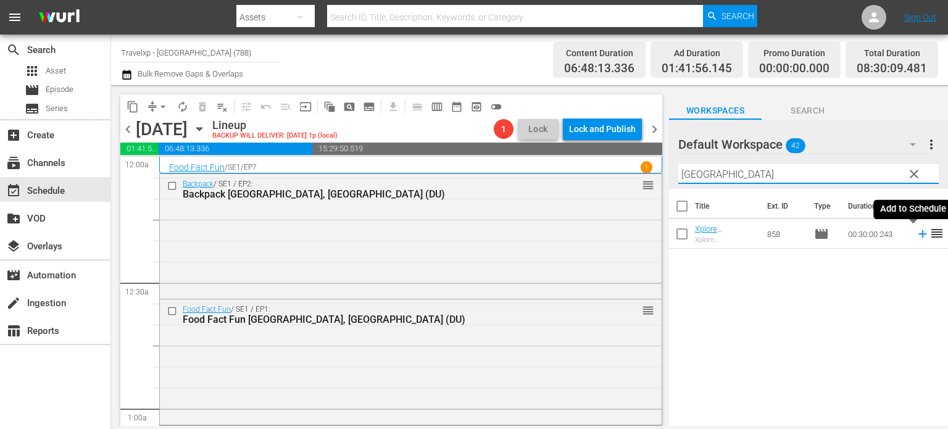
type input "cairo"
click at [916, 236] on icon at bounding box center [923, 234] width 14 height 14
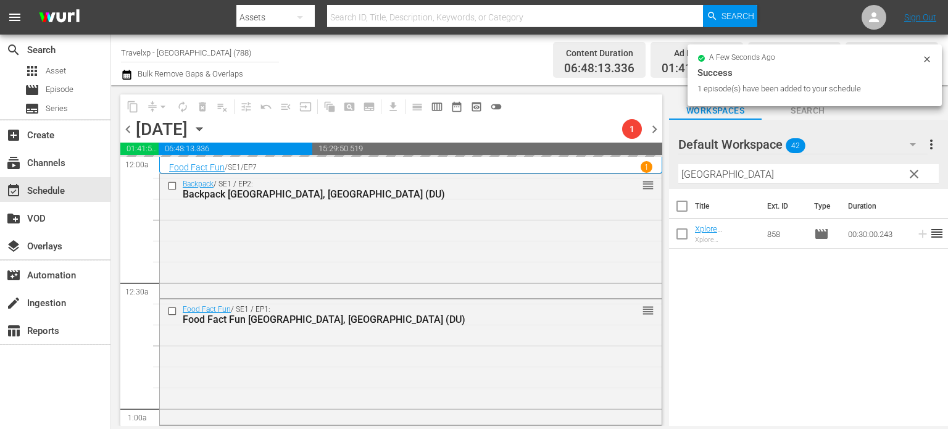
click at [916, 173] on span "clear" at bounding box center [913, 174] width 15 height 15
click at [916, 173] on input "cairo" at bounding box center [808, 174] width 260 height 20
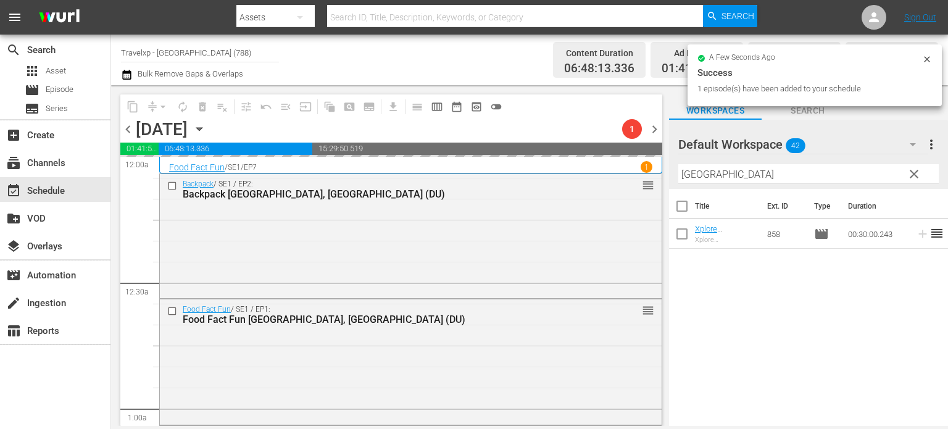
click at [916, 173] on input "cairo" at bounding box center [808, 174] width 260 height 20
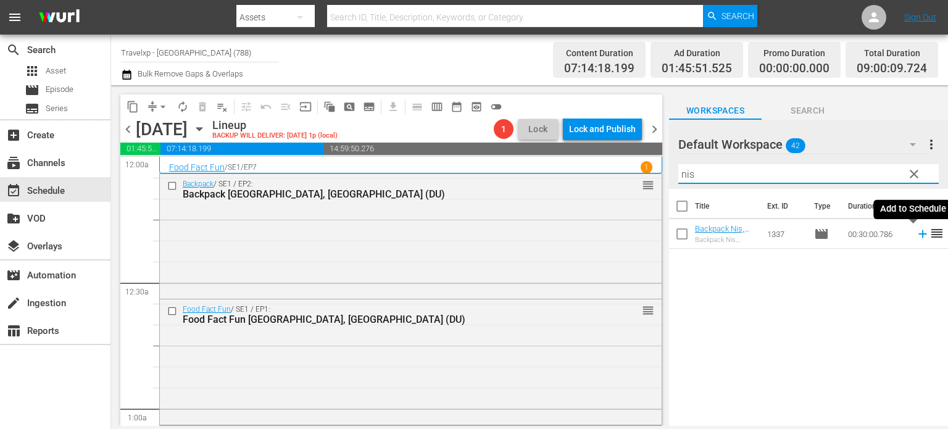
type input "nis"
click at [918, 234] on icon at bounding box center [922, 234] width 8 height 8
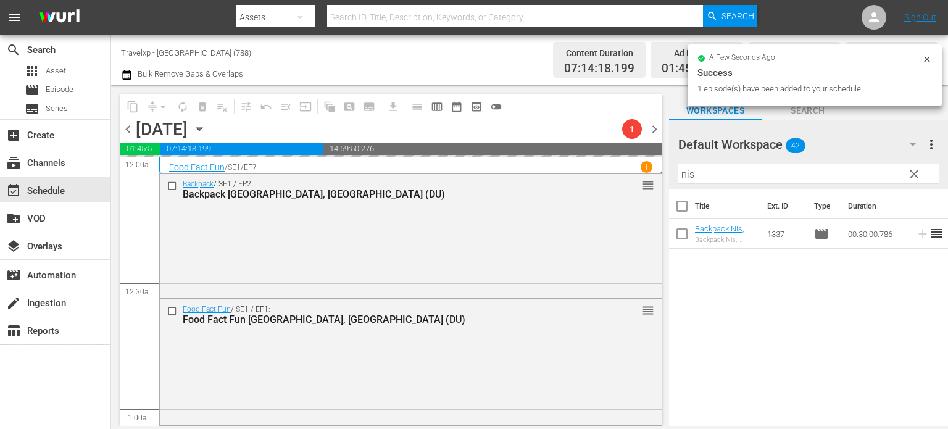
click at [914, 177] on span "clear" at bounding box center [913, 174] width 15 height 15
click at [914, 177] on input "nis" at bounding box center [808, 174] width 260 height 20
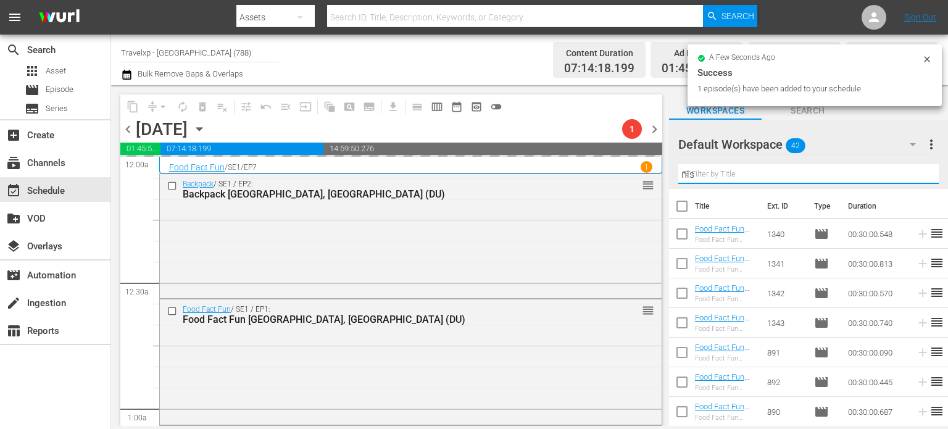
click at [914, 177] on input "nis" at bounding box center [808, 174] width 260 height 20
click at [914, 177] on input "text" at bounding box center [808, 174] width 260 height 20
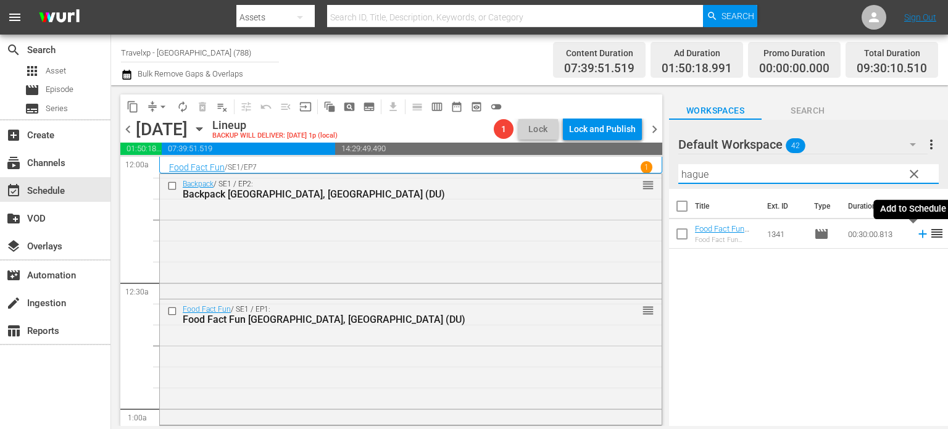
type input "hague"
click at [918, 233] on icon at bounding box center [922, 234] width 8 height 8
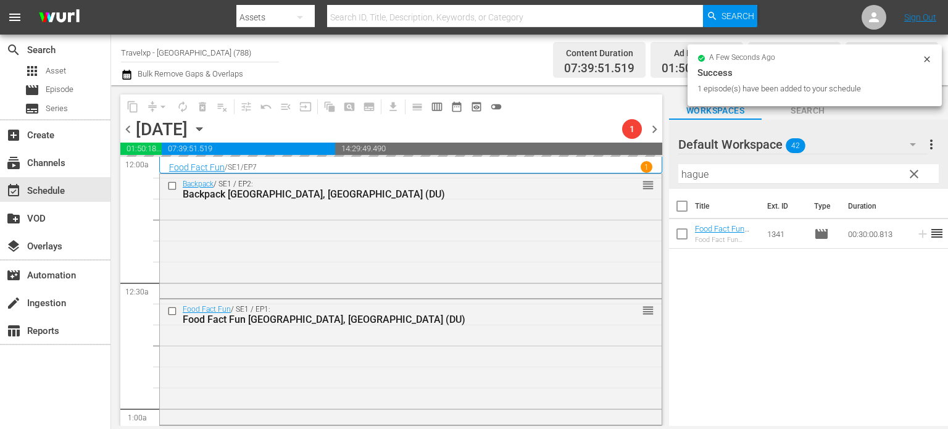
click at [914, 177] on span "clear" at bounding box center [913, 174] width 15 height 15
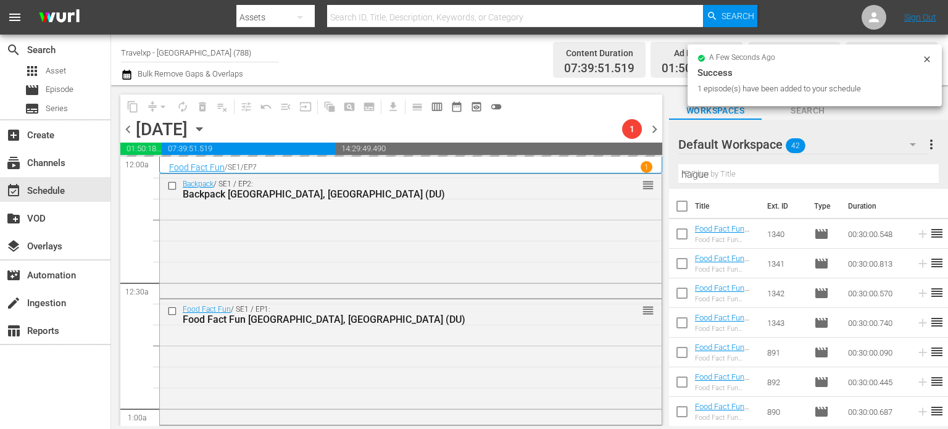
click at [914, 177] on input "hague" at bounding box center [808, 174] width 260 height 20
click at [914, 177] on input "text" at bounding box center [808, 174] width 260 height 20
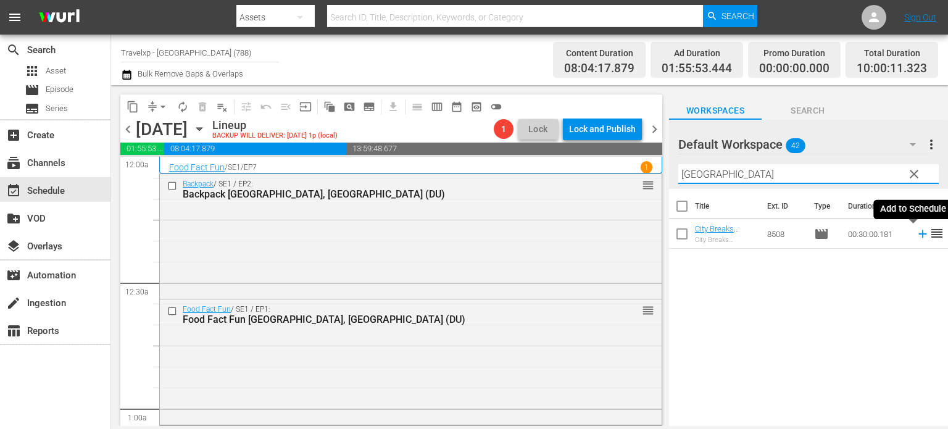
type input "madrid"
click at [918, 236] on icon at bounding box center [922, 234] width 8 height 8
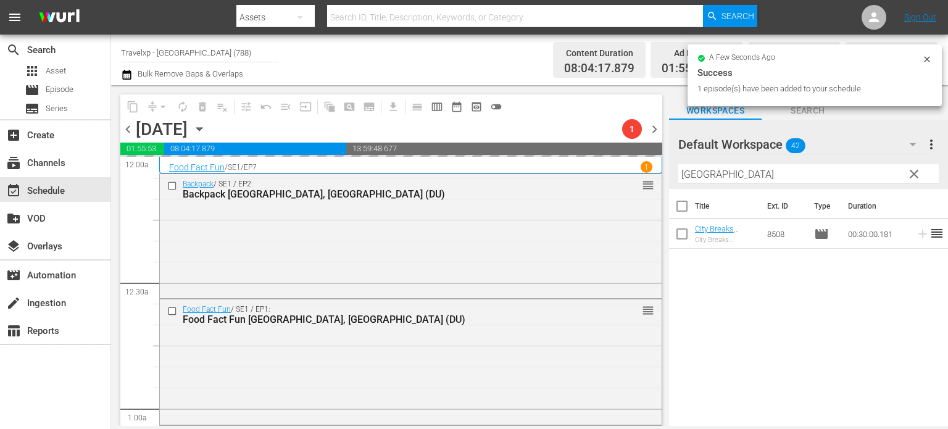
click at [914, 173] on span "clear" at bounding box center [913, 174] width 15 height 15
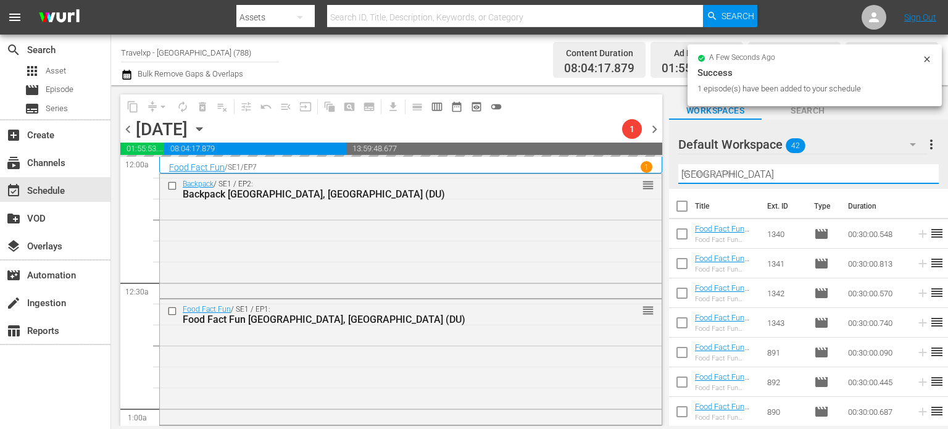
click at [914, 173] on input "madrid" at bounding box center [808, 174] width 260 height 20
click at [914, 173] on input "text" at bounding box center [808, 174] width 260 height 20
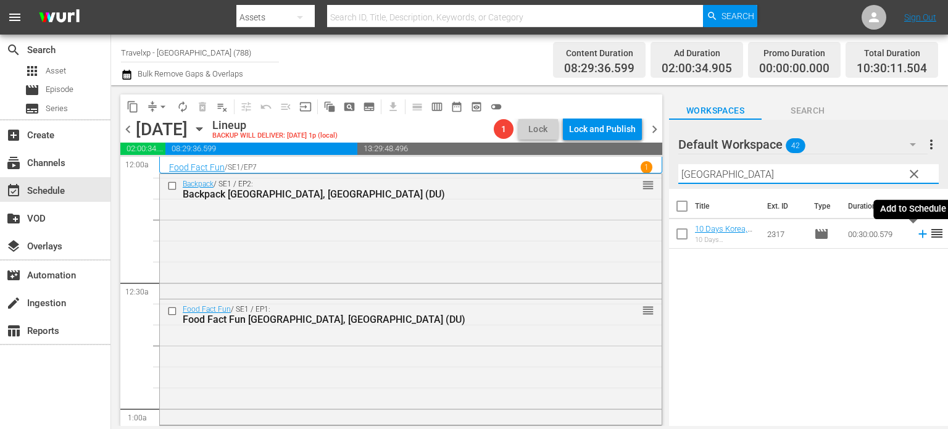
type input "busan"
click at [916, 236] on icon at bounding box center [923, 234] width 14 height 14
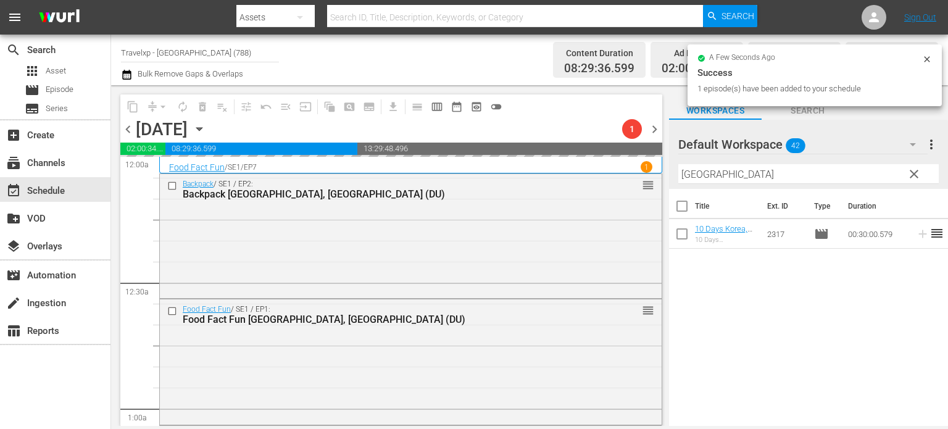
click at [916, 177] on span "clear" at bounding box center [913, 174] width 15 height 15
click at [916, 177] on input "busan" at bounding box center [808, 174] width 260 height 20
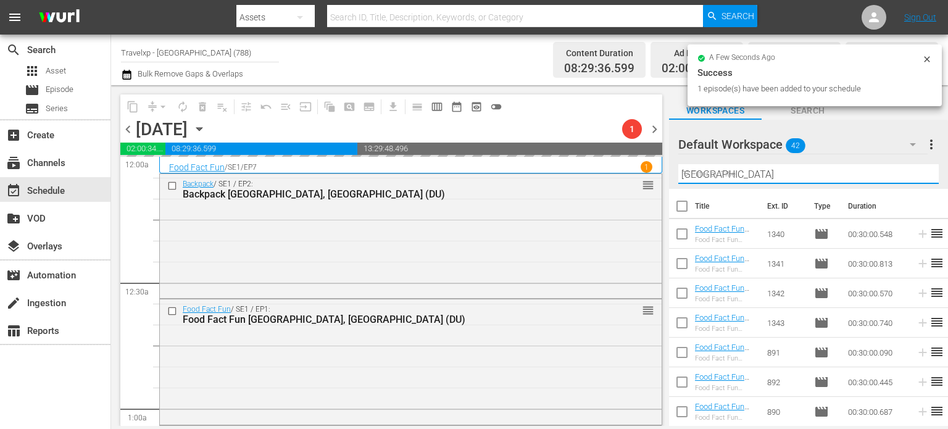
click at [916, 177] on input "busan" at bounding box center [808, 174] width 260 height 20
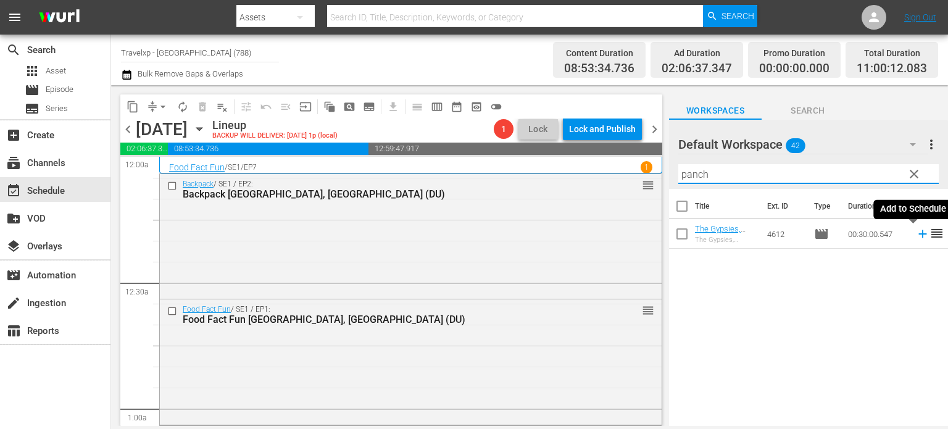
type input "panch"
click at [918, 234] on icon at bounding box center [922, 234] width 8 height 8
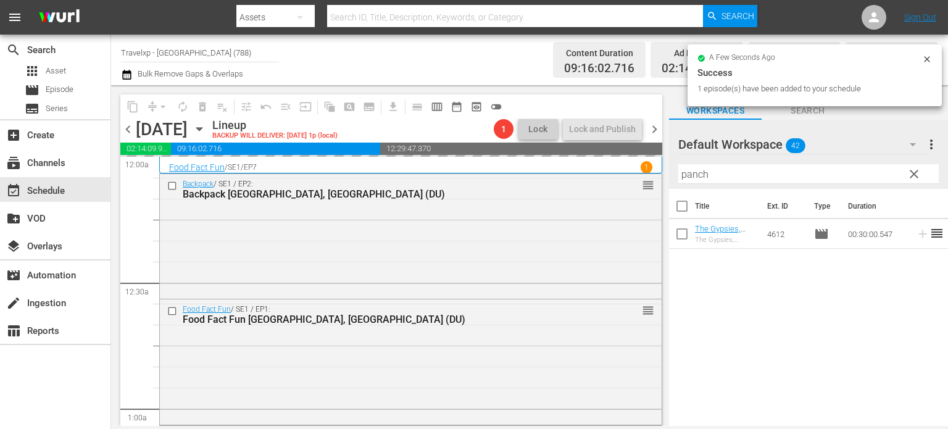
click at [913, 175] on span "clear" at bounding box center [913, 174] width 15 height 15
click at [913, 175] on input "panch" at bounding box center [808, 174] width 260 height 20
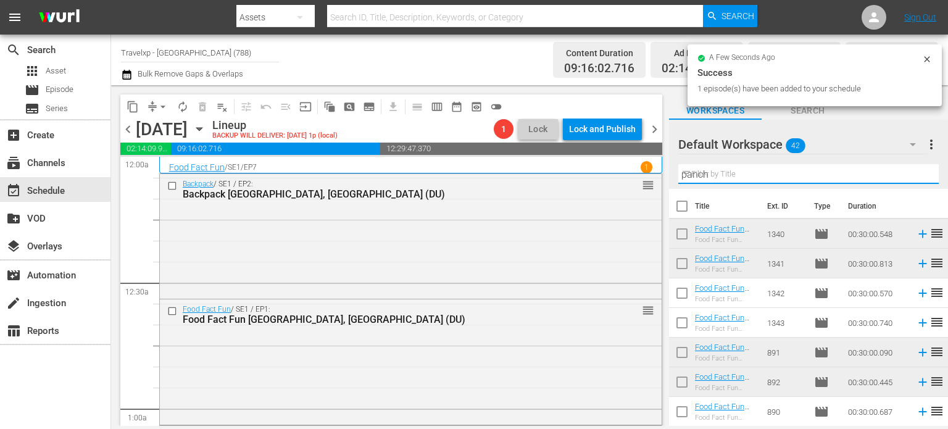
click at [913, 175] on input "panch" at bounding box center [808, 174] width 260 height 20
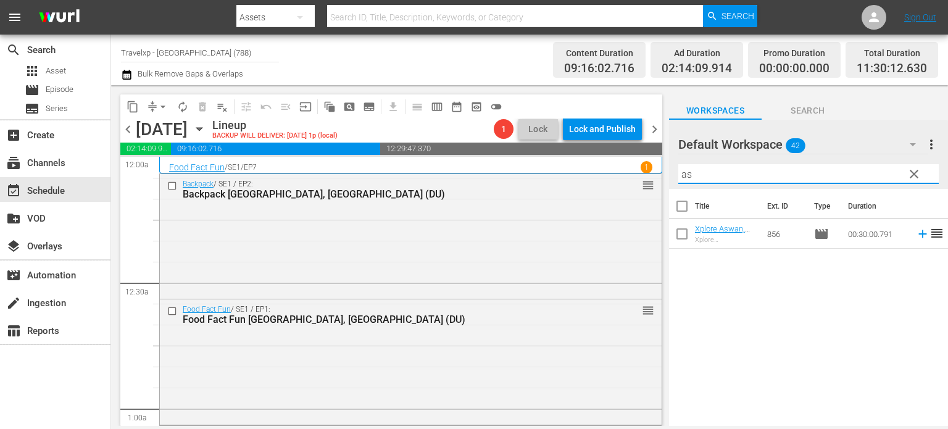
type input "as"
click at [918, 232] on icon at bounding box center [922, 234] width 8 height 8
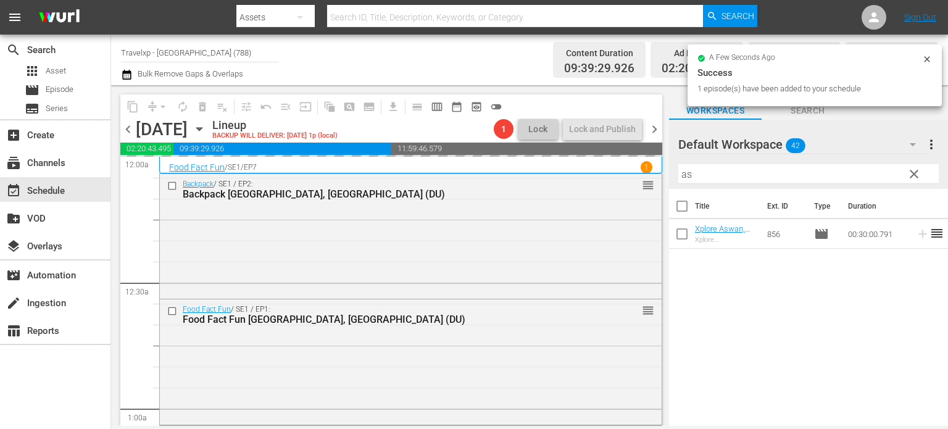
click at [915, 175] on span "clear" at bounding box center [913, 174] width 15 height 15
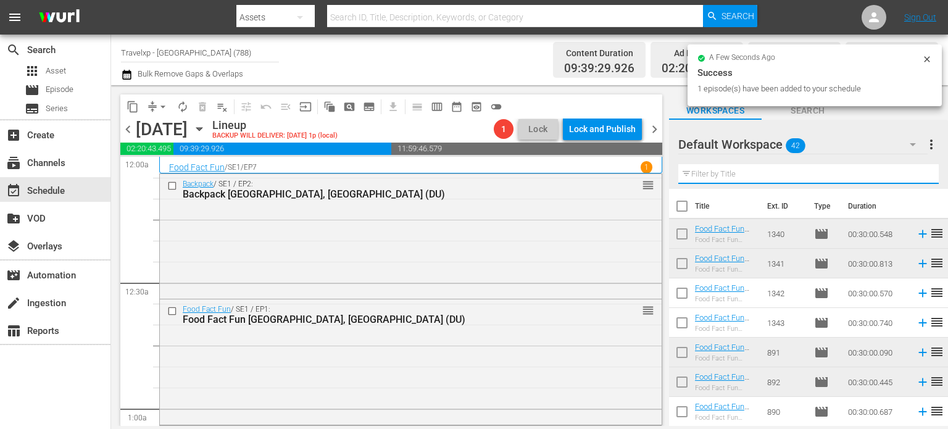
click at [915, 175] on input "text" at bounding box center [808, 174] width 260 height 20
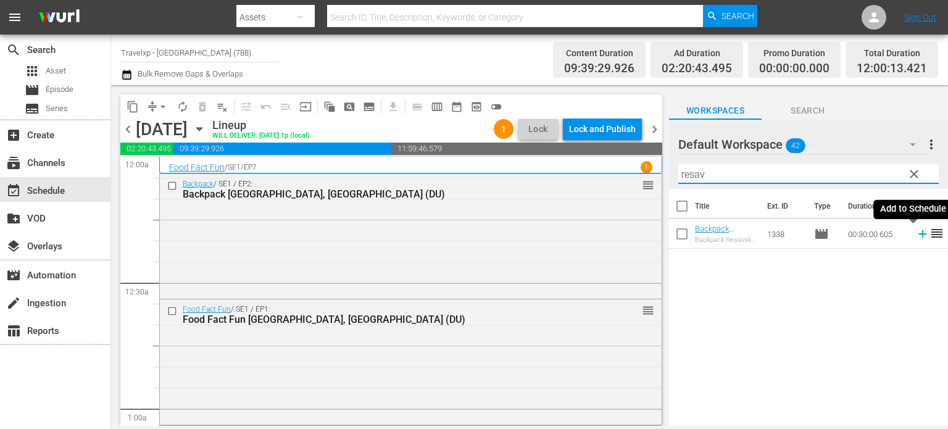
type input "resav"
click at [916, 233] on icon at bounding box center [923, 234] width 14 height 14
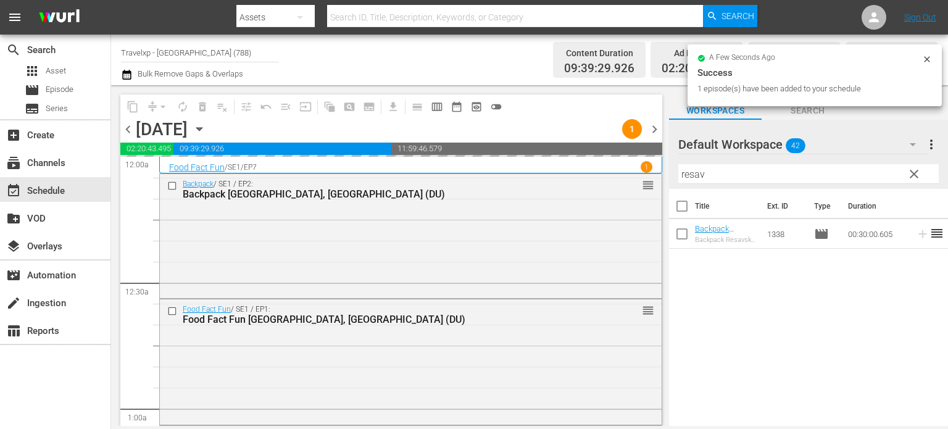
click at [915, 176] on span "clear" at bounding box center [913, 174] width 15 height 15
click at [915, 176] on input "resav" at bounding box center [808, 174] width 260 height 20
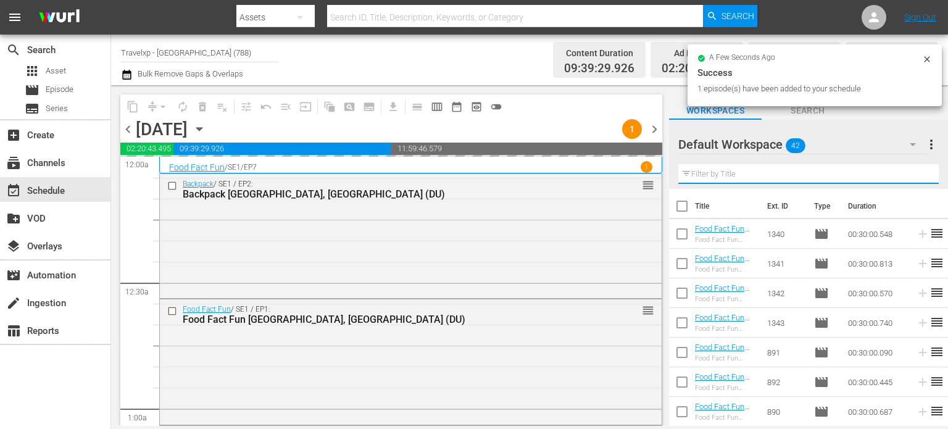
click at [915, 176] on input "text" at bounding box center [808, 174] width 260 height 20
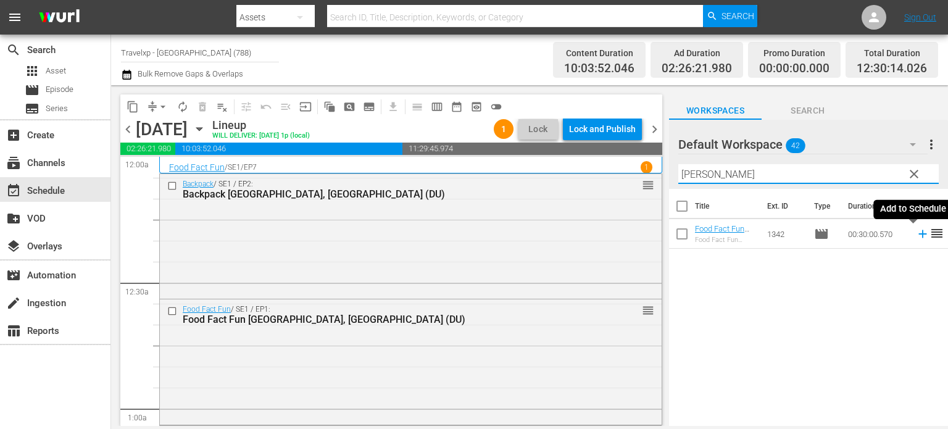
type input "rotter"
click at [918, 234] on icon at bounding box center [922, 234] width 8 height 8
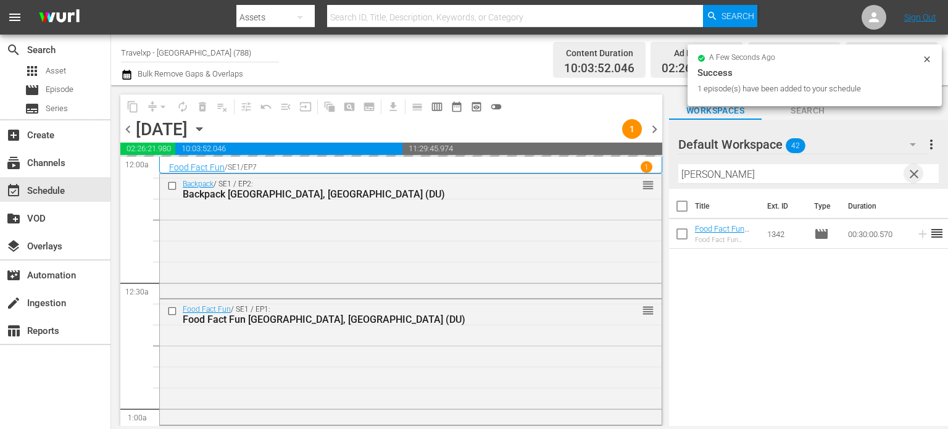
click at [917, 170] on span "clear" at bounding box center [913, 174] width 15 height 15
click at [917, 170] on input "rotter" at bounding box center [808, 174] width 260 height 20
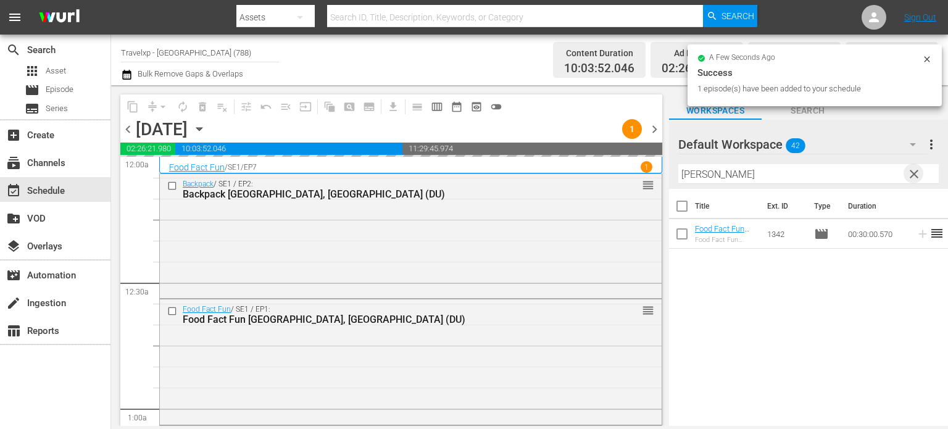
click at [917, 170] on input "rotter" at bounding box center [808, 174] width 260 height 20
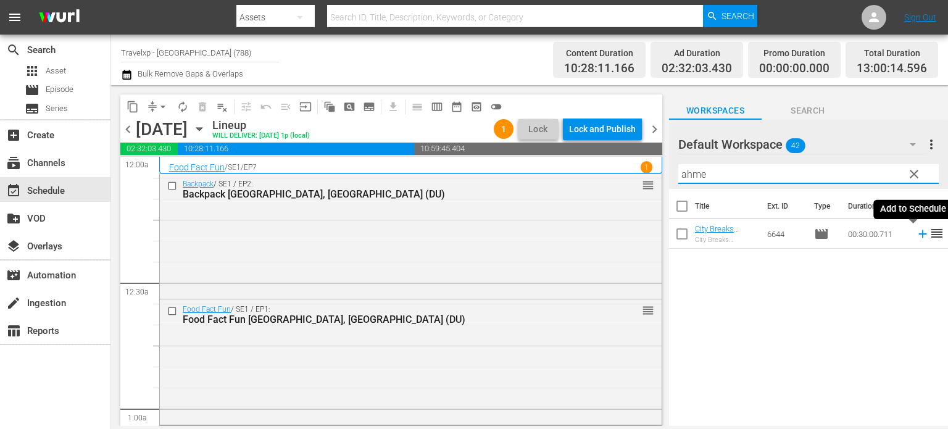
type input "ahme"
click at [916, 239] on icon at bounding box center [923, 234] width 14 height 14
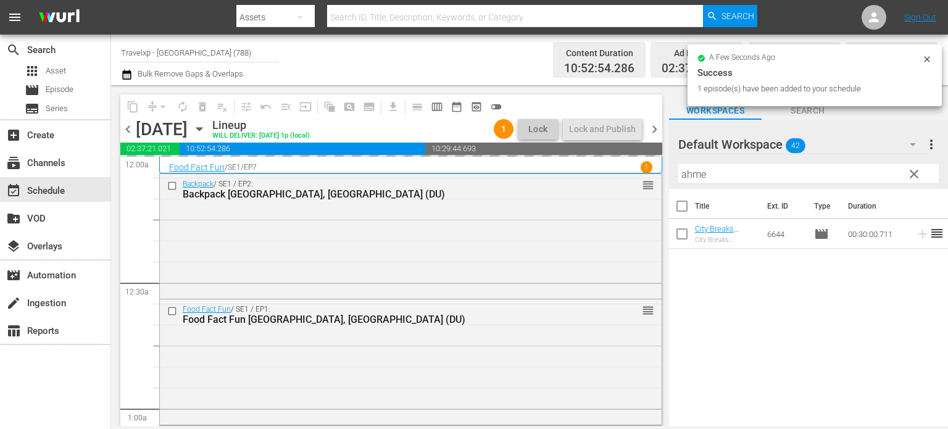
click at [915, 176] on span "clear" at bounding box center [913, 174] width 15 height 15
click at [915, 176] on input "ahme" at bounding box center [808, 174] width 260 height 20
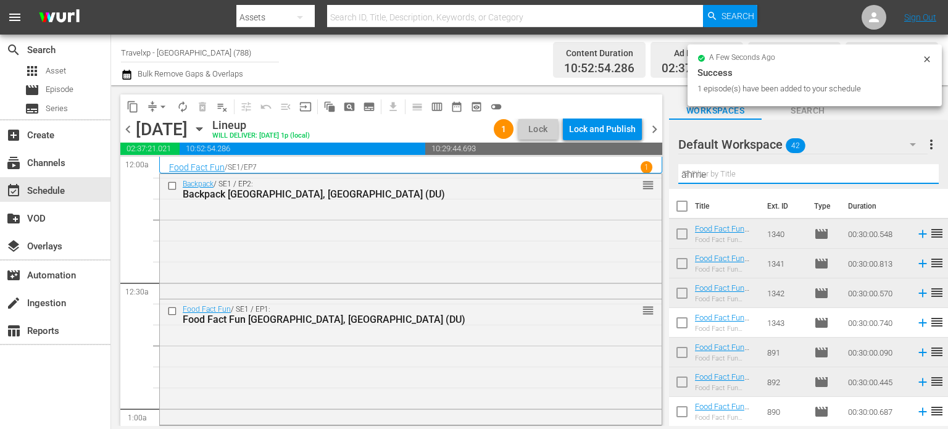
click at [915, 176] on input "ahme" at bounding box center [808, 174] width 260 height 20
click at [915, 176] on input "text" at bounding box center [808, 174] width 260 height 20
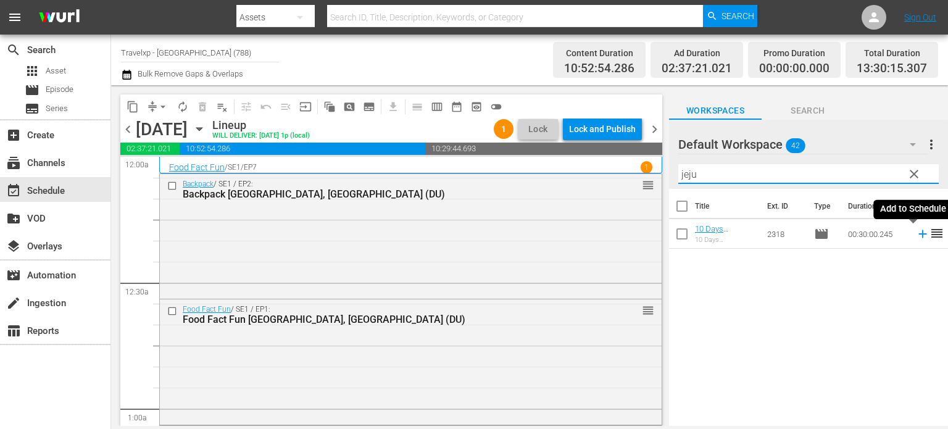
type input "jeju"
click at [916, 239] on icon at bounding box center [923, 234] width 14 height 14
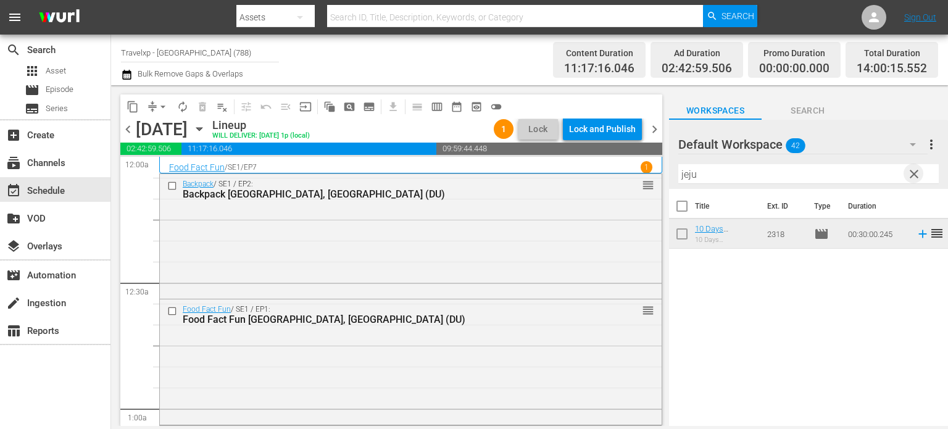
click at [913, 175] on span "clear" at bounding box center [913, 174] width 15 height 15
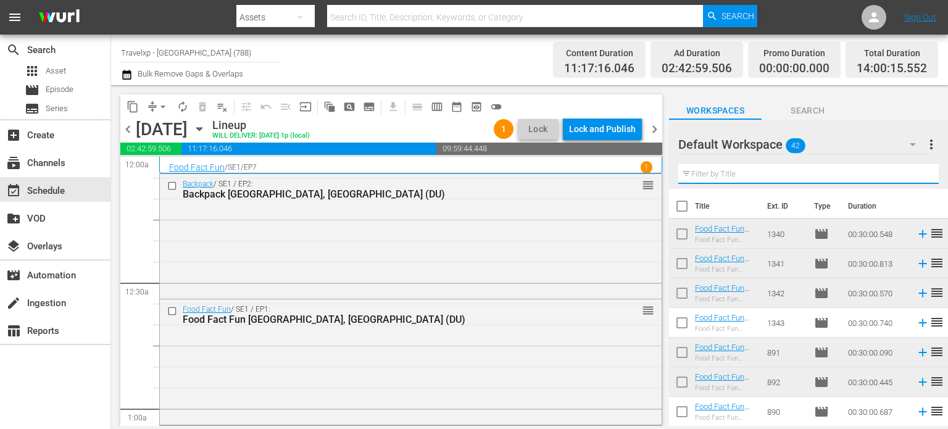
click at [913, 175] on input "text" at bounding box center [808, 174] width 260 height 20
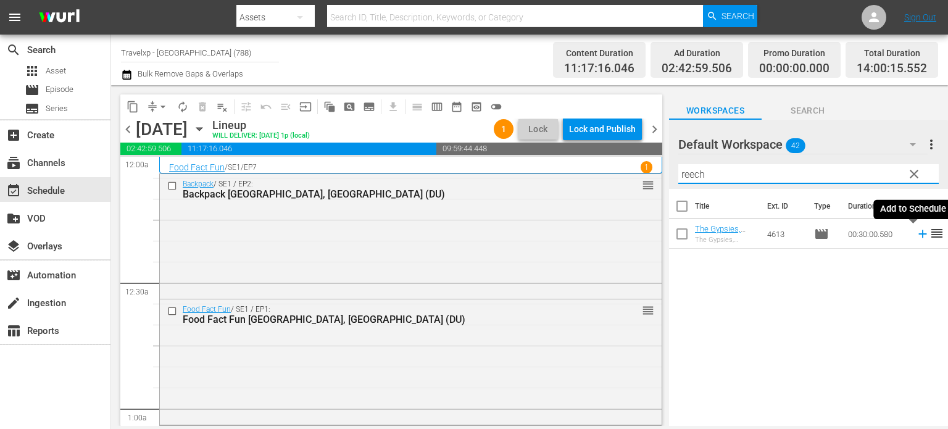
type input "reech"
click at [917, 236] on icon at bounding box center [923, 234] width 14 height 14
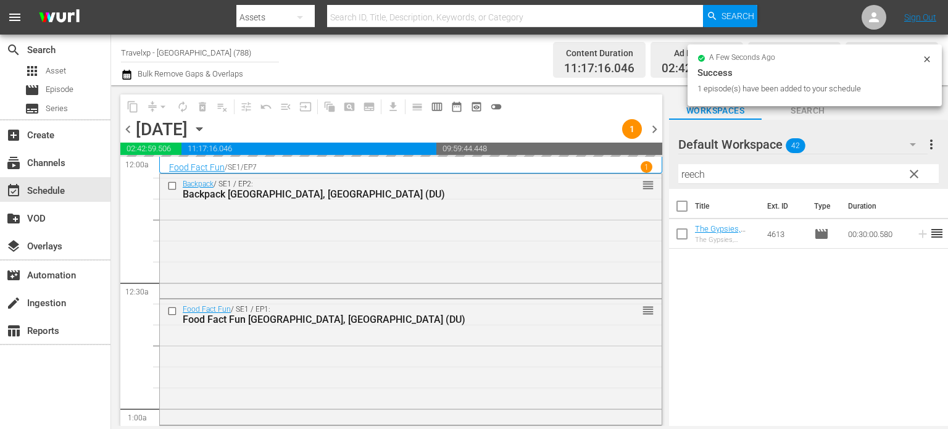
click at [914, 176] on span "clear" at bounding box center [913, 174] width 15 height 15
click at [914, 176] on input "reech" at bounding box center [808, 174] width 260 height 20
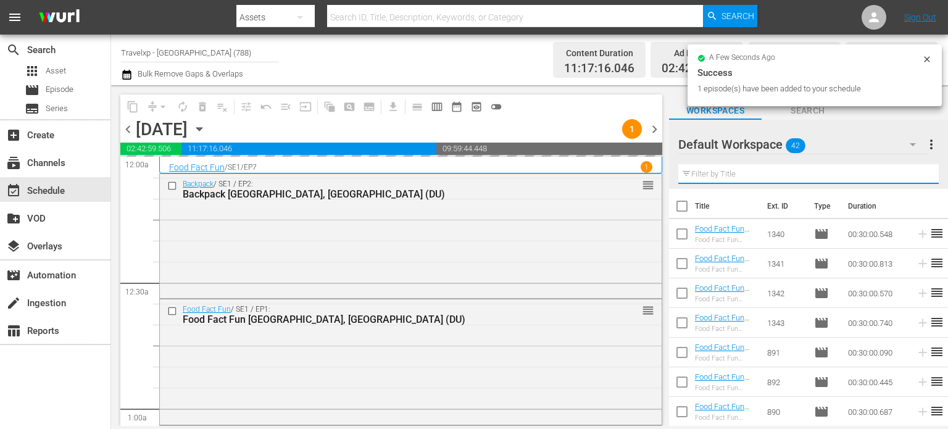
click at [914, 176] on input "text" at bounding box center [808, 174] width 260 height 20
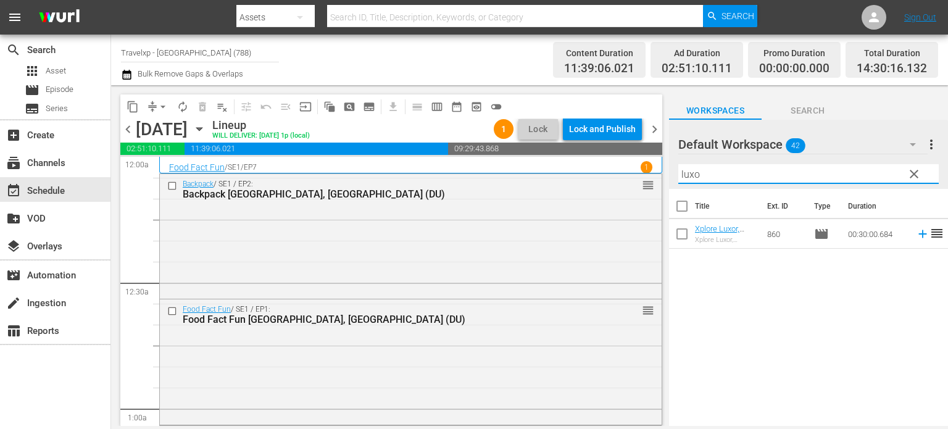
type input "luxo"
click at [916, 233] on icon at bounding box center [923, 234] width 14 height 14
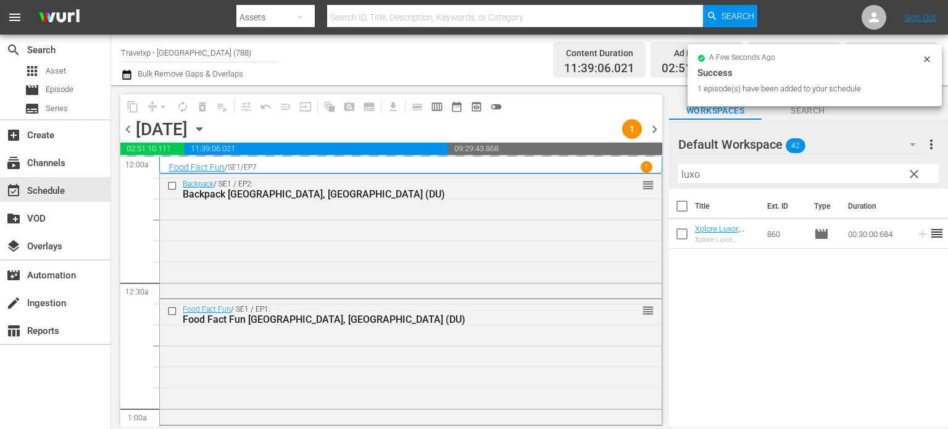
click at [915, 174] on span "clear" at bounding box center [913, 174] width 15 height 15
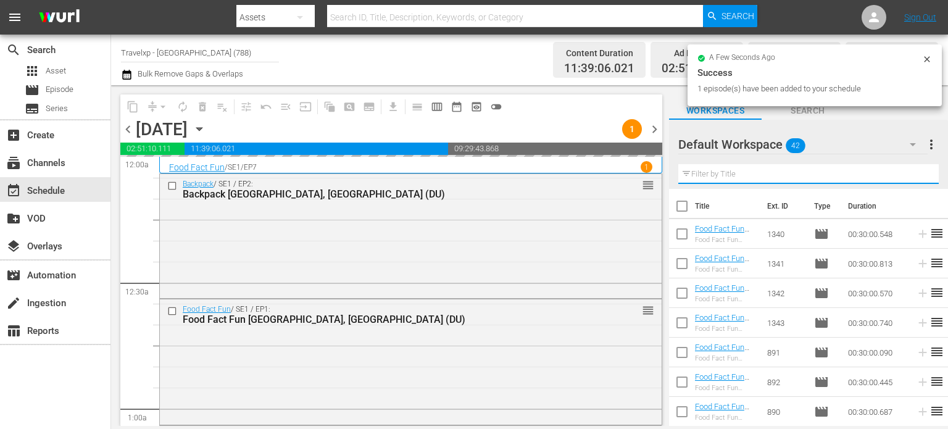
click at [915, 174] on input "text" at bounding box center [808, 174] width 260 height 20
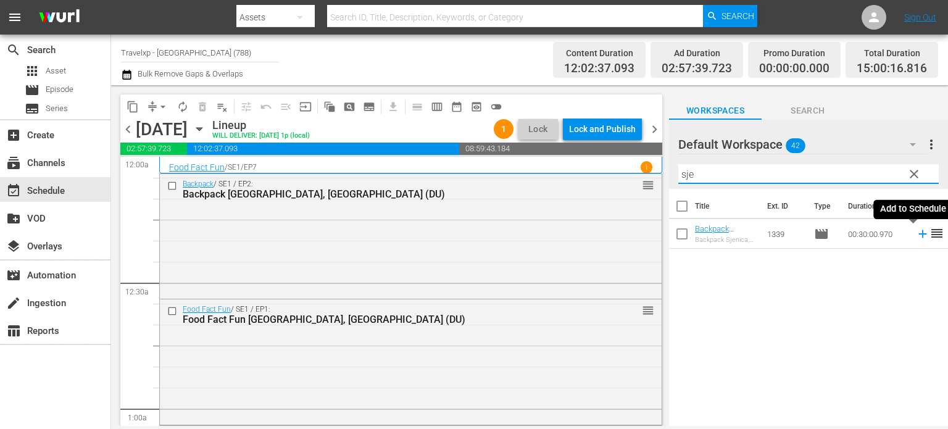
type input "sje"
click at [916, 235] on icon at bounding box center [923, 234] width 14 height 14
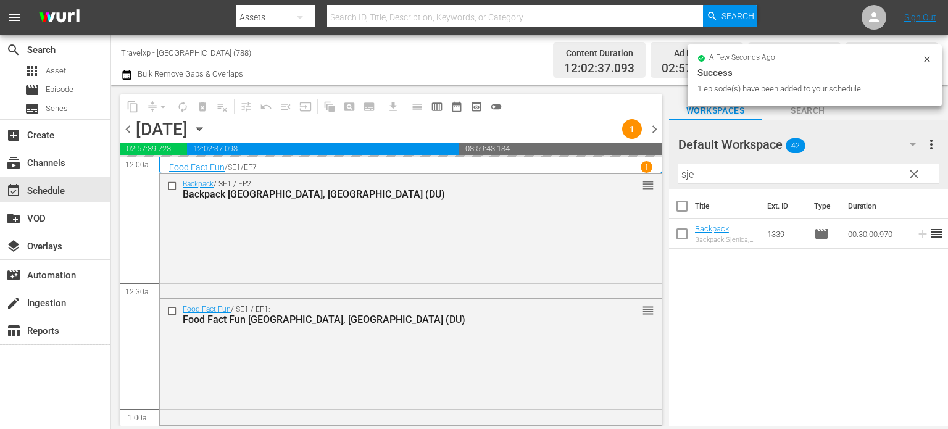
click at [913, 176] on span "clear" at bounding box center [913, 174] width 15 height 15
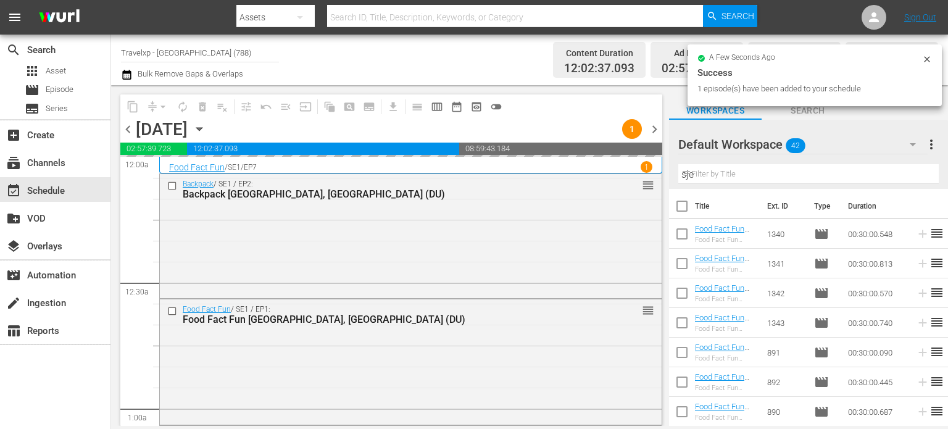
click at [913, 176] on input "sje" at bounding box center [808, 174] width 260 height 20
click at [913, 176] on input "text" at bounding box center [808, 174] width 260 height 20
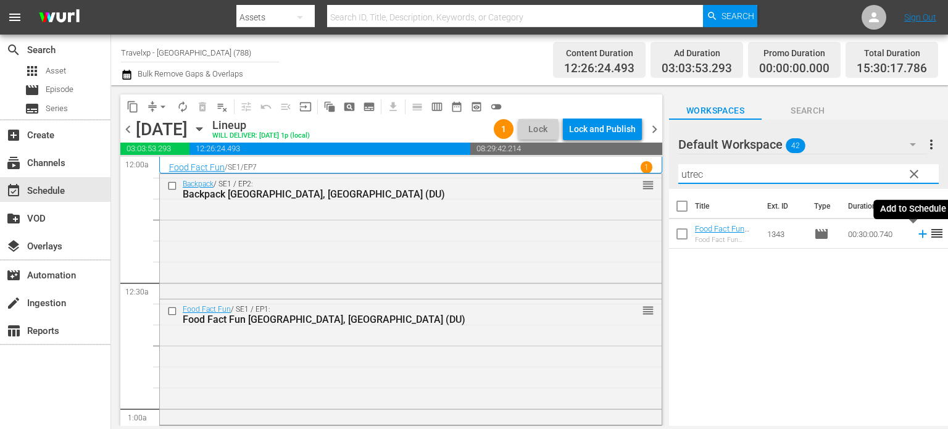
type input "utrec"
click at [916, 235] on icon at bounding box center [923, 234] width 14 height 14
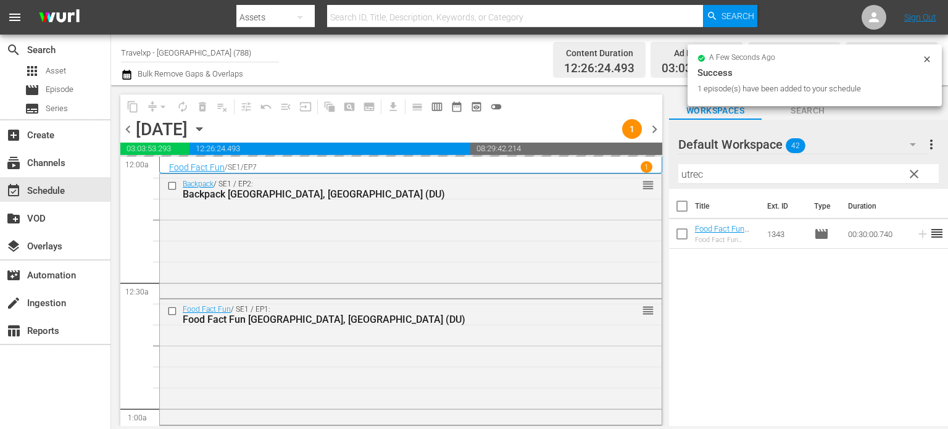
click at [918, 173] on span "clear" at bounding box center [913, 174] width 15 height 15
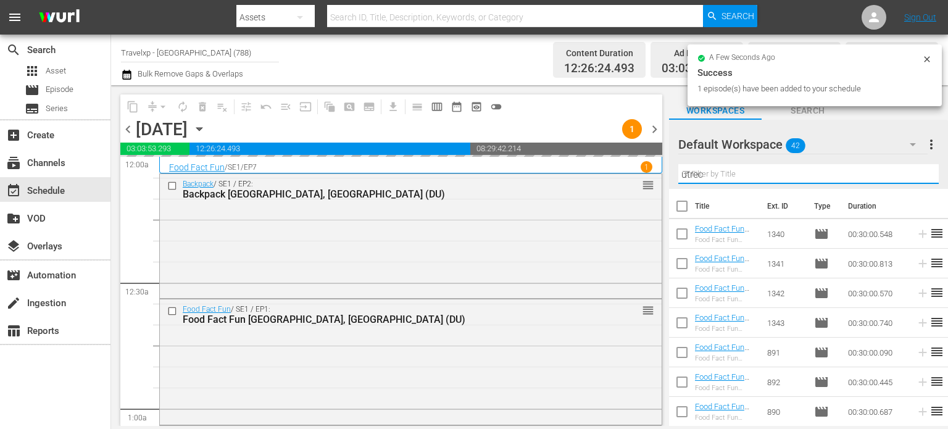
click at [918, 173] on input "utrec" at bounding box center [808, 174] width 260 height 20
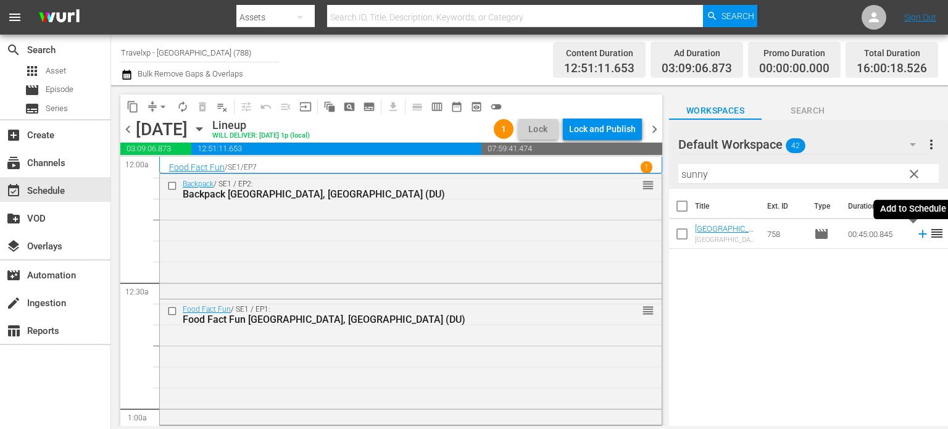
click at [916, 231] on icon at bounding box center [923, 234] width 14 height 14
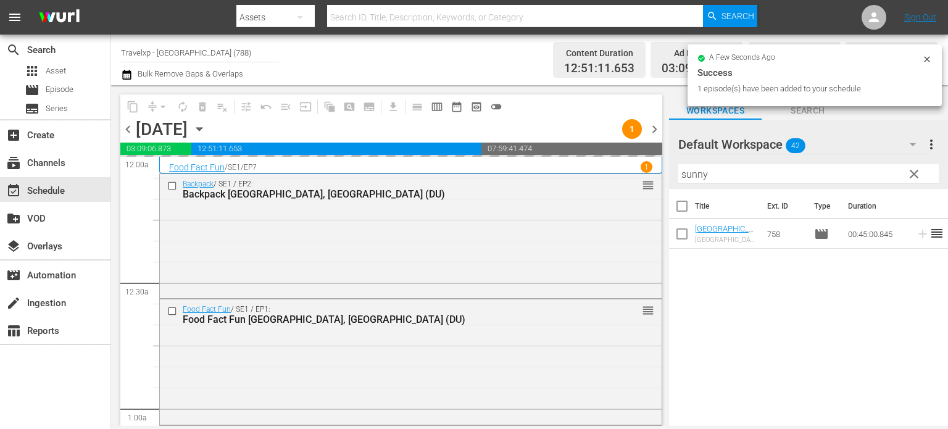
click at [913, 178] on span "clear" at bounding box center [913, 174] width 15 height 15
click at [913, 178] on input "sunny" at bounding box center [808, 174] width 260 height 20
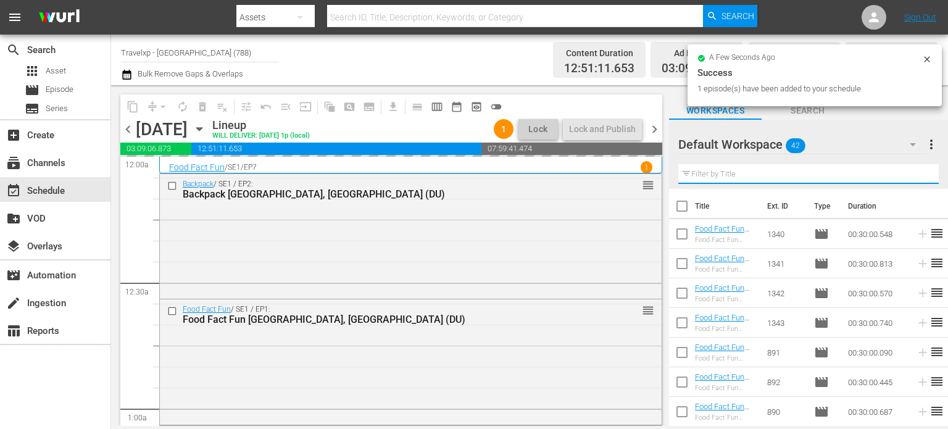
click at [913, 178] on input "text" at bounding box center [808, 174] width 260 height 20
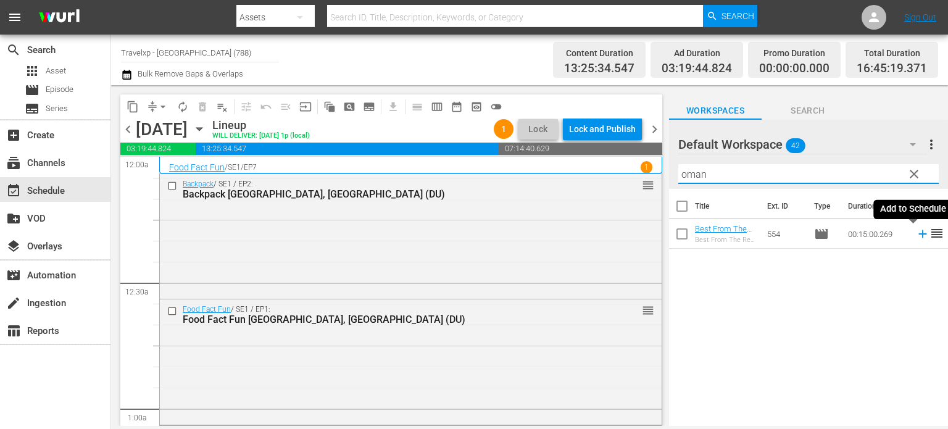
type input "oman"
click at [916, 237] on icon at bounding box center [923, 234] width 14 height 14
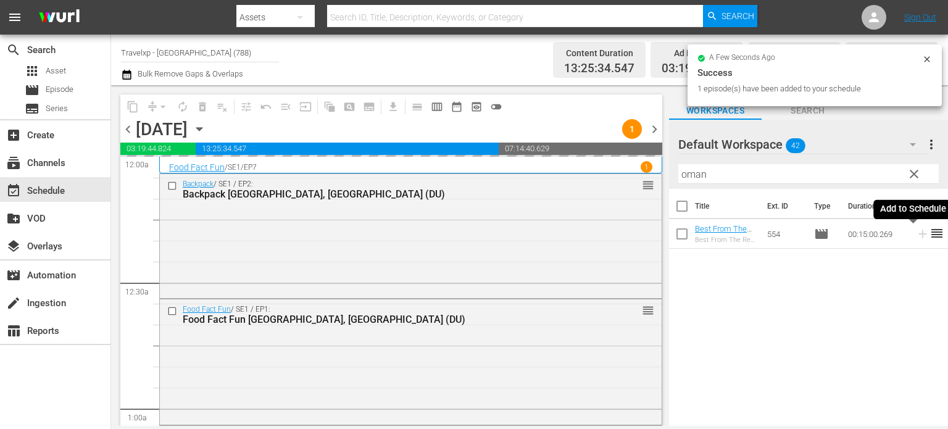
click at [917, 175] on span "clear" at bounding box center [913, 174] width 15 height 15
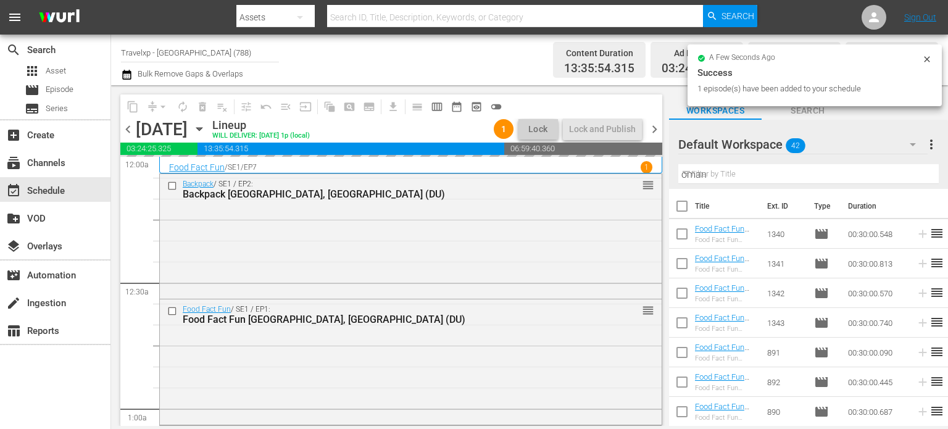
click at [917, 175] on input "oman" at bounding box center [808, 174] width 260 height 20
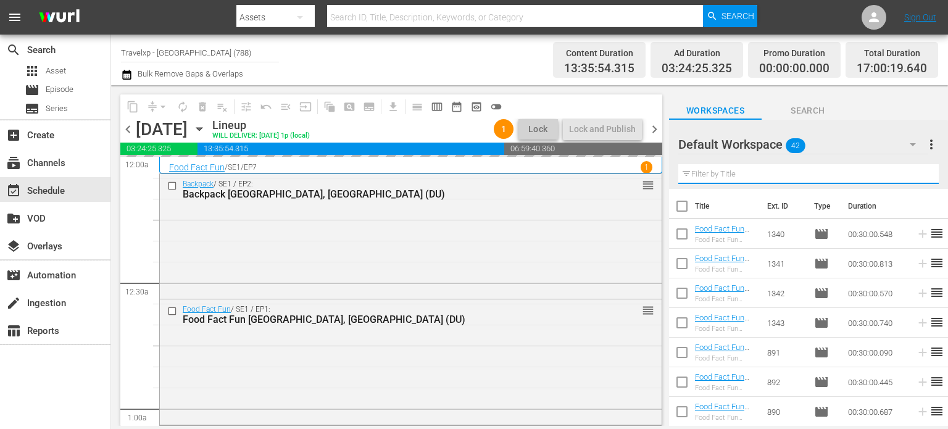
click at [917, 175] on input "text" at bounding box center [808, 174] width 260 height 20
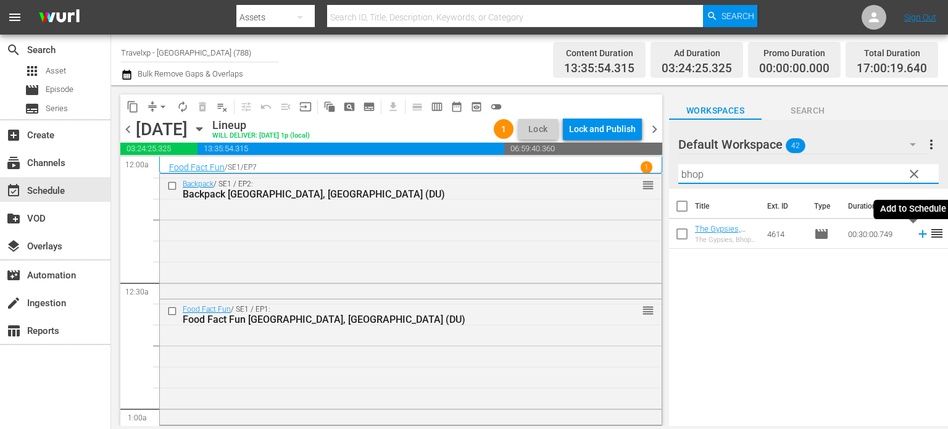
type input "bhop"
click at [918, 236] on icon at bounding box center [922, 234] width 8 height 8
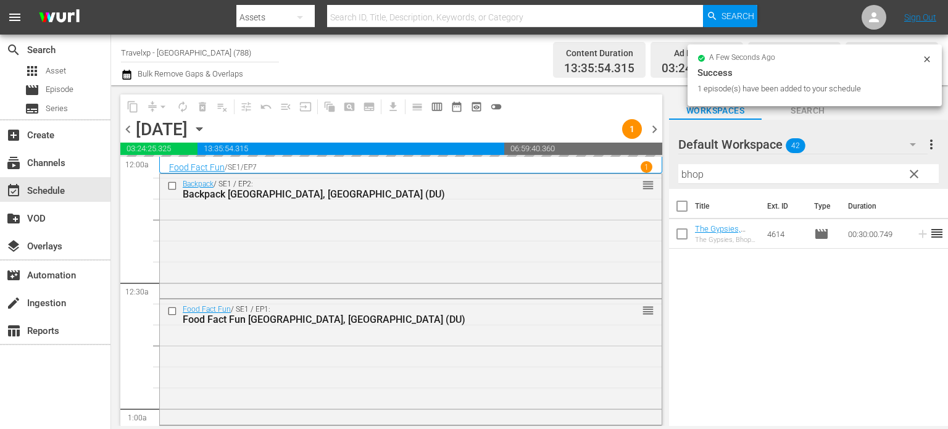
click at [913, 175] on span "clear" at bounding box center [913, 174] width 15 height 15
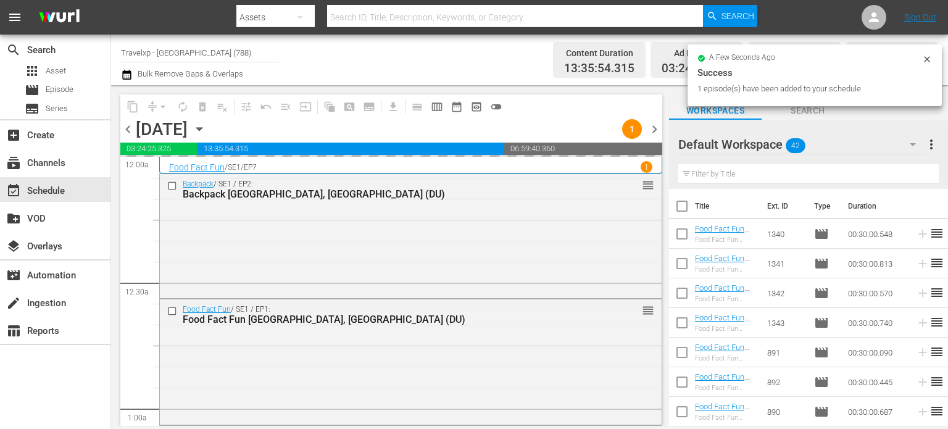
click at [913, 175] on input "text" at bounding box center [808, 174] width 260 height 20
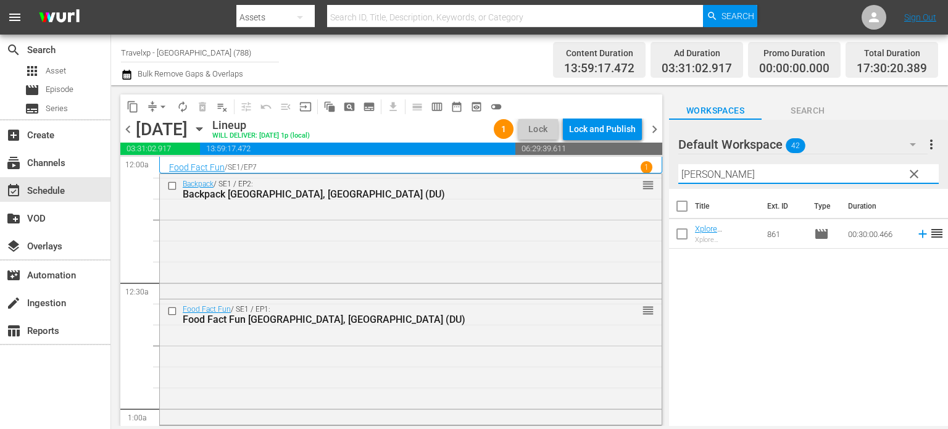
type input "[PERSON_NAME]"
click at [916, 228] on icon at bounding box center [923, 234] width 14 height 14
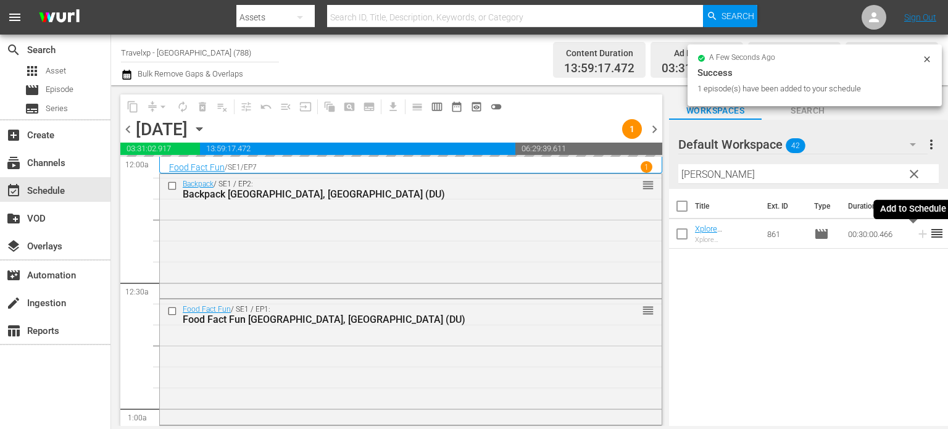
click at [916, 176] on span "clear" at bounding box center [913, 174] width 15 height 15
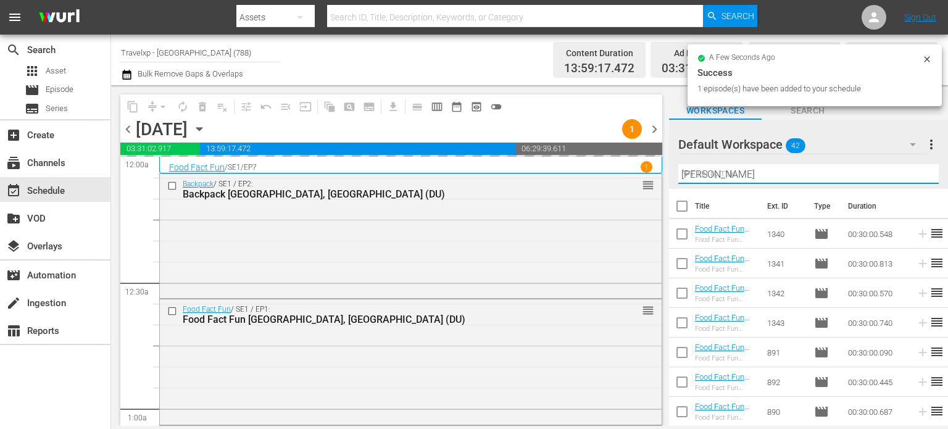
click at [916, 176] on input "[PERSON_NAME]" at bounding box center [808, 174] width 260 height 20
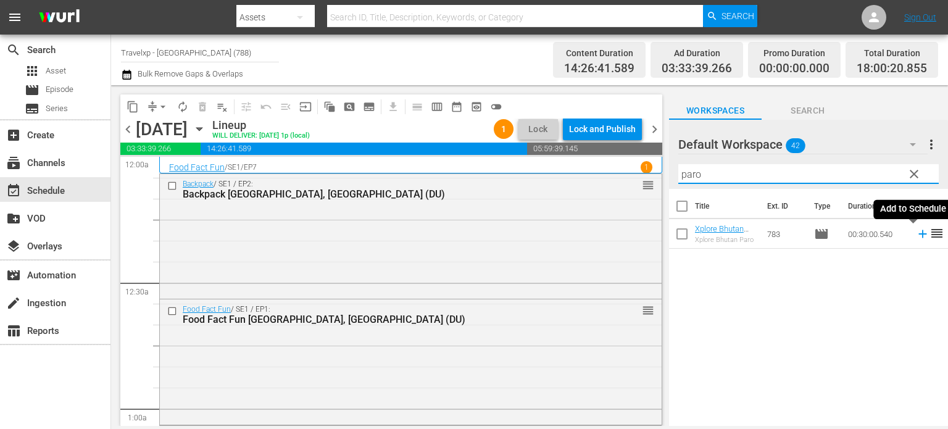
type input "paro"
click at [918, 234] on icon at bounding box center [922, 234] width 8 height 8
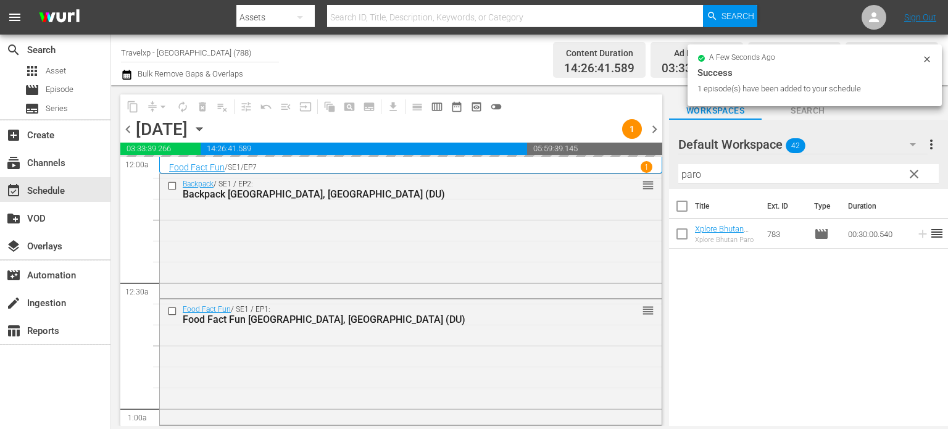
click at [914, 174] on span "clear" at bounding box center [913, 174] width 15 height 15
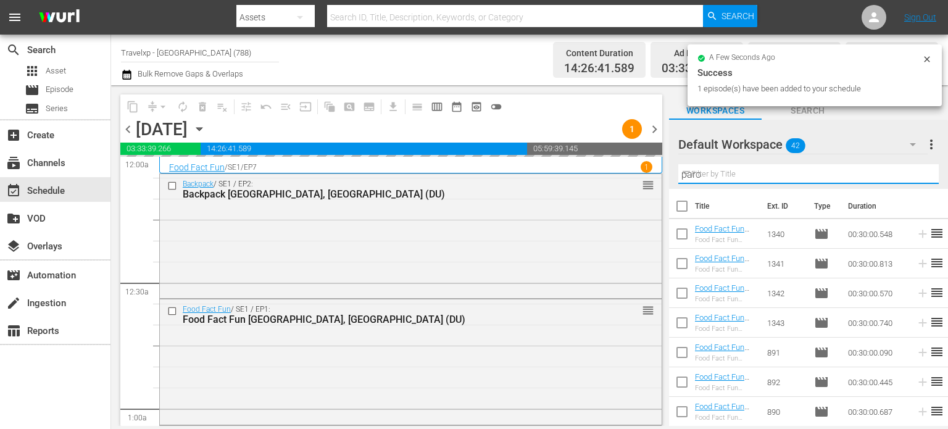
click at [914, 174] on input "paro" at bounding box center [808, 174] width 260 height 20
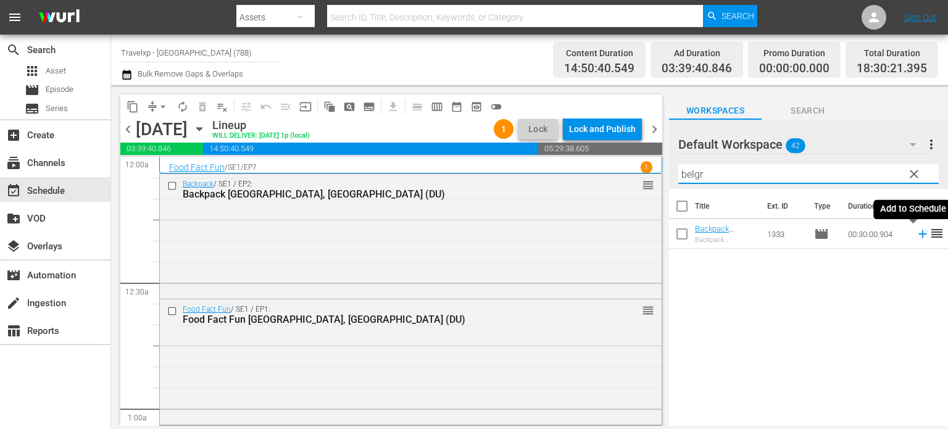
type input "belgr"
click at [916, 238] on icon at bounding box center [923, 234] width 14 height 14
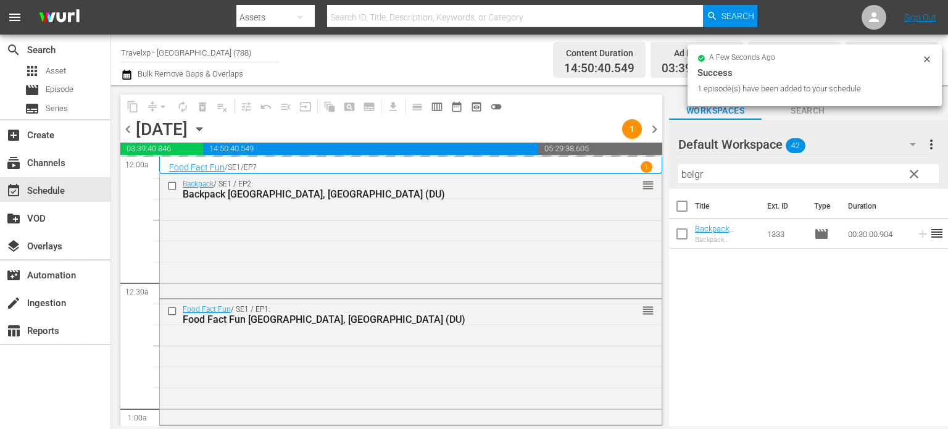
click at [911, 177] on span "clear" at bounding box center [913, 174] width 15 height 15
click at [911, 177] on input "belgr" at bounding box center [808, 174] width 260 height 20
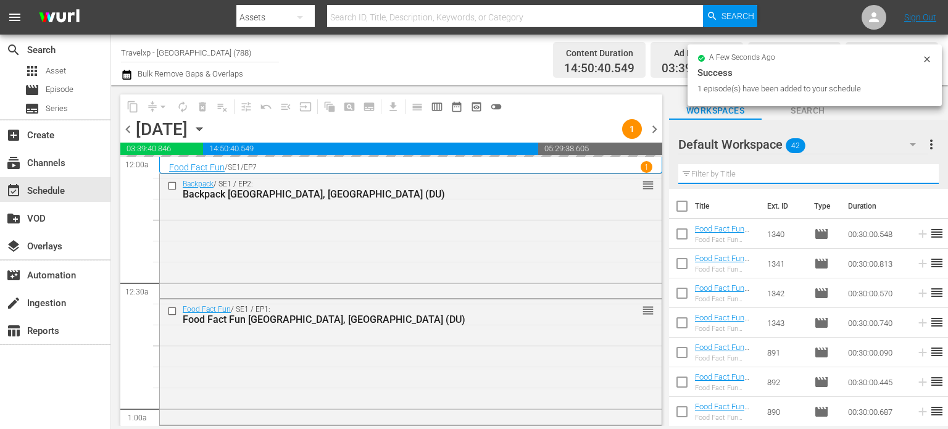
click at [911, 177] on input "text" at bounding box center [808, 174] width 260 height 20
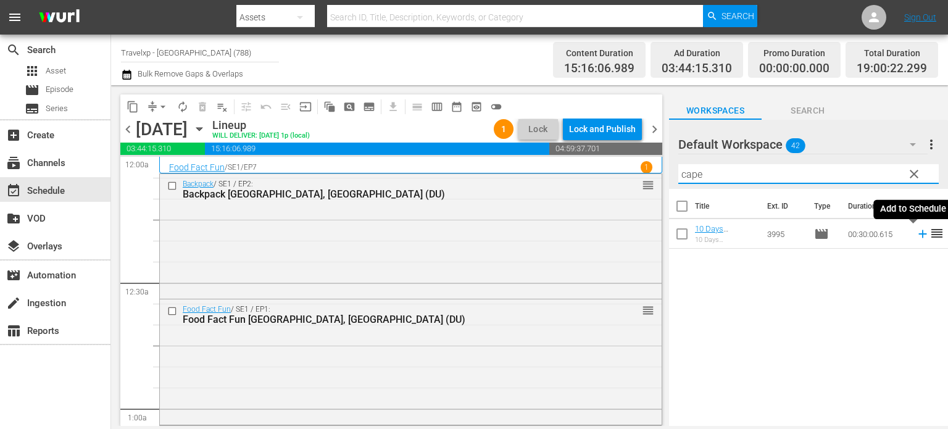
type input "cape"
click at [918, 234] on icon at bounding box center [922, 234] width 8 height 8
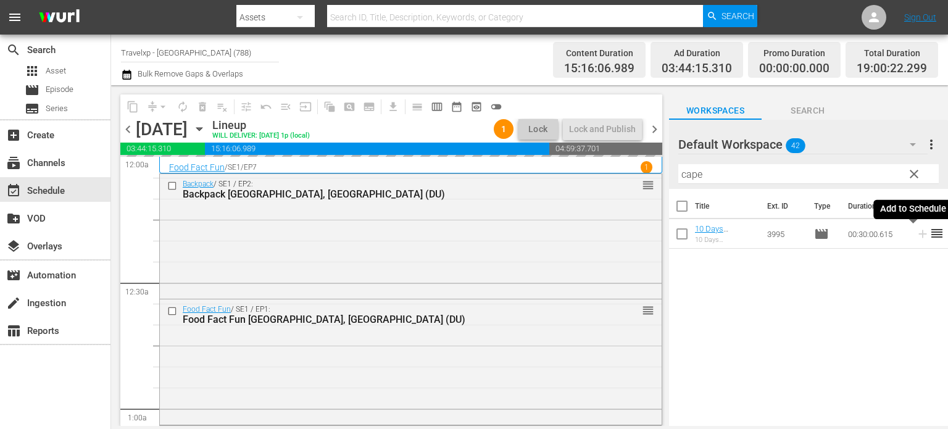
click at [915, 182] on button "clear" at bounding box center [913, 173] width 20 height 20
click at [915, 182] on input "cape" at bounding box center [808, 174] width 260 height 20
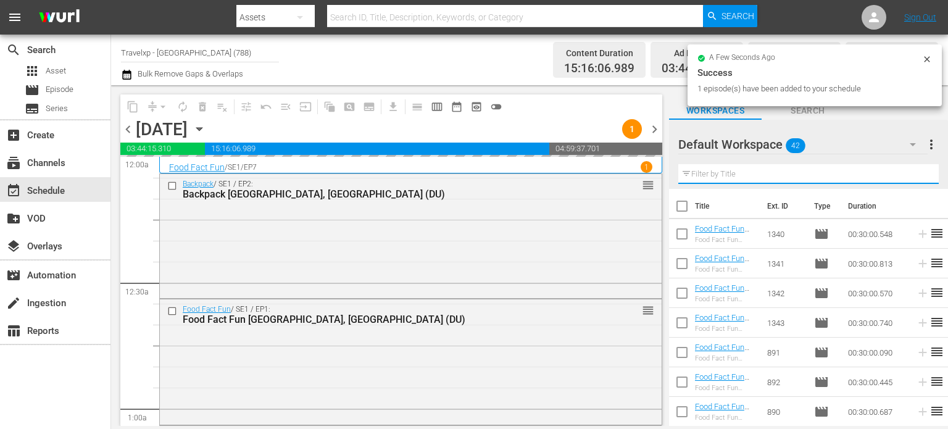
click at [915, 182] on input "text" at bounding box center [808, 174] width 260 height 20
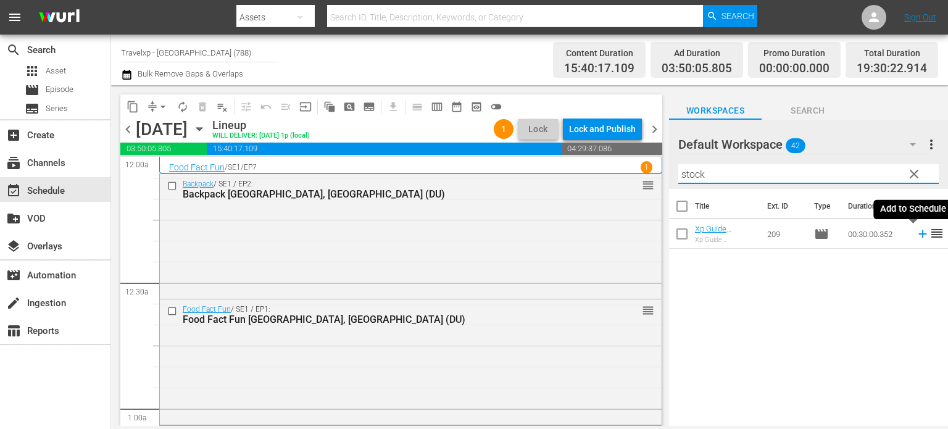
type input "stock"
click at [918, 234] on icon at bounding box center [922, 234] width 8 height 8
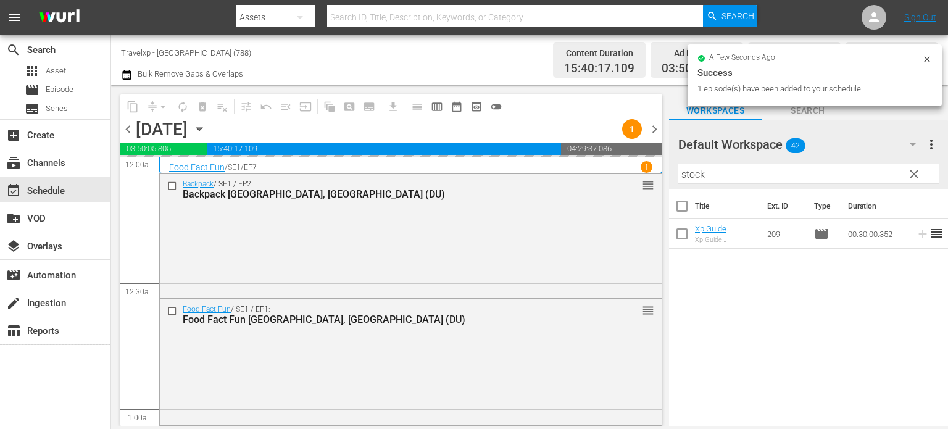
click at [915, 176] on span "clear" at bounding box center [913, 174] width 15 height 15
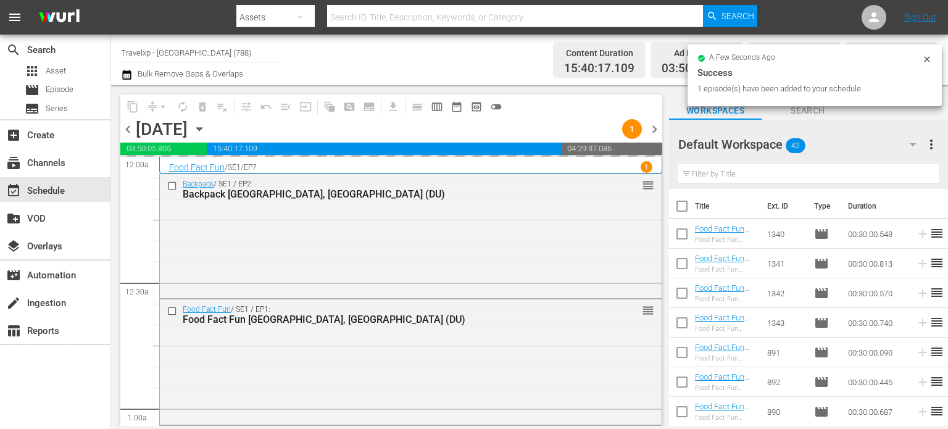
click at [915, 176] on input "text" at bounding box center [808, 174] width 260 height 20
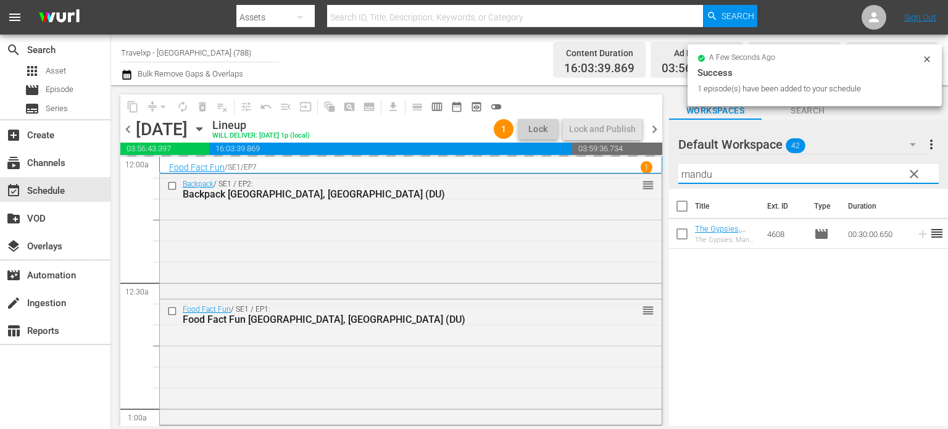
type input "mandu"
click at [844, 350] on div "Title Ext. ID Type Duration The Gypsies, Mandu India (DU) The Gypsies, Mandu [G…" at bounding box center [808, 308] width 279 height 239
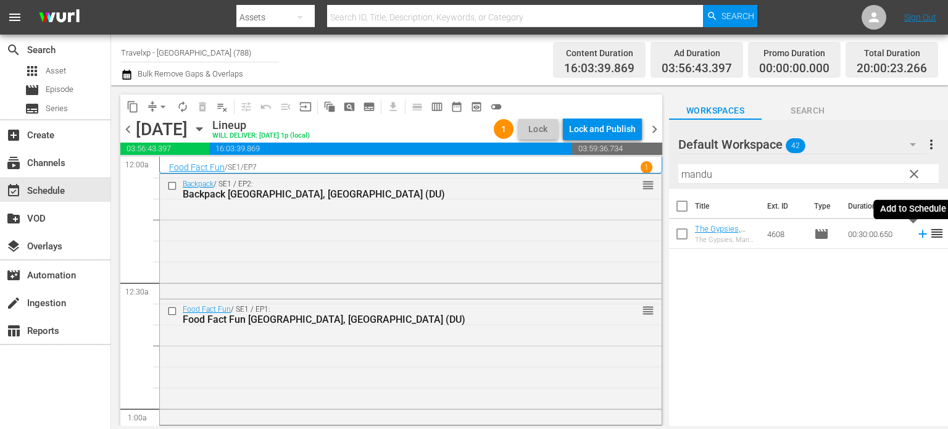
click at [918, 234] on icon at bounding box center [922, 234] width 8 height 8
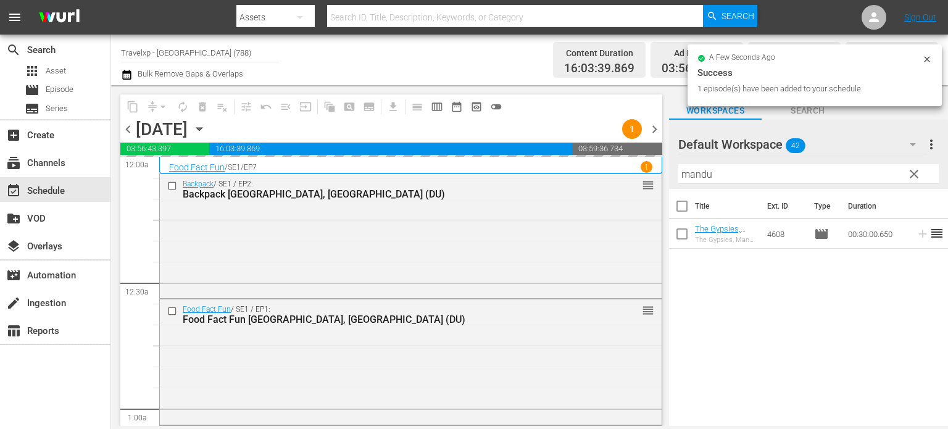
click at [912, 175] on span "clear" at bounding box center [913, 174] width 15 height 15
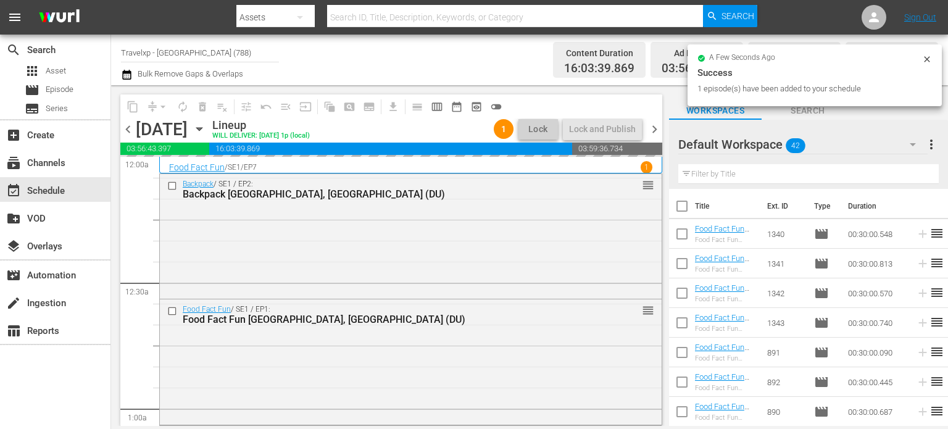
click at [912, 175] on input "text" at bounding box center [808, 174] width 260 height 20
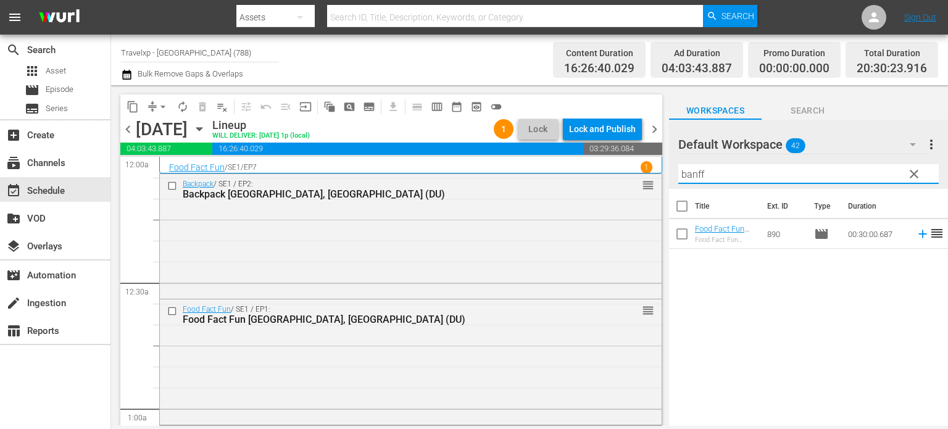
type input "banff"
click at [895, 278] on div "Title Ext. ID Type Duration Food Fact Fun Banff, Canada (DU) Food Fact Fun Banf…" at bounding box center [808, 308] width 279 height 239
click at [916, 234] on icon at bounding box center [923, 234] width 14 height 14
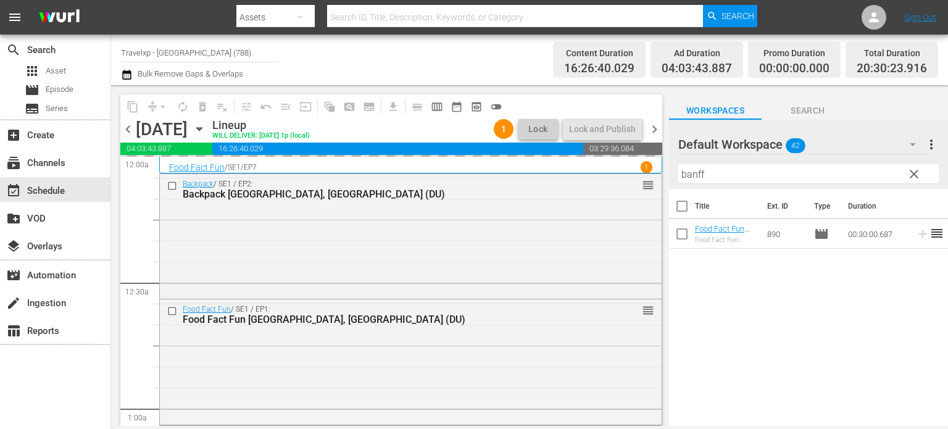
click at [917, 176] on span "clear" at bounding box center [913, 174] width 15 height 15
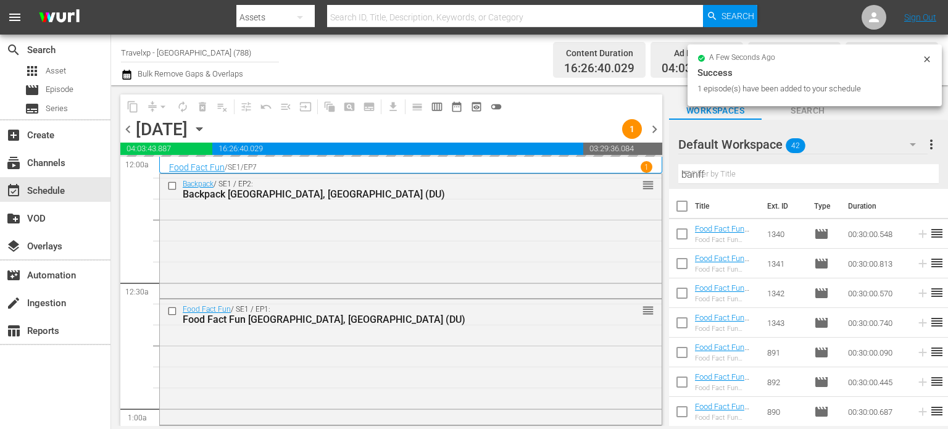
click at [917, 176] on input "banff" at bounding box center [808, 174] width 260 height 20
click at [917, 176] on input "text" at bounding box center [808, 174] width 260 height 20
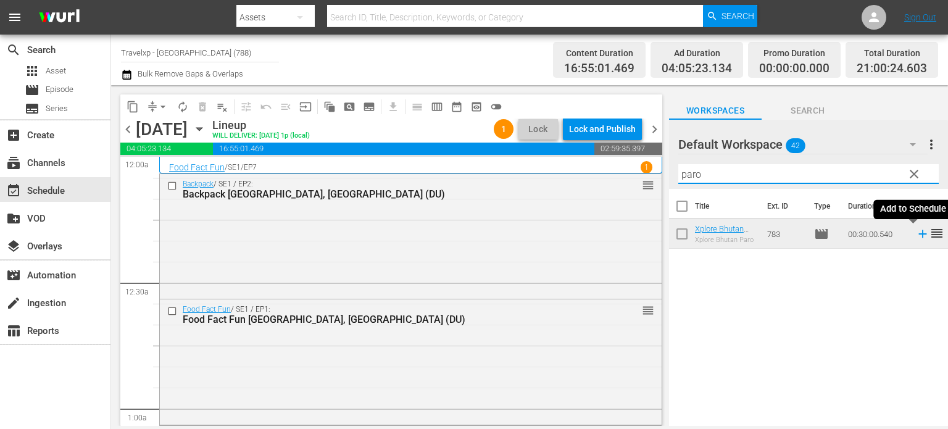
type input "paro"
click at [916, 236] on icon at bounding box center [923, 234] width 14 height 14
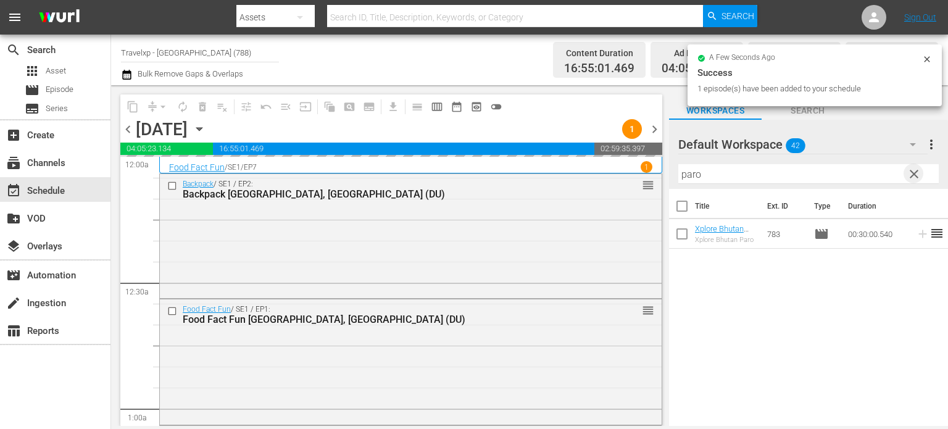
click at [913, 174] on span "clear" at bounding box center [913, 174] width 15 height 15
click at [913, 174] on input "paro" at bounding box center [808, 174] width 260 height 20
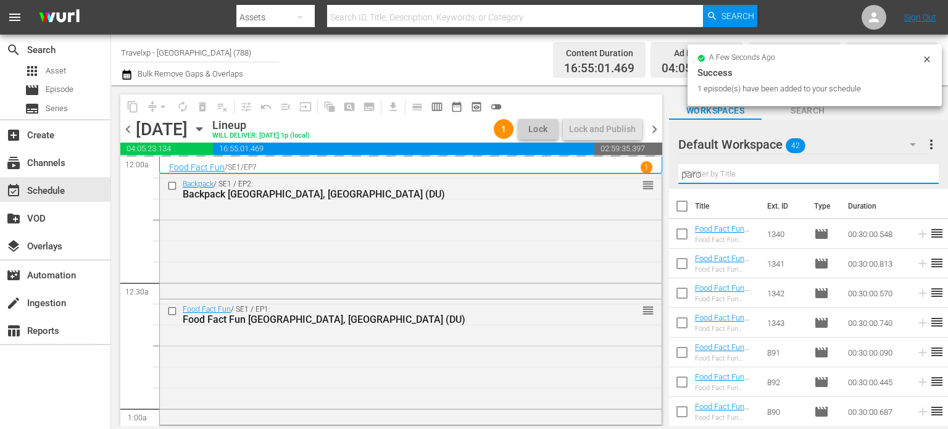
click at [913, 174] on input "paro" at bounding box center [808, 174] width 260 height 20
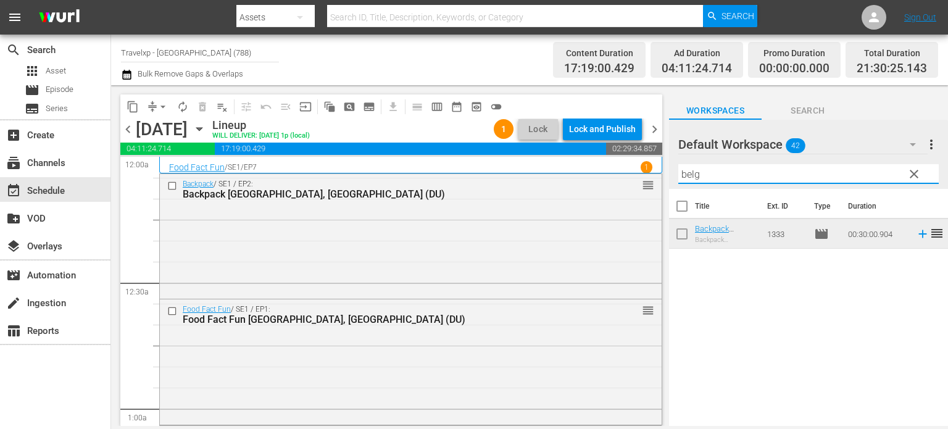
type input "belg"
click at [918, 234] on icon at bounding box center [923, 234] width 14 height 14
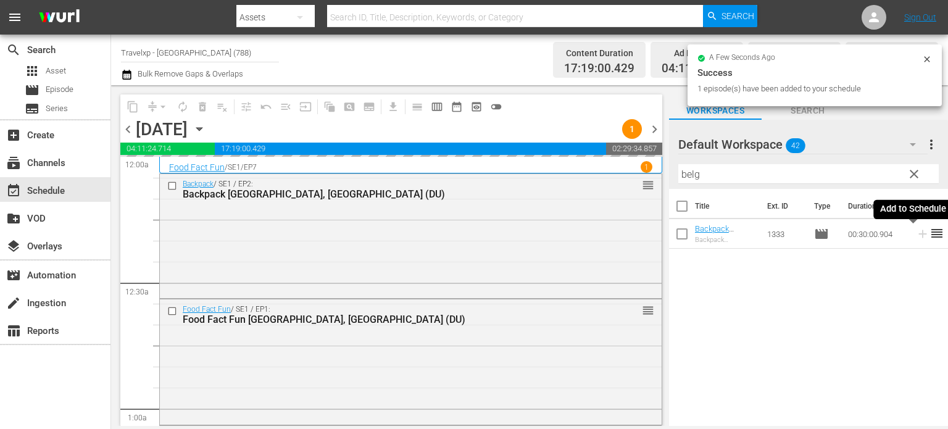
click at [913, 179] on span "clear" at bounding box center [913, 174] width 15 height 15
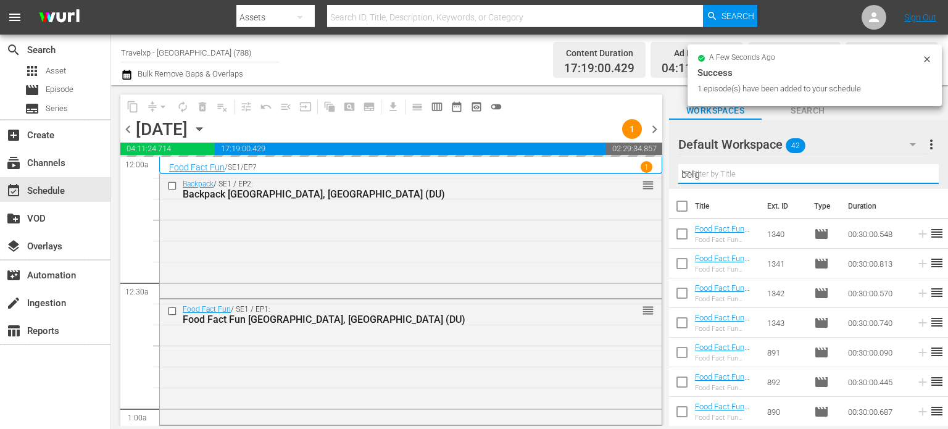
click at [913, 179] on input "belg" at bounding box center [808, 174] width 260 height 20
click at [913, 179] on input "text" at bounding box center [808, 174] width 260 height 20
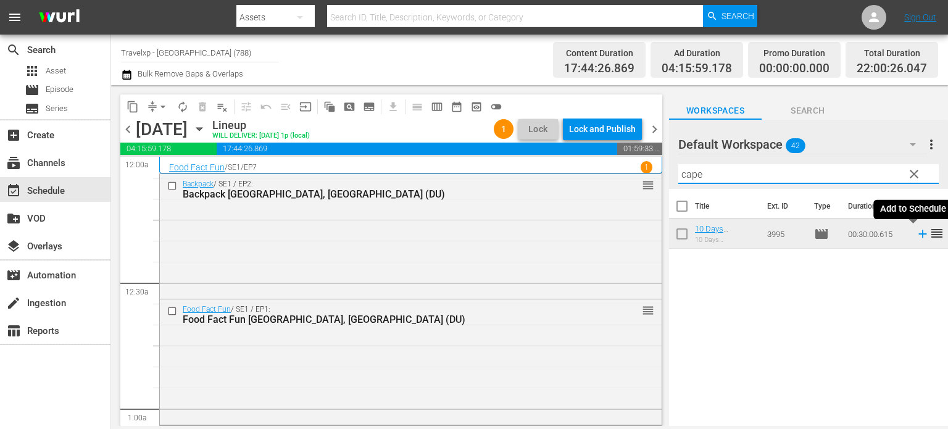
type input "cape"
click at [916, 233] on icon at bounding box center [923, 234] width 14 height 14
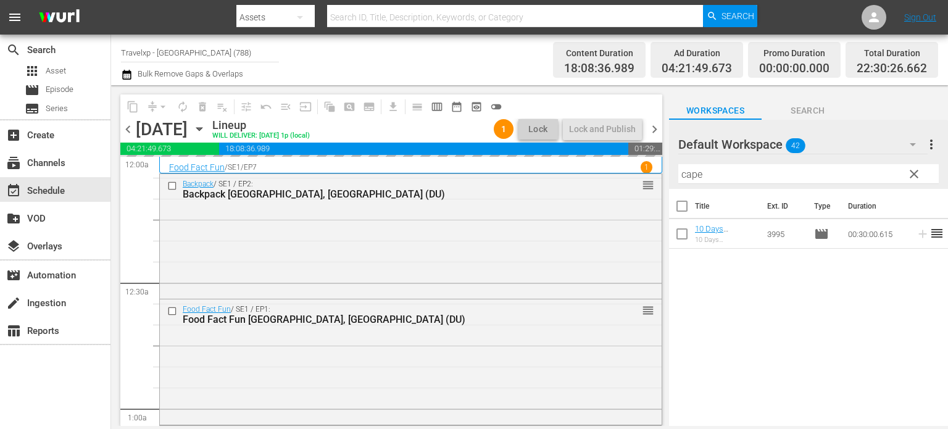
click at [916, 174] on span "clear" at bounding box center [913, 174] width 15 height 15
click at [916, 174] on input "cape" at bounding box center [808, 174] width 260 height 20
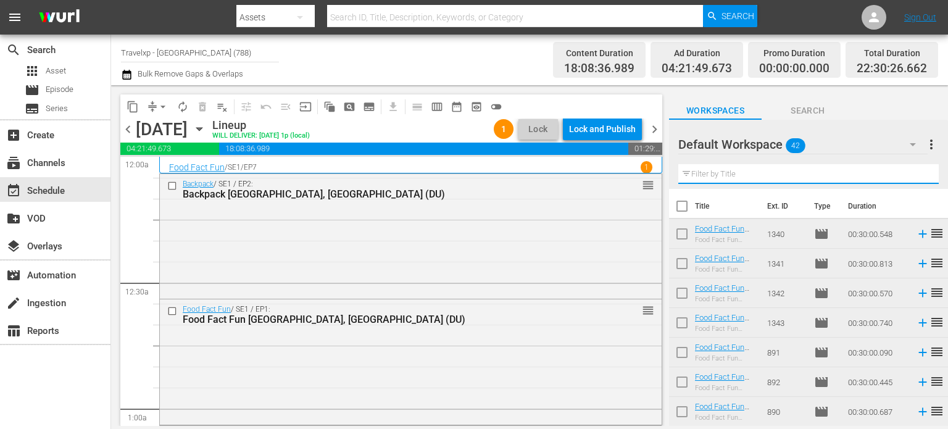
click at [916, 174] on input "text" at bounding box center [808, 174] width 260 height 20
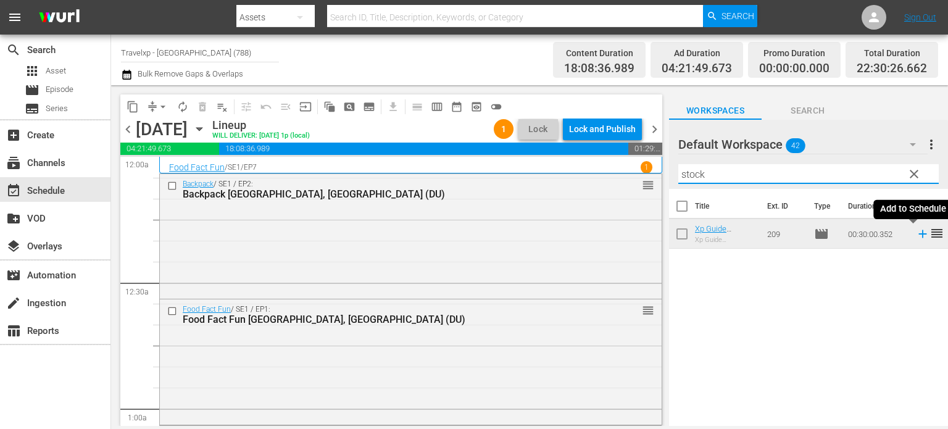
type input "stock"
click at [916, 234] on icon at bounding box center [923, 234] width 14 height 14
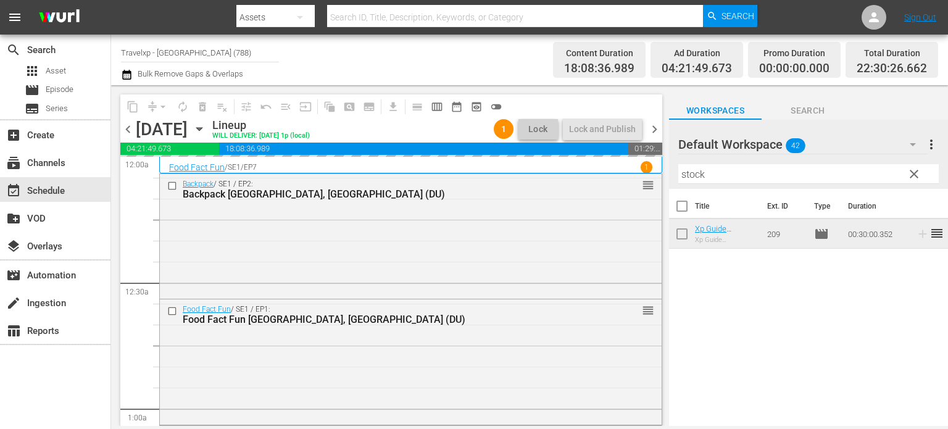
click at [913, 175] on span "clear" at bounding box center [913, 174] width 15 height 15
click at [913, 175] on input "stock" at bounding box center [808, 174] width 260 height 20
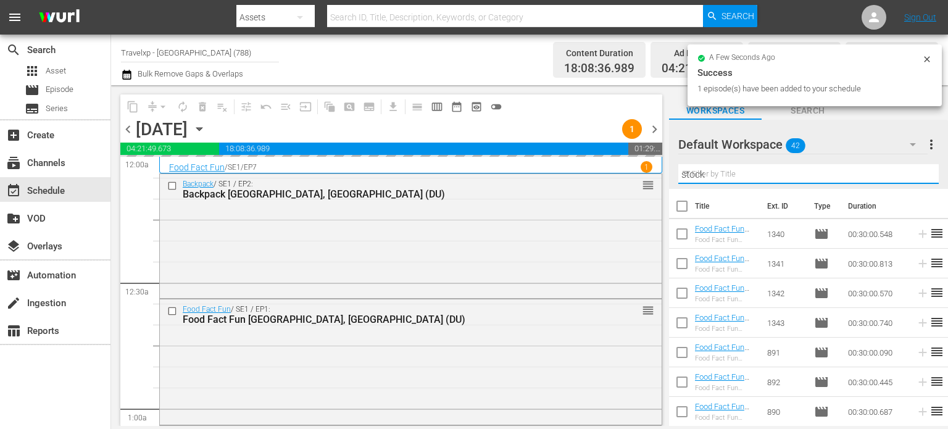
click at [913, 175] on input "stock" at bounding box center [808, 174] width 260 height 20
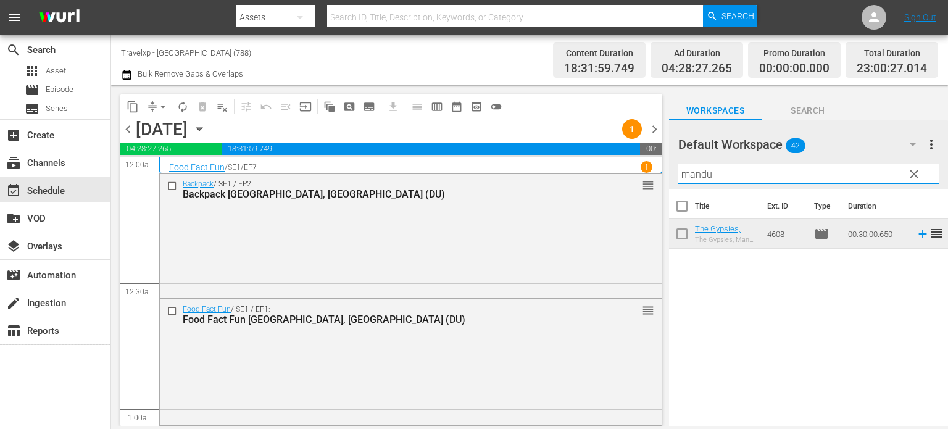
type input "mandu"
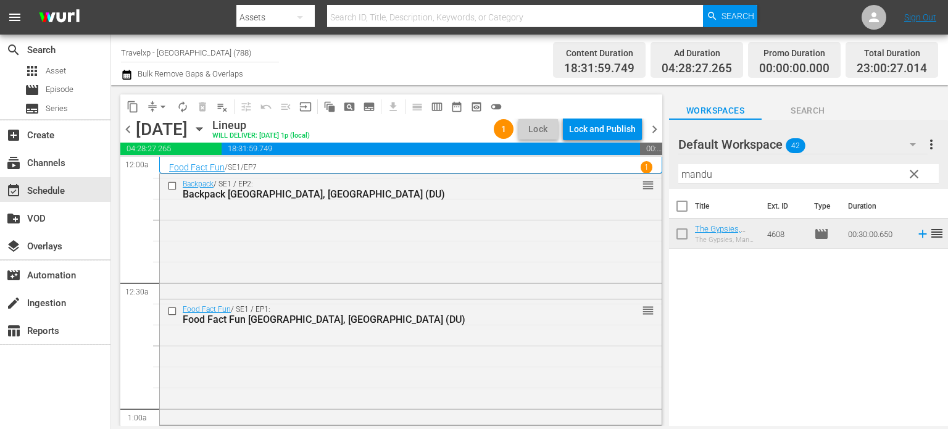
click at [918, 234] on icon at bounding box center [922, 234] width 8 height 8
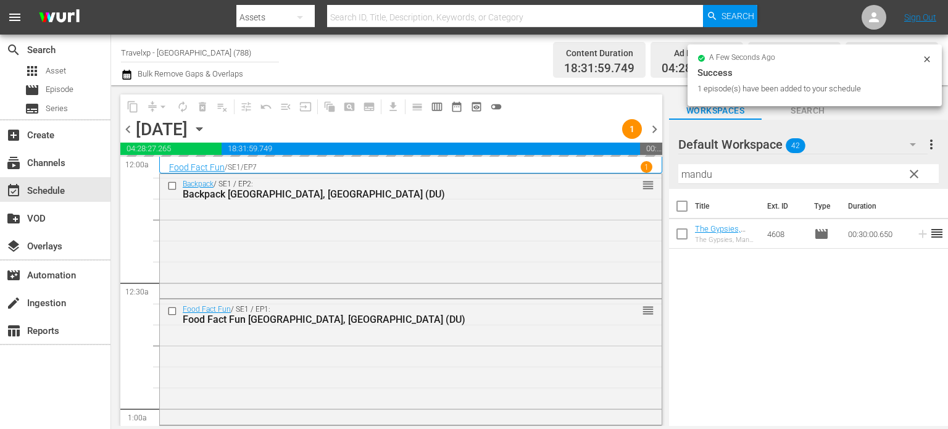
click at [909, 175] on span "clear" at bounding box center [913, 174] width 15 height 15
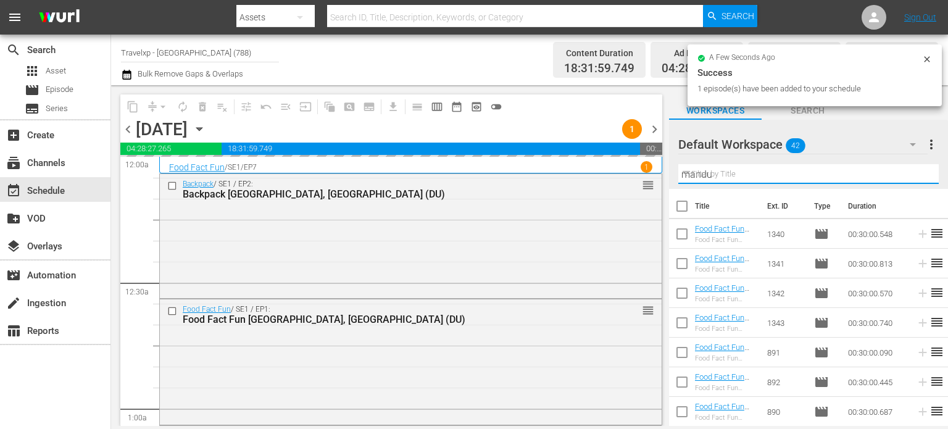
click at [909, 175] on input "mandu" at bounding box center [808, 174] width 260 height 20
click at [909, 175] on input "text" at bounding box center [808, 174] width 260 height 20
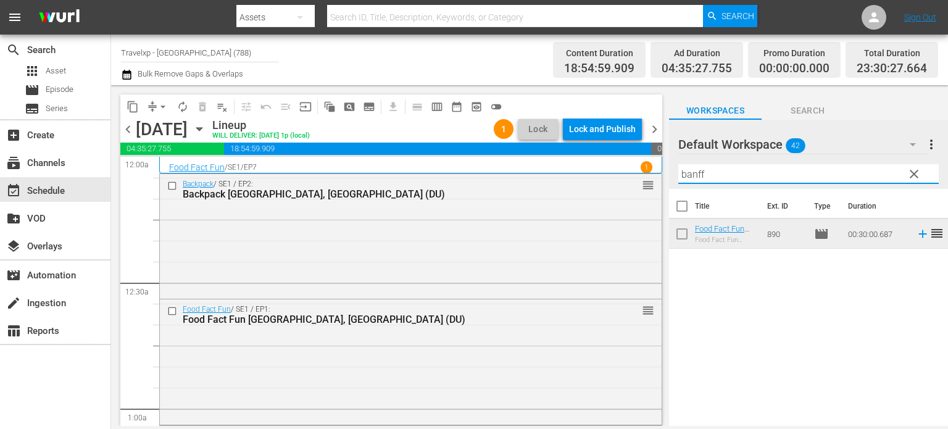
type input "banff"
click at [916, 236] on icon at bounding box center [923, 234] width 14 height 14
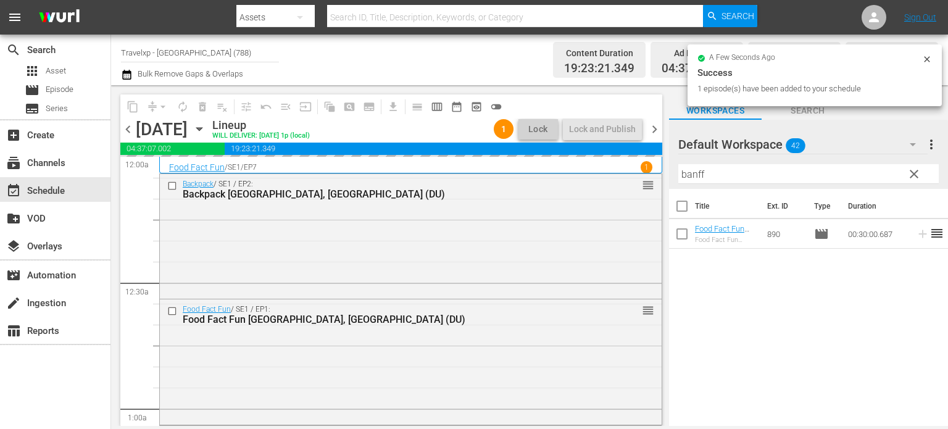
scroll to position [5772, 0]
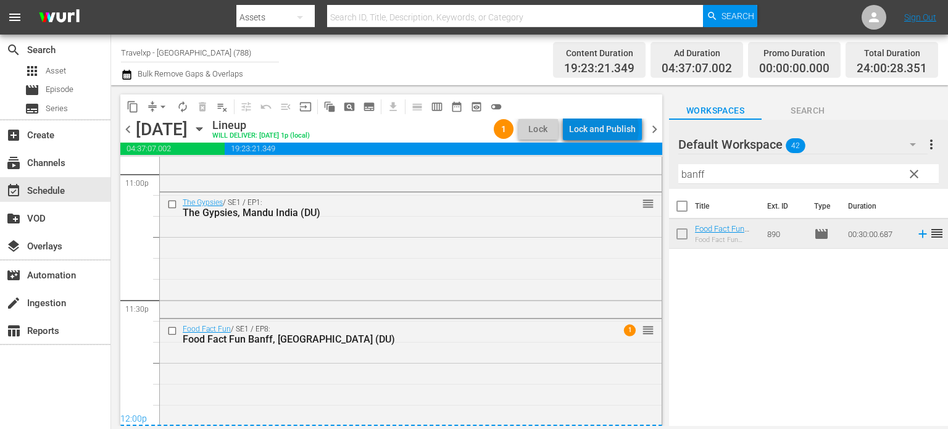
click at [606, 129] on div "Lock and Publish" at bounding box center [602, 129] width 67 height 22
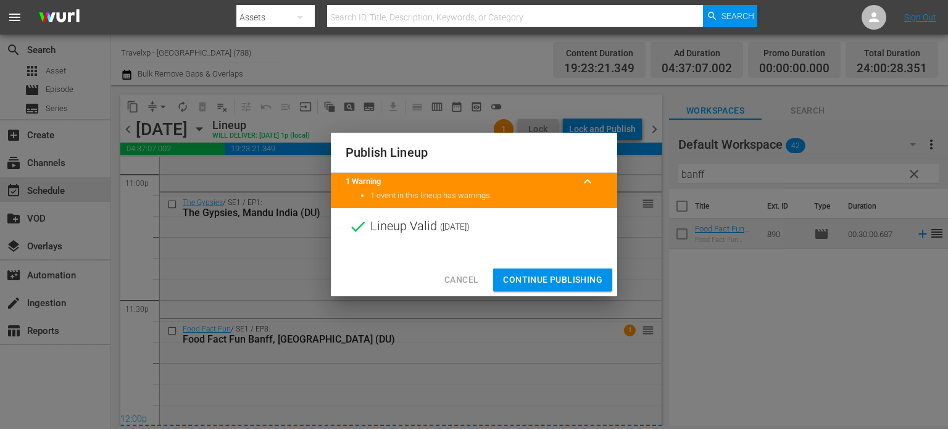
click at [540, 275] on span "Continue Publishing" at bounding box center [552, 279] width 99 height 15
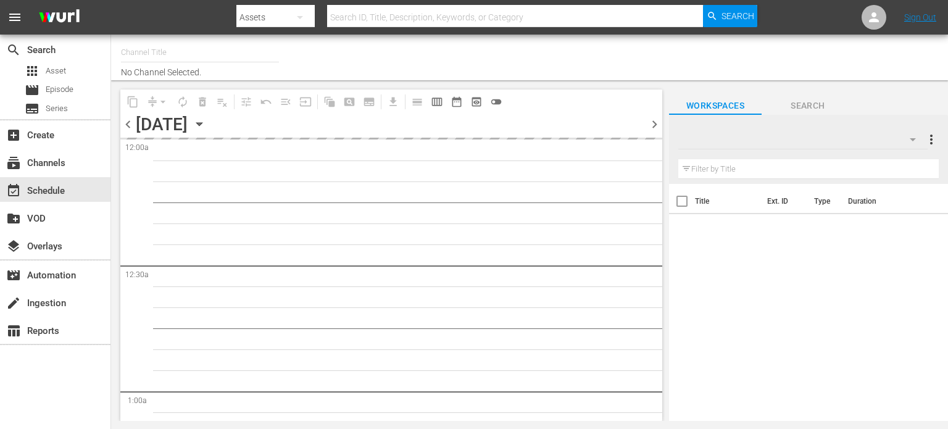
type input "Travelxp - [GEOGRAPHIC_DATA] (788)"
